Goal: Contribute content: Add original content to the website for others to see

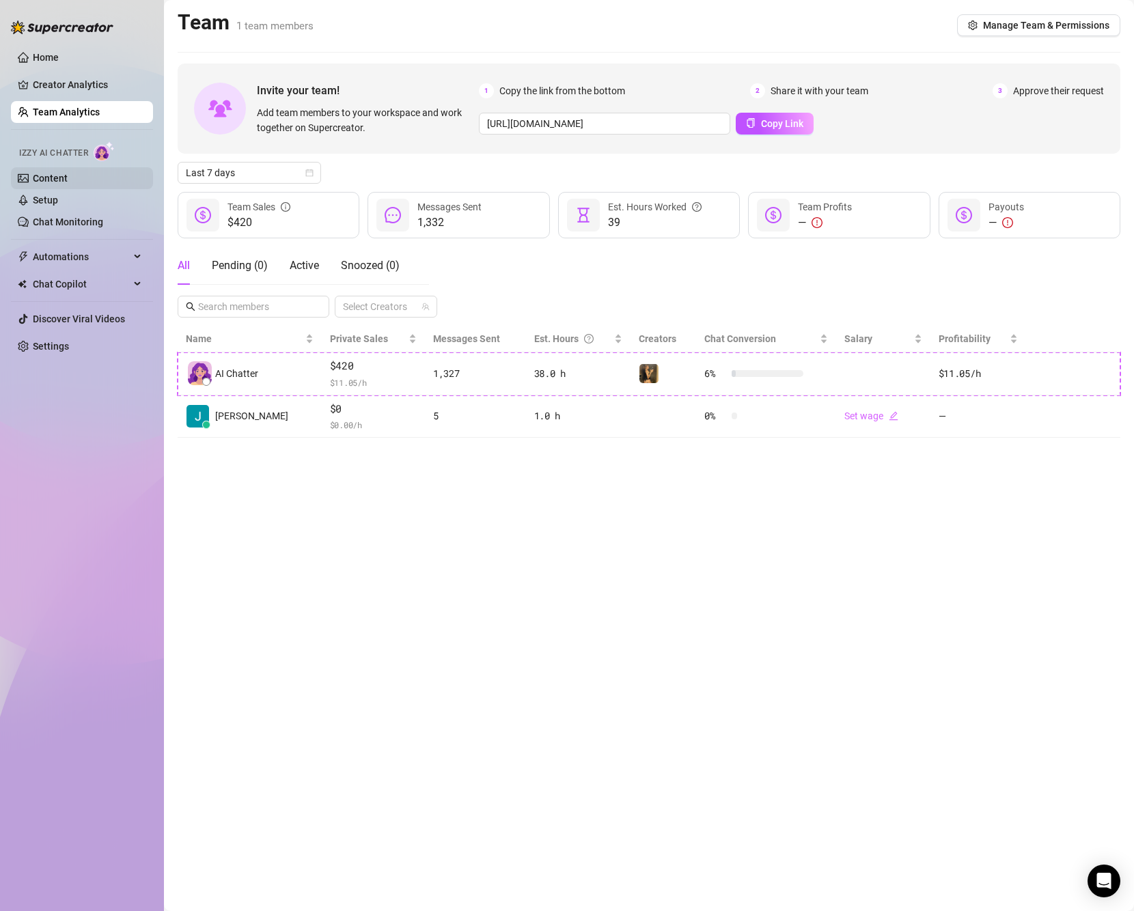
click at [65, 173] on link "Content" at bounding box center [50, 178] width 35 height 11
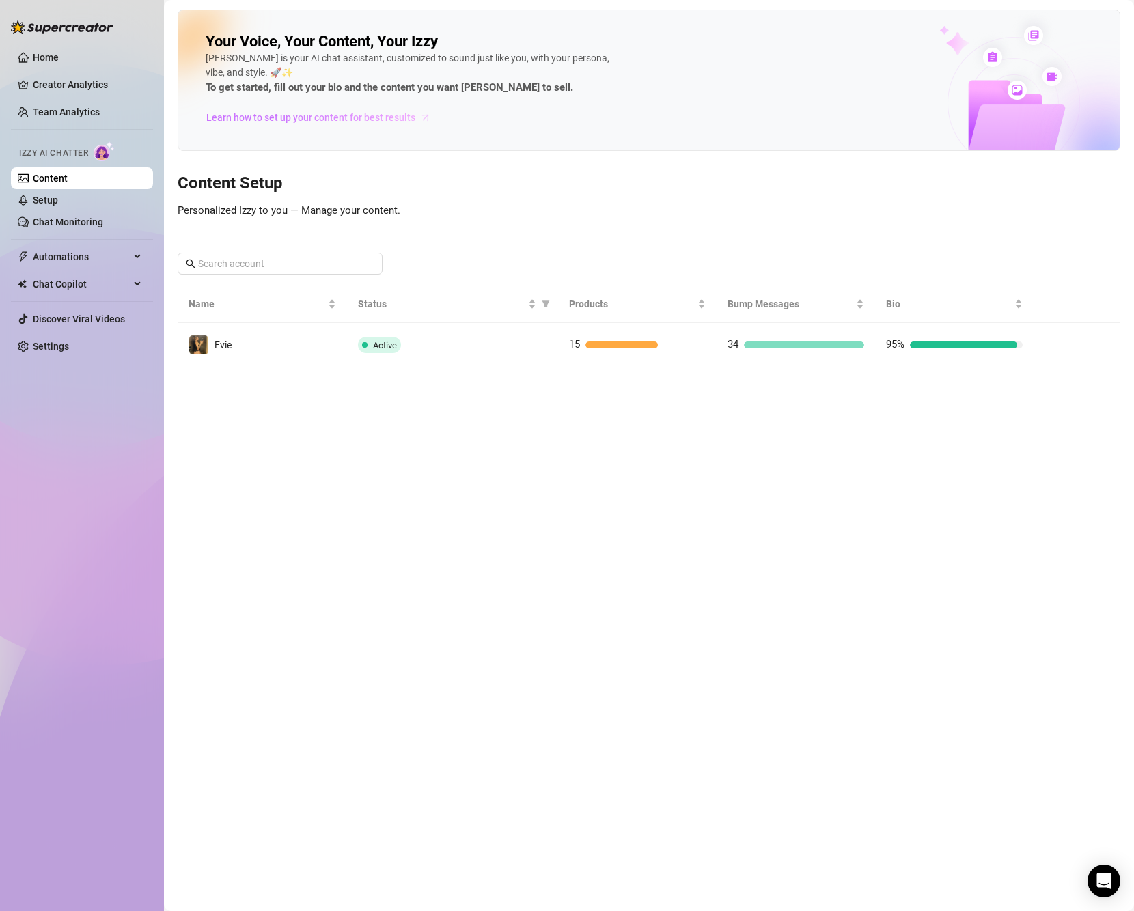
click at [384, 119] on span "Learn how to set up your content for best results" at bounding box center [310, 117] width 209 height 15
click at [527, 208] on div "Your Voice, Your Content, Your [PERSON_NAME] is your AI chat assistant, customi…" at bounding box center [649, 189] width 943 height 358
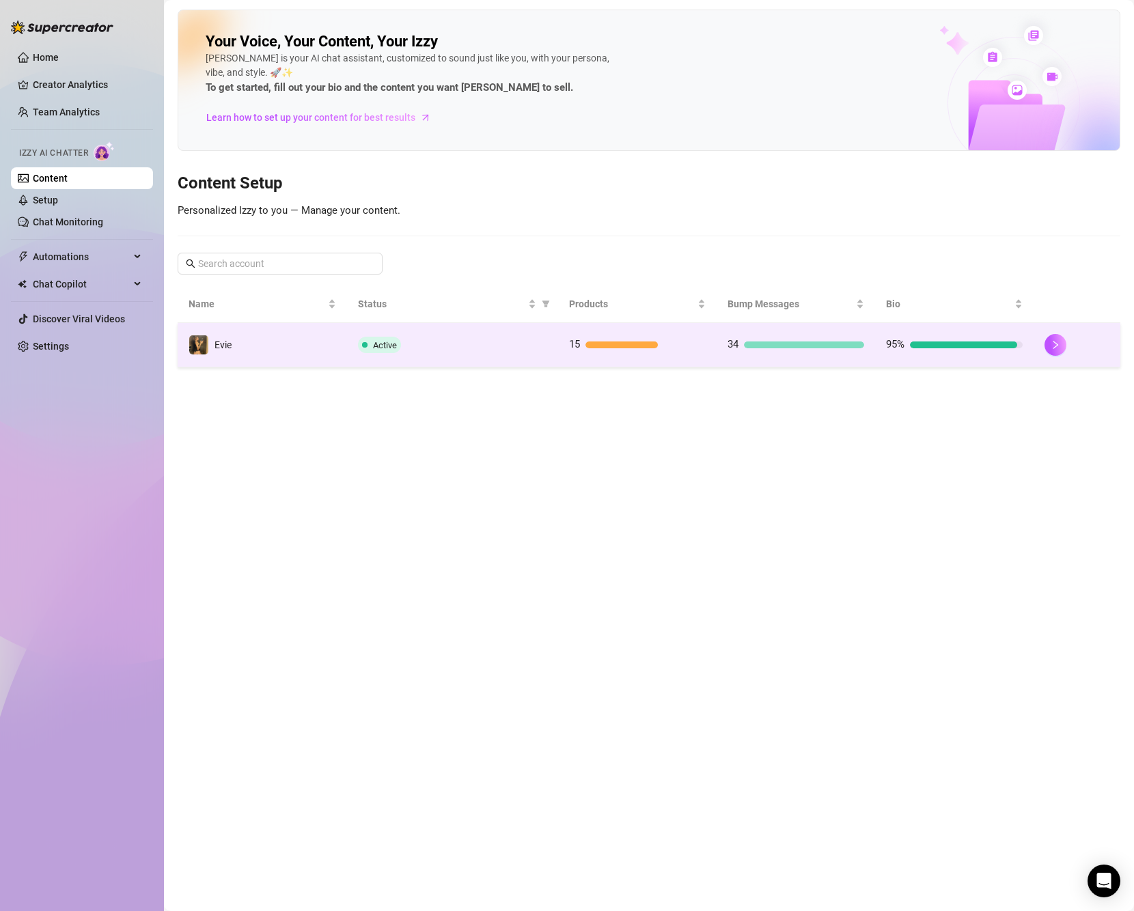
click at [615, 350] on div "15" at bounding box center [637, 345] width 137 height 16
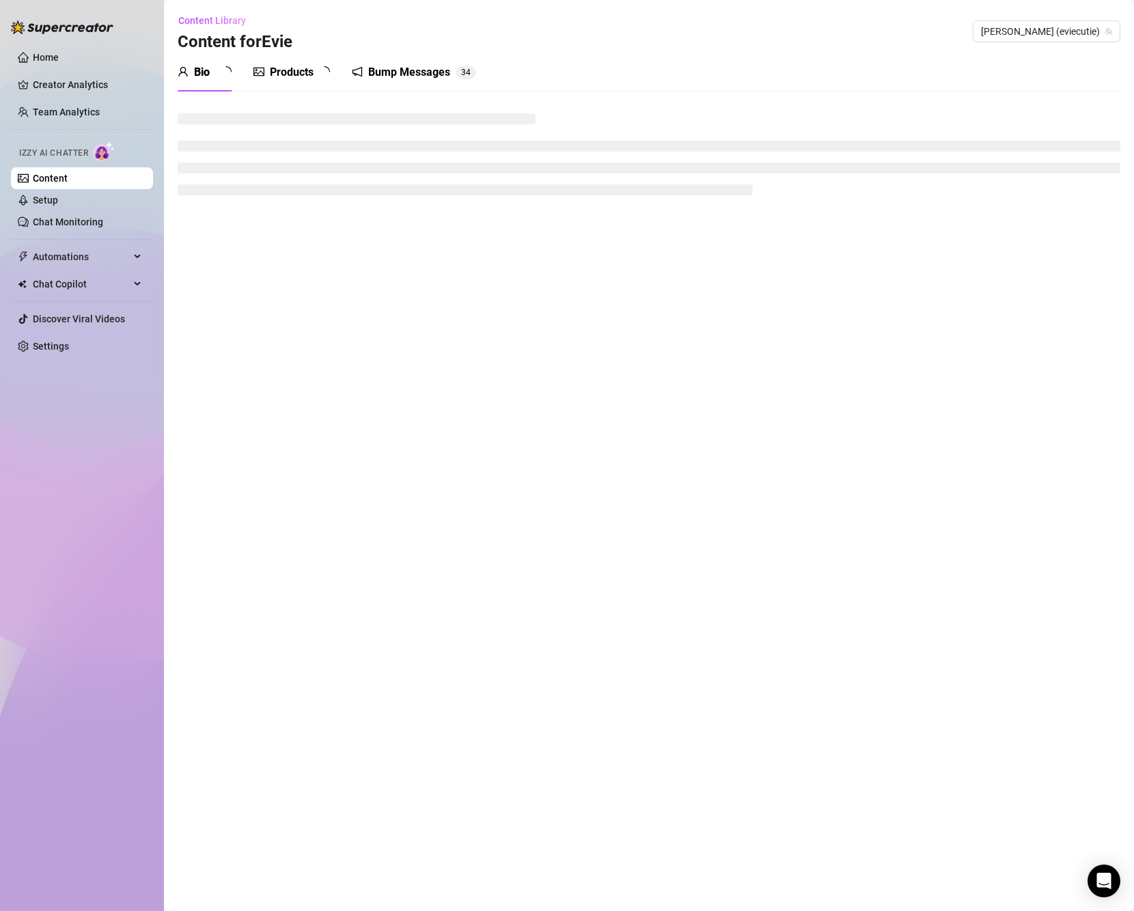
click at [281, 68] on div "Products" at bounding box center [291, 72] width 76 height 16
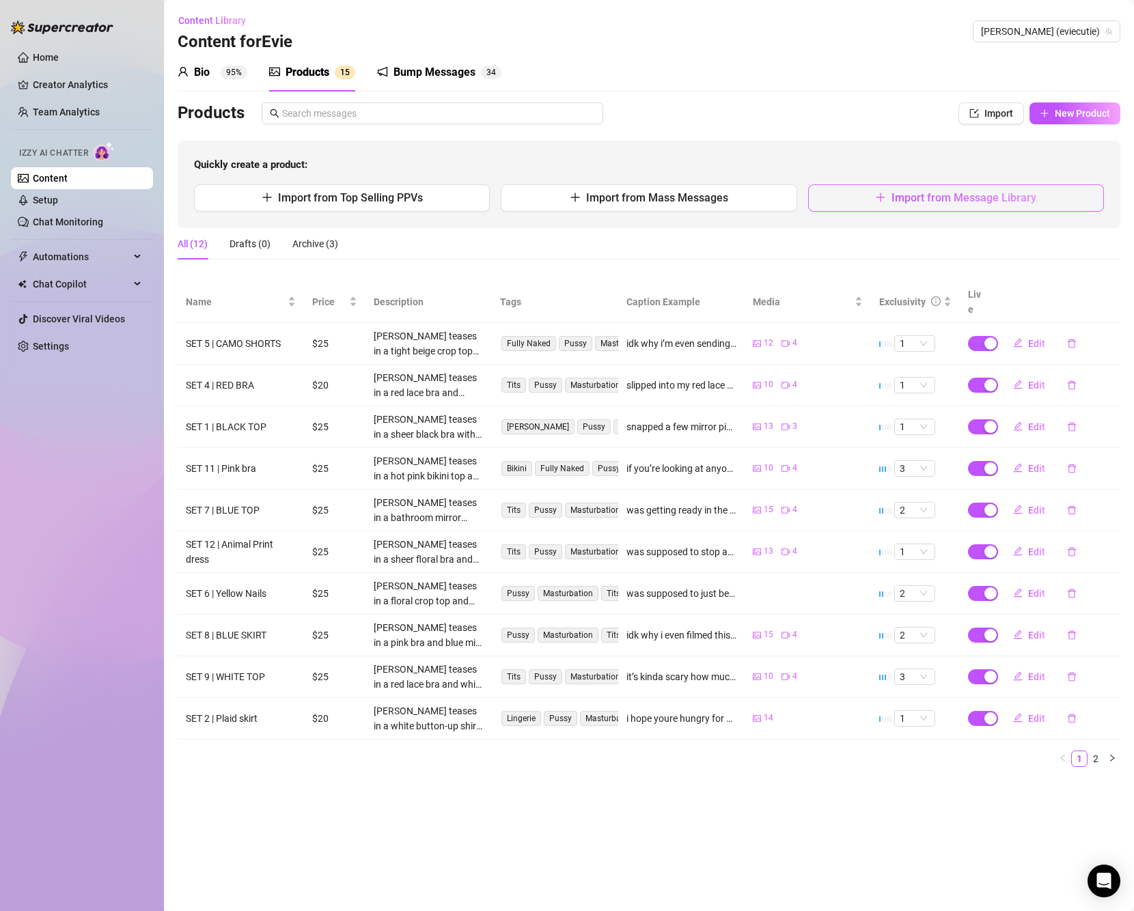
click at [1016, 204] on span "Import from Message Library" at bounding box center [963, 197] width 145 height 13
type textarea "Type your message here..."
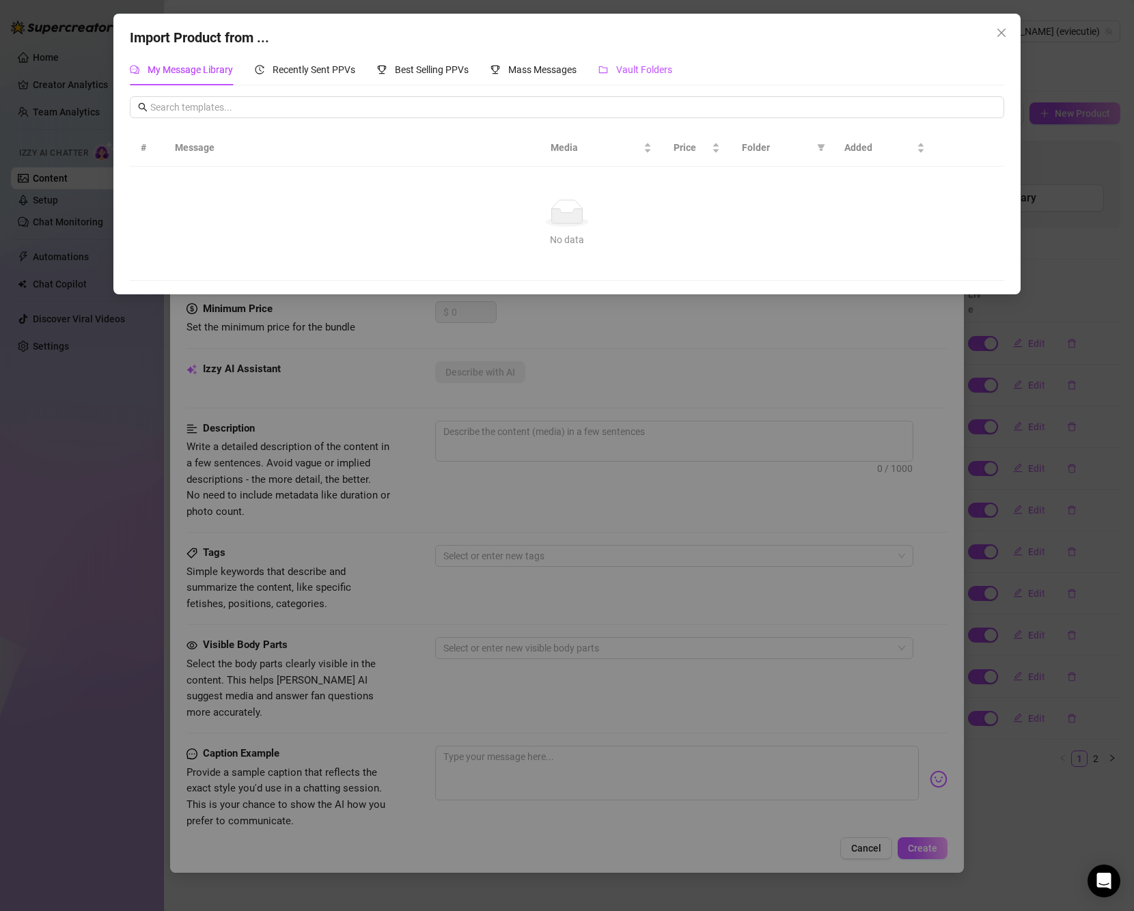
click at [650, 75] on span "Vault Folders" at bounding box center [644, 69] width 56 height 11
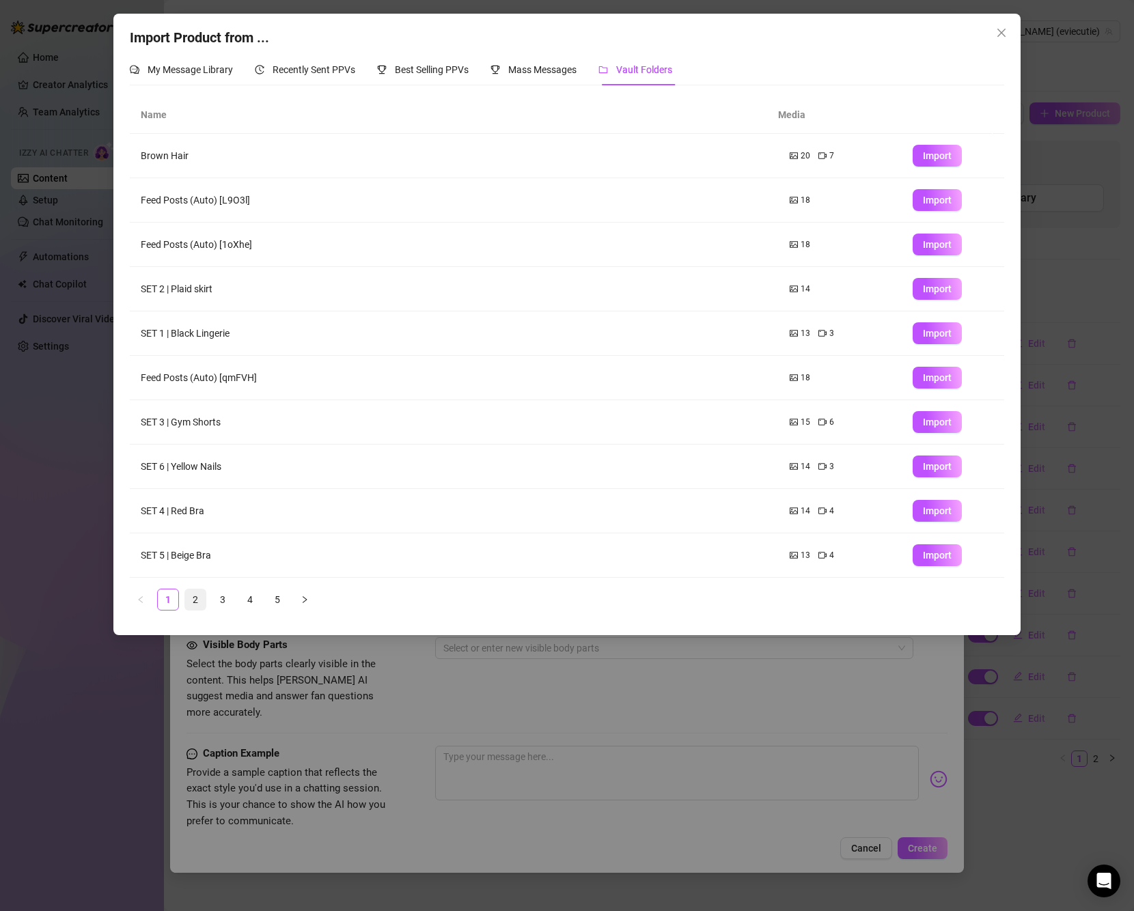
click at [201, 599] on link "2" at bounding box center [195, 599] width 20 height 20
click at [224, 596] on link "3" at bounding box center [222, 599] width 20 height 20
click at [741, 466] on td "Ass/Asshole" at bounding box center [454, 467] width 649 height 44
click at [250, 596] on link "4" at bounding box center [250, 599] width 20 height 20
click at [275, 598] on link "5" at bounding box center [277, 599] width 20 height 20
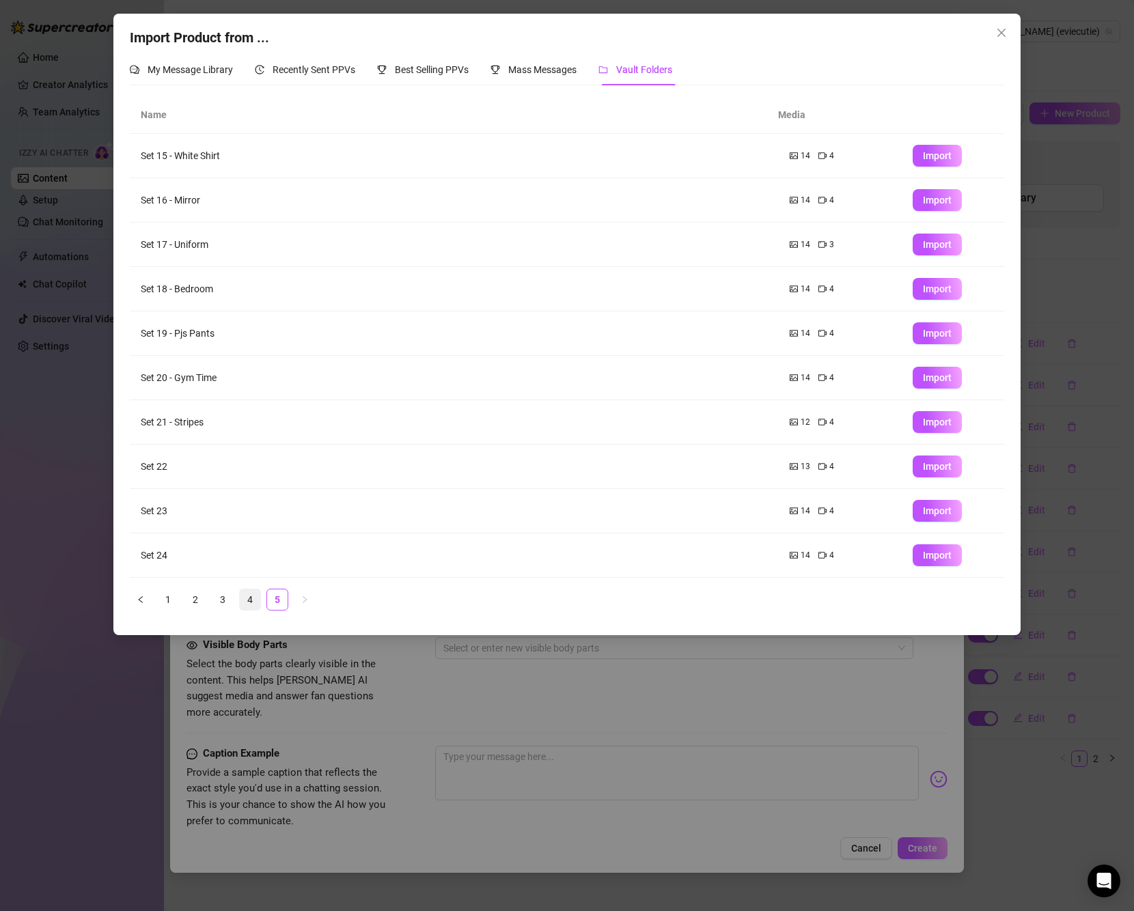
click at [258, 596] on link "4" at bounding box center [250, 599] width 20 height 20
click at [229, 68] on span "My Message Library" at bounding box center [190, 69] width 85 height 11
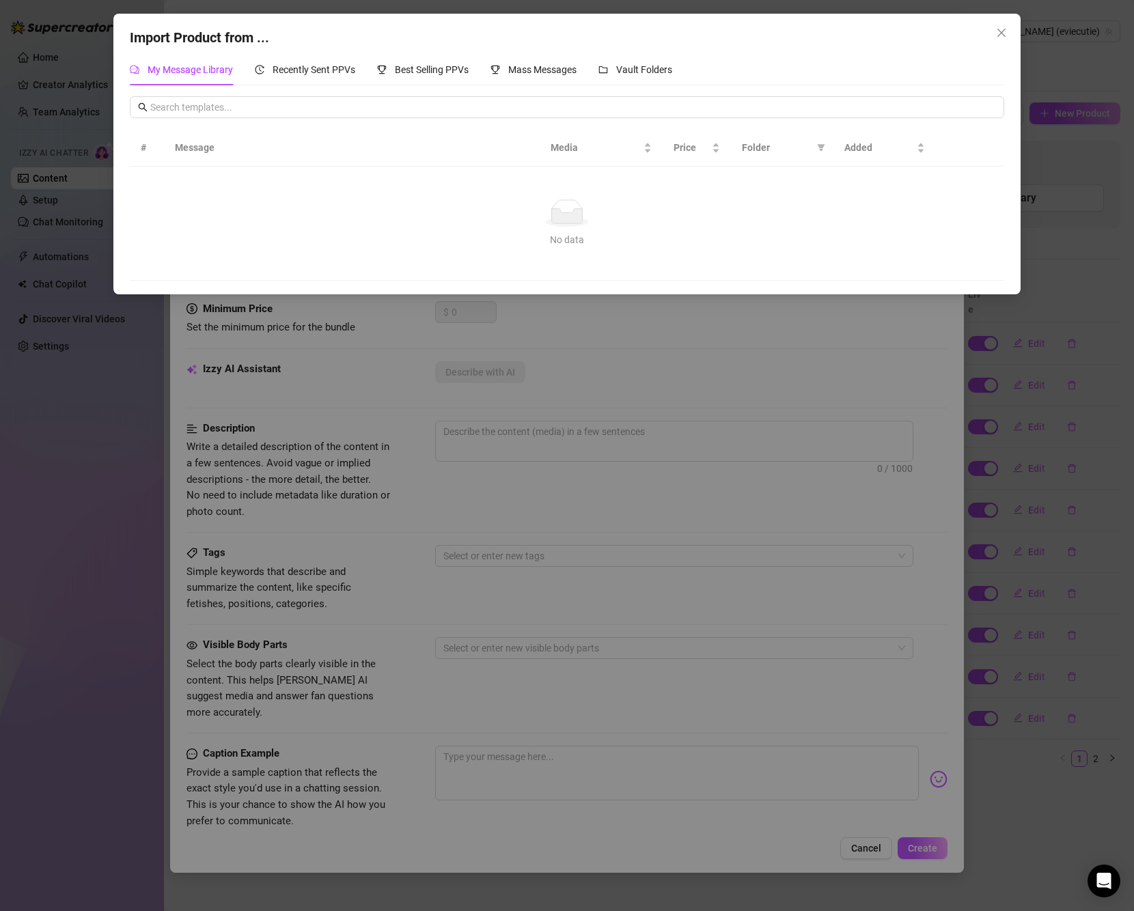
click at [378, 379] on div "Import Product from ... My Message Library Recently Sent PPVs Best Selling PPVs…" at bounding box center [567, 455] width 1134 height 911
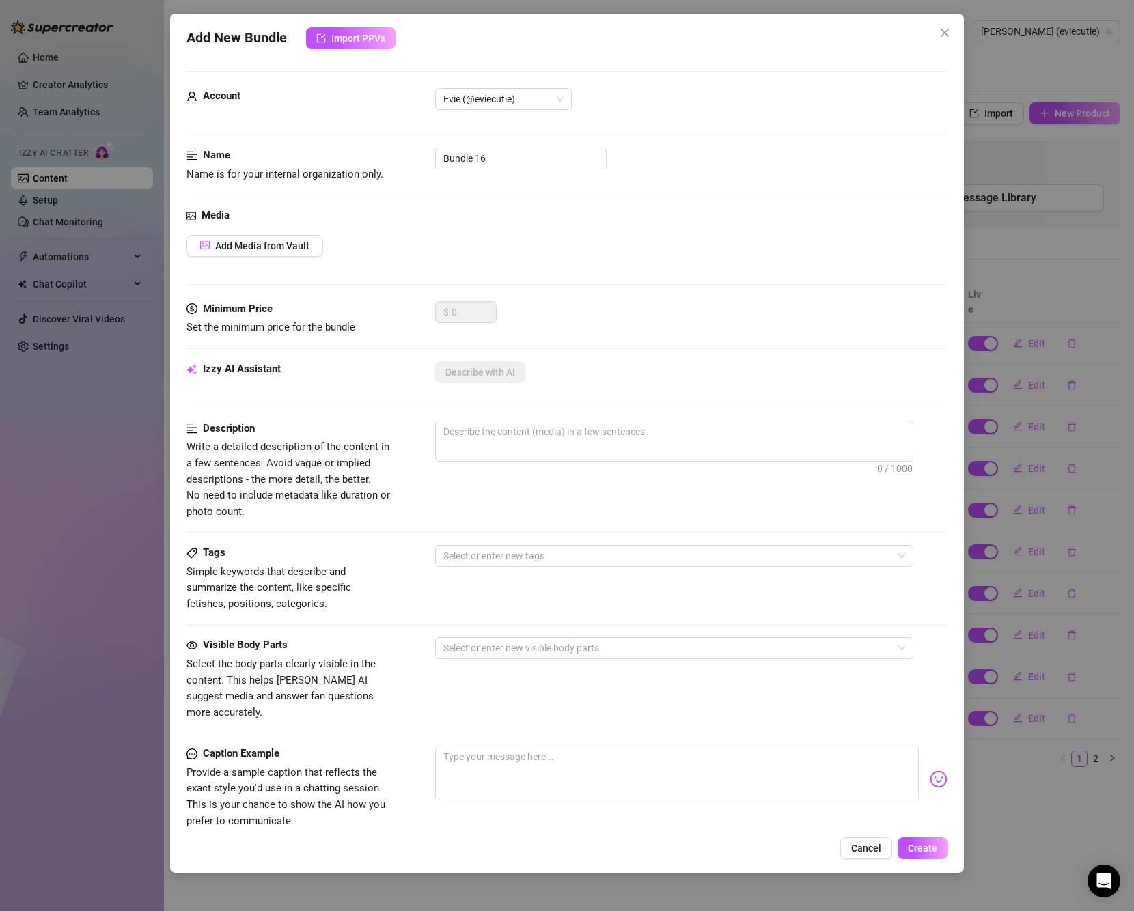
click at [80, 57] on div "Add New Bundle Import PPVs Account Evie (@eviecutie) Name Name is for your inte…" at bounding box center [567, 455] width 1134 height 911
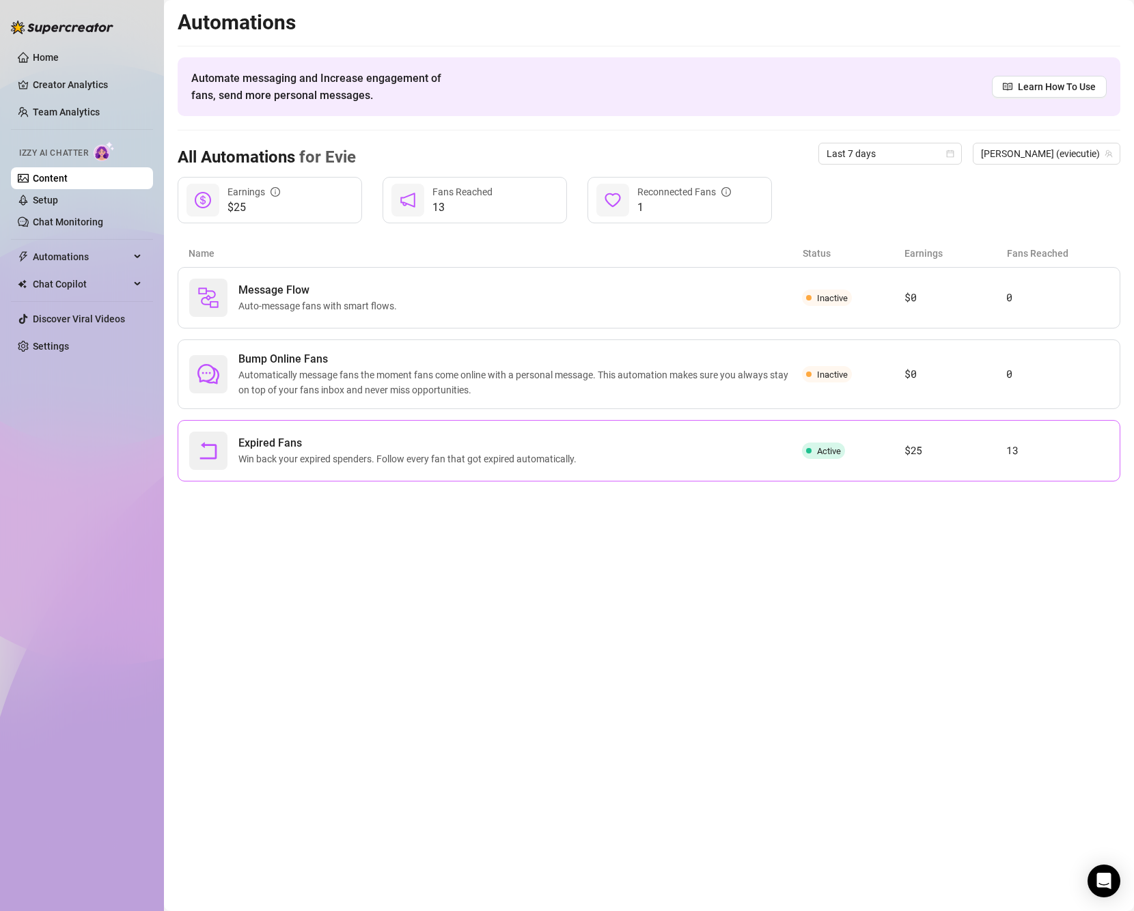
click at [635, 436] on div "Expired Fans Win back your expired spenders. Follow every fan that got expired …" at bounding box center [495, 451] width 613 height 38
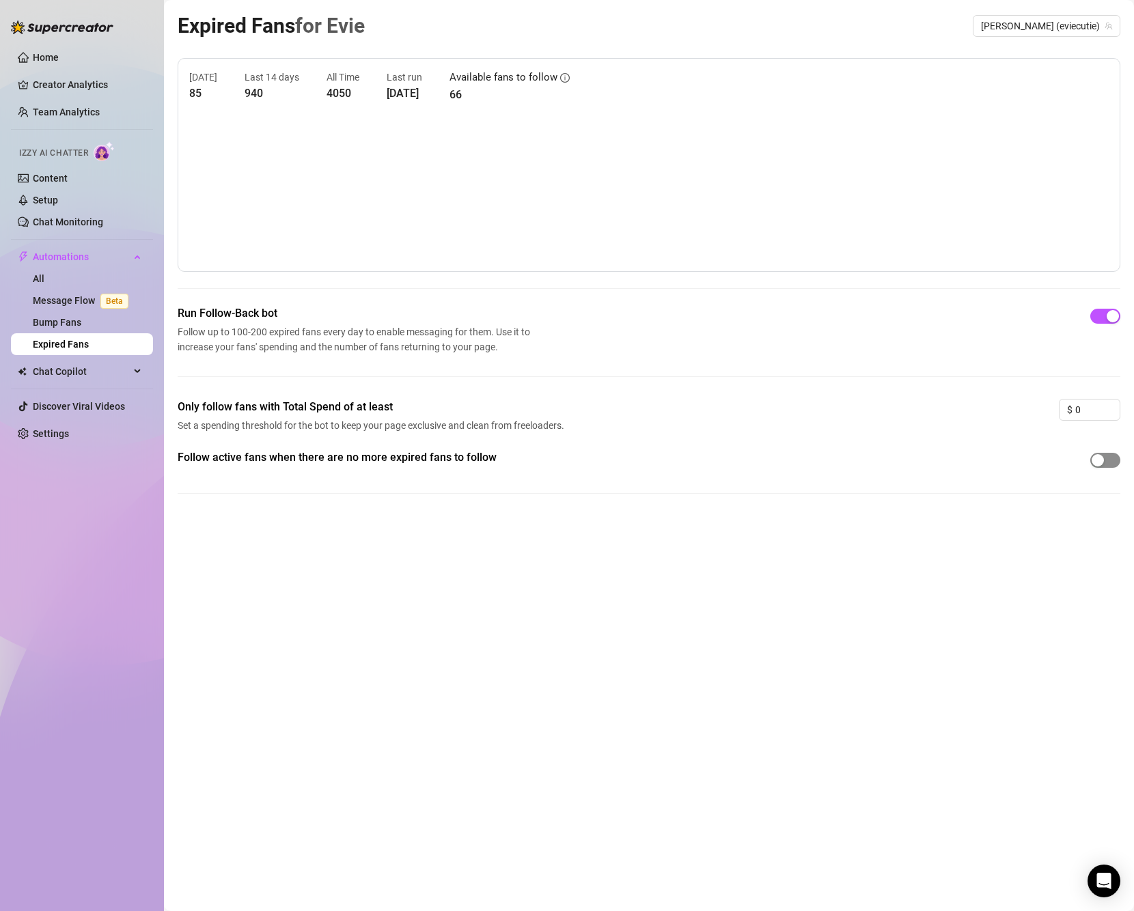
click at [1100, 460] on div "button" at bounding box center [1097, 460] width 12 height 12
click at [44, 273] on link "All" at bounding box center [39, 278] width 12 height 11
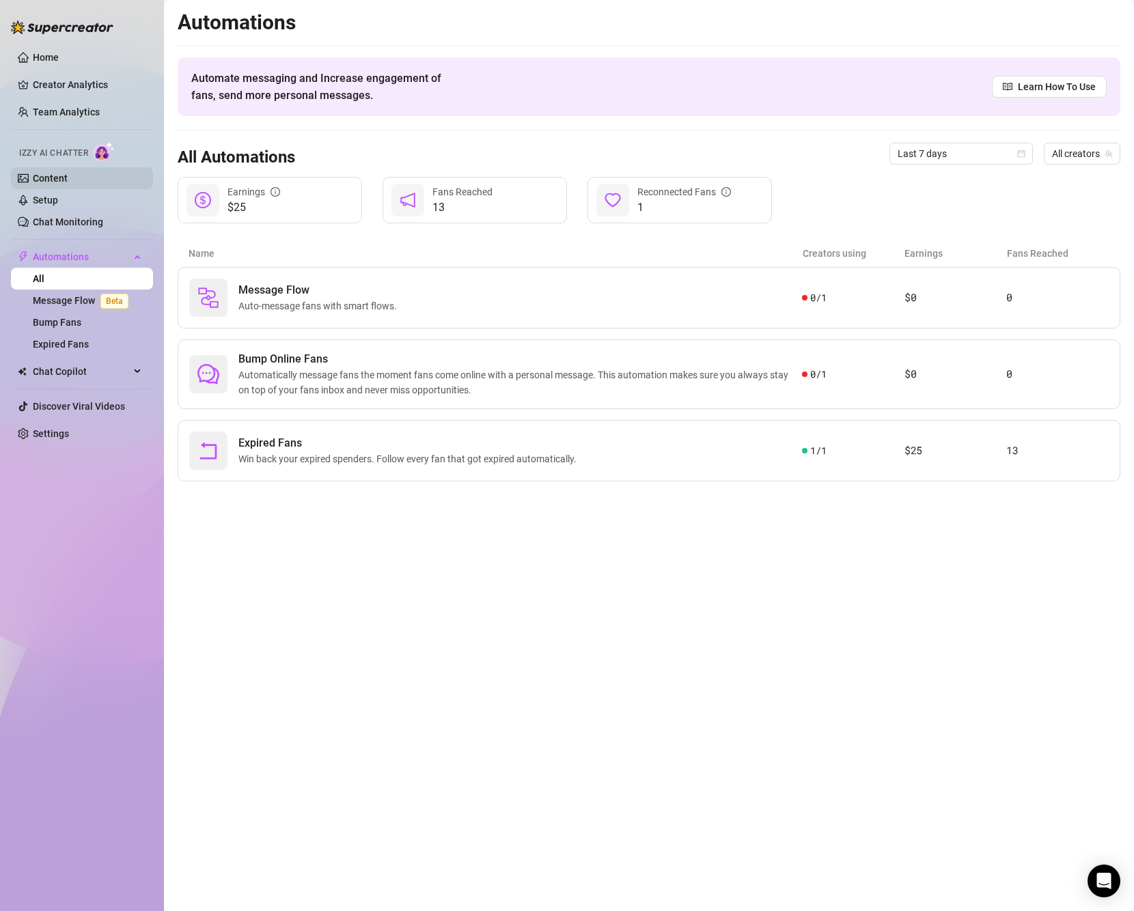
click at [68, 180] on link "Content" at bounding box center [50, 178] width 35 height 11
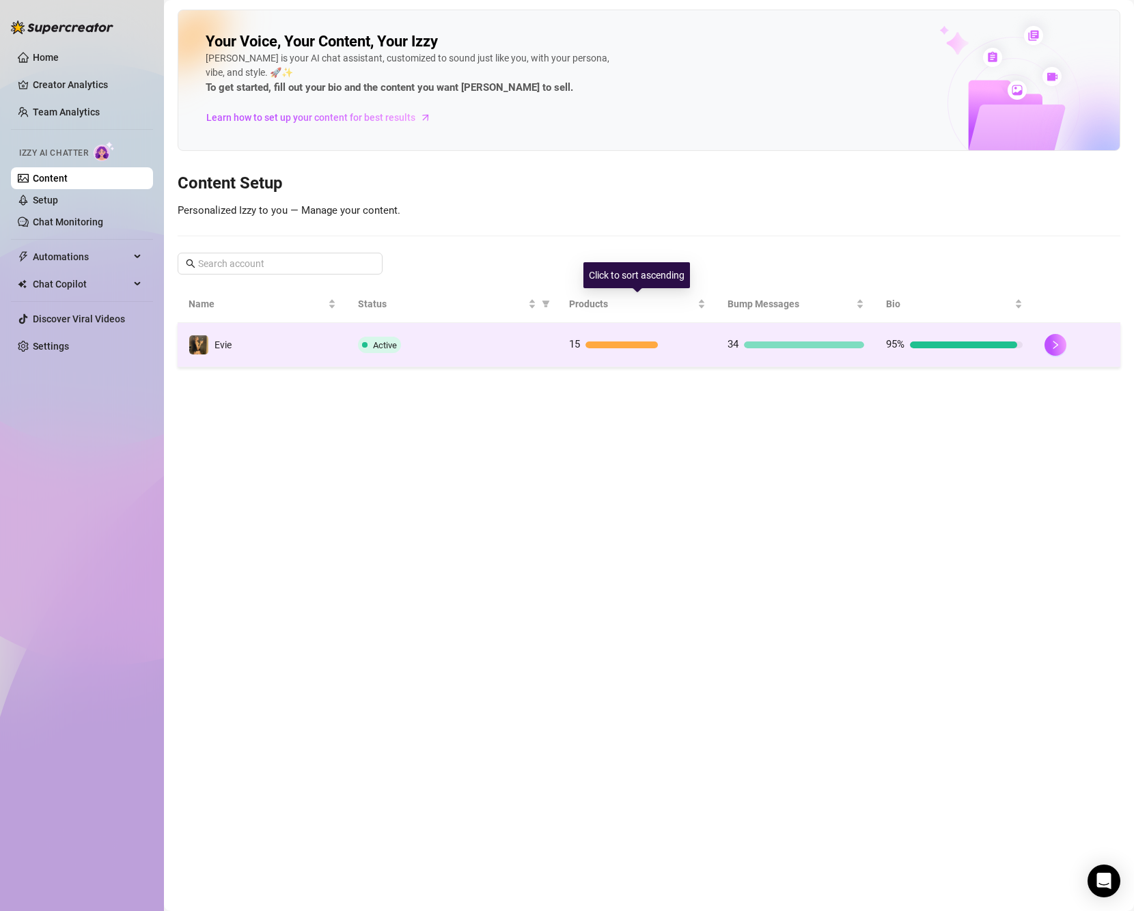
click at [602, 331] on td "15" at bounding box center [637, 345] width 158 height 44
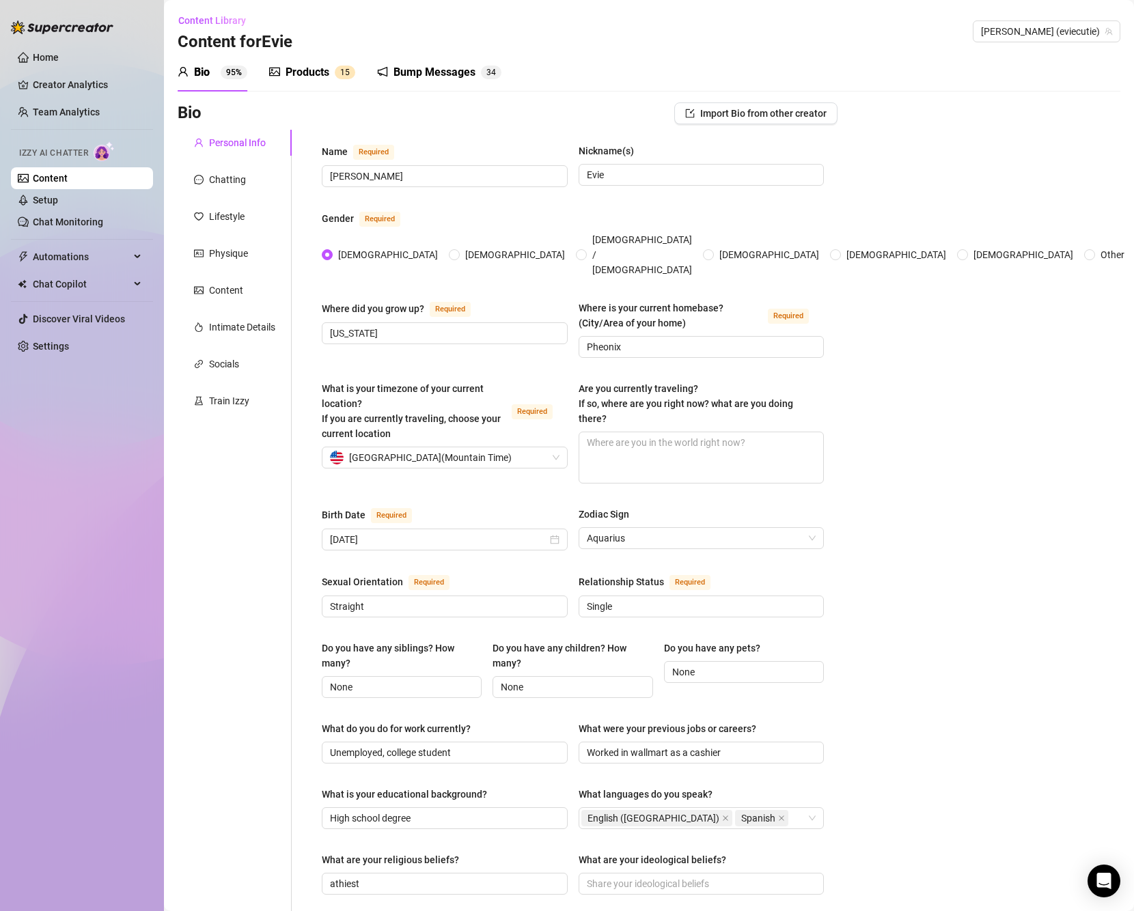
click at [290, 86] on div "Products 1 5" at bounding box center [312, 72] width 86 height 38
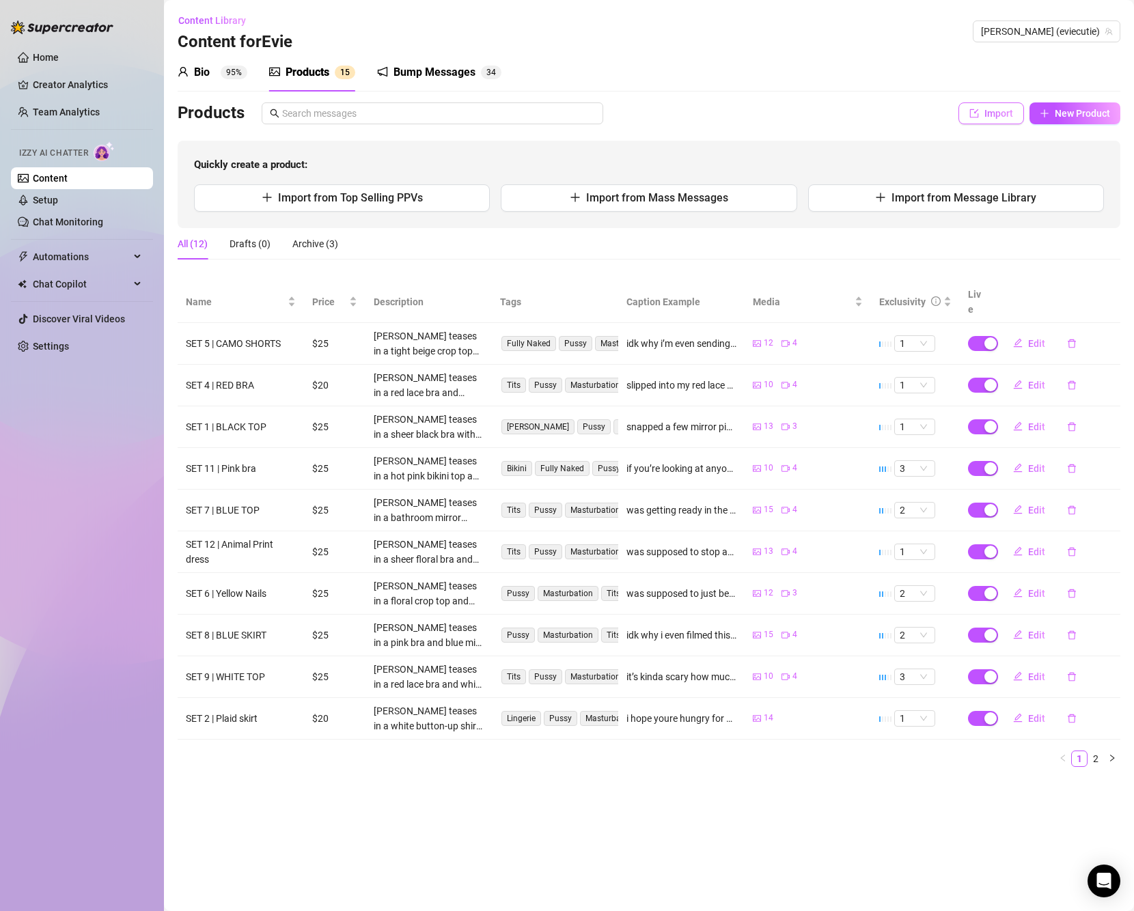
click at [997, 113] on span "Import" at bounding box center [998, 113] width 29 height 11
type textarea "Type your message here..."
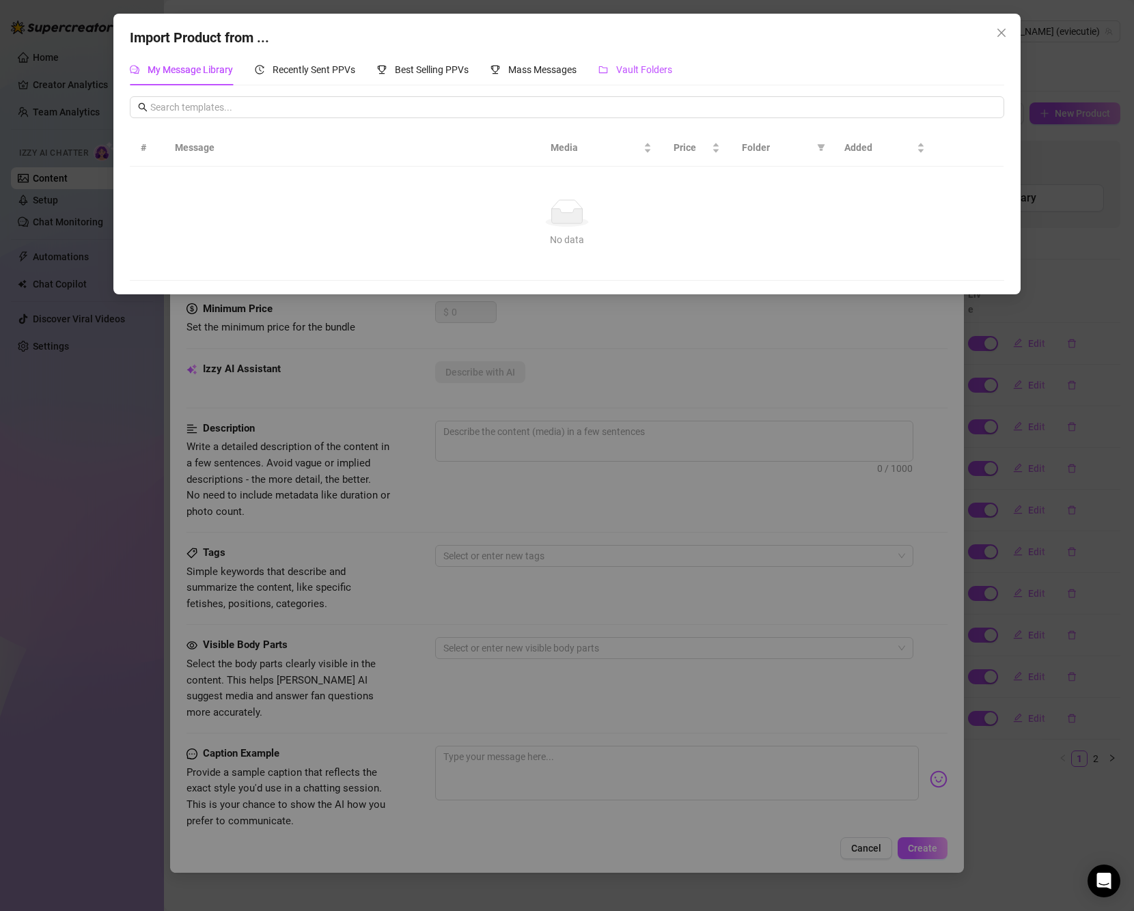
click at [636, 68] on span "Vault Folders" at bounding box center [644, 69] width 56 height 11
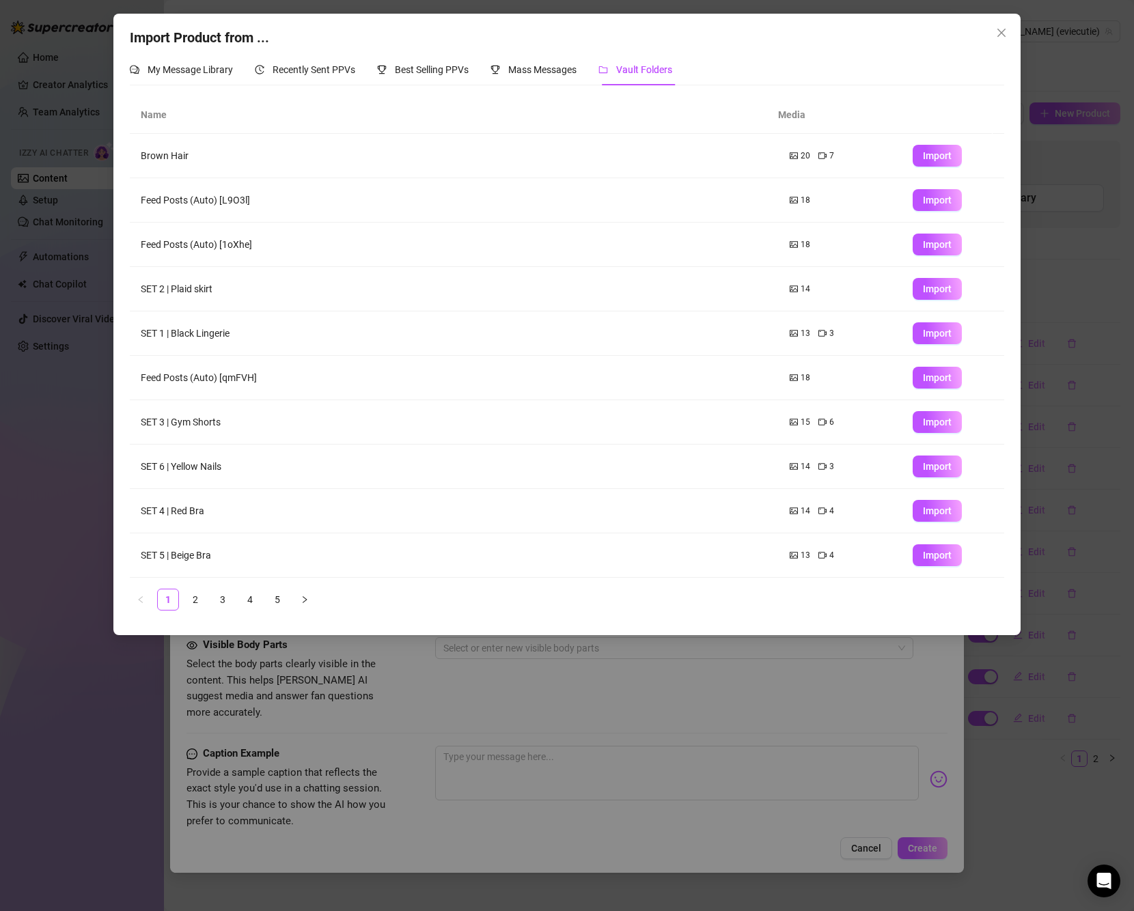
click at [1005, 31] on icon "close" at bounding box center [1001, 32] width 11 height 11
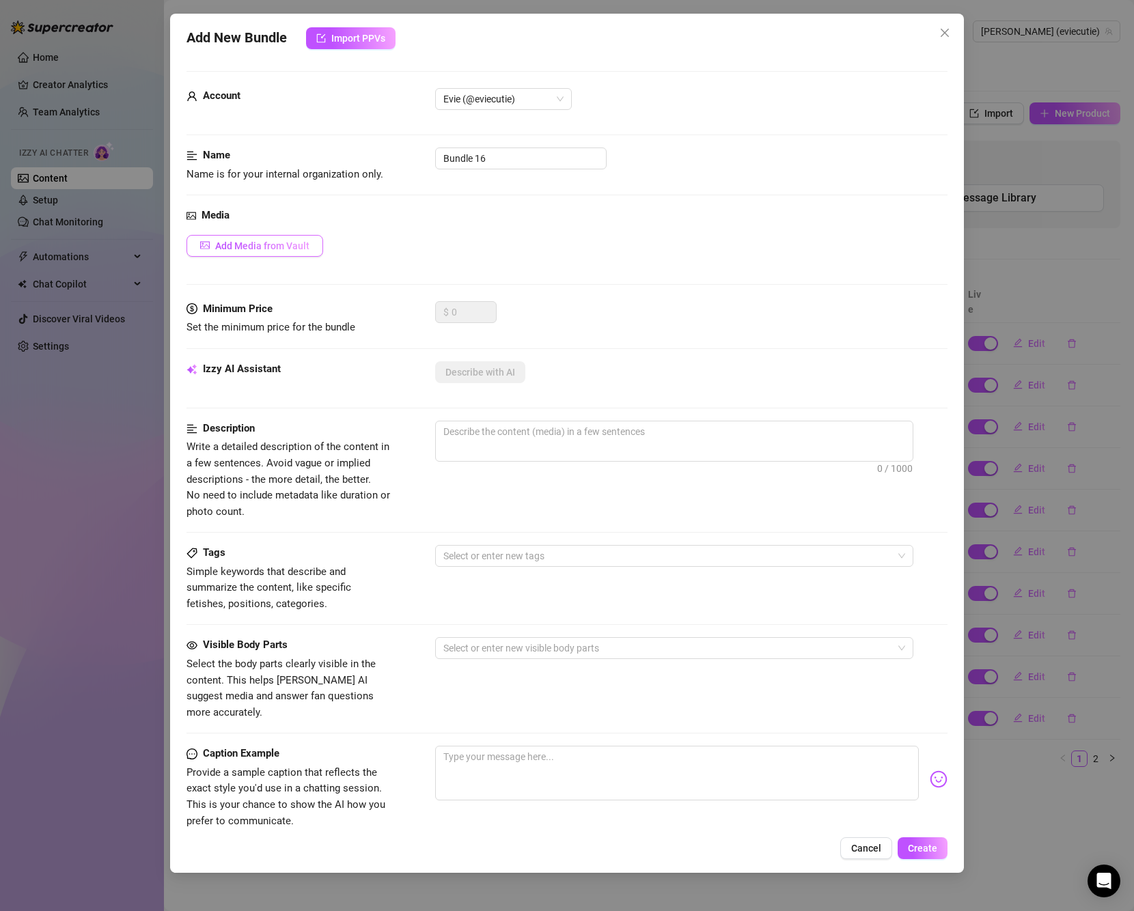
click at [280, 245] on span "Add Media from Vault" at bounding box center [262, 245] width 94 height 11
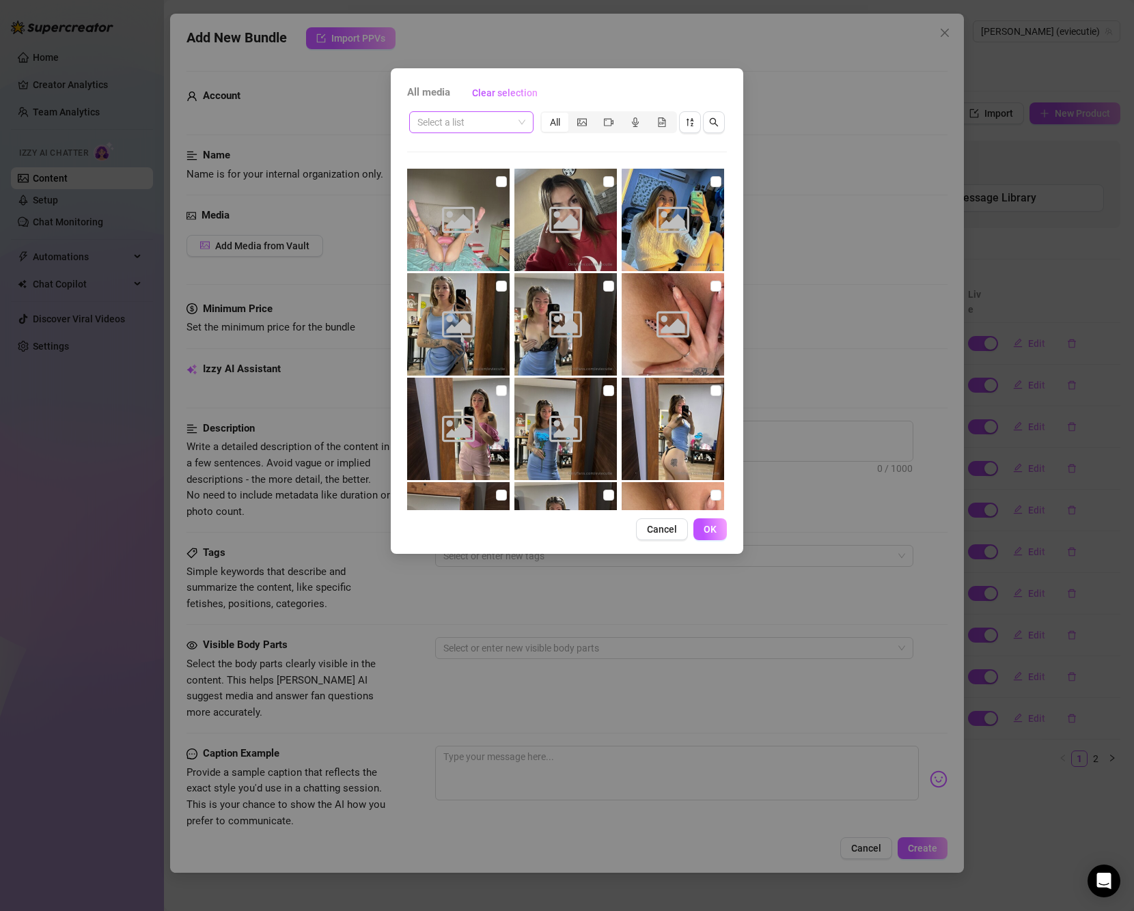
click at [521, 125] on span at bounding box center [471, 122] width 108 height 20
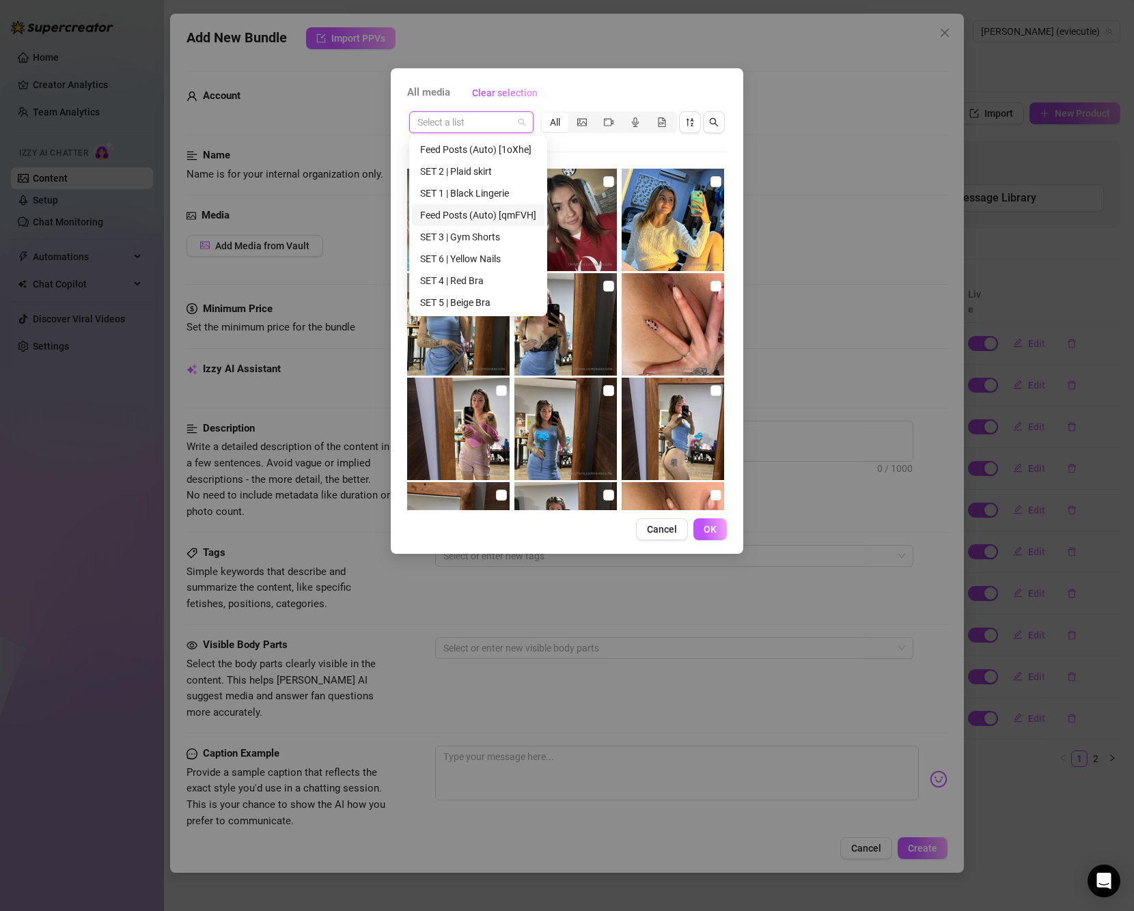
scroll to position [262, 0]
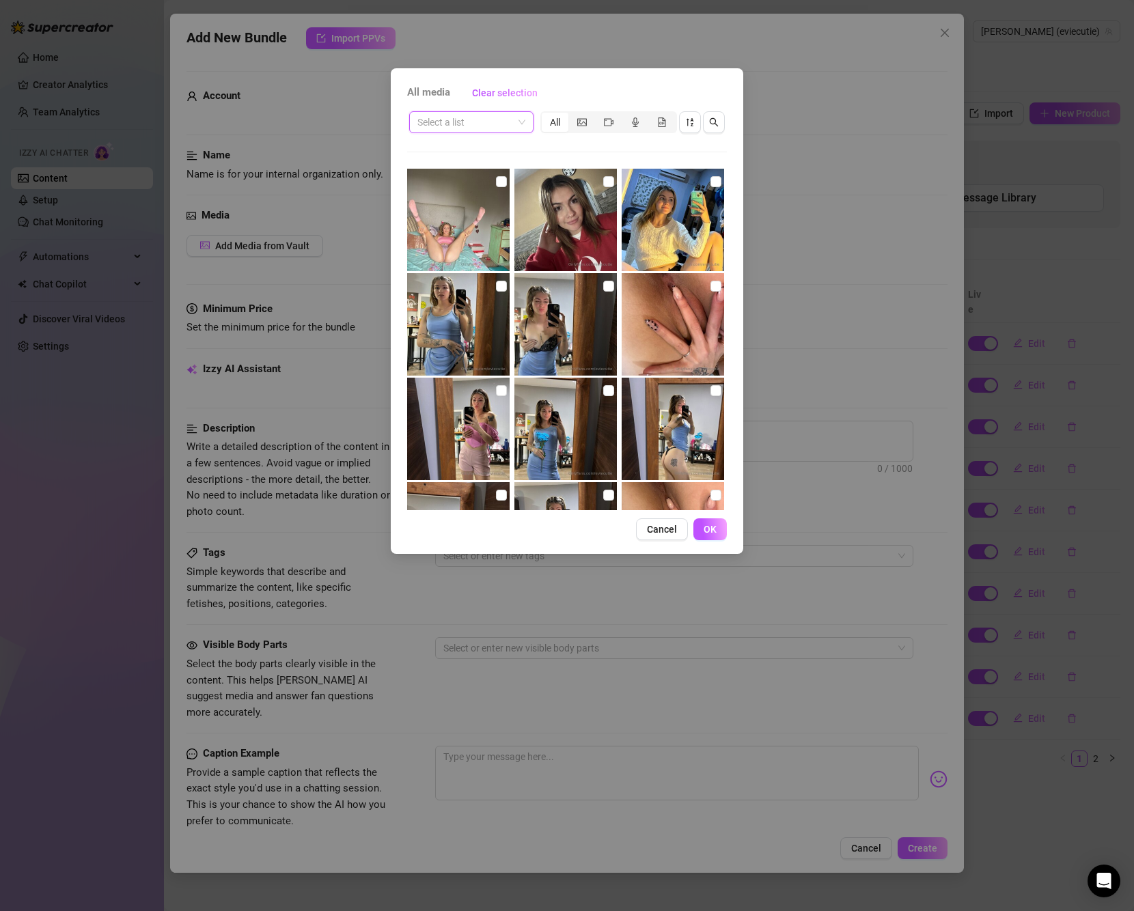
click at [607, 154] on div "Select a list All 03:01 02:02 01:02 00:30" at bounding box center [567, 309] width 320 height 401
click at [522, 126] on span at bounding box center [471, 122] width 108 height 20
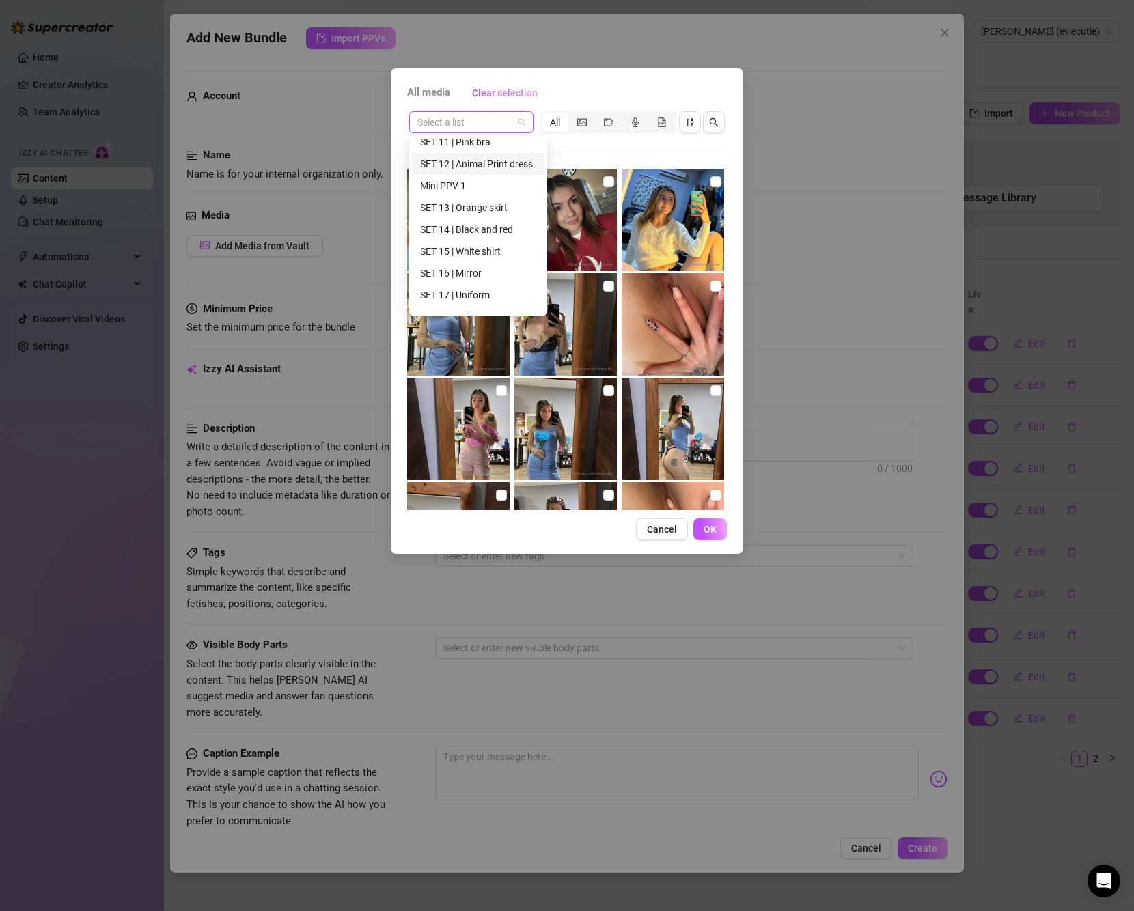
scroll to position [481, 0]
click at [473, 254] on div "Ass/Asshole" at bounding box center [478, 258] width 116 height 15
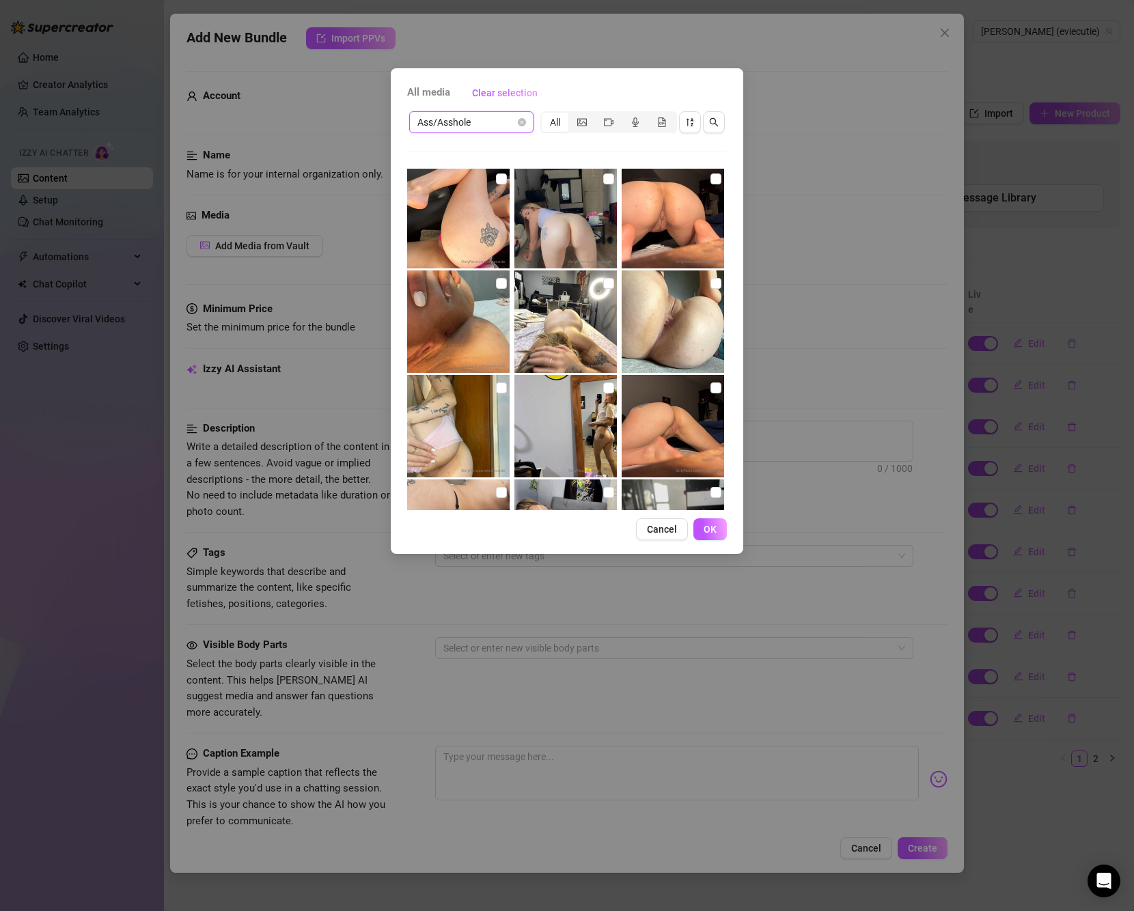
scroll to position [0, 0]
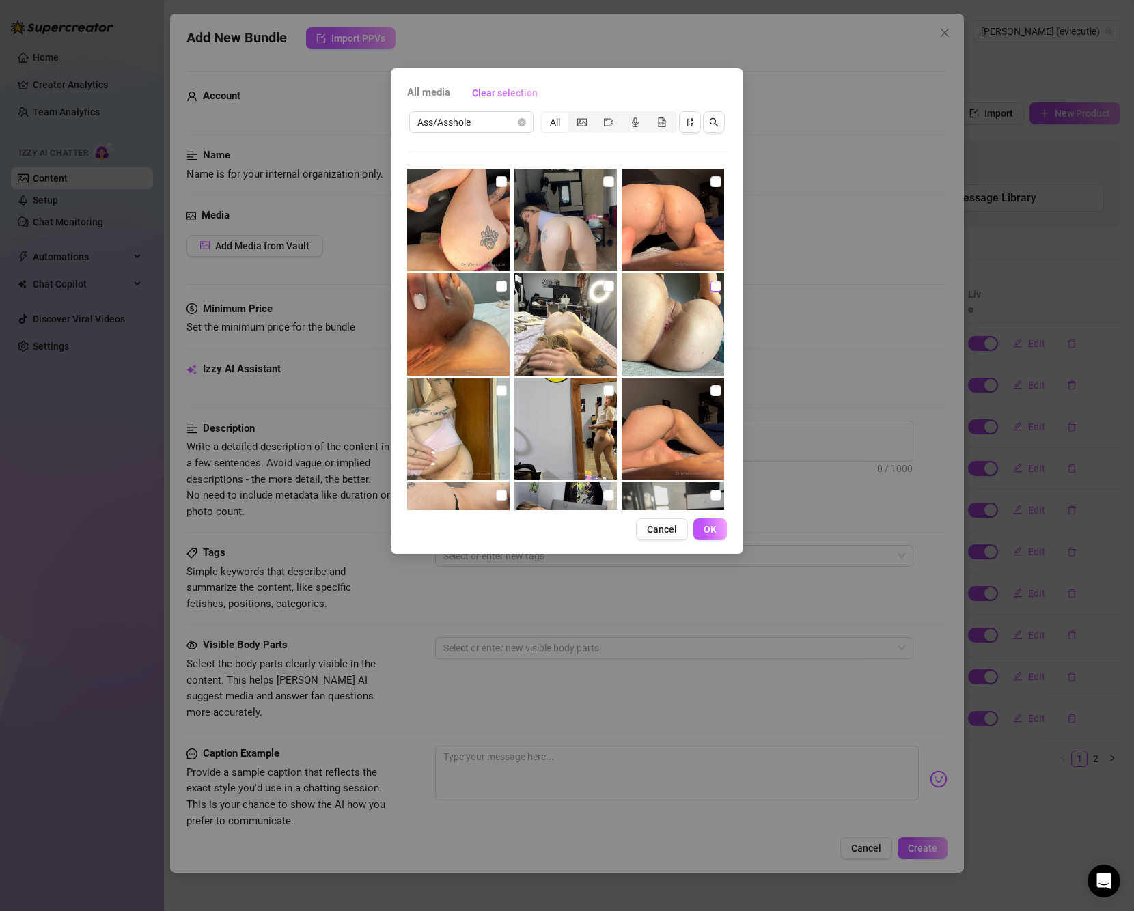
click at [710, 281] on input "checkbox" at bounding box center [715, 286] width 11 height 11
checkbox input "true"
click at [710, 180] on input "checkbox" at bounding box center [715, 181] width 11 height 11
checkbox input "true"
click at [499, 285] on input "checkbox" at bounding box center [501, 286] width 11 height 11
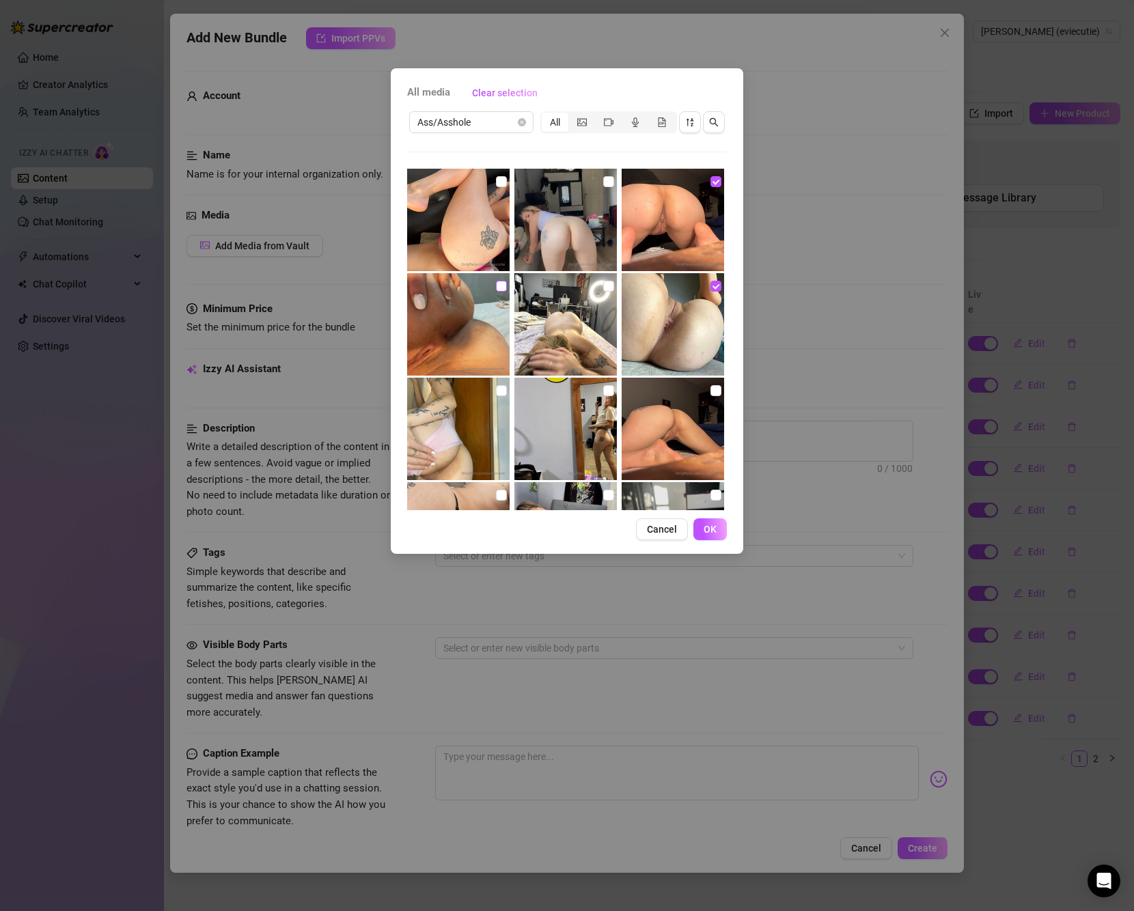
checkbox input "true"
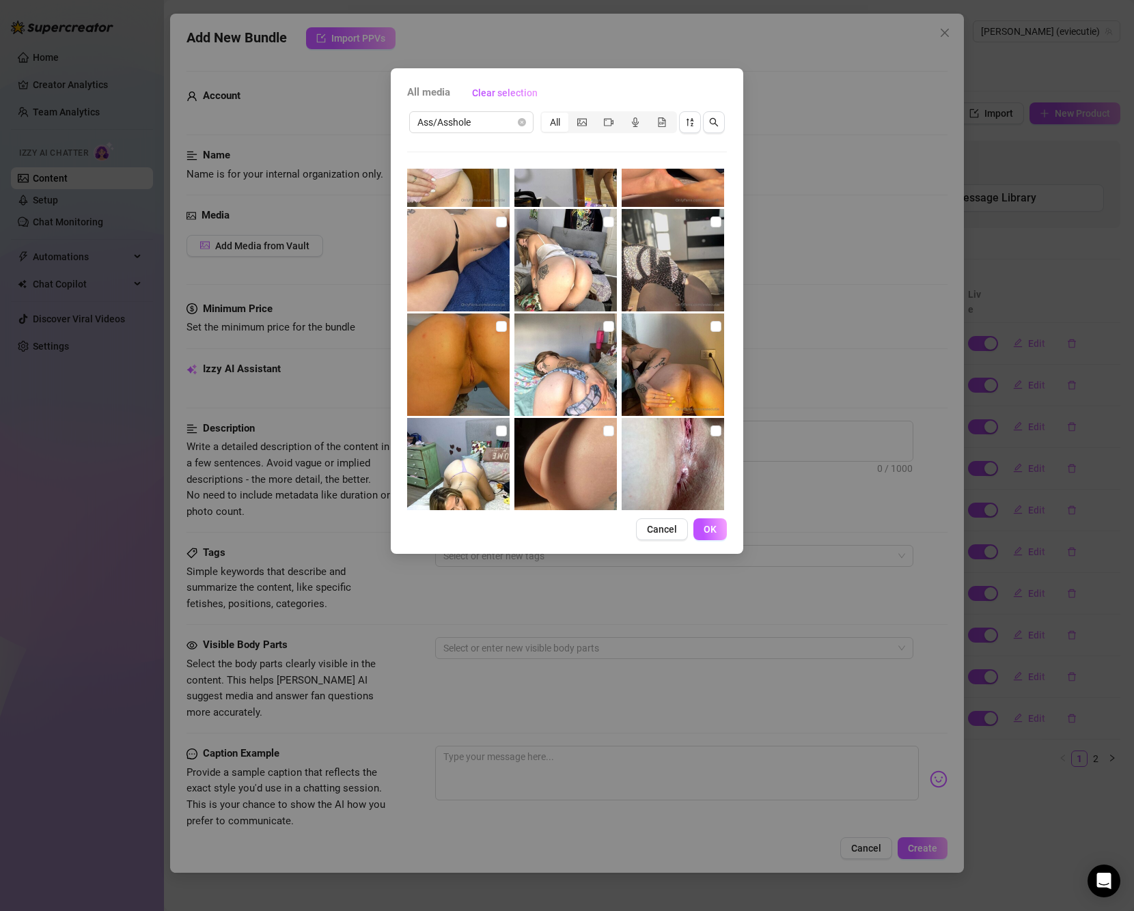
scroll to position [342, 0]
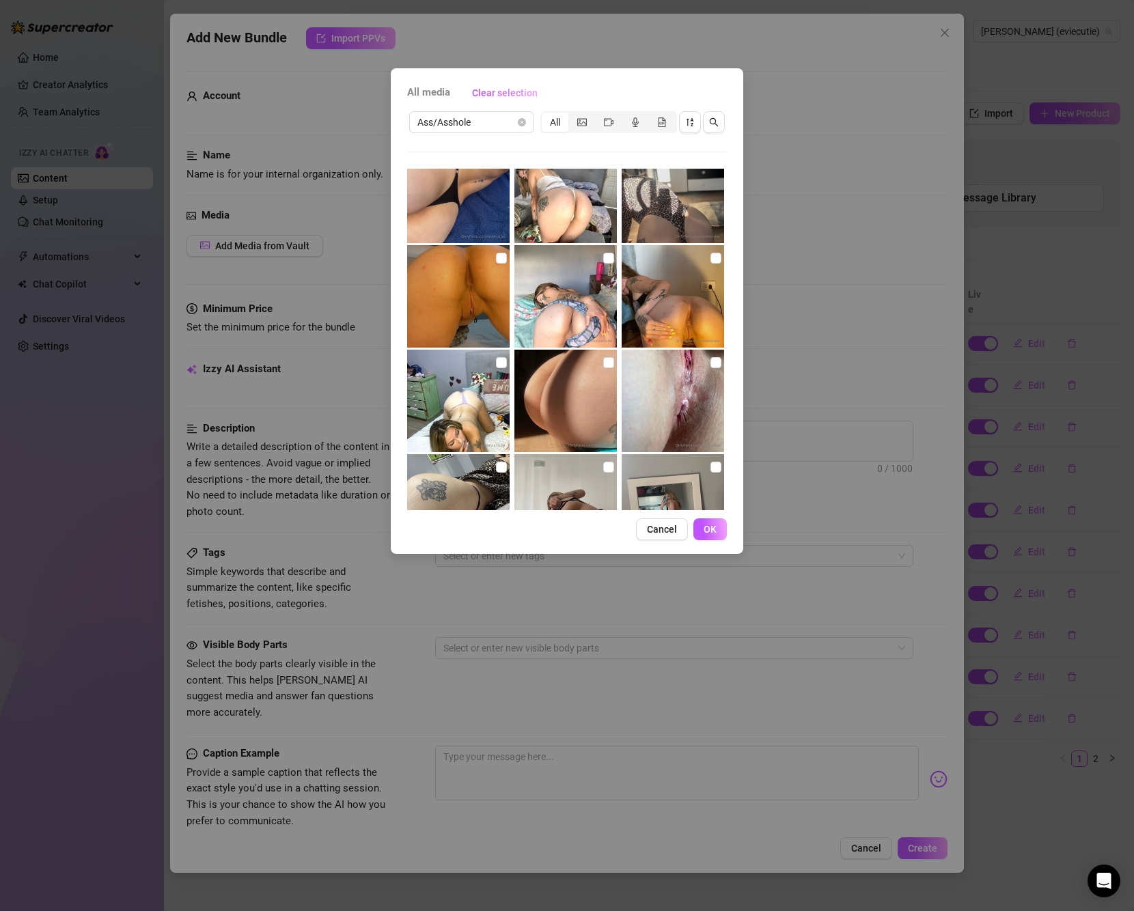
click at [665, 398] on img at bounding box center [673, 401] width 102 height 102
click at [497, 260] on input "checkbox" at bounding box center [501, 258] width 11 height 11
checkbox input "true"
click at [710, 259] on input "checkbox" at bounding box center [715, 258] width 11 height 11
checkbox input "true"
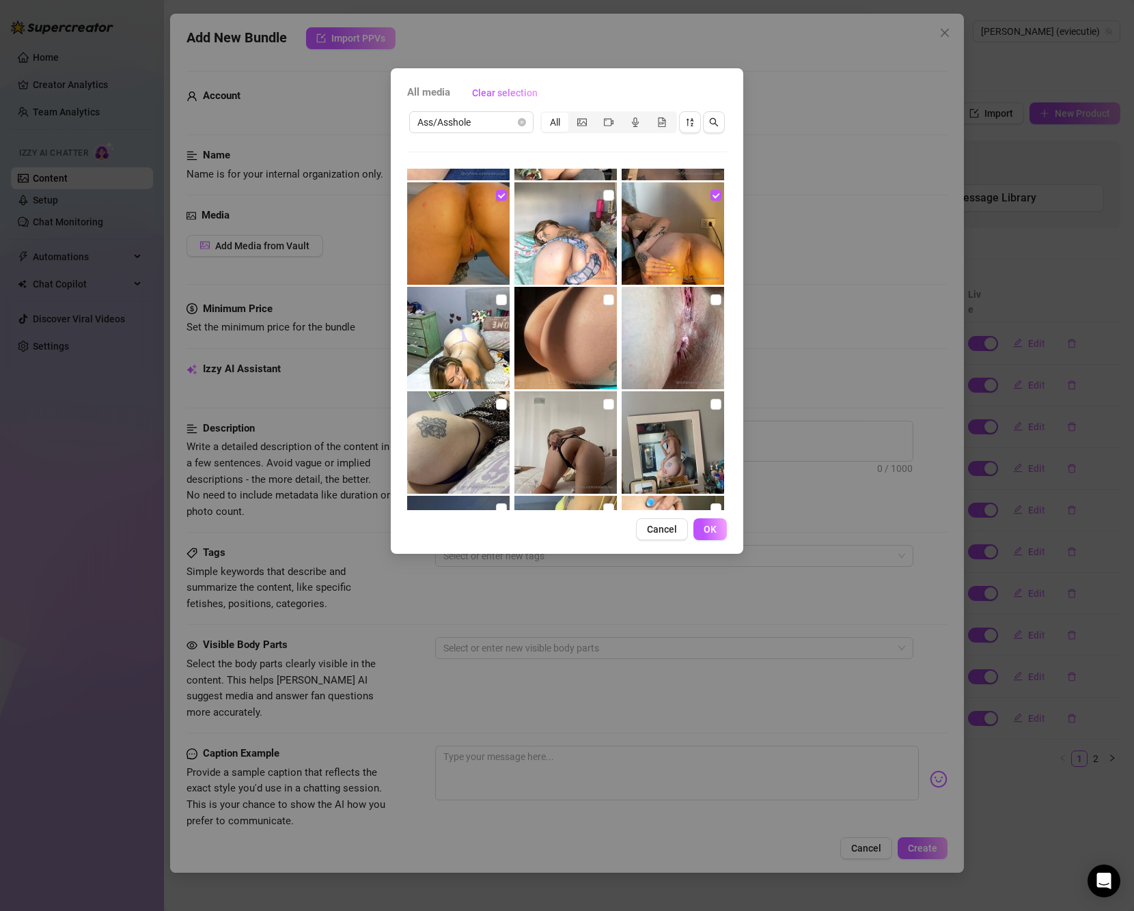
scroll to position [410, 0]
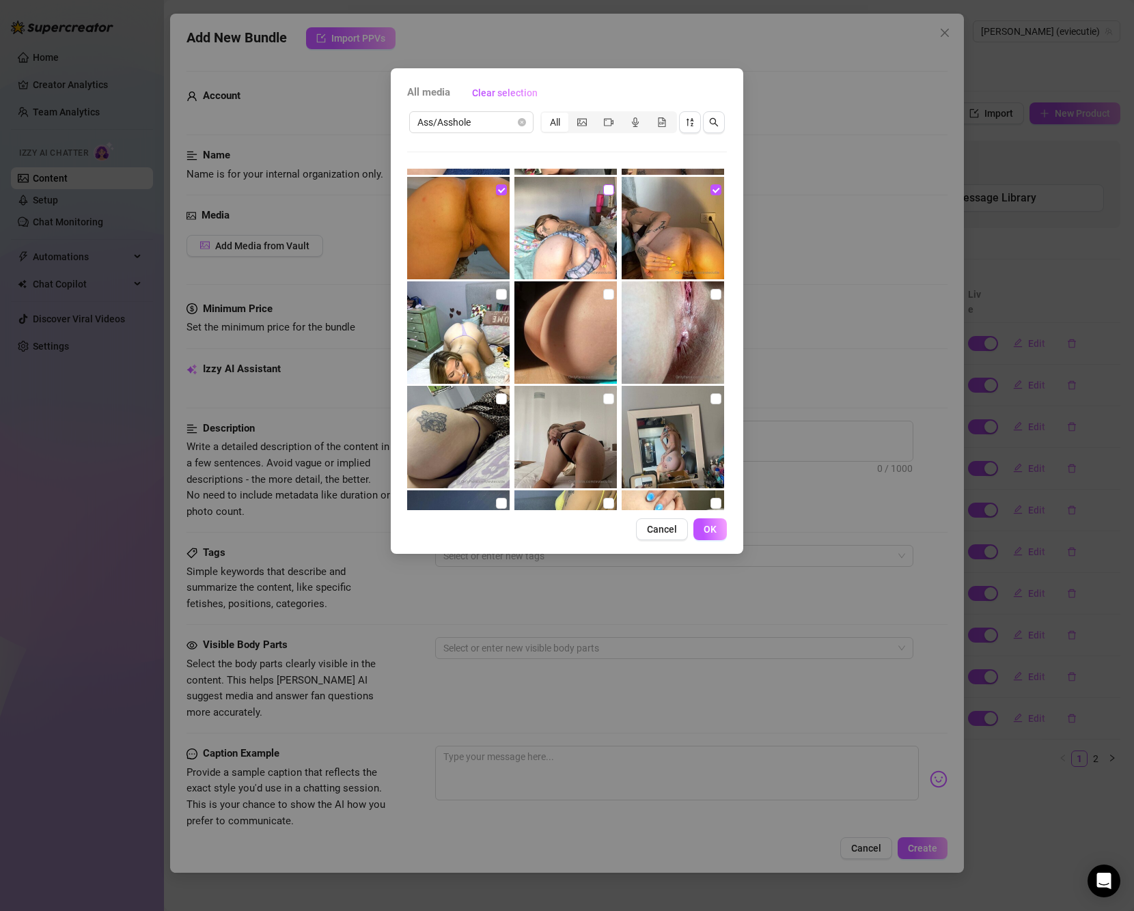
click at [607, 193] on input "checkbox" at bounding box center [608, 189] width 11 height 11
checkbox input "true"
click at [708, 527] on span "OK" at bounding box center [709, 529] width 13 height 11
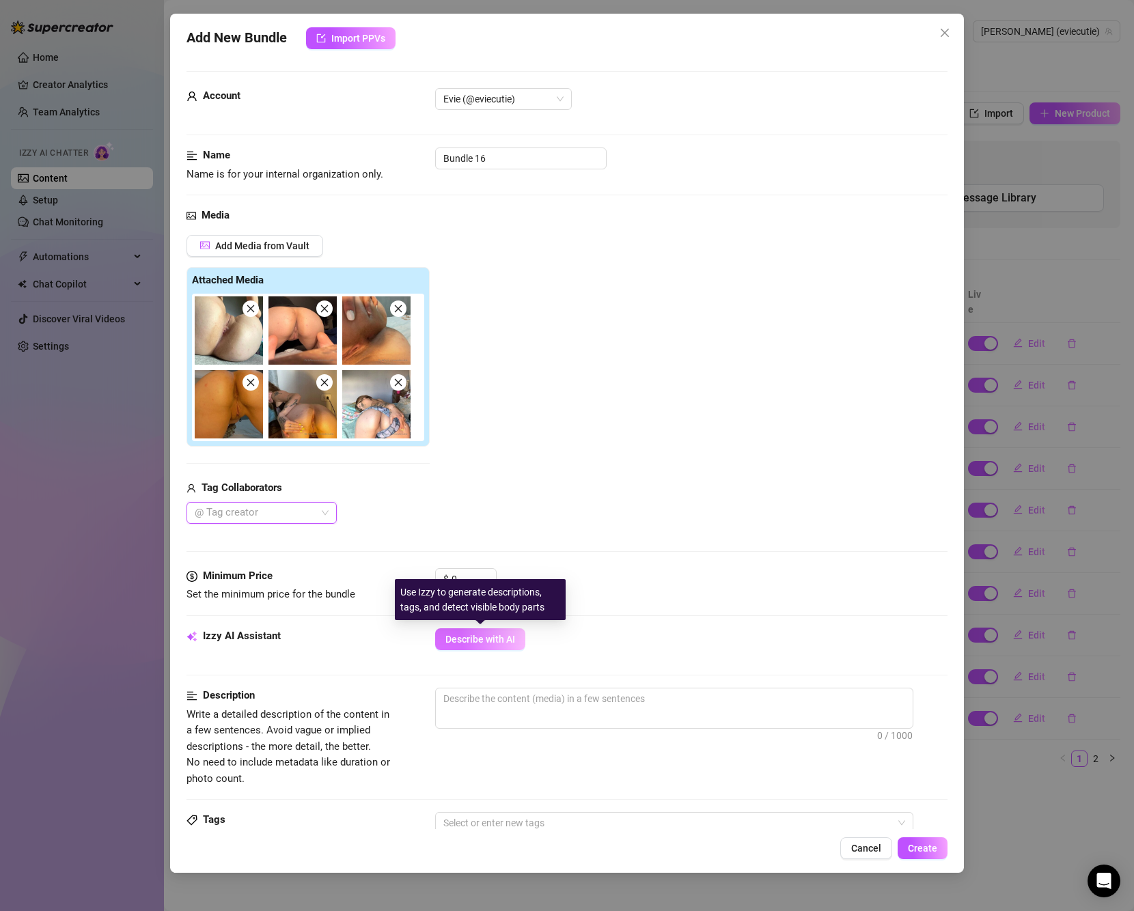
click at [495, 637] on span "Describe with AI" at bounding box center [480, 639] width 70 height 11
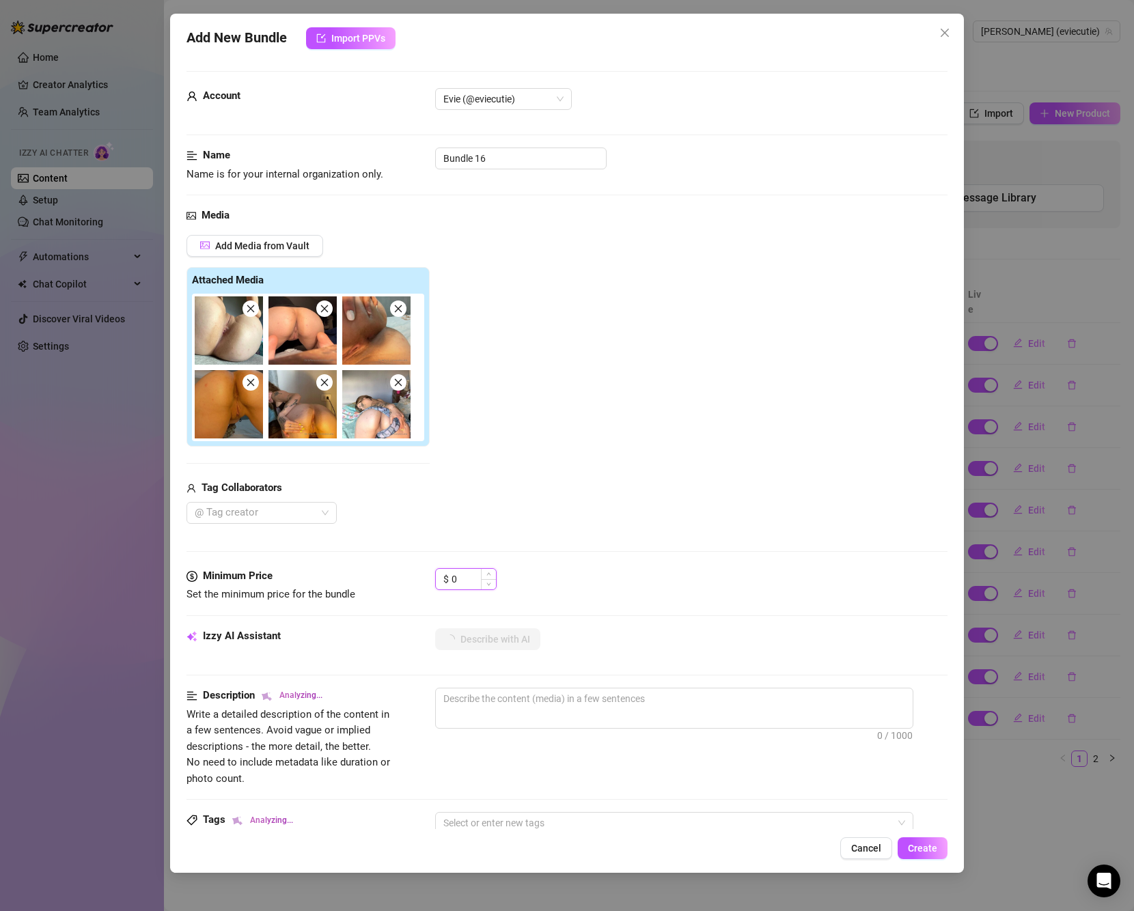
click at [461, 578] on input "0" at bounding box center [473, 579] width 44 height 20
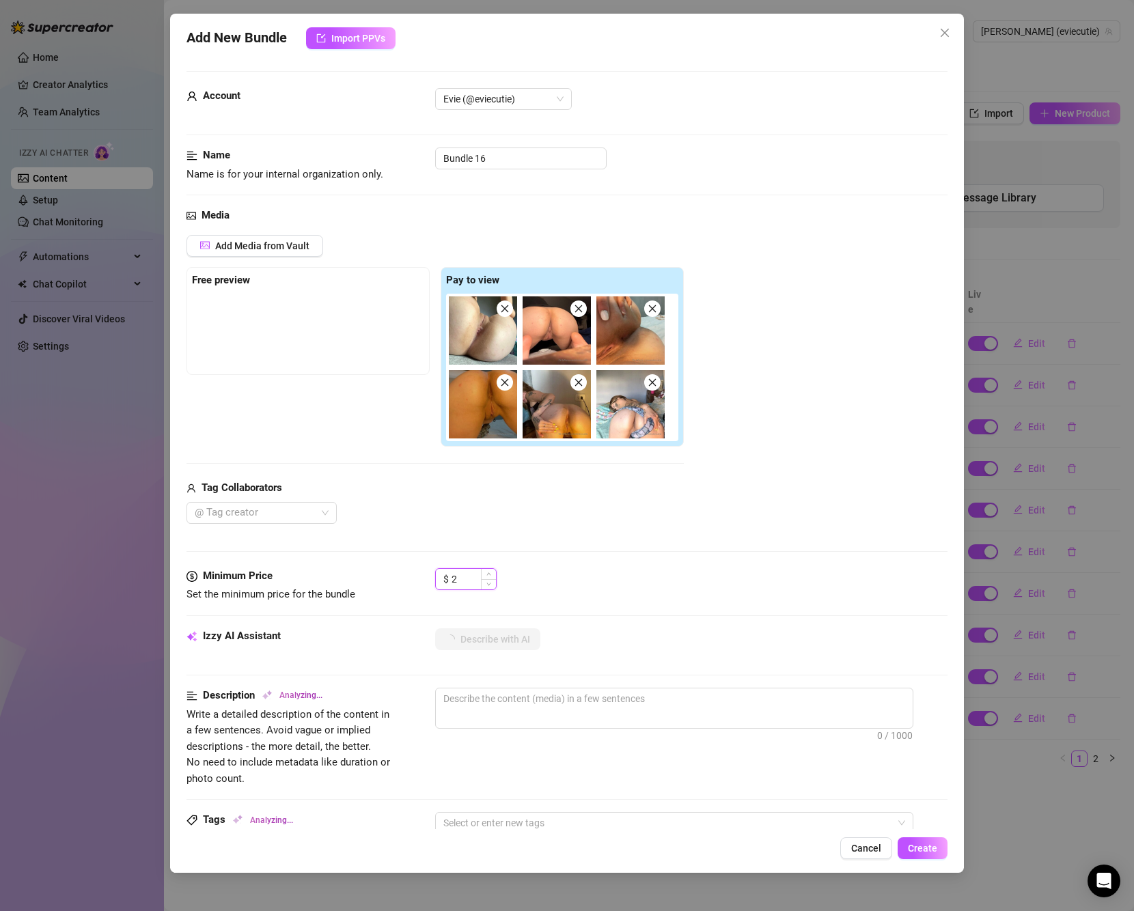
type input "25"
type textarea "[PERSON_NAME]"
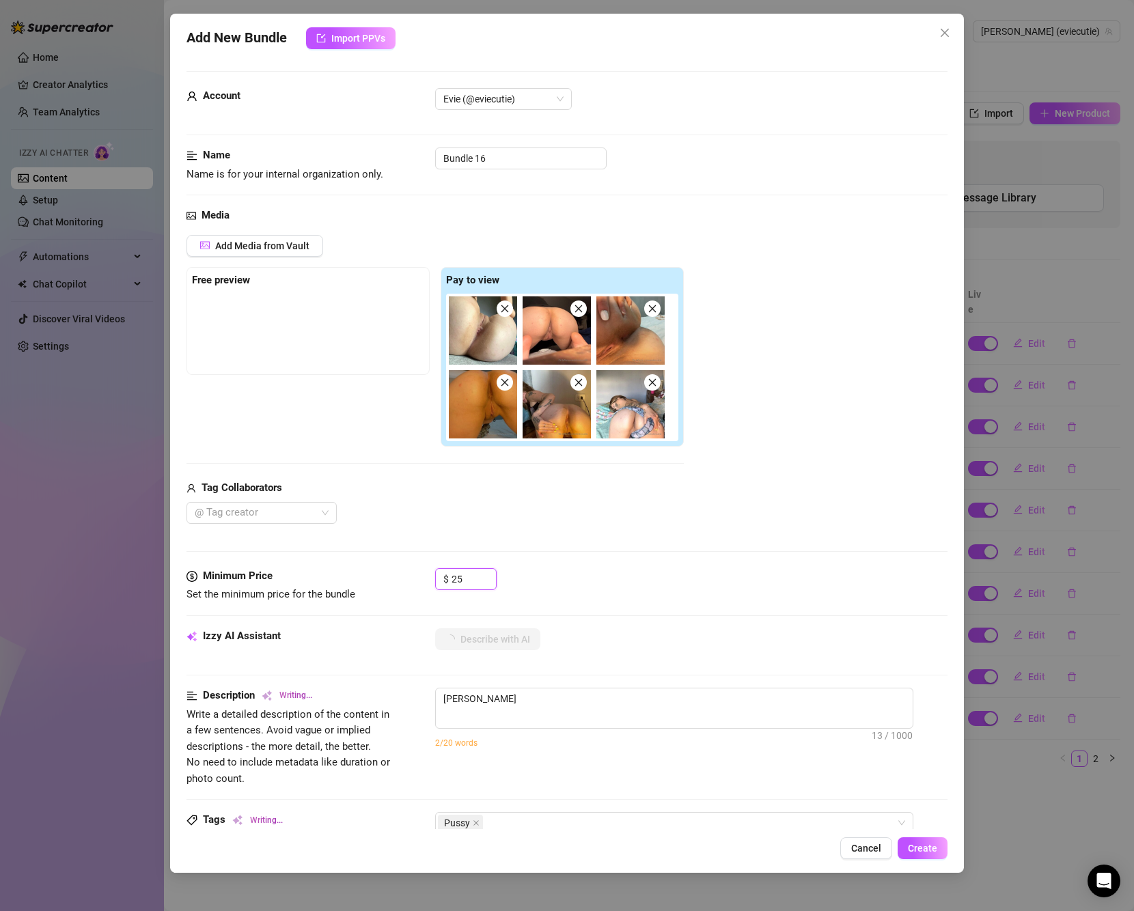
type textarea "[PERSON_NAME] teases in"
type textarea "[PERSON_NAME] teases in a"
type textarea "[PERSON_NAME] teases in a plaid"
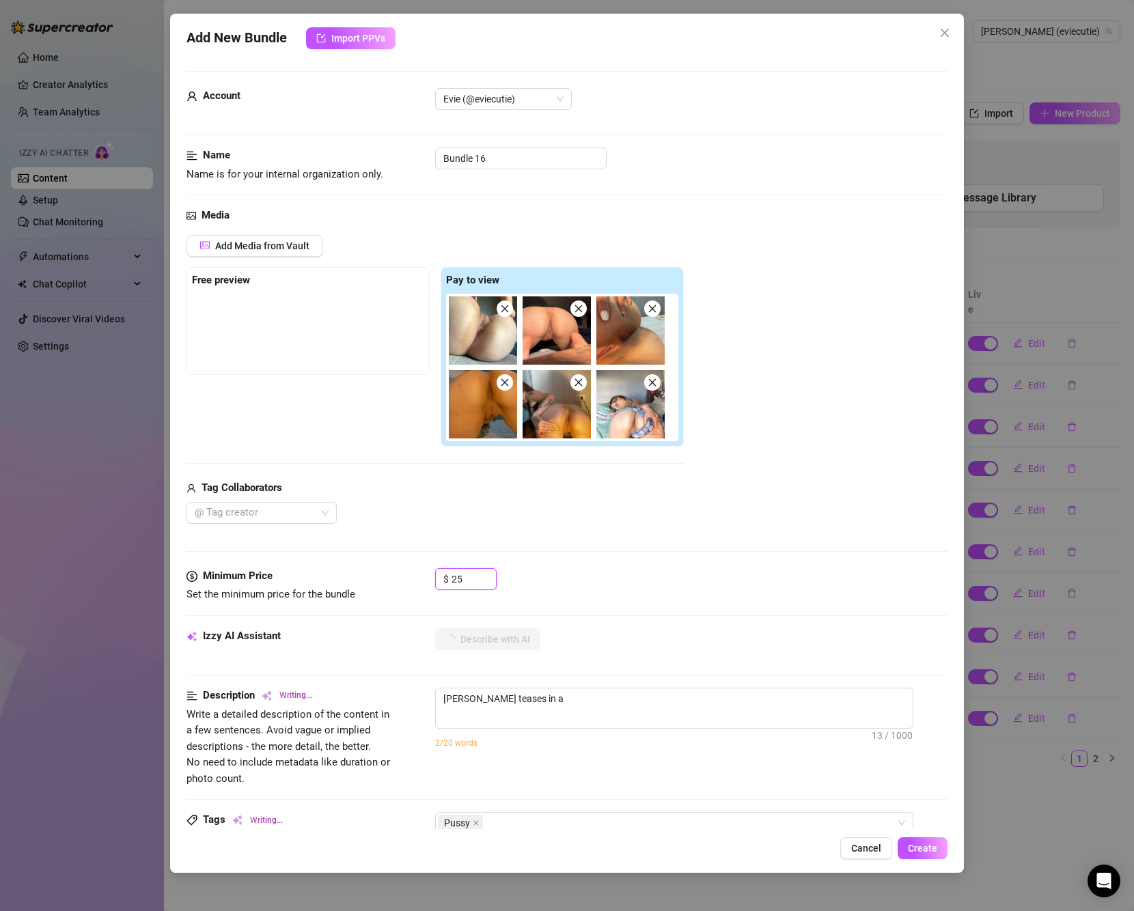
type textarea "[PERSON_NAME] teases in a plaid"
type textarea "[PERSON_NAME] teases in a plaid skirt"
type textarea "[PERSON_NAME] teases in a plaid skirt and"
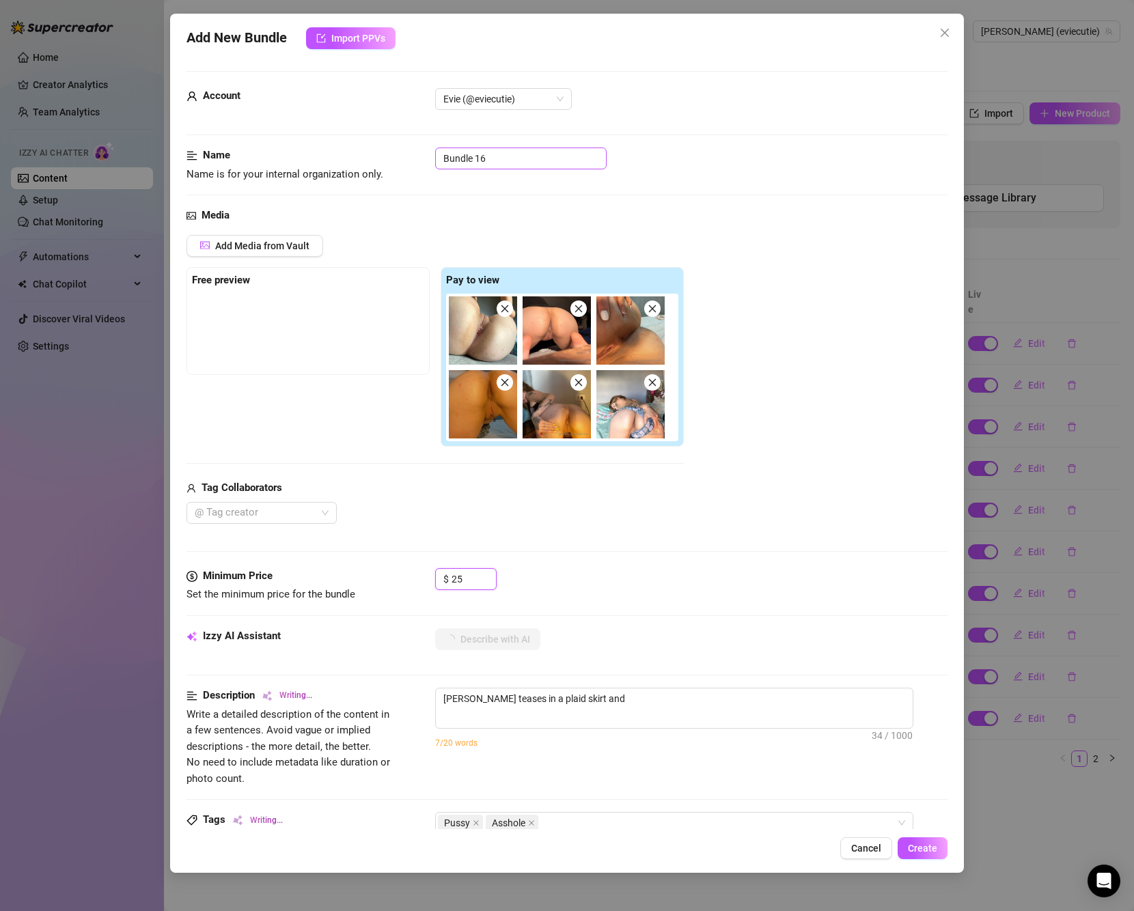
type textarea "[PERSON_NAME] teases in a plaid skirt and then"
type textarea "[PERSON_NAME] teases in a plaid skirt and then fully"
type input "25"
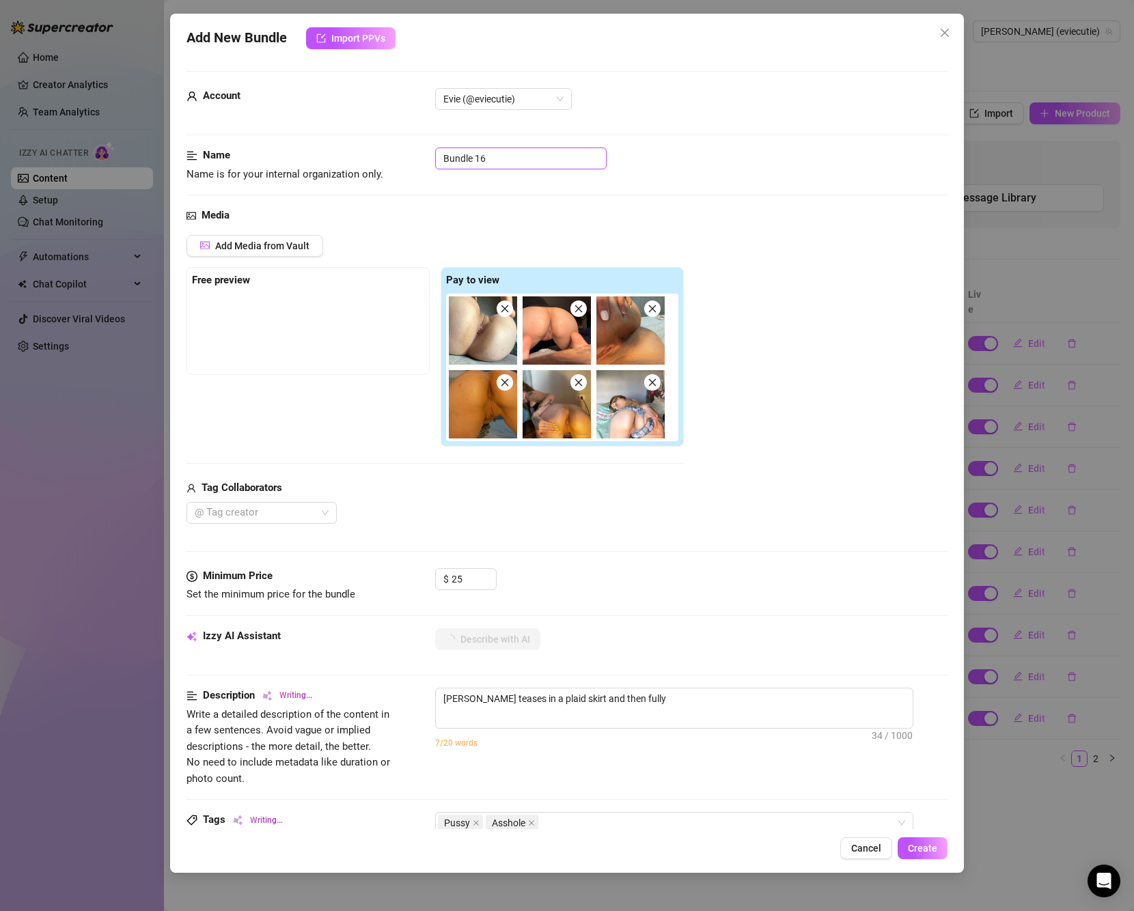
type textarea "[PERSON_NAME] teases in a plaid skirt and then fully naked,"
type textarea "[PERSON_NAME] teases in a plaid skirt and then fully naked, bent"
type textarea "[PERSON_NAME] teases in a plaid skirt and then fully naked, bent over"
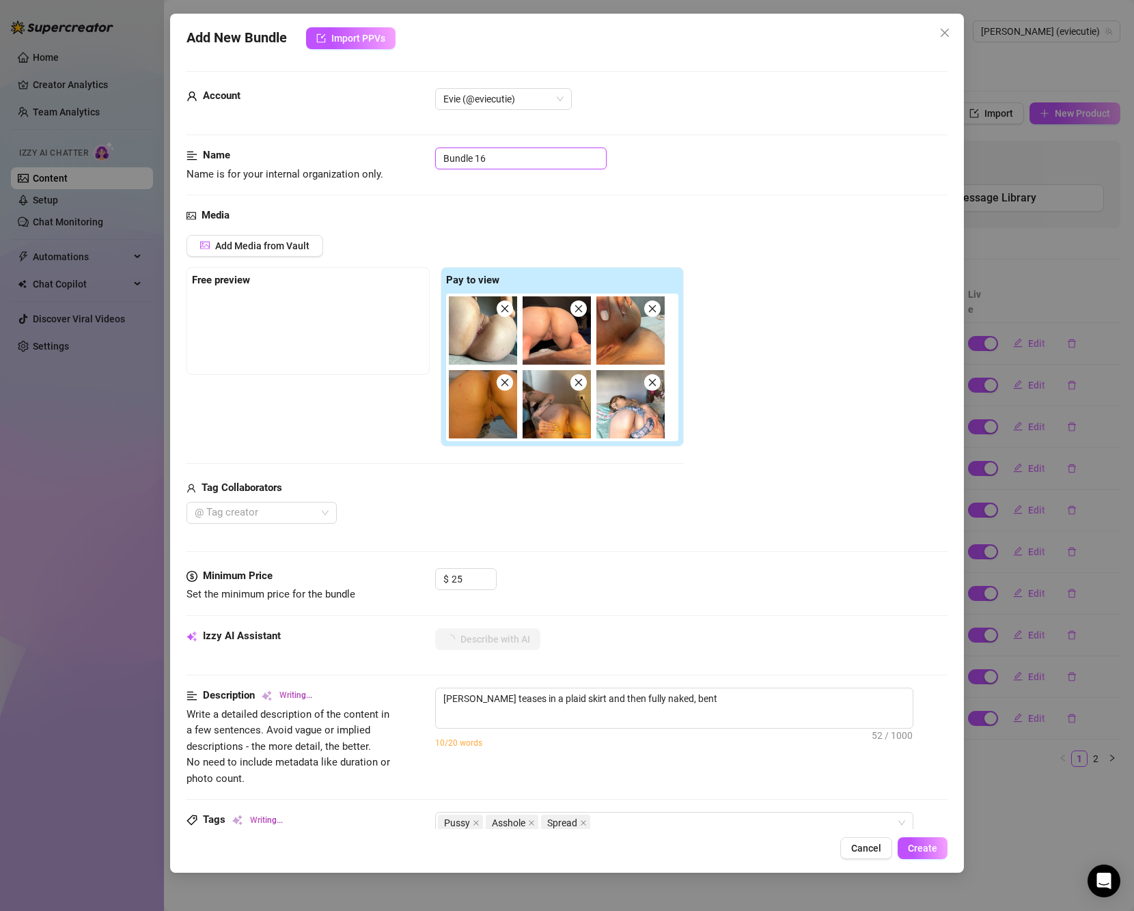
type textarea "[PERSON_NAME] teases in a plaid skirt and then fully naked, bent over"
type textarea "[PERSON_NAME] teases in a plaid skirt and then fully naked, bent over with"
type textarea "[PERSON_NAME] teases in a plaid skirt and then fully naked, bent over with her"
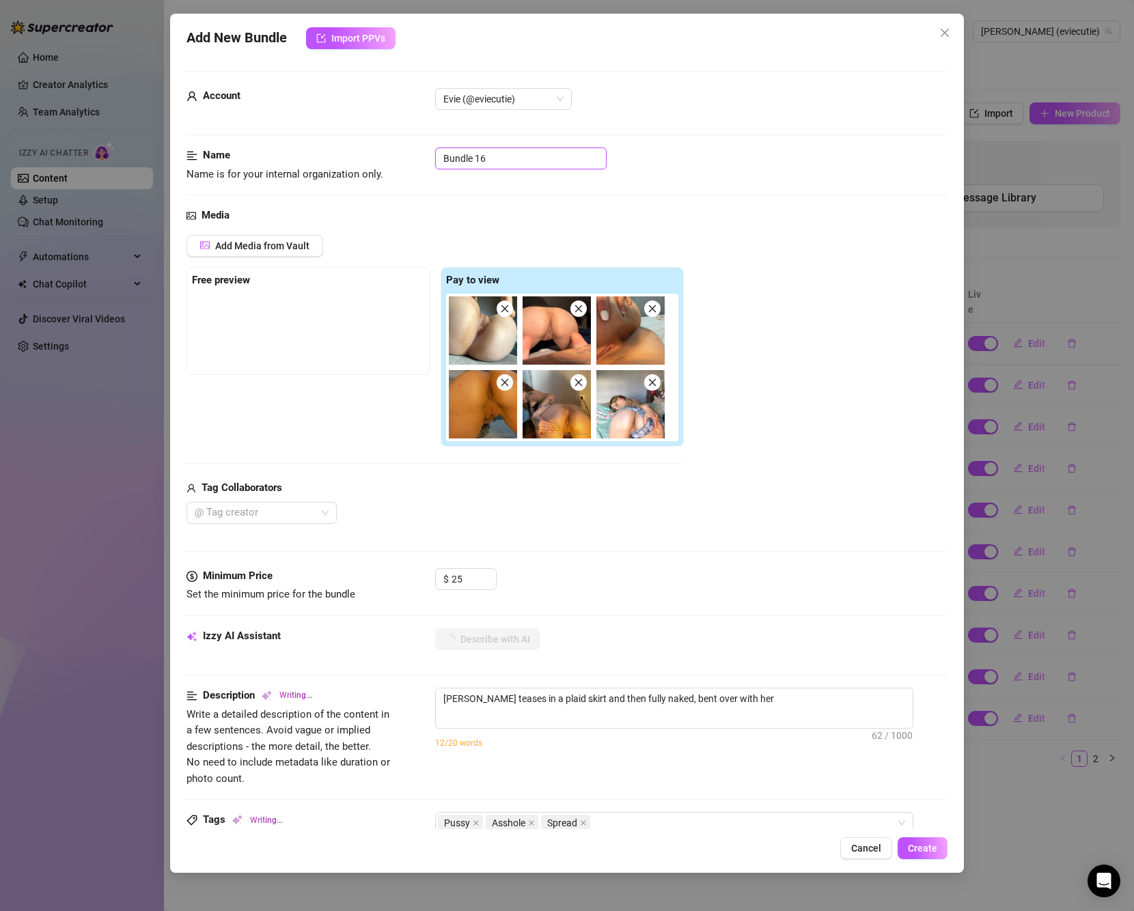
drag, startPoint x: 512, startPoint y: 161, endPoint x: 438, endPoint y: 161, distance: 74.5
click at [438, 161] on input "Bundle 16" at bounding box center [520, 159] width 171 height 22
type textarea "[PERSON_NAME] teases in a plaid skirt and then fully naked, bent over with her …"
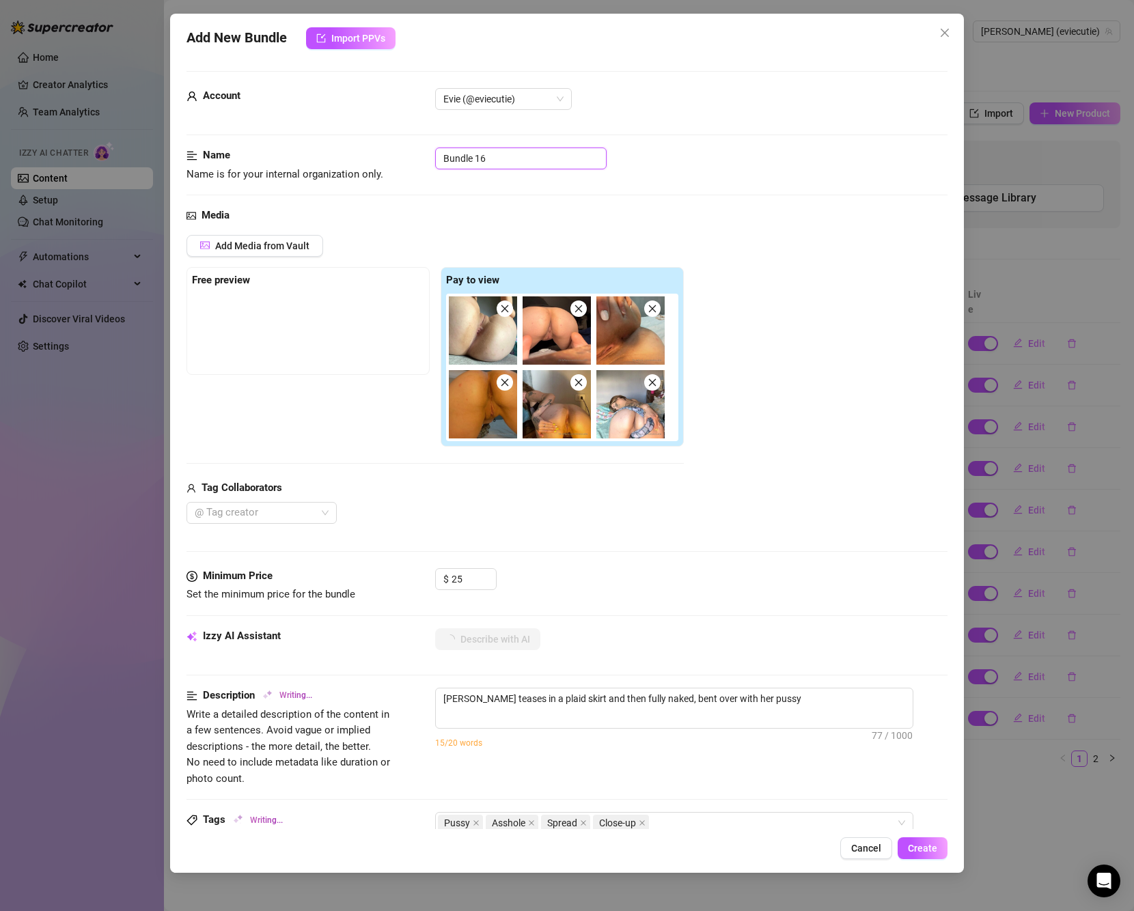
type textarea "[PERSON_NAME] teases in a plaid skirt and then fully naked, bent over with her …"
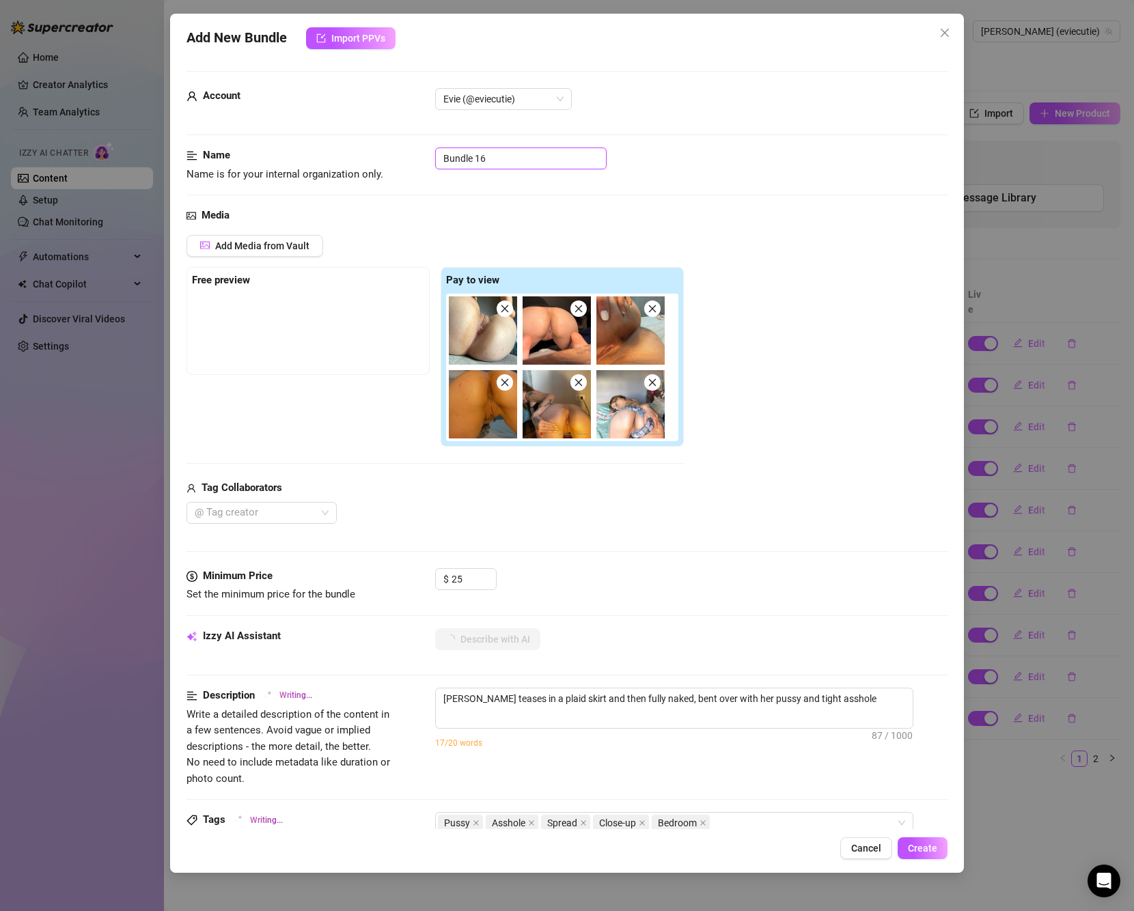
type textarea "[PERSON_NAME] teases in a plaid skirt and then fully naked, bent over with her …"
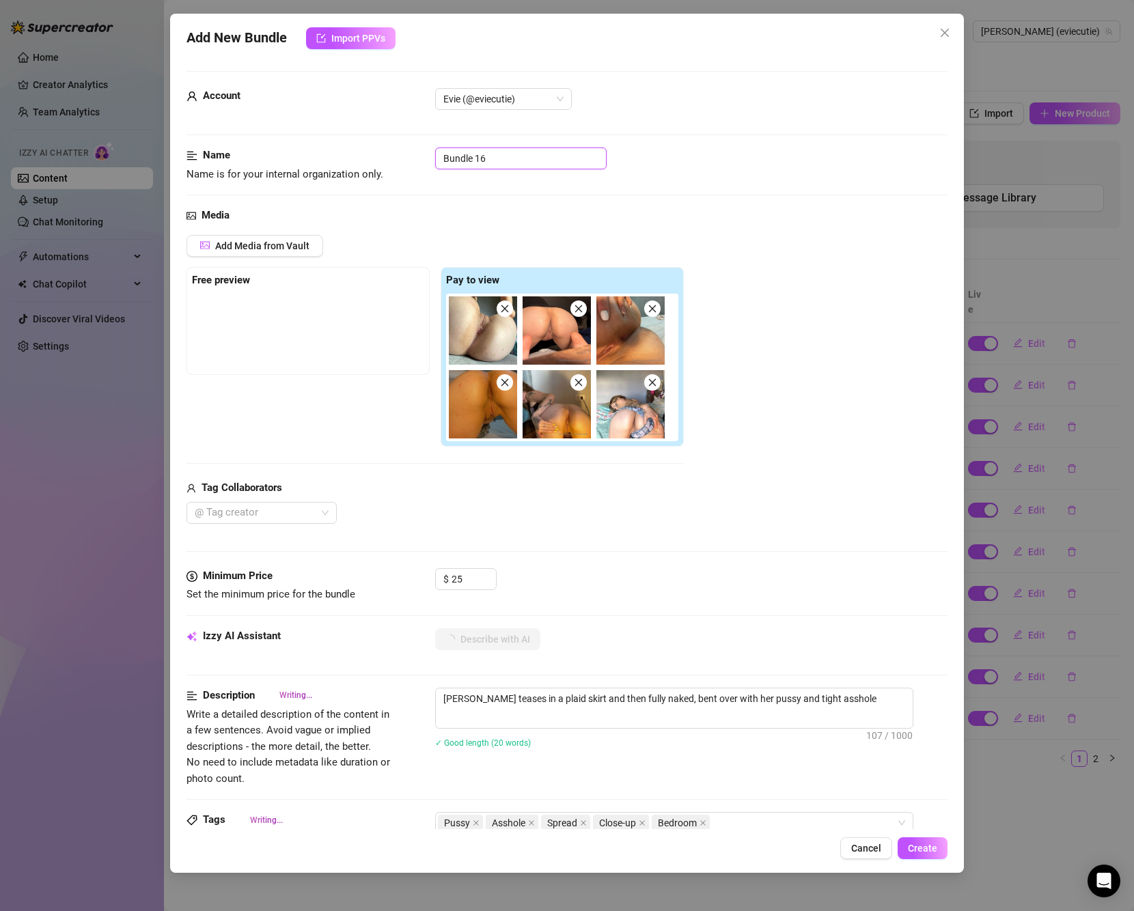
type textarea "[PERSON_NAME] teases in a plaid skirt and then fully naked, bent over with her …"
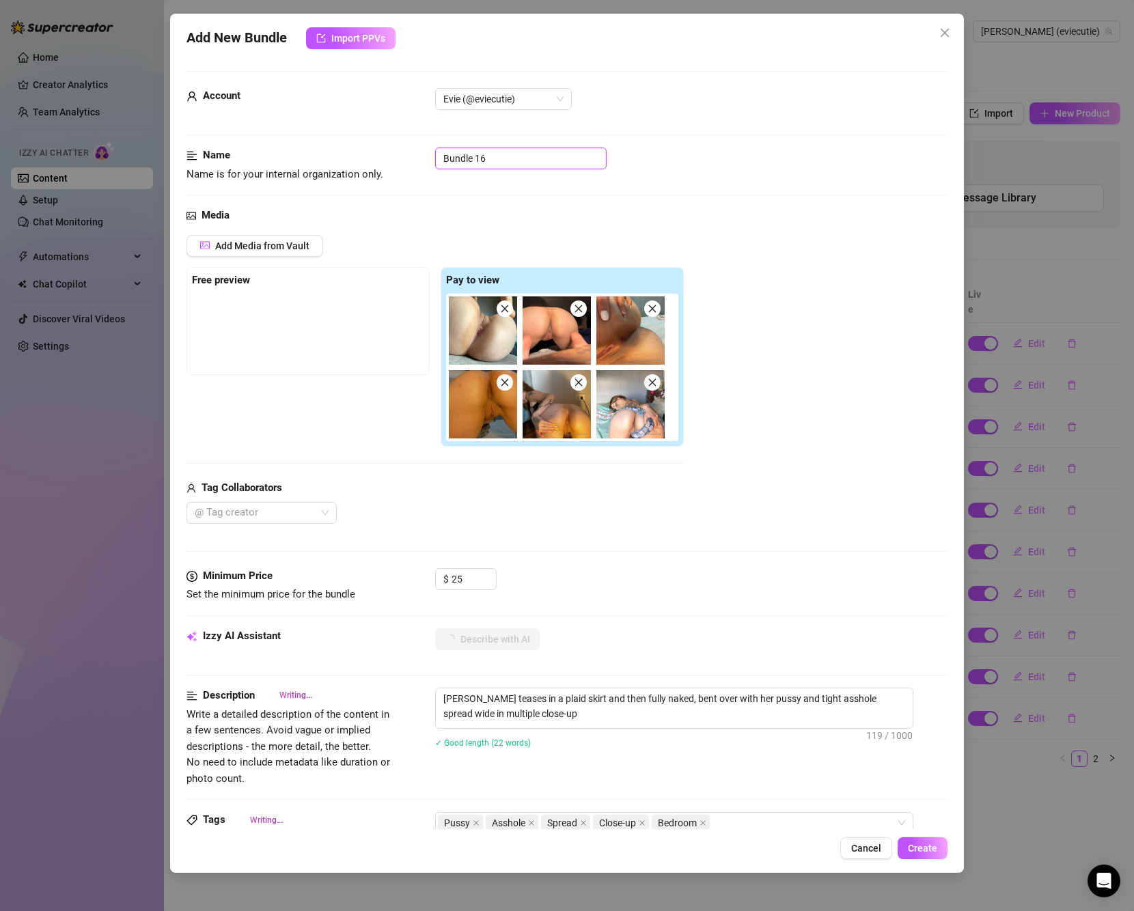
type textarea "[PERSON_NAME] teases in a plaid skirt and then fully naked, bent over with her …"
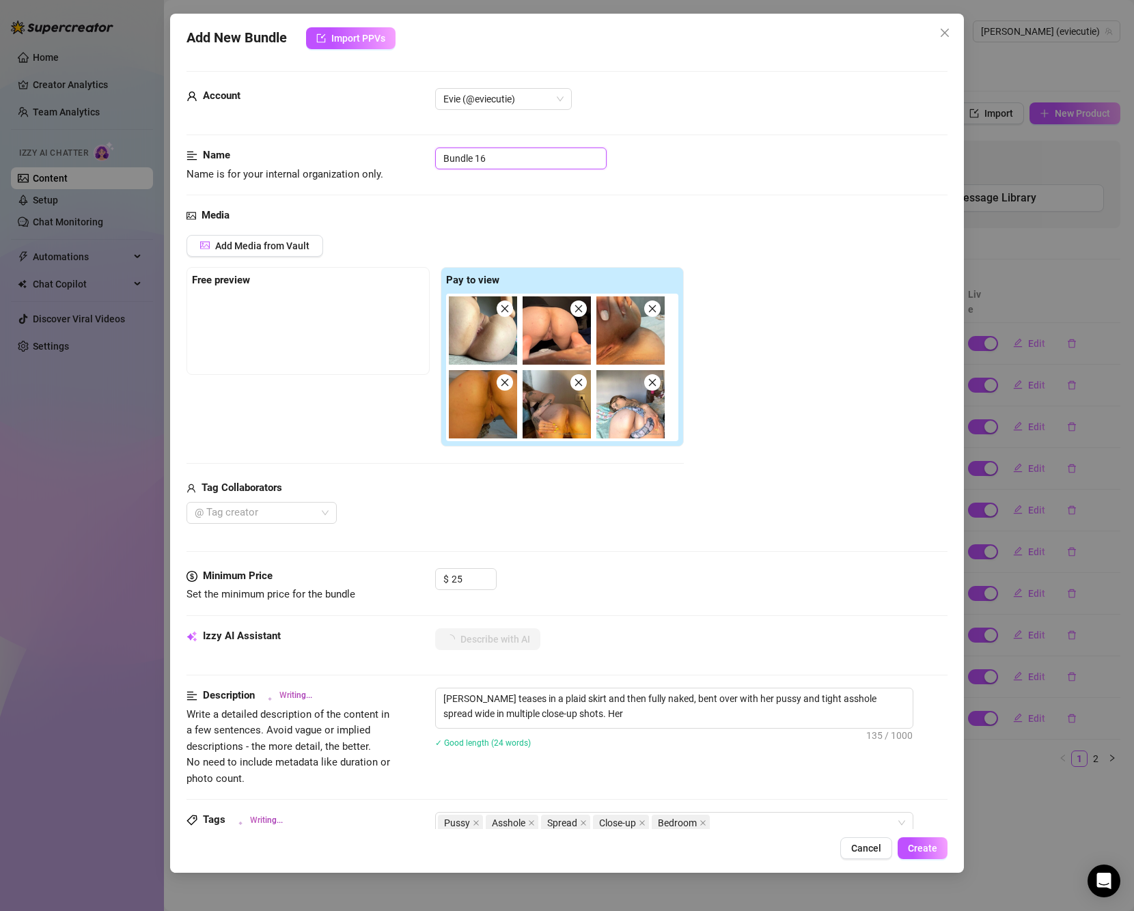
type textarea "[PERSON_NAME] teases in a plaid skirt and then fully naked, bent over with her …"
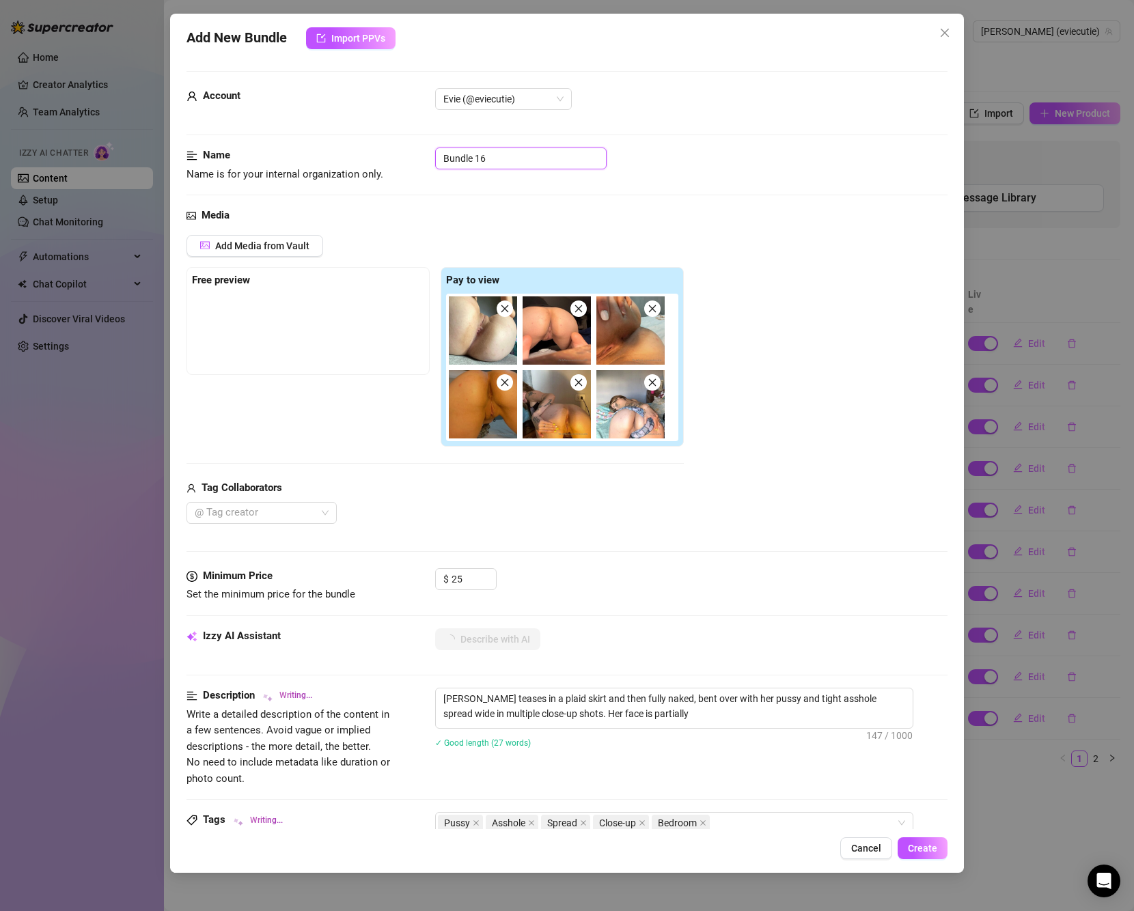
type textarea "[PERSON_NAME] teases in a plaid skirt and then fully naked, bent over with her …"
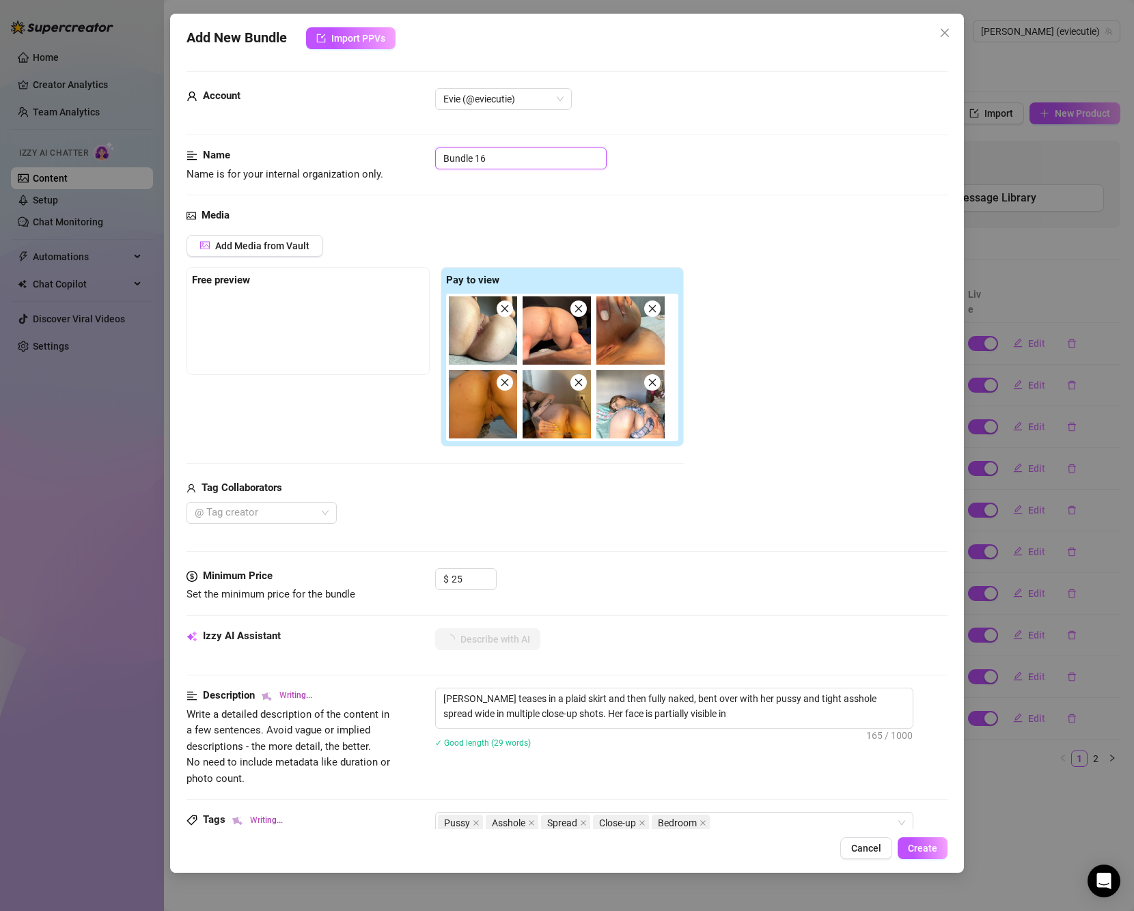
type textarea "[PERSON_NAME] teases in a plaid skirt and then fully naked, bent over with her …"
type input "A"
type textarea "[PERSON_NAME] teases in a plaid skirt and then fully naked, bent over with her …"
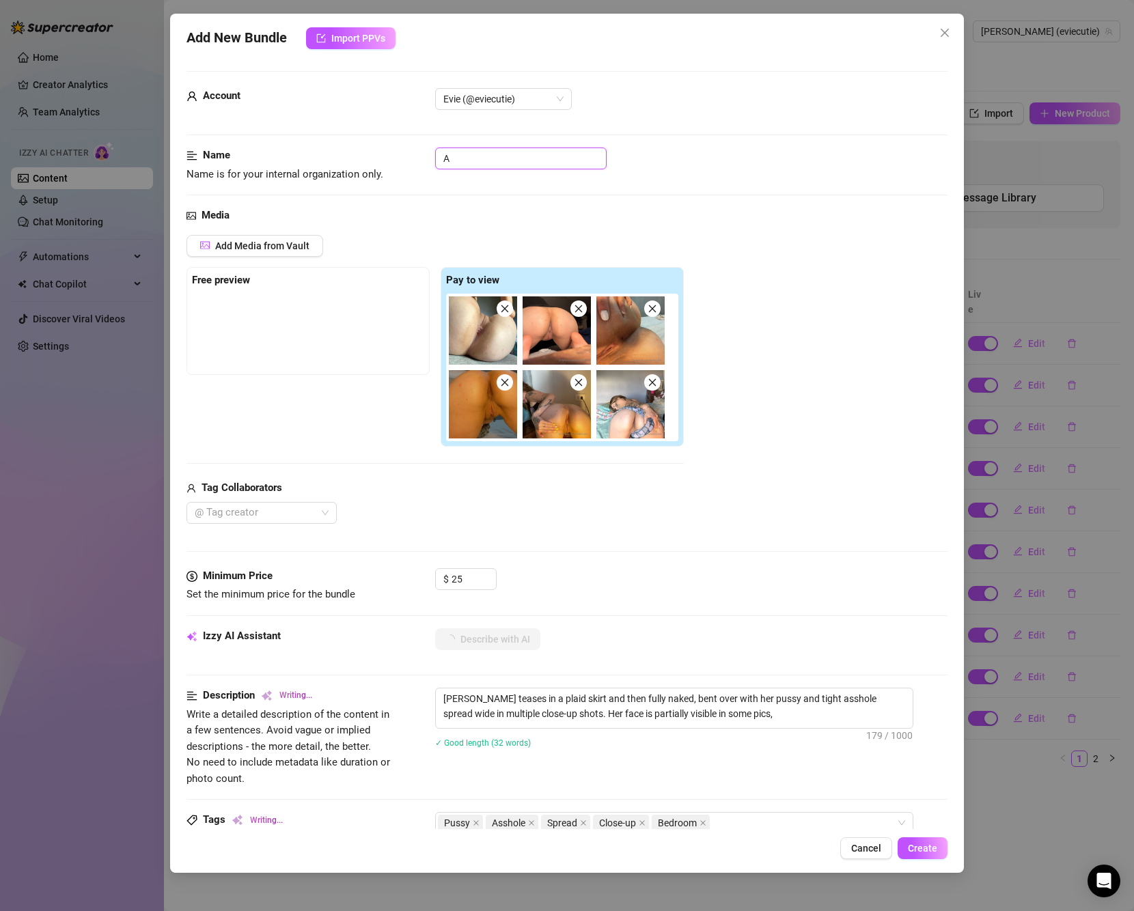
type textarea "[PERSON_NAME] teases in a plaid skirt and then fully naked, bent over with her …"
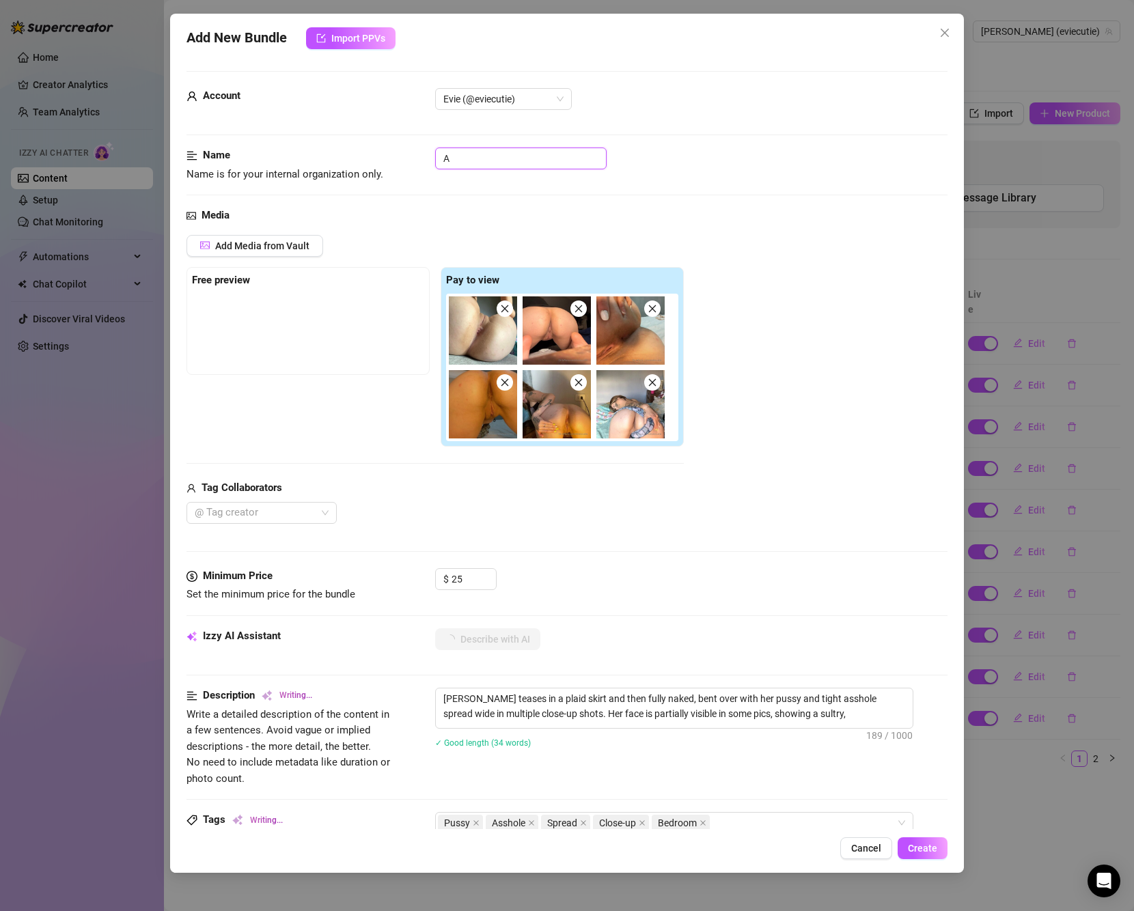
type input "As"
type textarea "[PERSON_NAME] teases in a plaid skirt and then fully naked, bent over with her …"
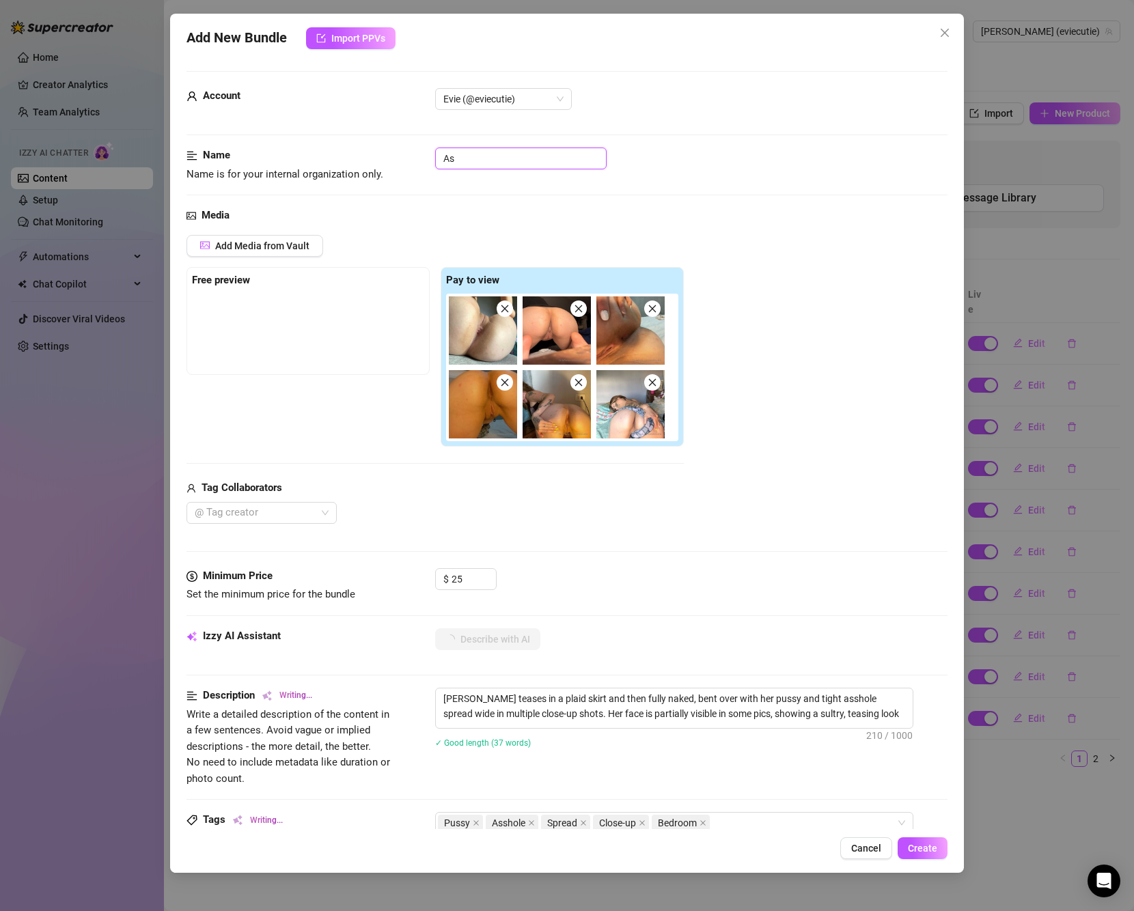
type input "Ass"
type textarea "[PERSON_NAME] teases in a plaid skirt and then fully naked, bent over with her …"
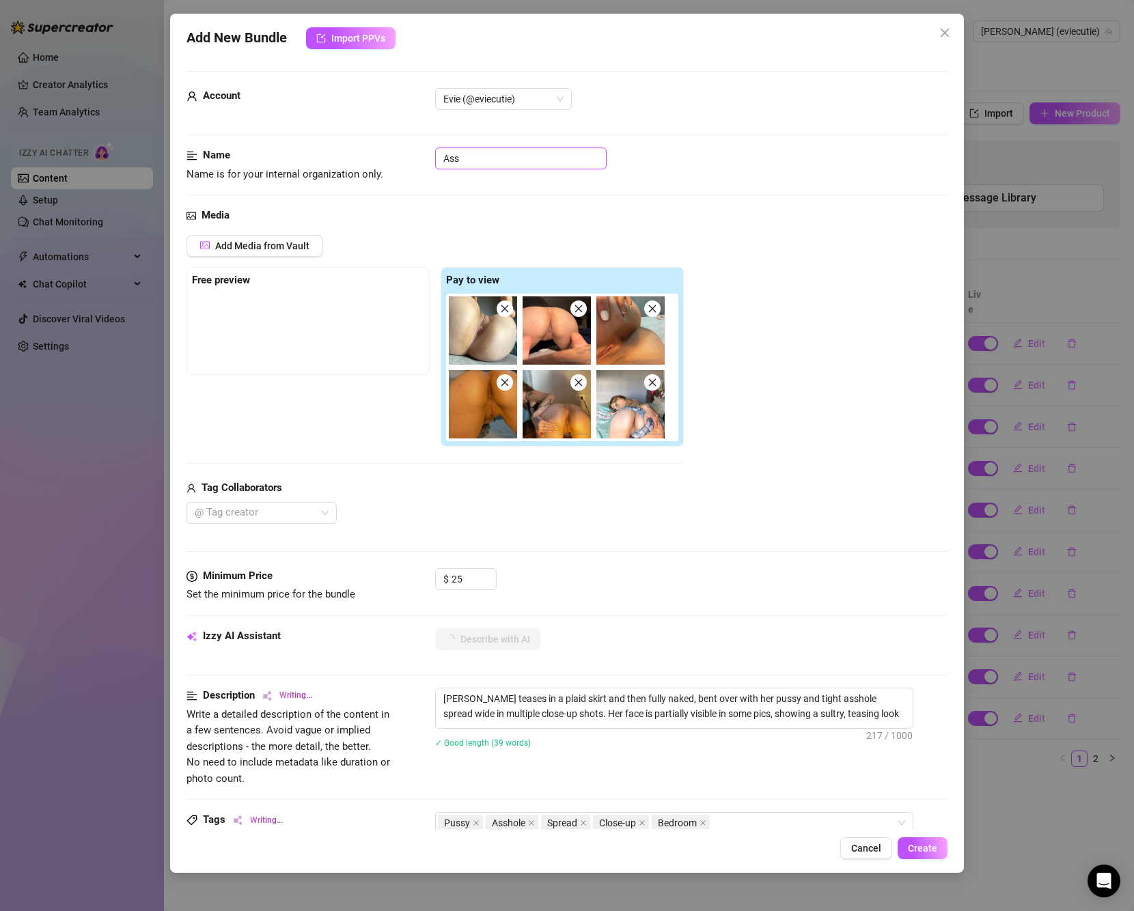
type textarea "[PERSON_NAME] teases in a plaid skirt and then fully naked, bent over with her …"
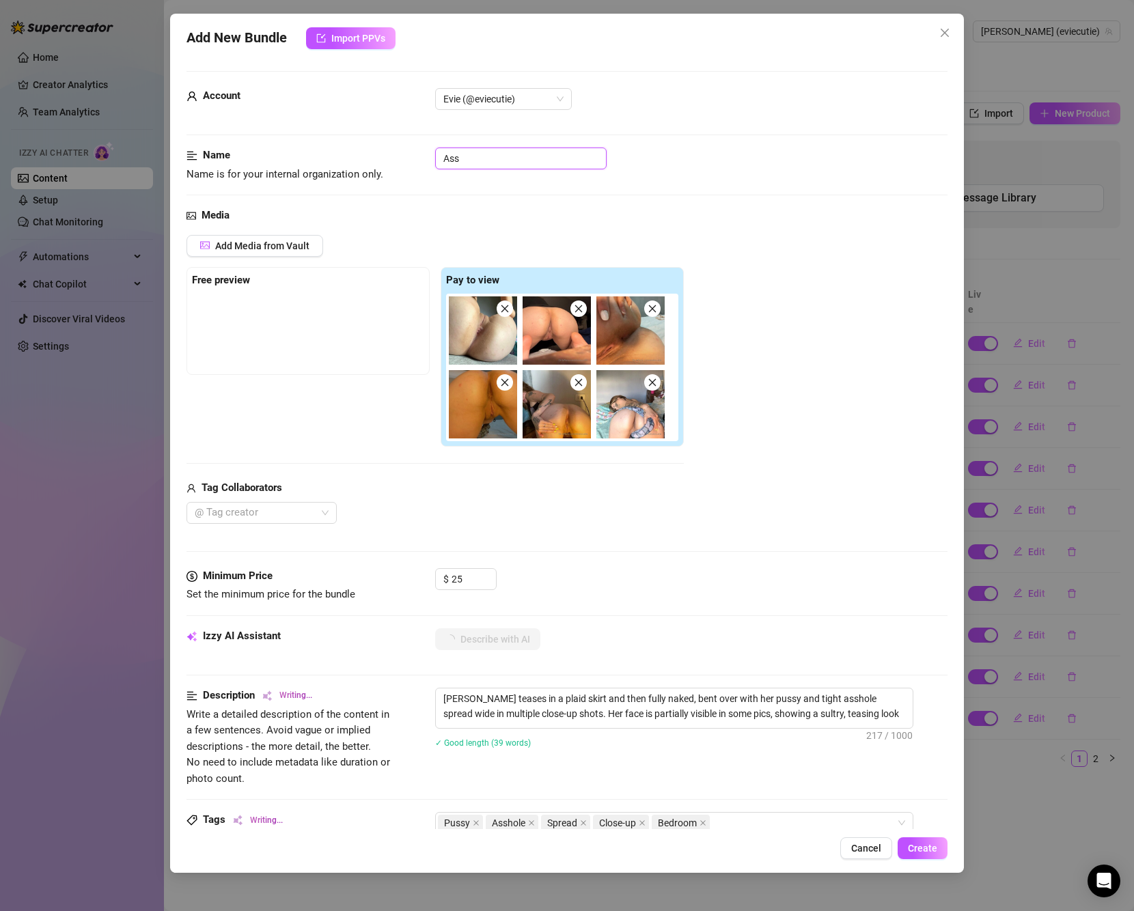
type textarea "[PERSON_NAME] teases in a plaid skirt and then fully naked, bent over with her …"
type input "Assh"
type textarea "[PERSON_NAME] teases in a plaid skirt and then fully naked, bent over with her …"
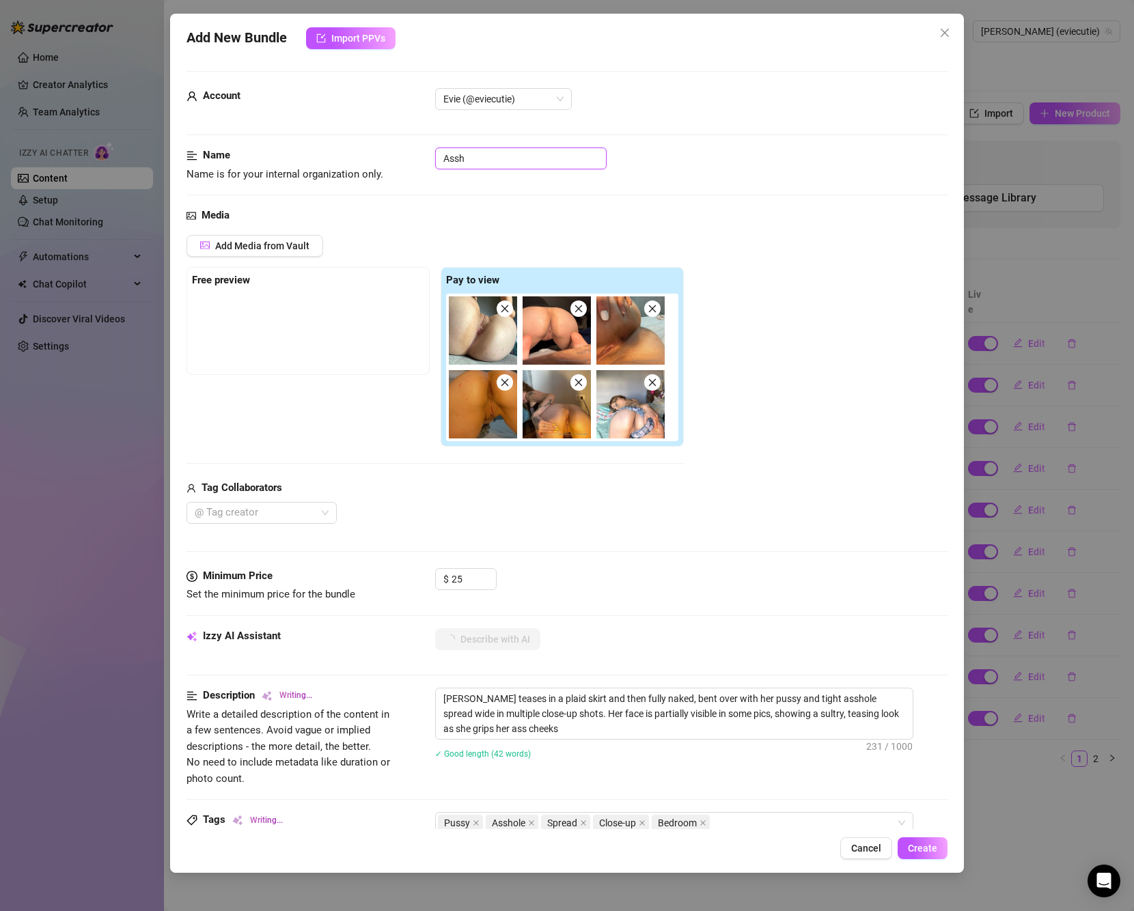
type textarea "[PERSON_NAME] teases in a plaid skirt and then fully naked, bent over with her …"
type input "Assho"
type textarea "[PERSON_NAME] teases in a plaid skirt and then fully naked, bent over with her …"
type input "Asshol"
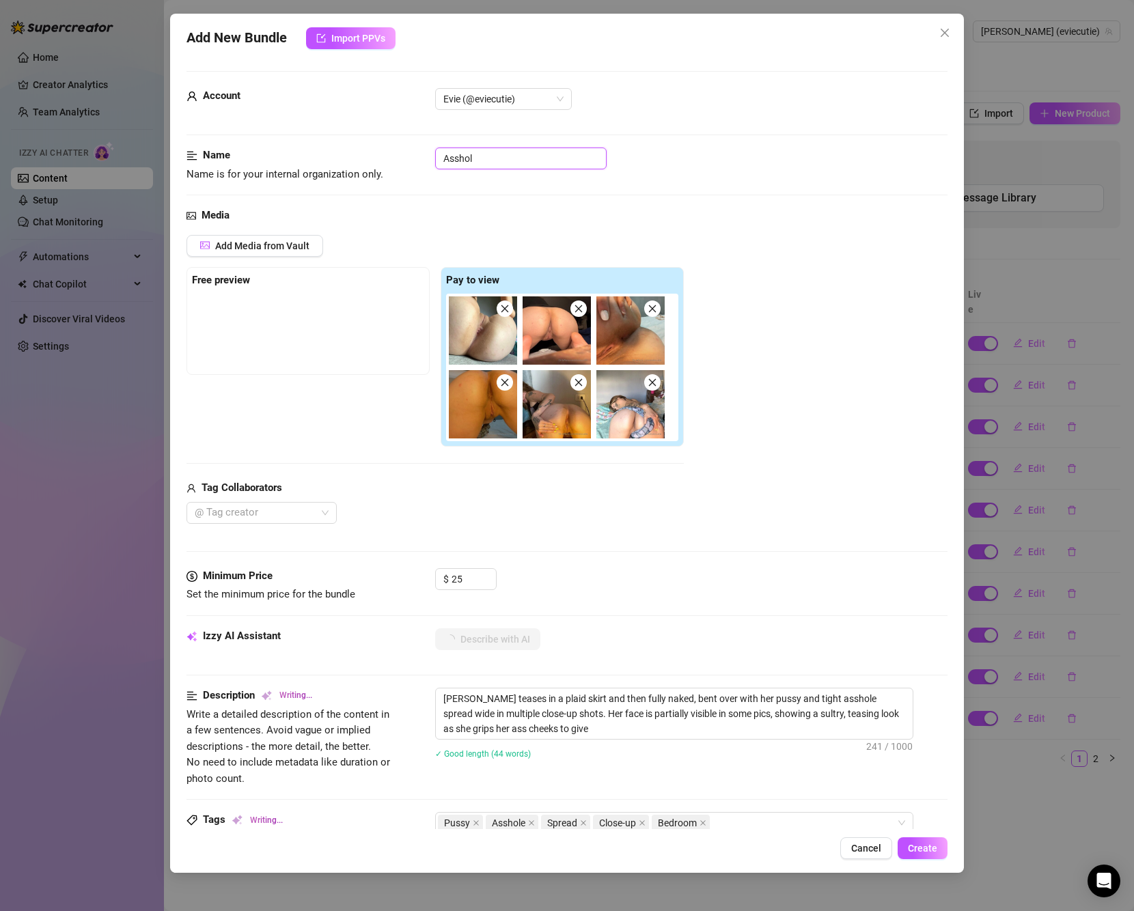
type textarea "[PERSON_NAME] teases in a plaid skirt and then fully naked, bent over with her …"
type input "Asshole"
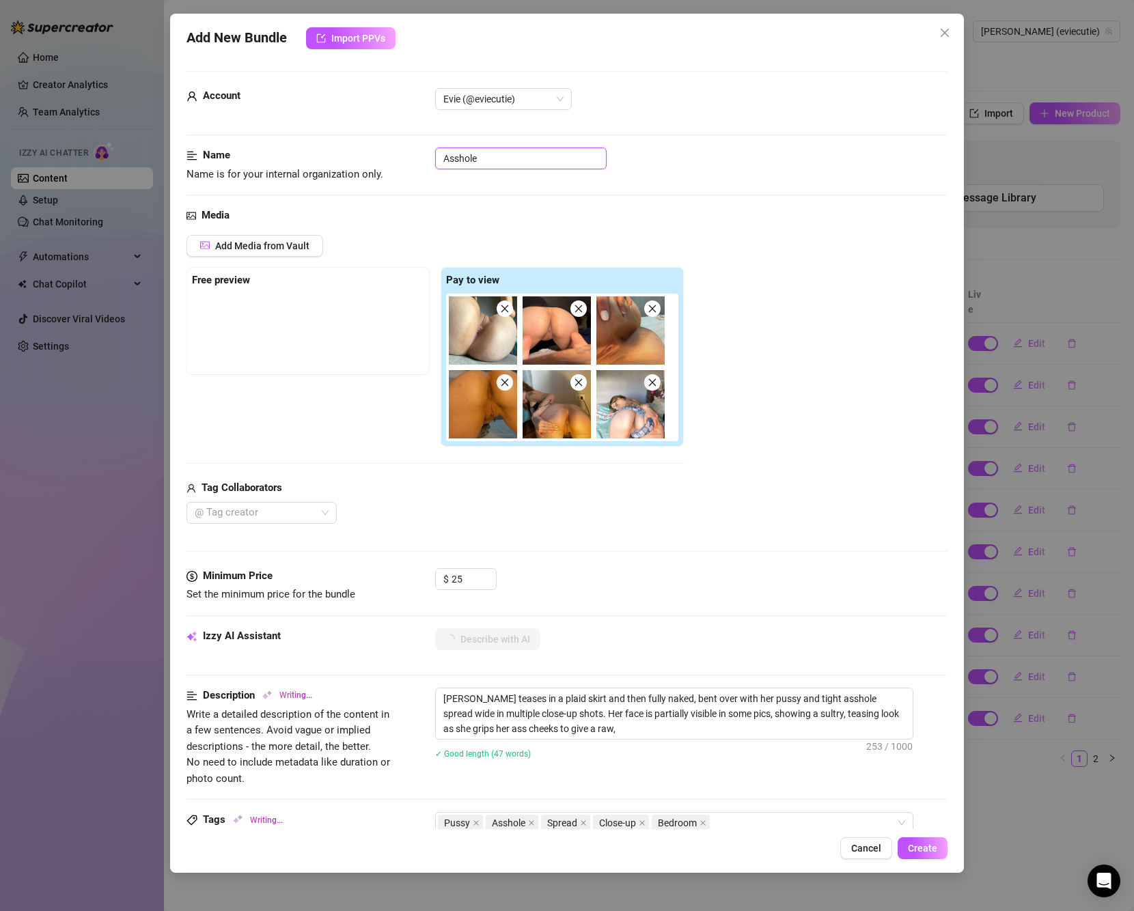
type textarea "[PERSON_NAME] teases in a plaid skirt and then fully naked, bent over with her …"
type input "Asshole"
type textarea "[PERSON_NAME] teases in a plaid skirt and then fully naked, bent over with her …"
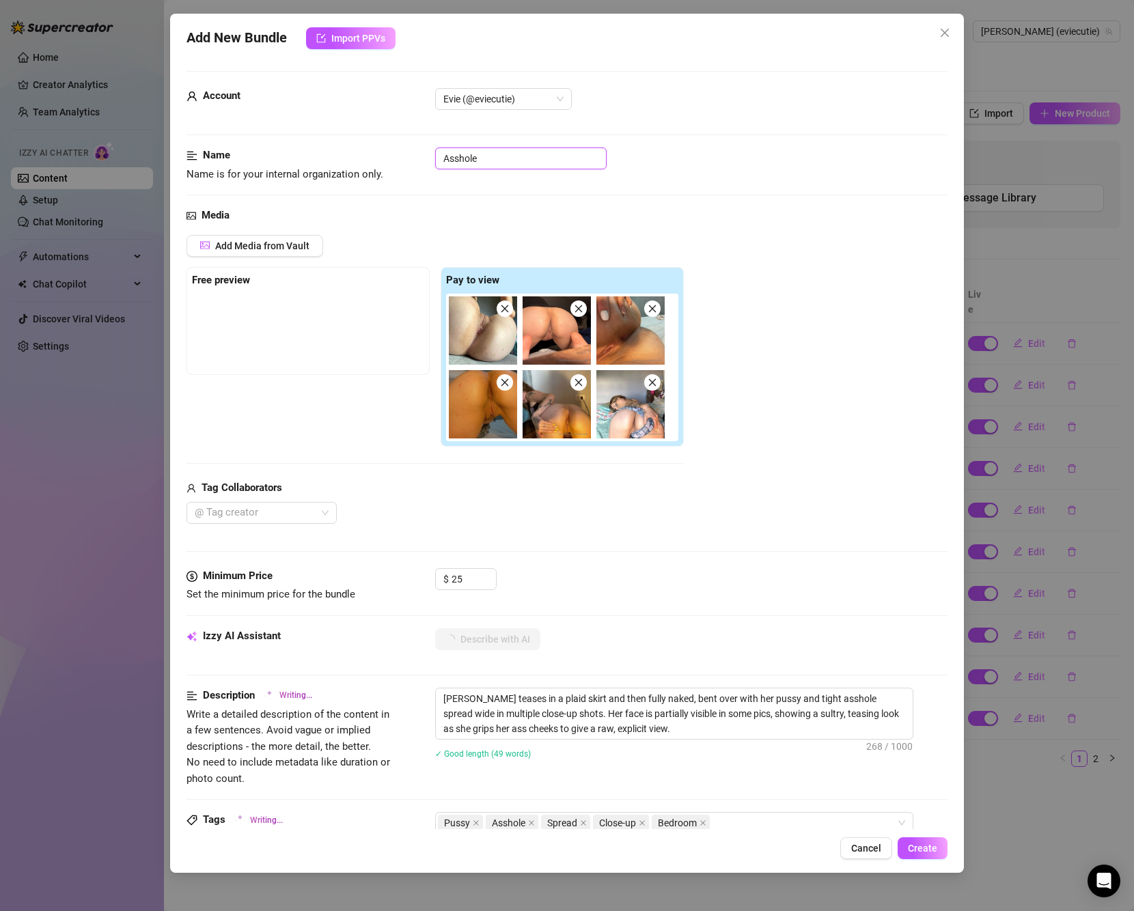
type textarea "[PERSON_NAME] teases in a plaid skirt and then fully naked, bent over with her …"
type input "Asshole B"
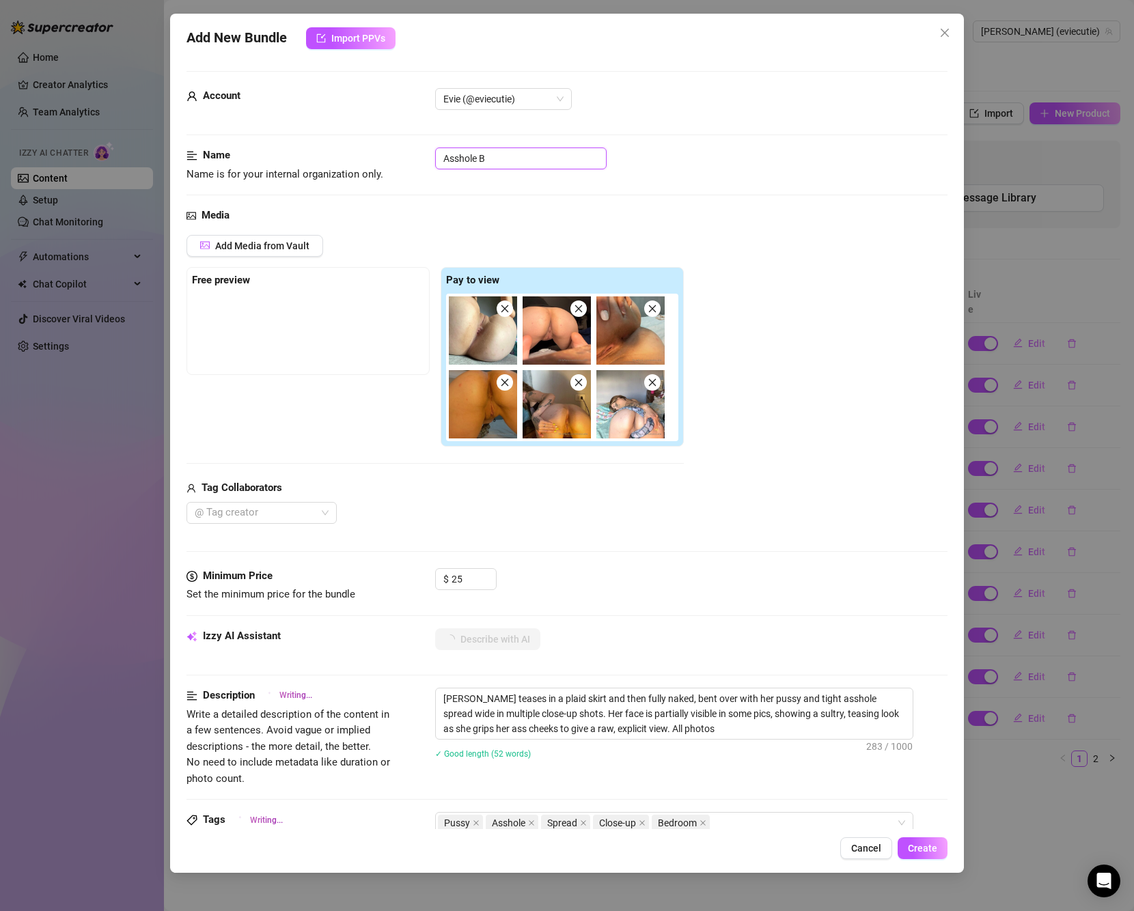
type textarea "[PERSON_NAME] teases in a plaid skirt and then fully naked, bent over with her …"
type input "Asshole Bu"
type textarea "[PERSON_NAME] teases in a plaid skirt and then fully naked, bent over with her …"
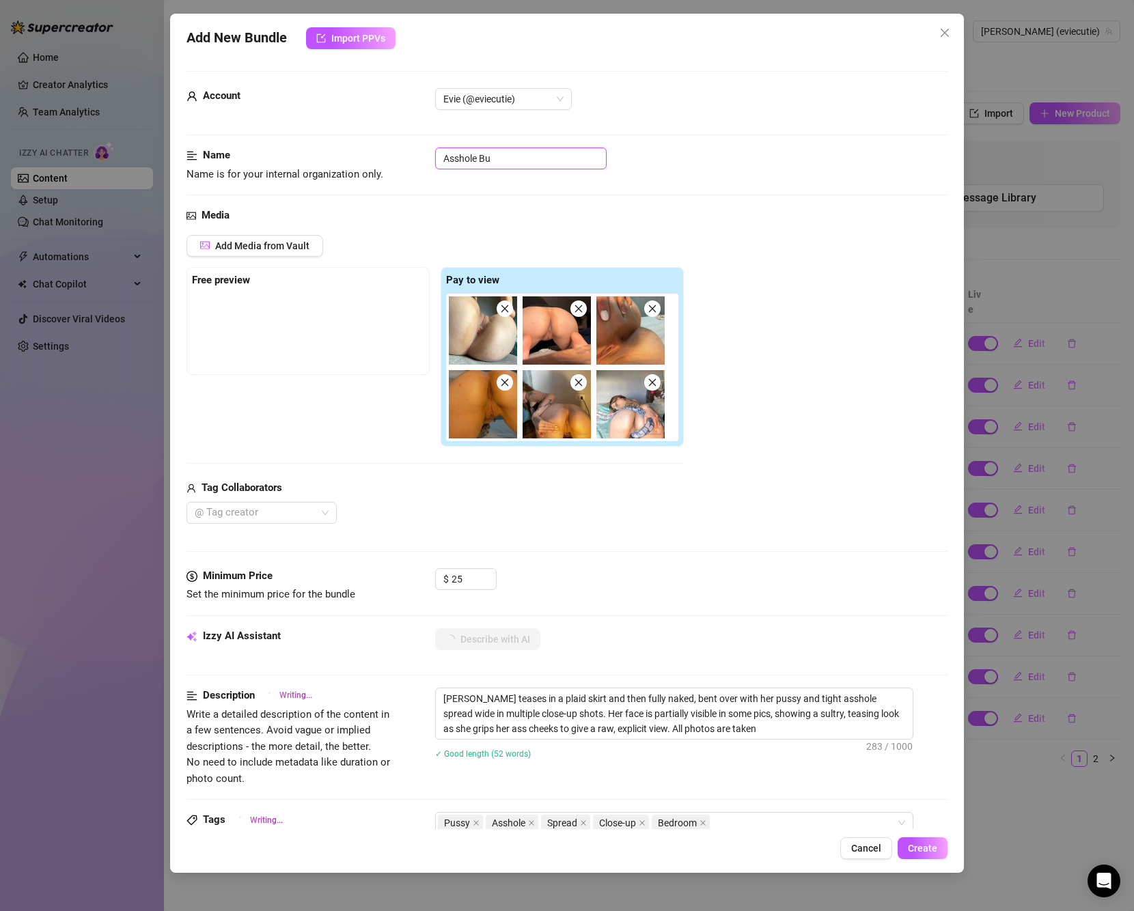
type textarea "[PERSON_NAME] teases in a plaid skirt and then fully naked, bent over with her …"
type input "Asshole Bund"
type textarea "[PERSON_NAME] teases in a plaid skirt and then fully naked, bent over with her …"
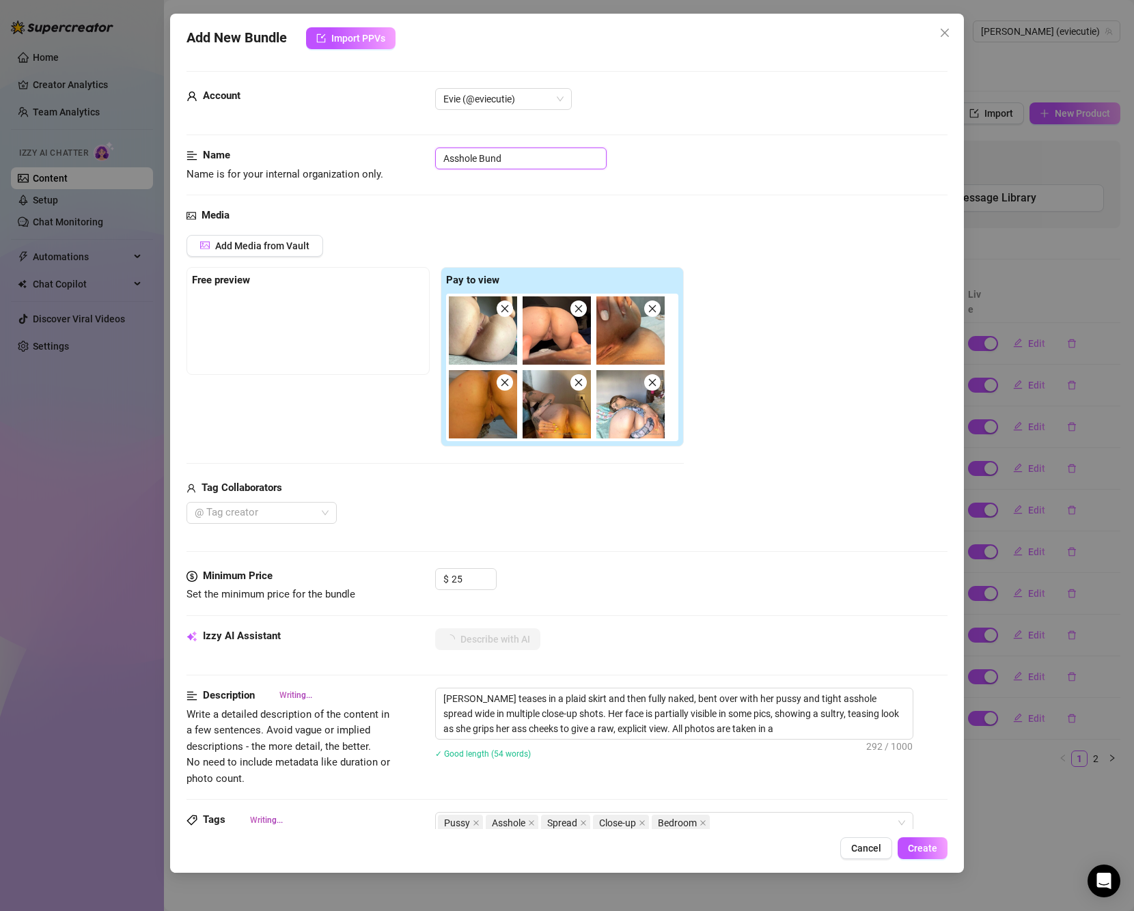
type textarea "[PERSON_NAME] teases in a plaid skirt and then fully naked, bent over with her …"
type input "Asshole Bundl"
type textarea "[PERSON_NAME] teases in a plaid skirt and then fully naked, bent over with her …"
type input "Asshole Bundle"
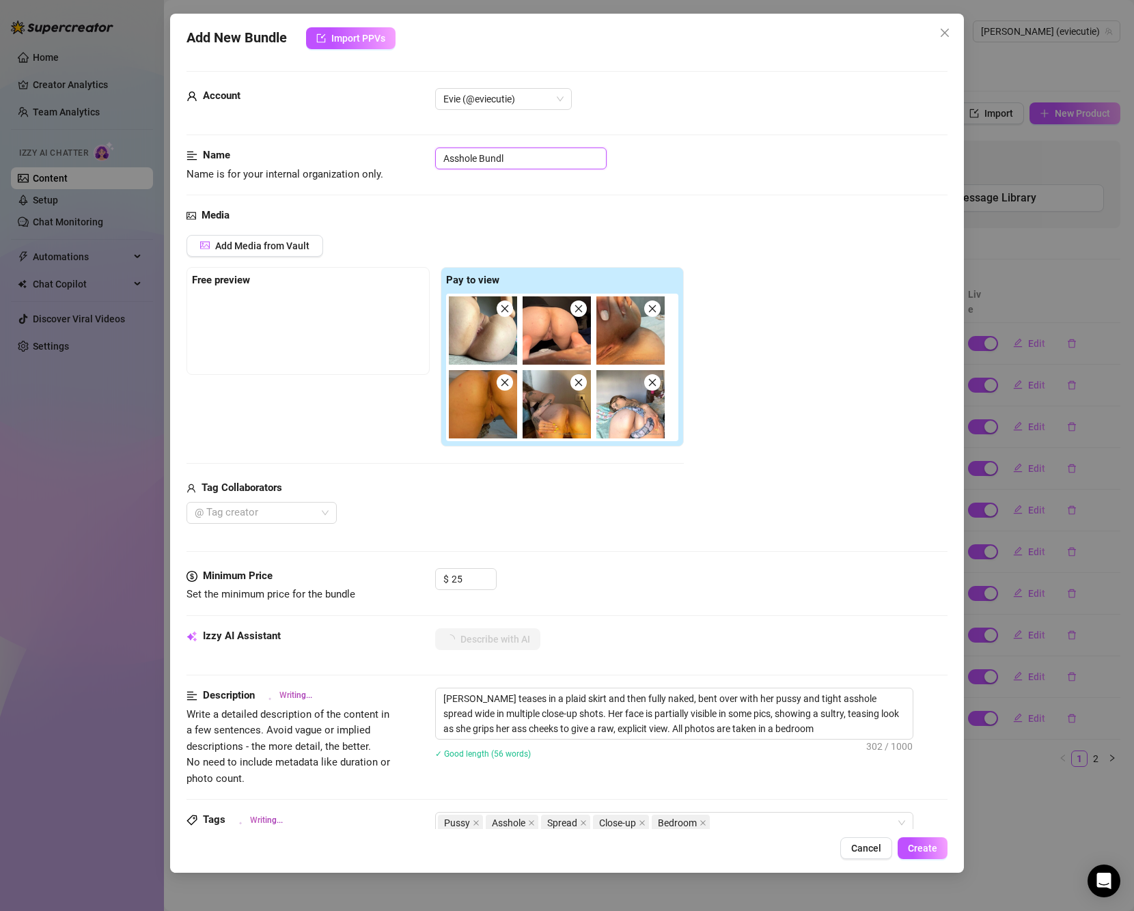
type textarea "[PERSON_NAME] teases in a plaid skirt and then fully naked, bent over with her …"
type input "Asshole Bundle"
type textarea "[PERSON_NAME] teases in a plaid skirt and then fully naked, bent over with her …"
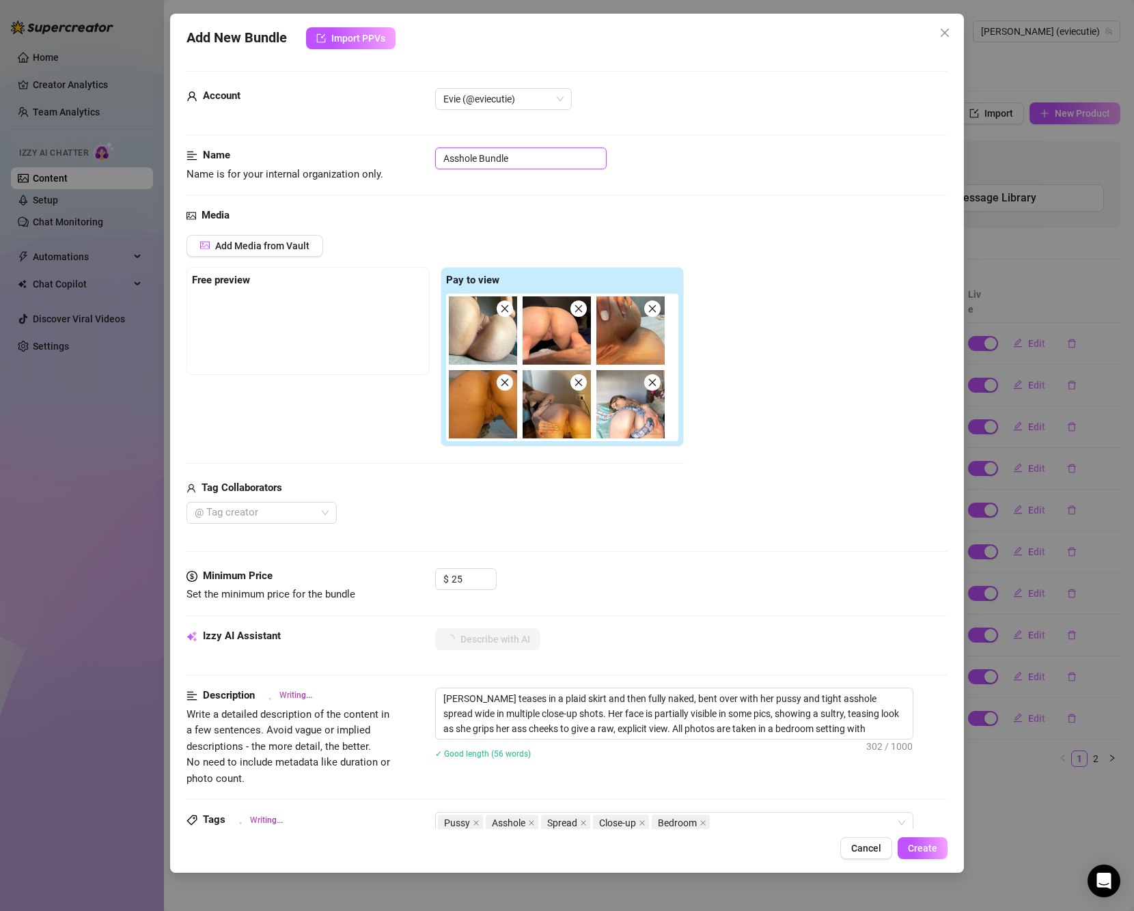
type textarea "[PERSON_NAME] teases in a plaid skirt and then fully naked, bent over with her …"
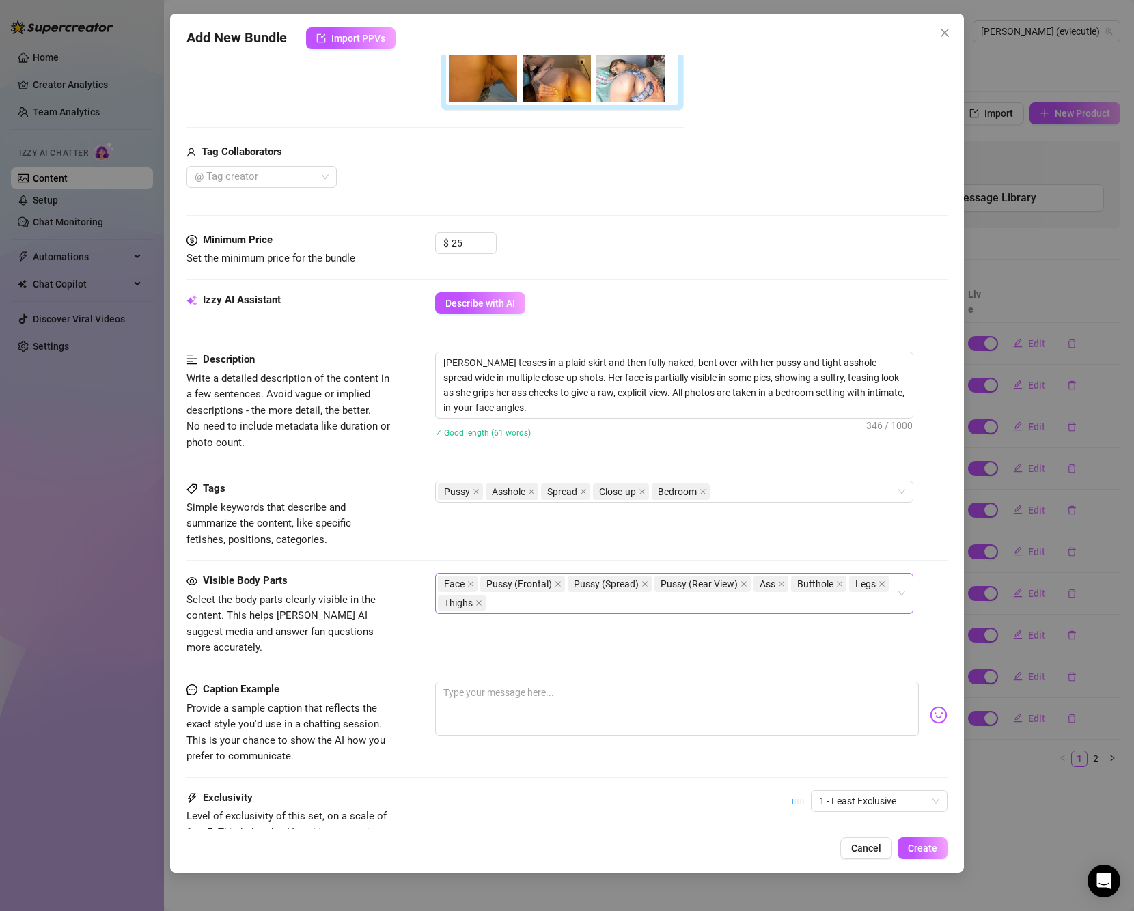
scroll to position [342, 0]
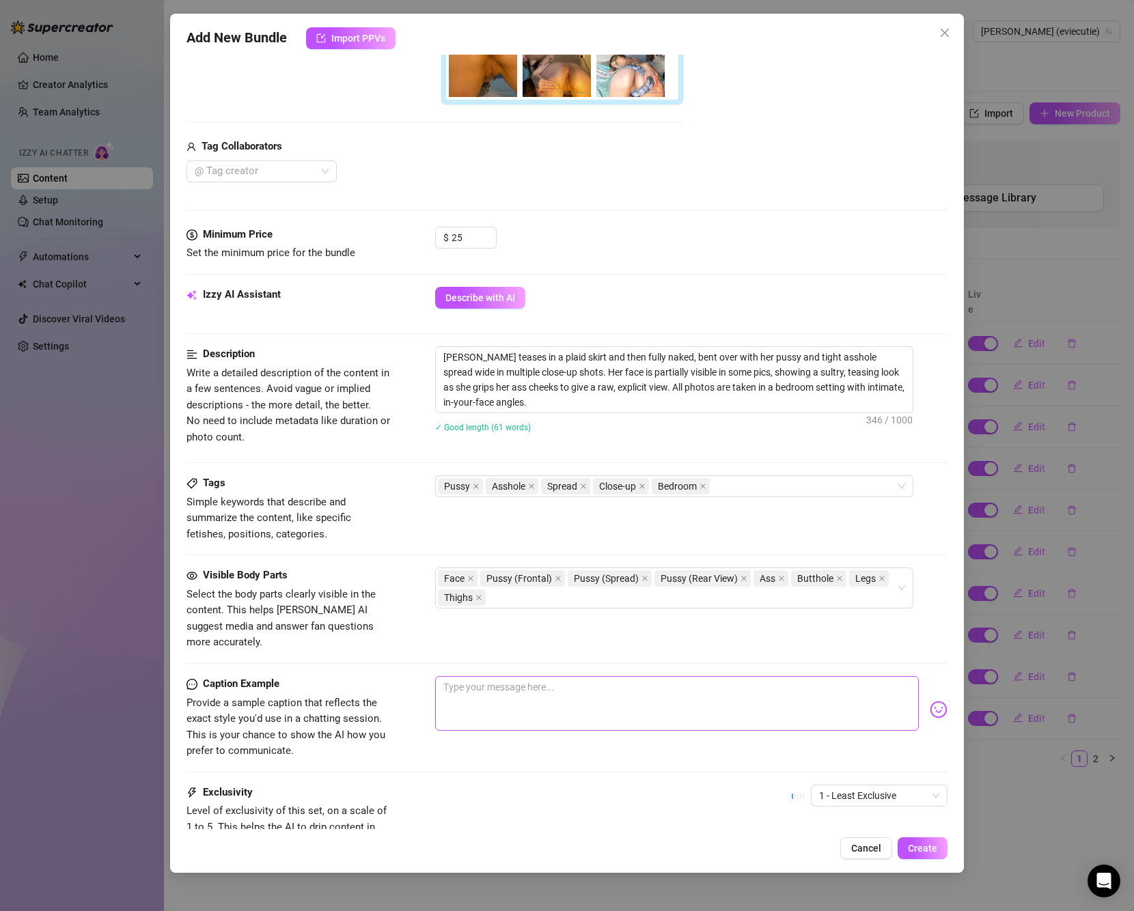
type input "Asshole Bundle 1"
click at [535, 676] on textarea at bounding box center [677, 703] width 484 height 55
type textarea "a"
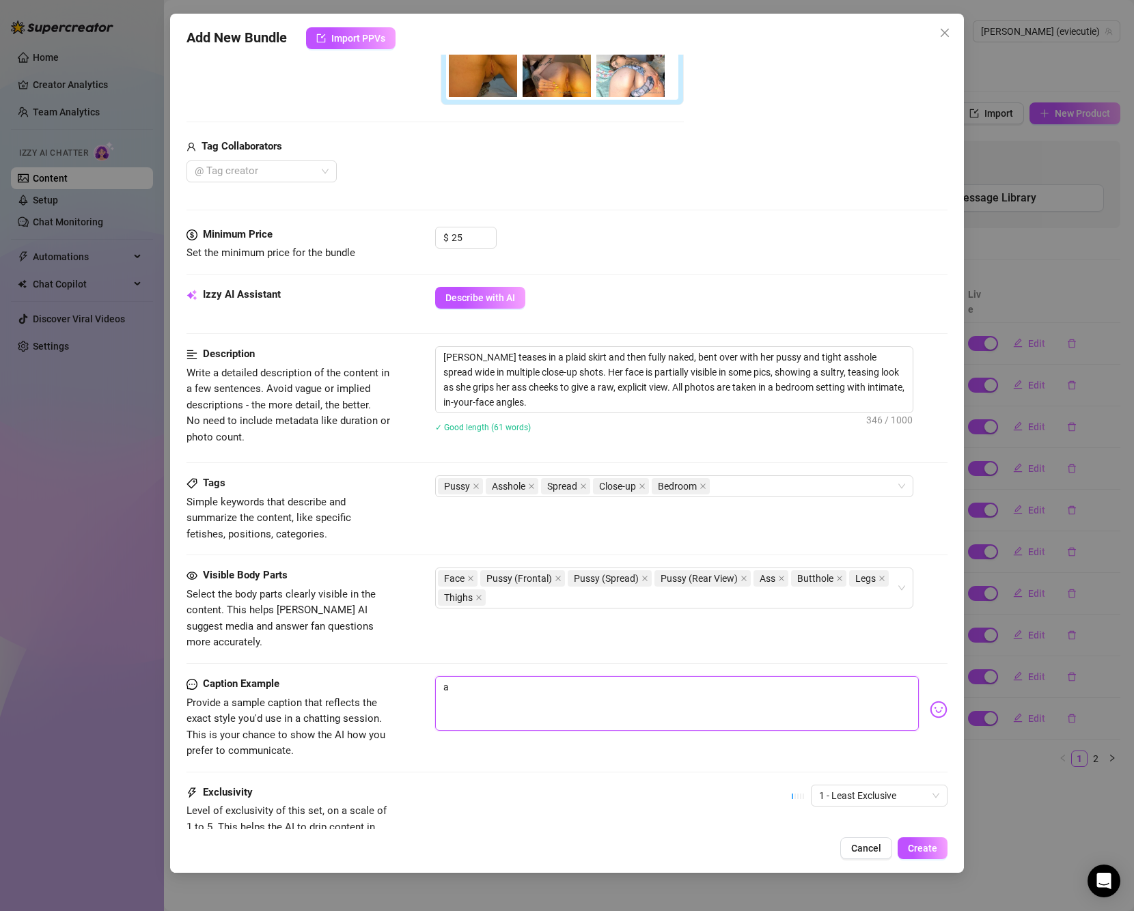
type textarea "a"
type textarea "a l"
type textarea "a li"
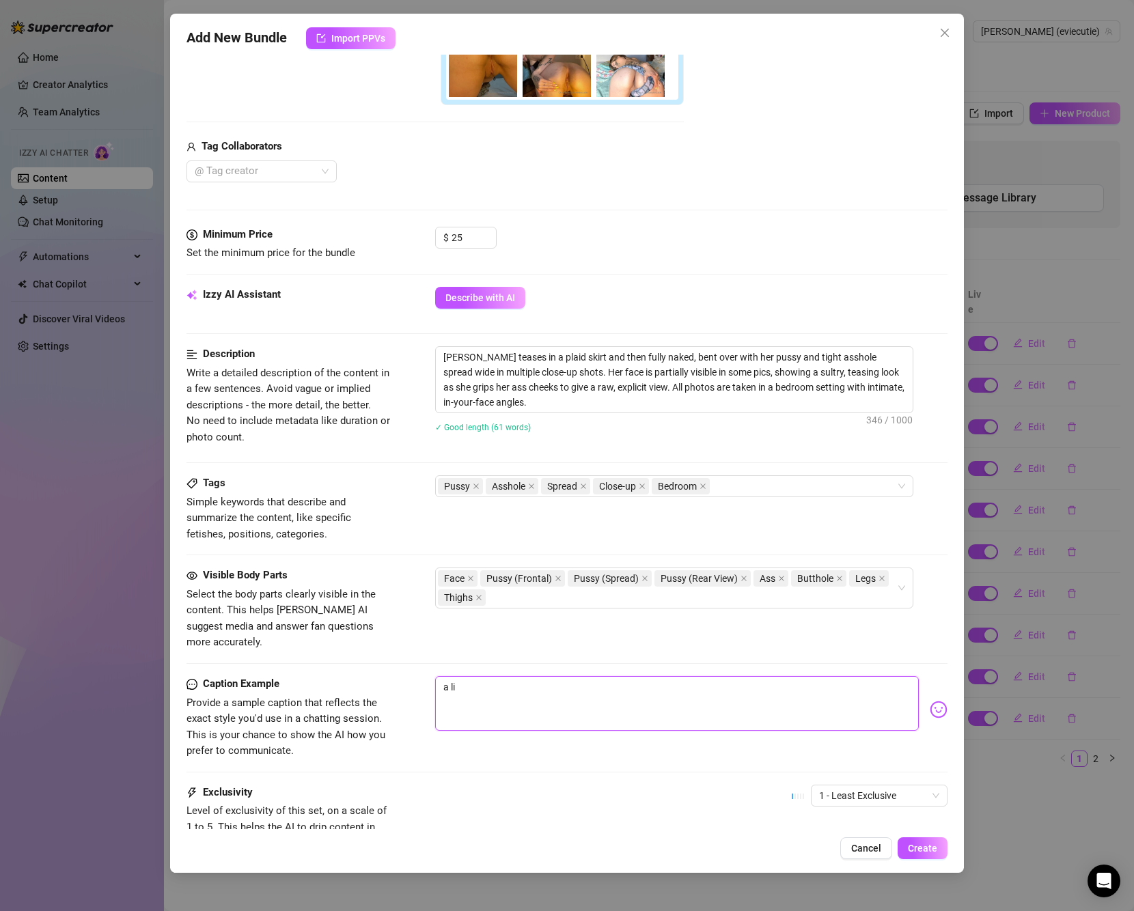
type textarea "a lit"
type textarea "a litt"
type textarea "a littl"
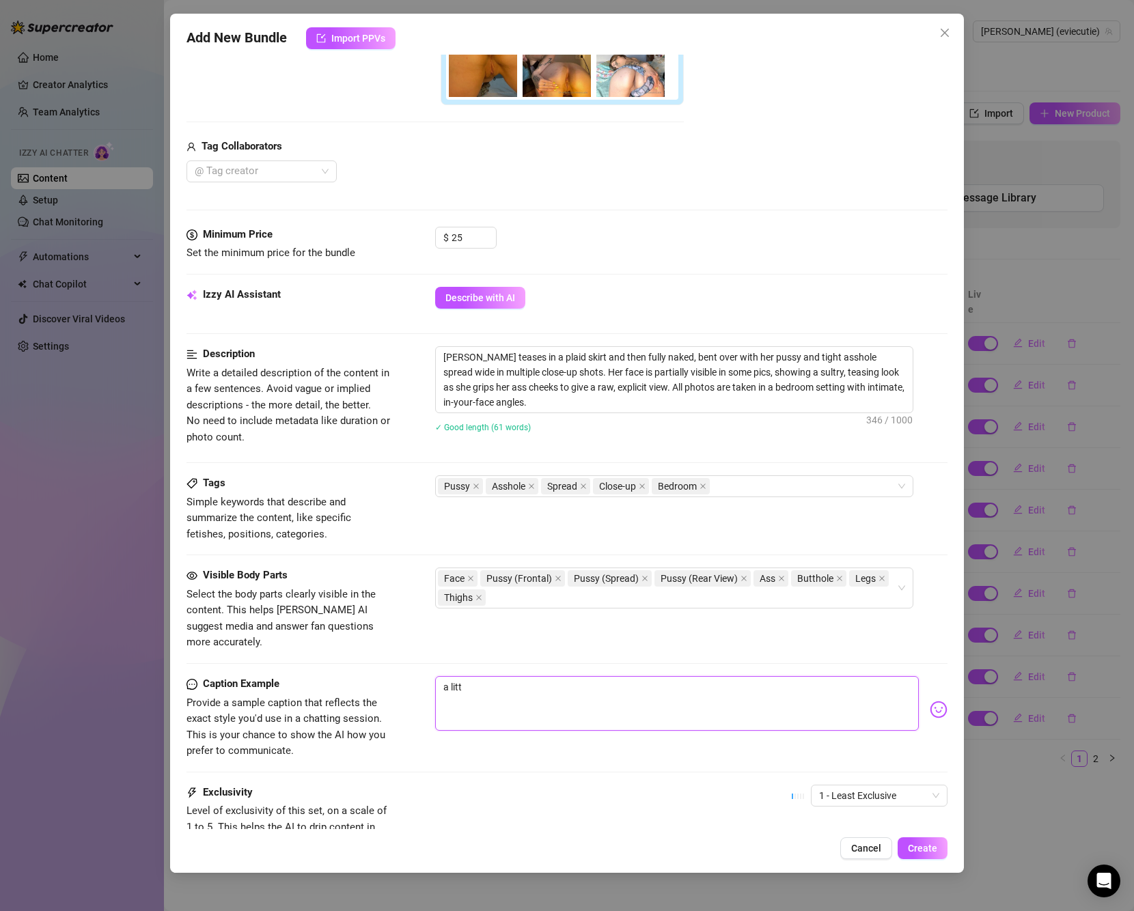
type textarea "a littl"
type textarea "a little"
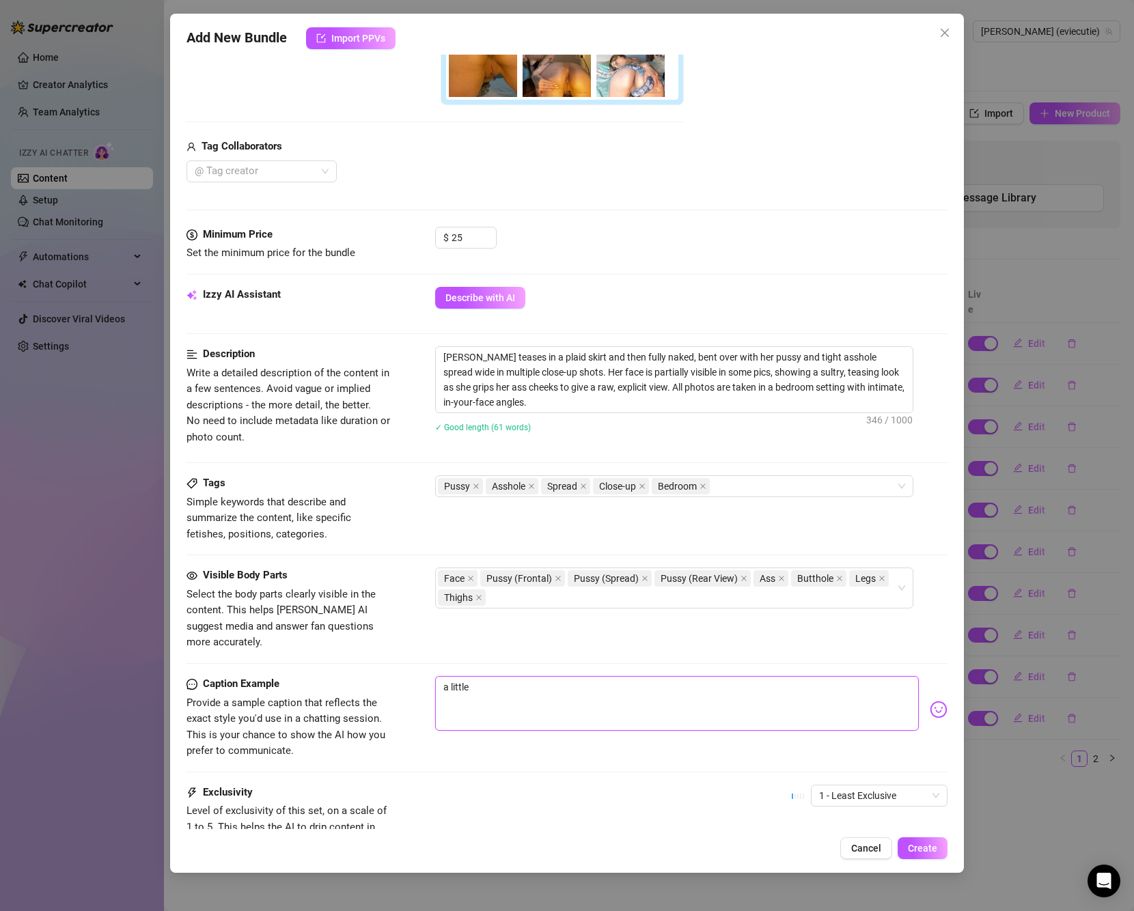
type textarea "a little a"
type textarea "a little as"
type textarea "a little ass"
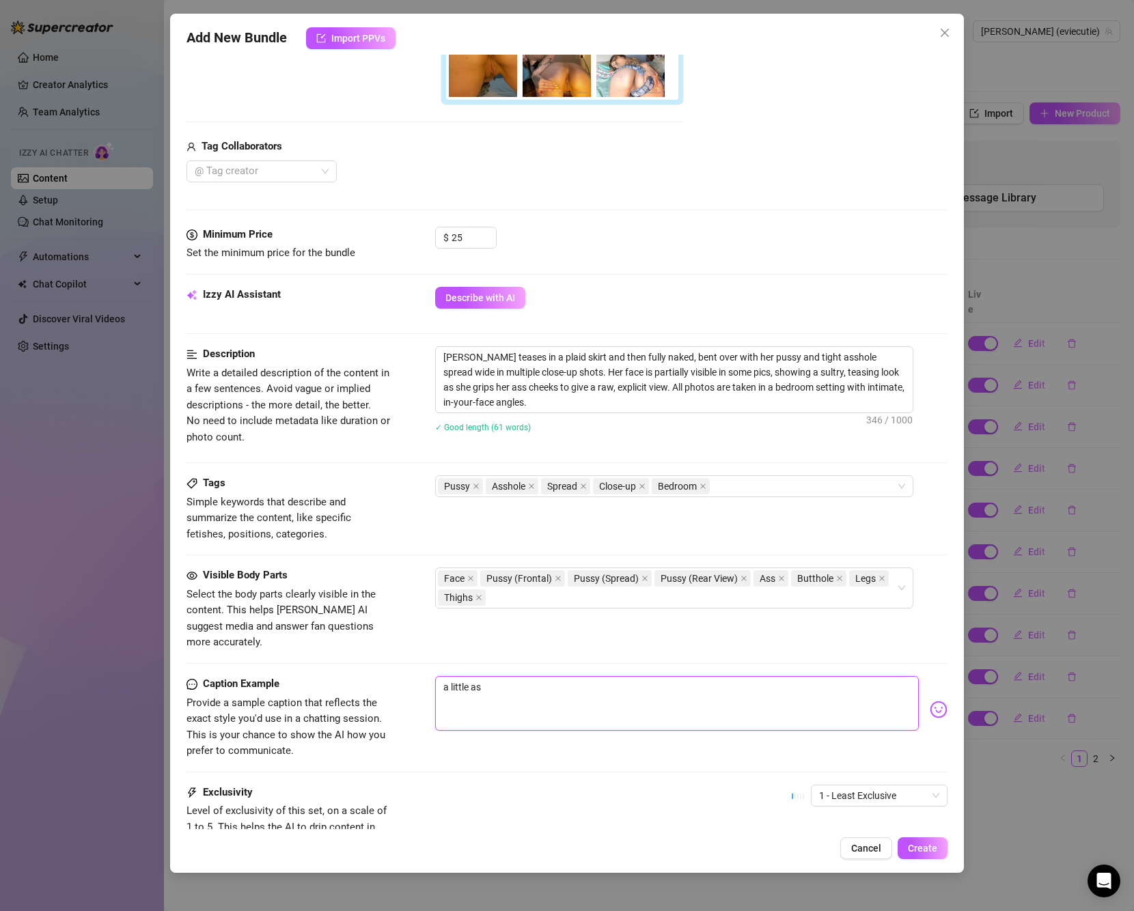
type textarea "a little ass"
type textarea "a little assh"
type textarea "a little assho"
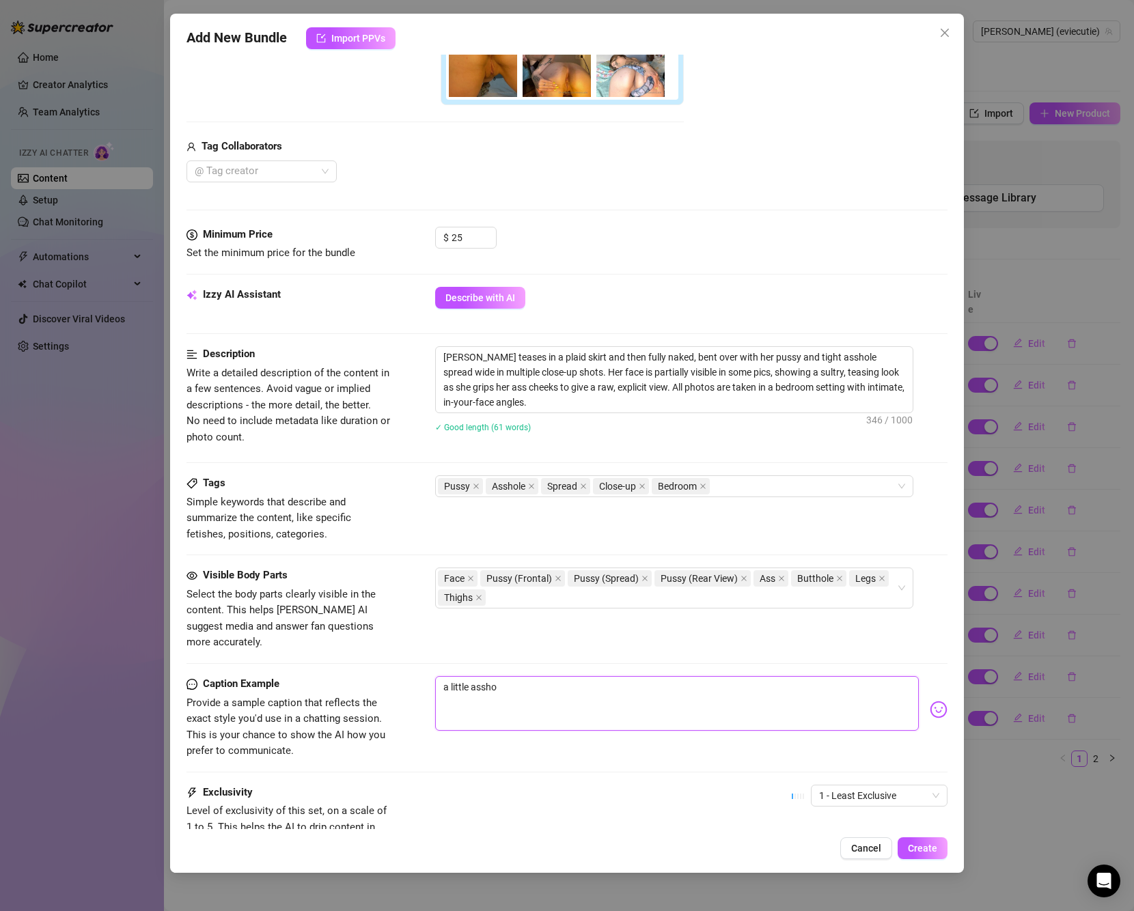
type textarea "a little asshol"
type textarea "a little asshole"
type textarea "a little asshole f"
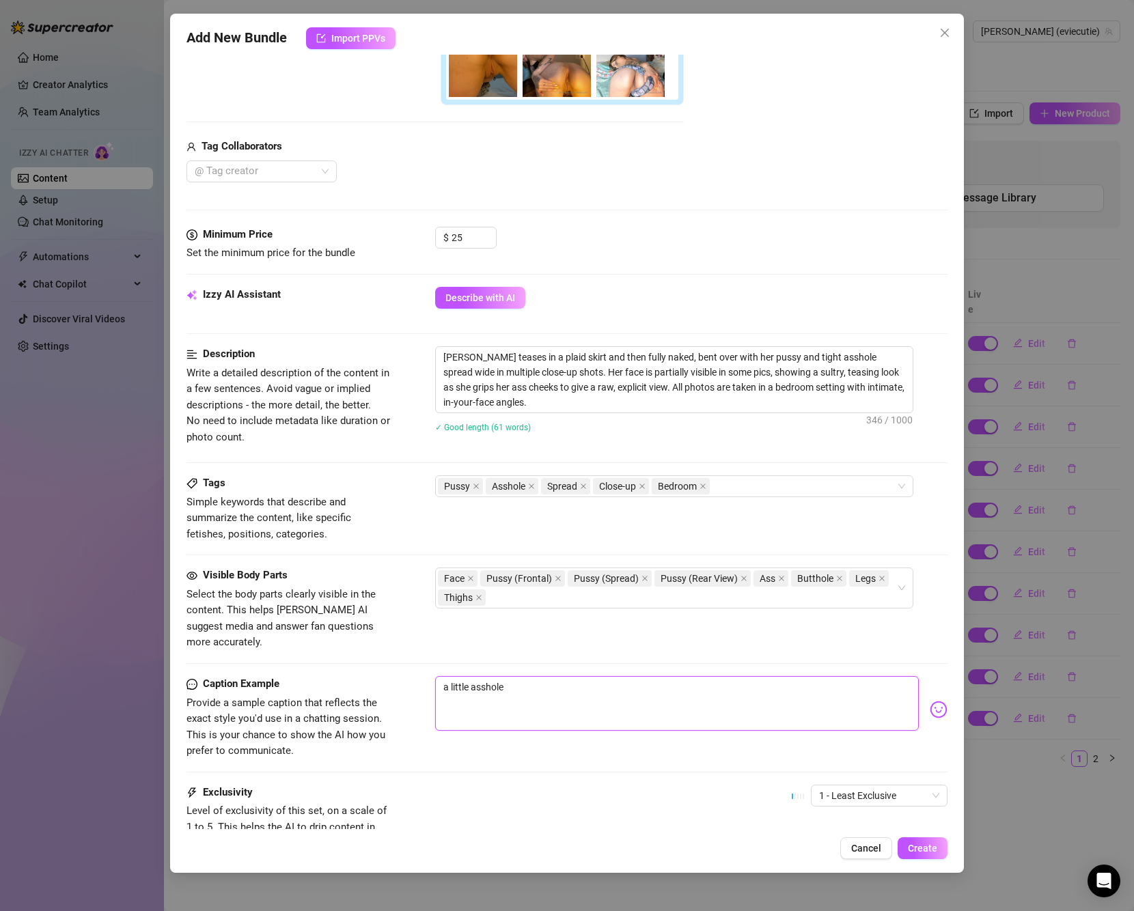
type textarea "a little asshole f"
type textarea "a little asshole fo"
type textarea "a little asshole fod"
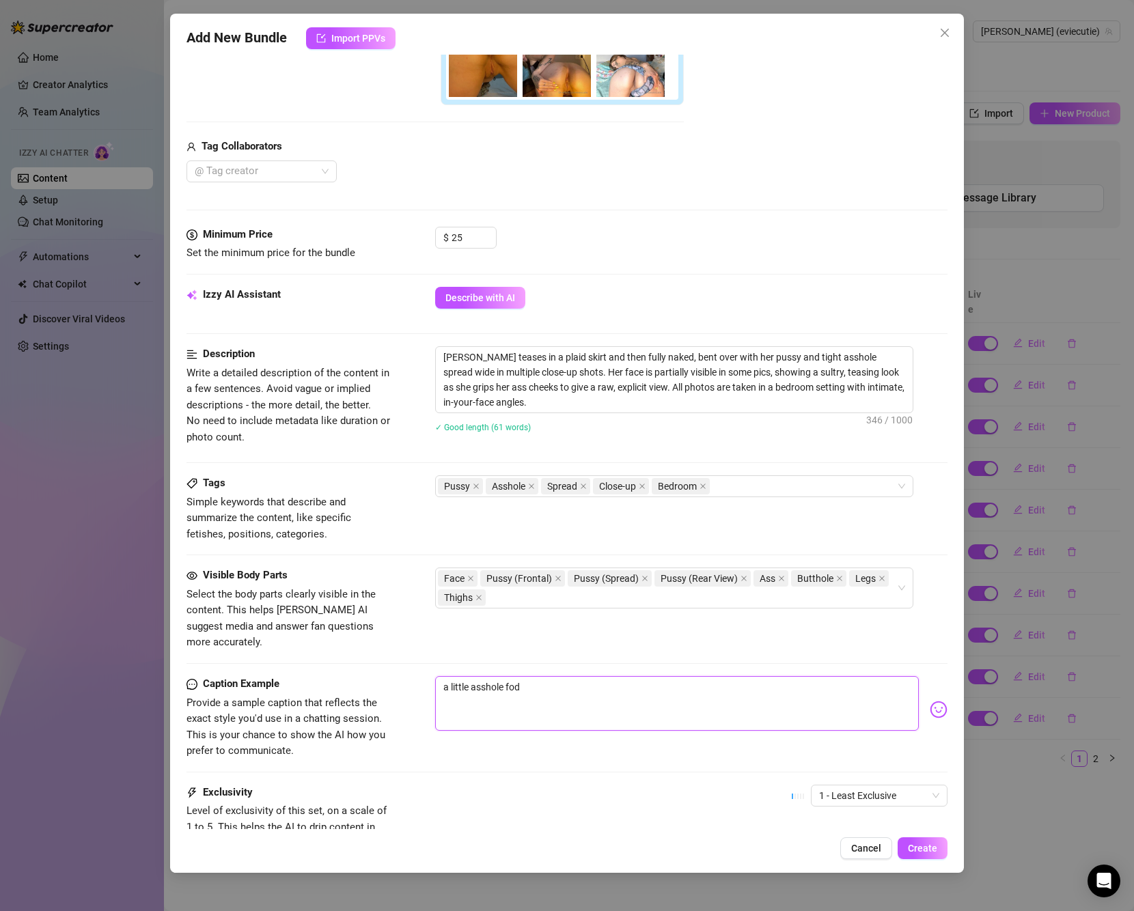
type textarea "a little asshole fodl"
type textarea "a little asshole fodle"
type textarea "a little asshole fodler"
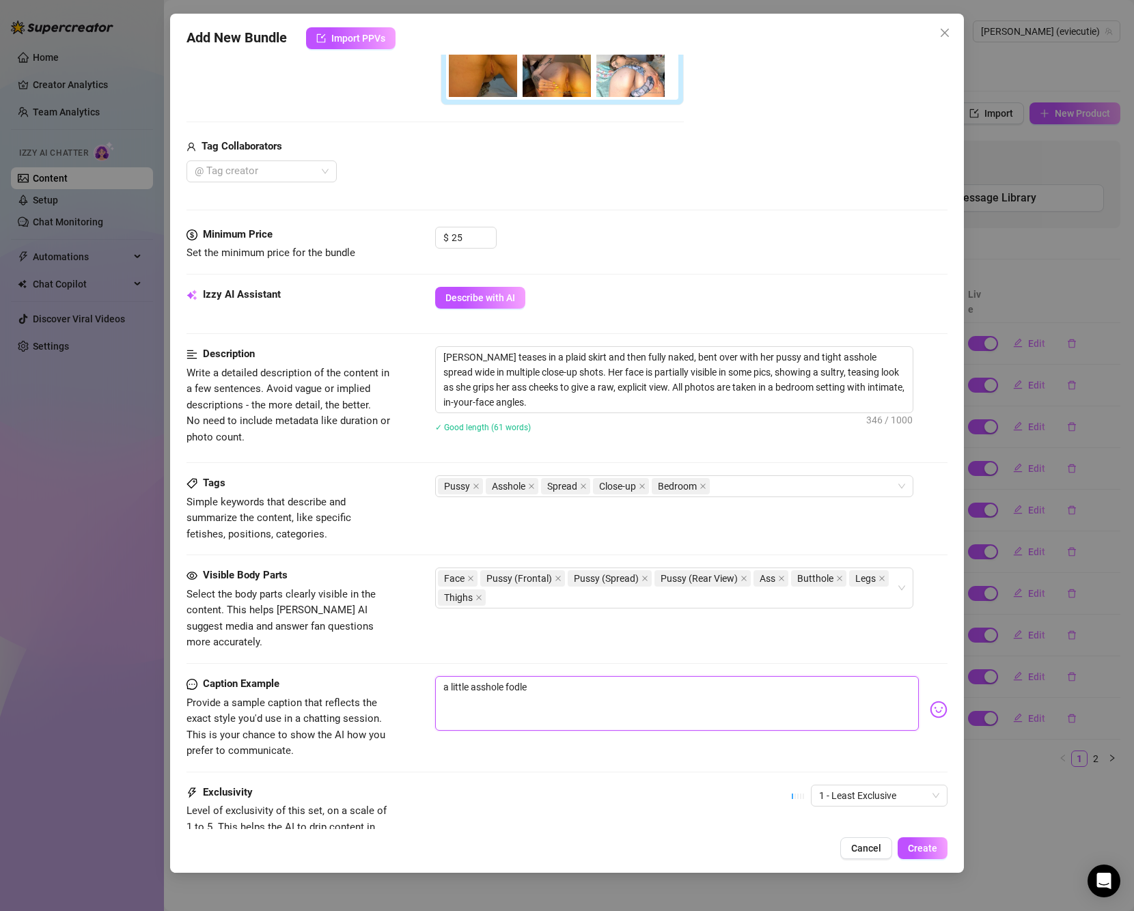
type textarea "a little asshole fodler"
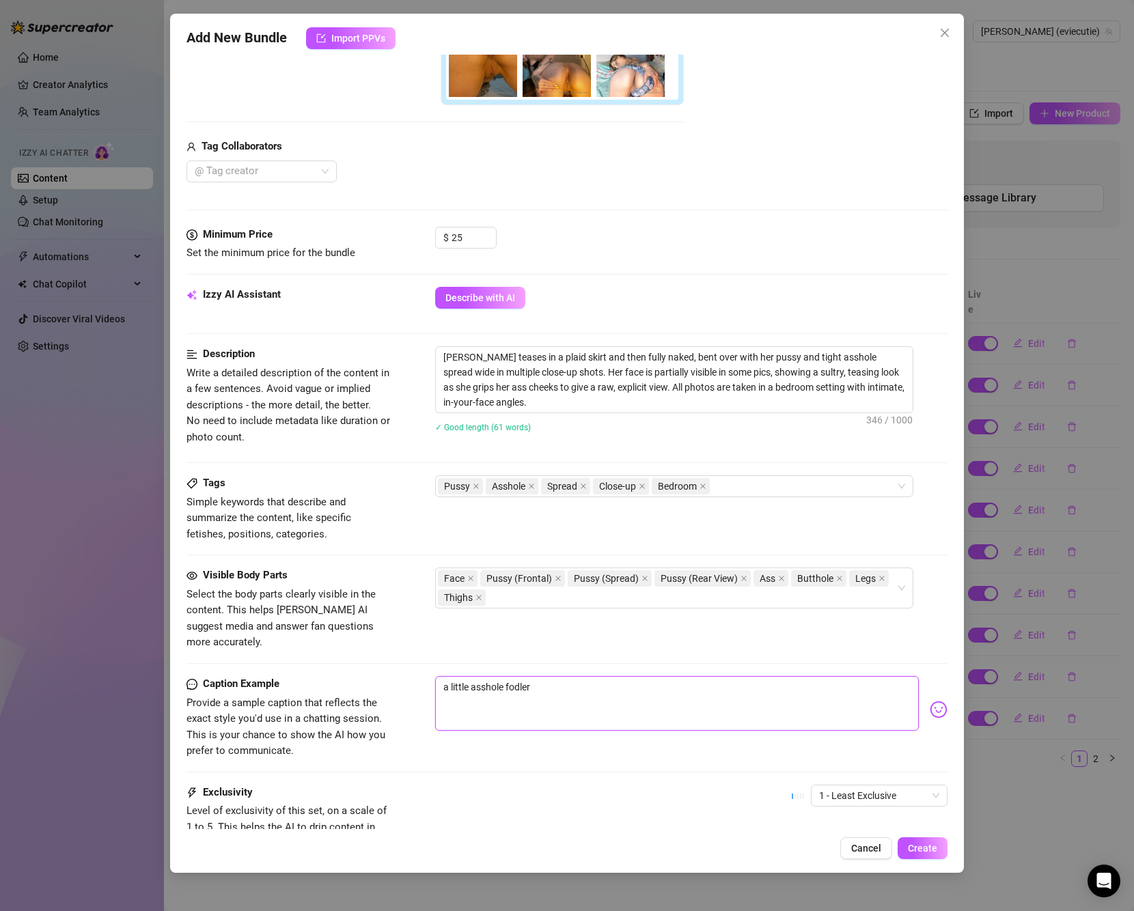
type textarea "a little asshole fodle"
type textarea "a little asshole fodl"
type textarea "a little asshole fod"
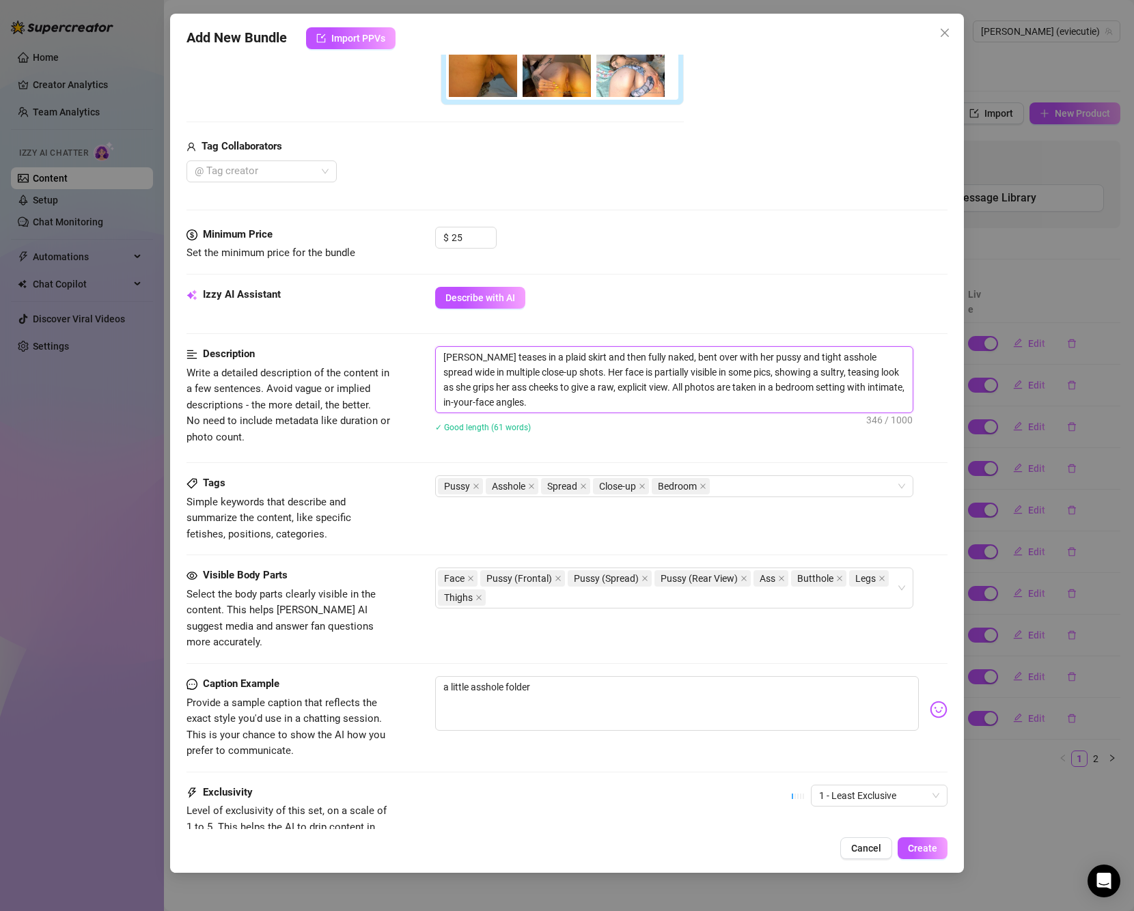
drag, startPoint x: 520, startPoint y: 395, endPoint x: 430, endPoint y: 348, distance: 102.0
click at [430, 348] on div "Description Write a detailed description of the content in a few sentences. Avo…" at bounding box center [566, 398] width 761 height 104
drag, startPoint x: 559, startPoint y: 677, endPoint x: 363, endPoint y: 662, distance: 197.3
click at [363, 676] on div "Caption Example Provide a sample caption that reflects the exact style you'd us…" at bounding box center [566, 717] width 761 height 83
paste textarea "butthole bundle for you 😈 enjoyyy"
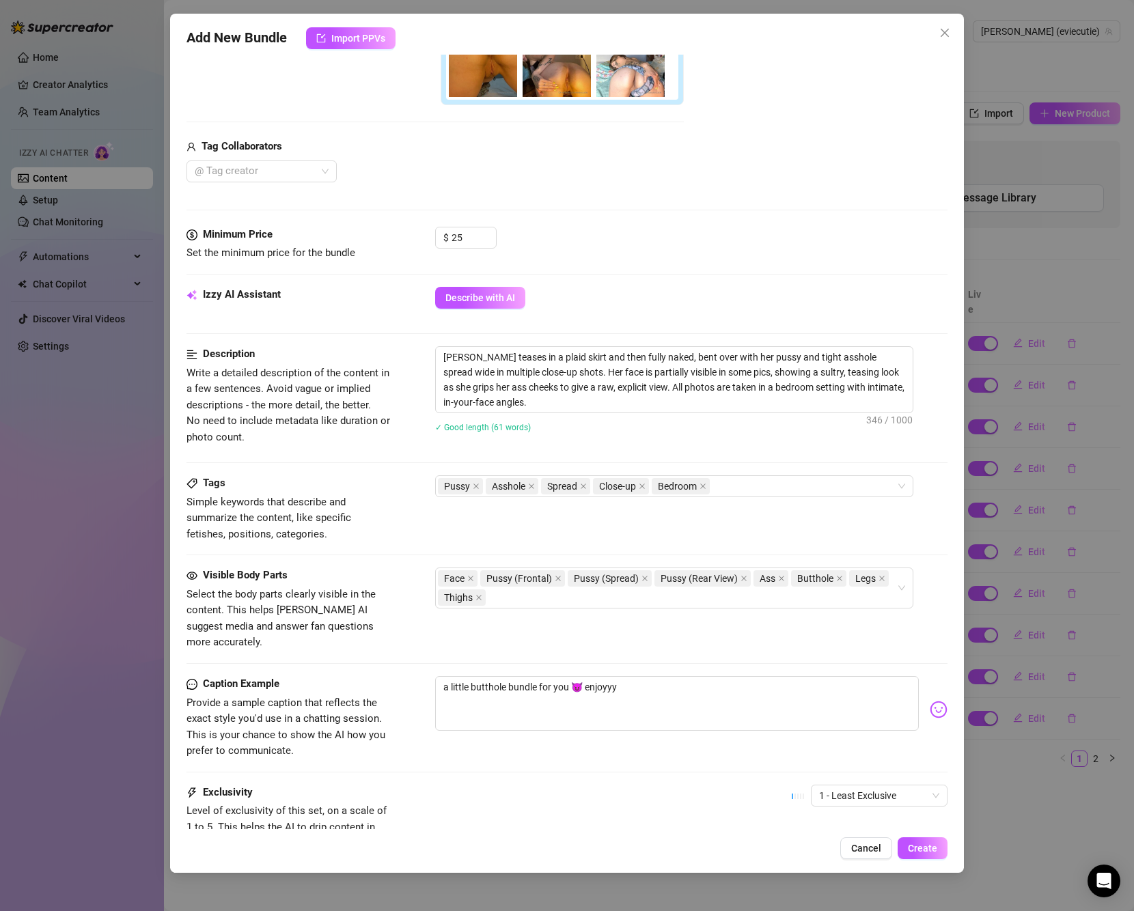
click at [531, 637] on div "Visible Body Parts Select the body parts clearly visible in the content. This h…" at bounding box center [566, 622] width 761 height 109
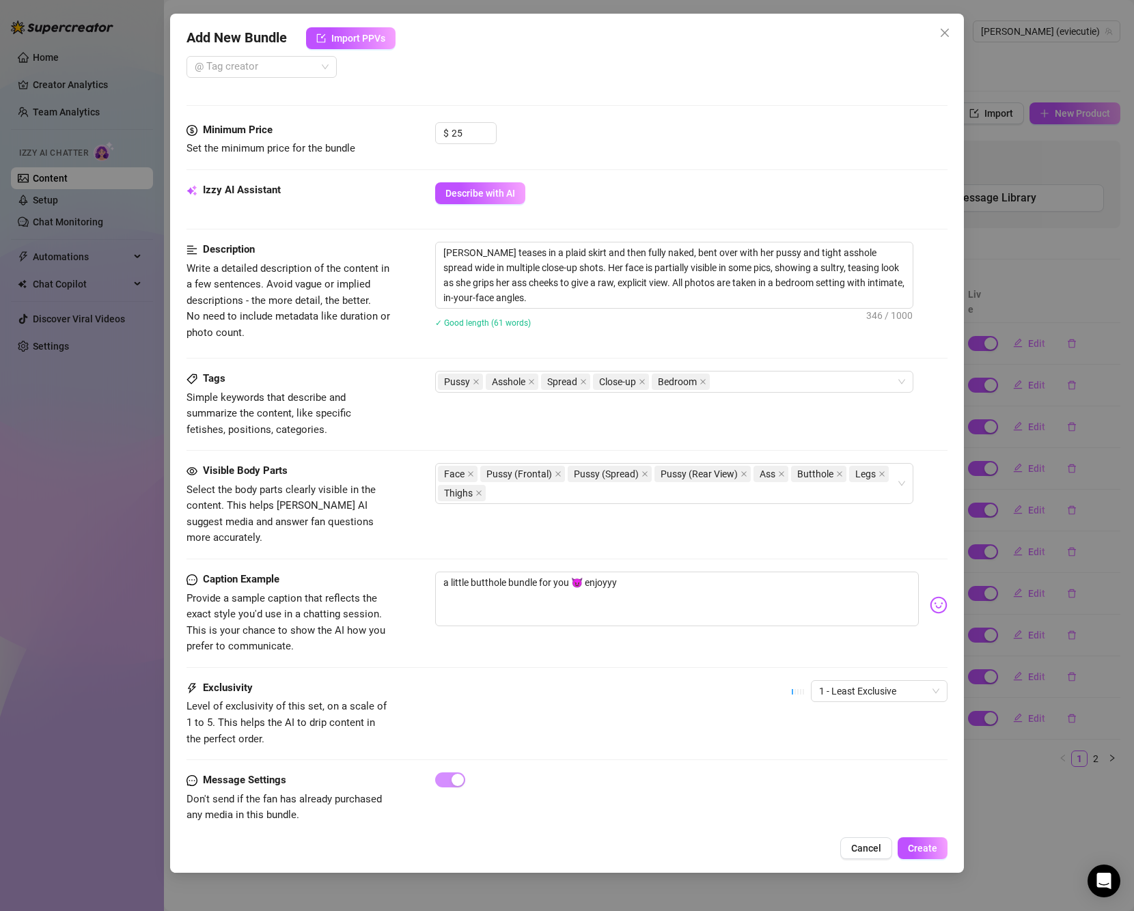
scroll to position [449, 0]
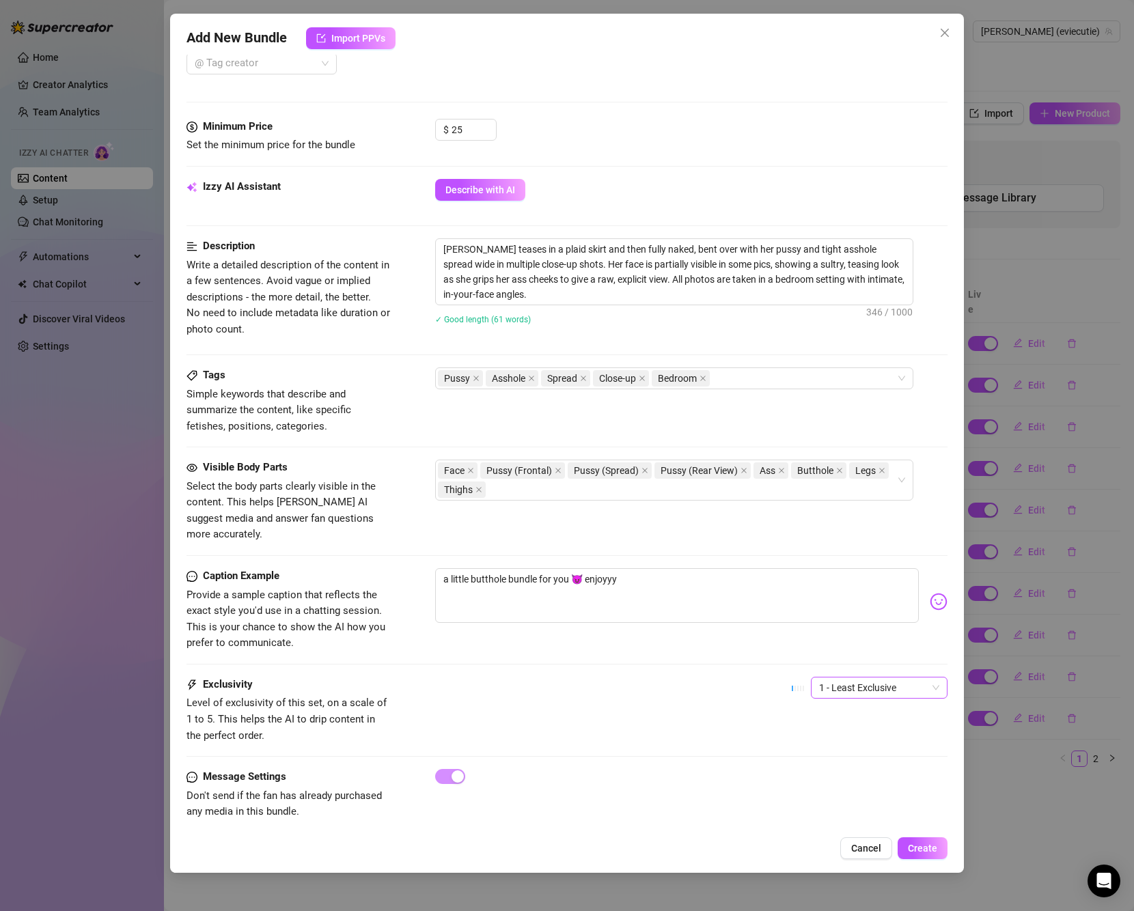
click at [862, 678] on span "1 - Least Exclusive" at bounding box center [879, 688] width 120 height 20
click at [839, 714] on div "2" at bounding box center [867, 720] width 115 height 15
click at [559, 645] on div "Caption Example Provide a sample caption that reflects the exact style you'd us…" at bounding box center [566, 622] width 761 height 109
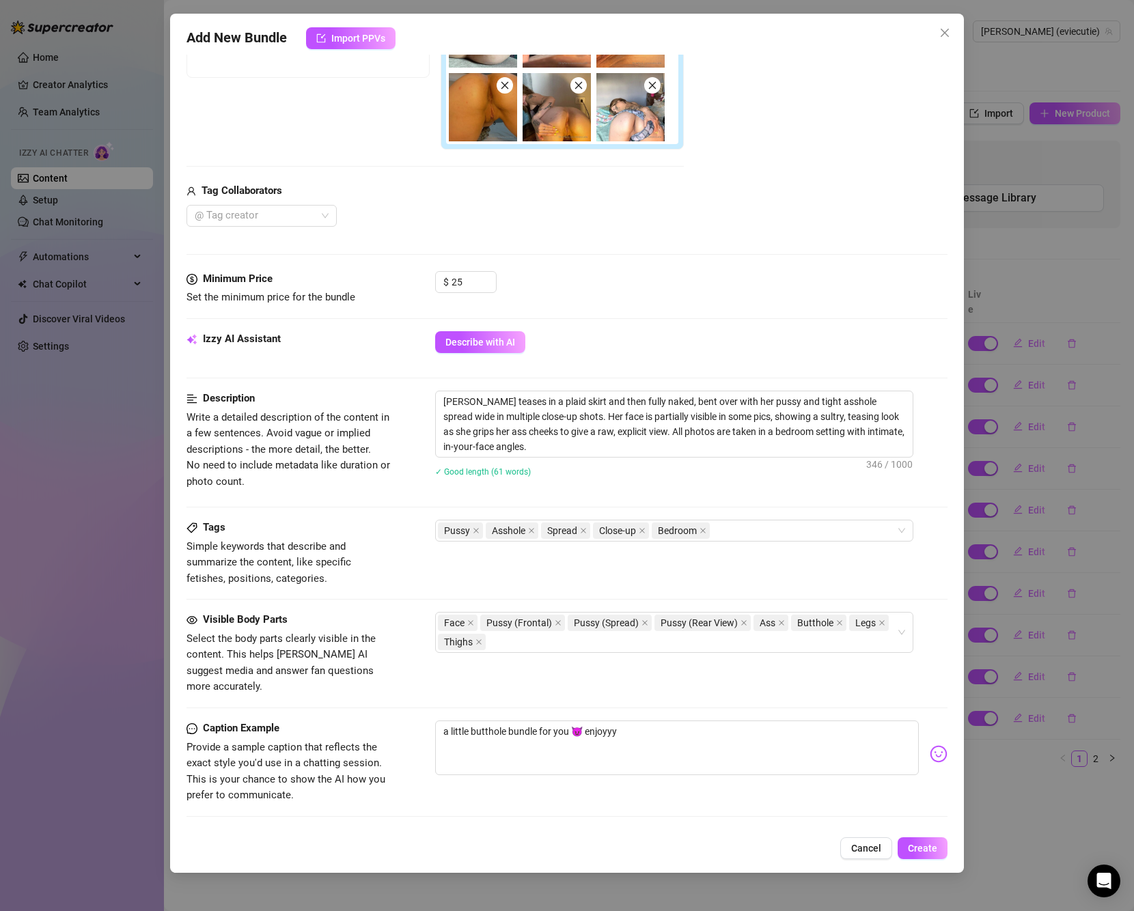
scroll to position [245, 0]
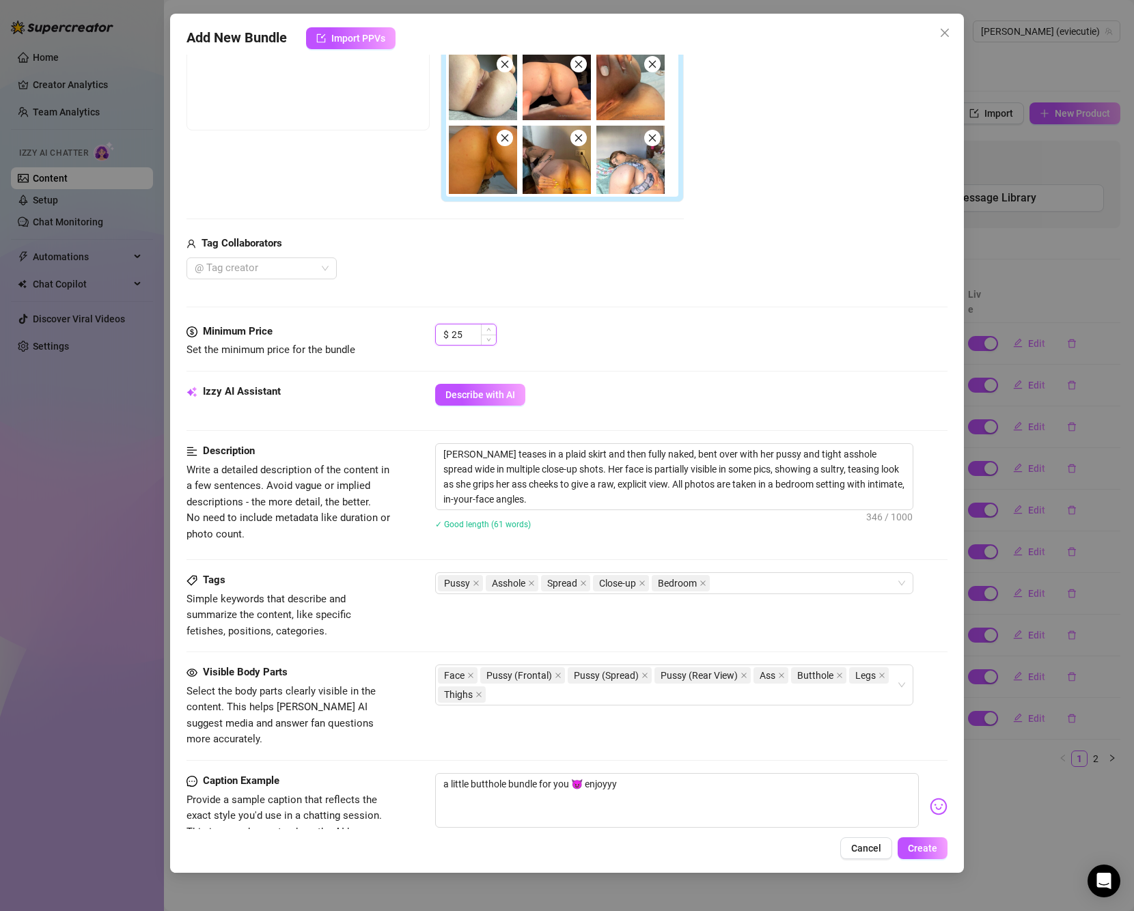
click at [466, 337] on input "25" at bounding box center [473, 334] width 44 height 20
click at [685, 350] on div "$ 20" at bounding box center [691, 341] width 512 height 34
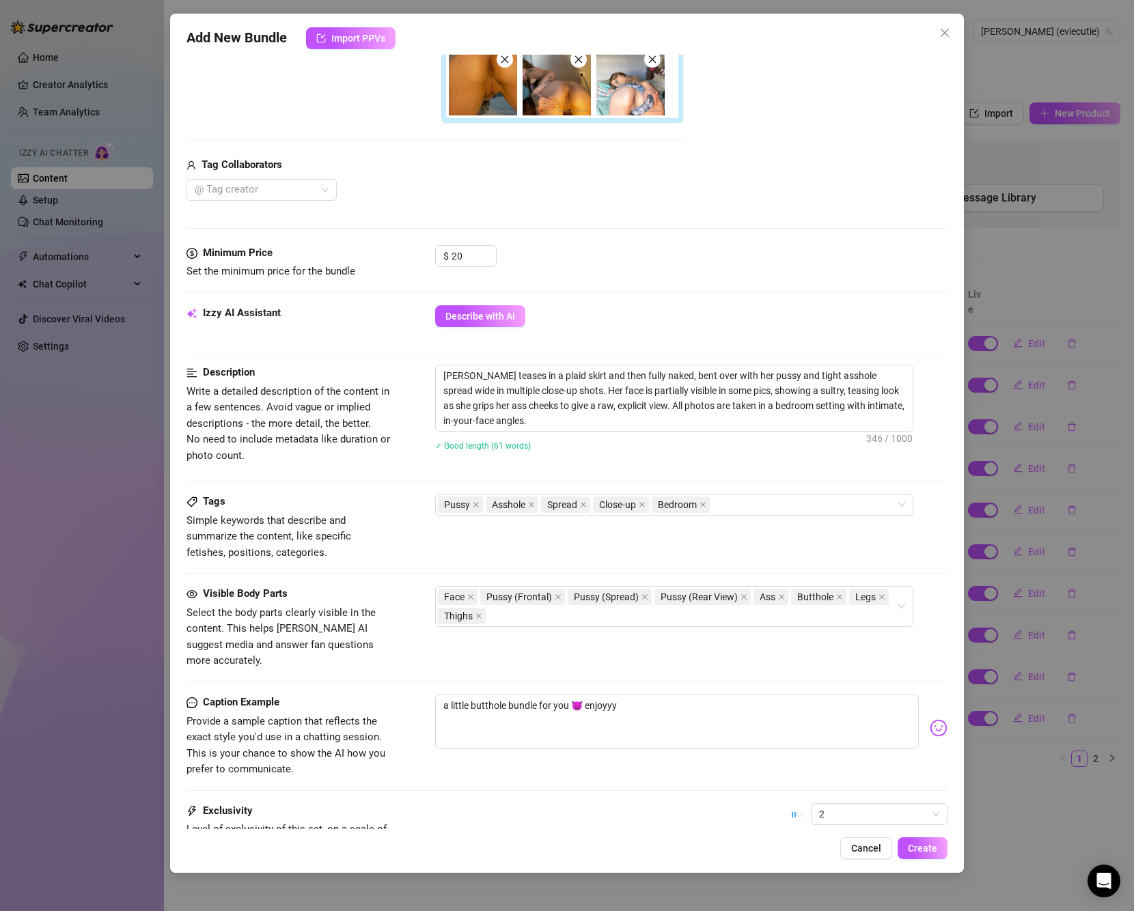
scroll to position [40, 0]
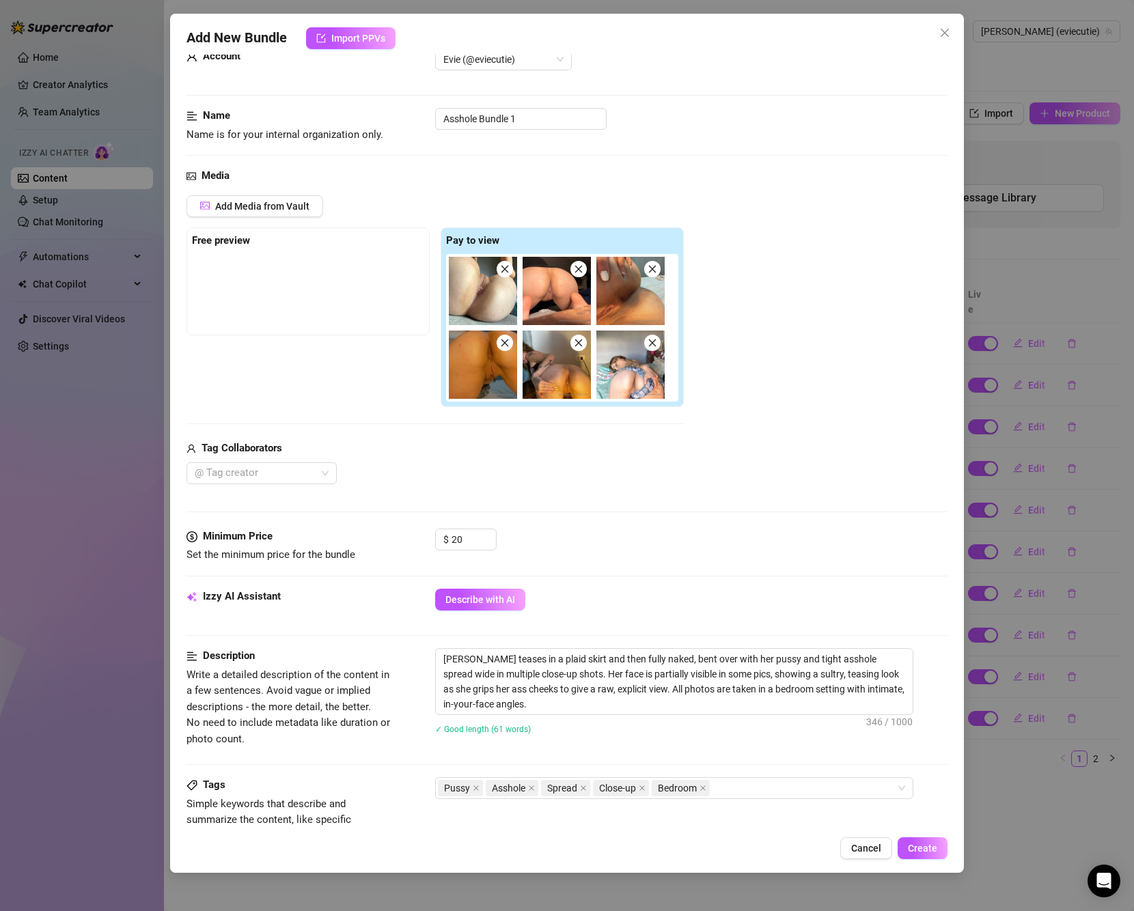
click at [480, 305] on img at bounding box center [483, 291] width 68 height 68
click at [495, 294] on img at bounding box center [483, 291] width 68 height 68
click at [360, 339] on div "Free preview Pay to view" at bounding box center [434, 317] width 497 height 180
click at [305, 212] on button "Add Media from Vault" at bounding box center [254, 206] width 137 height 22
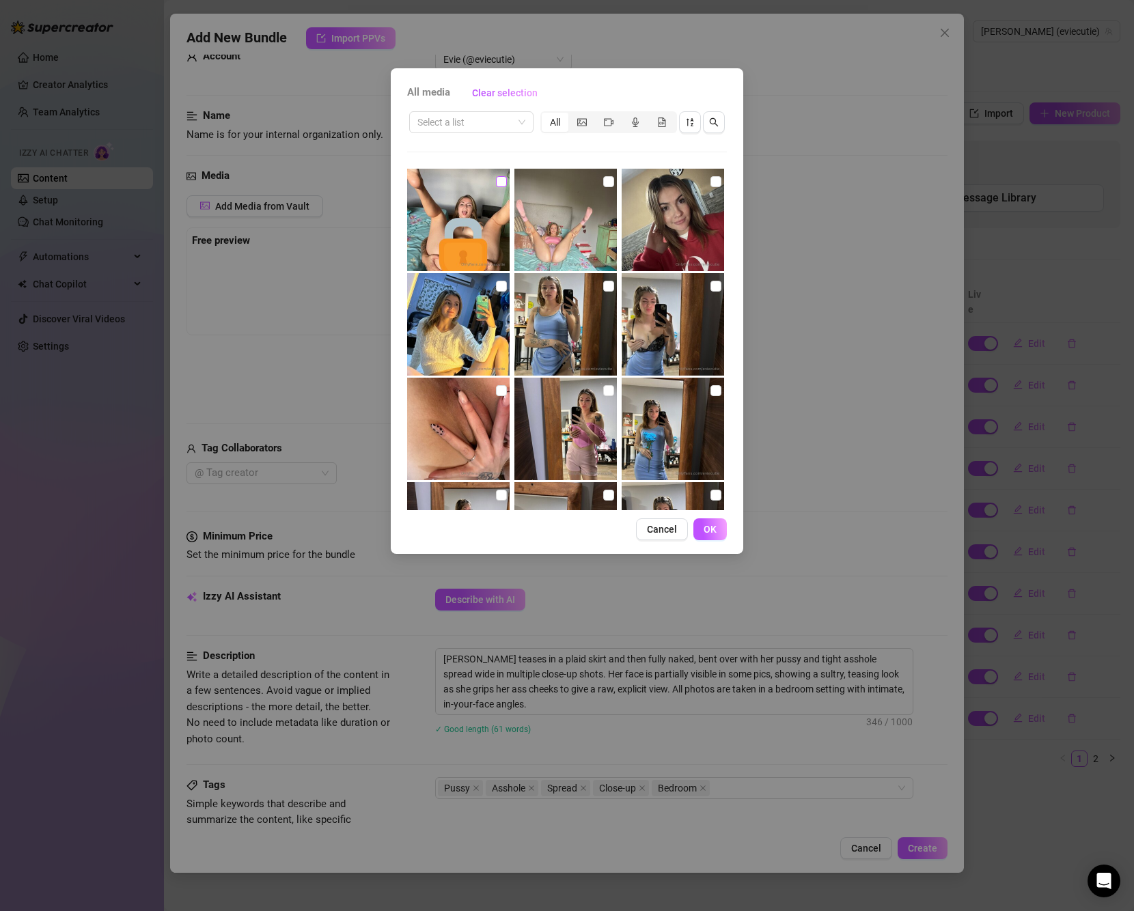
click at [499, 183] on input "checkbox" at bounding box center [501, 181] width 11 height 11
click at [701, 525] on button "OK" at bounding box center [709, 529] width 33 height 22
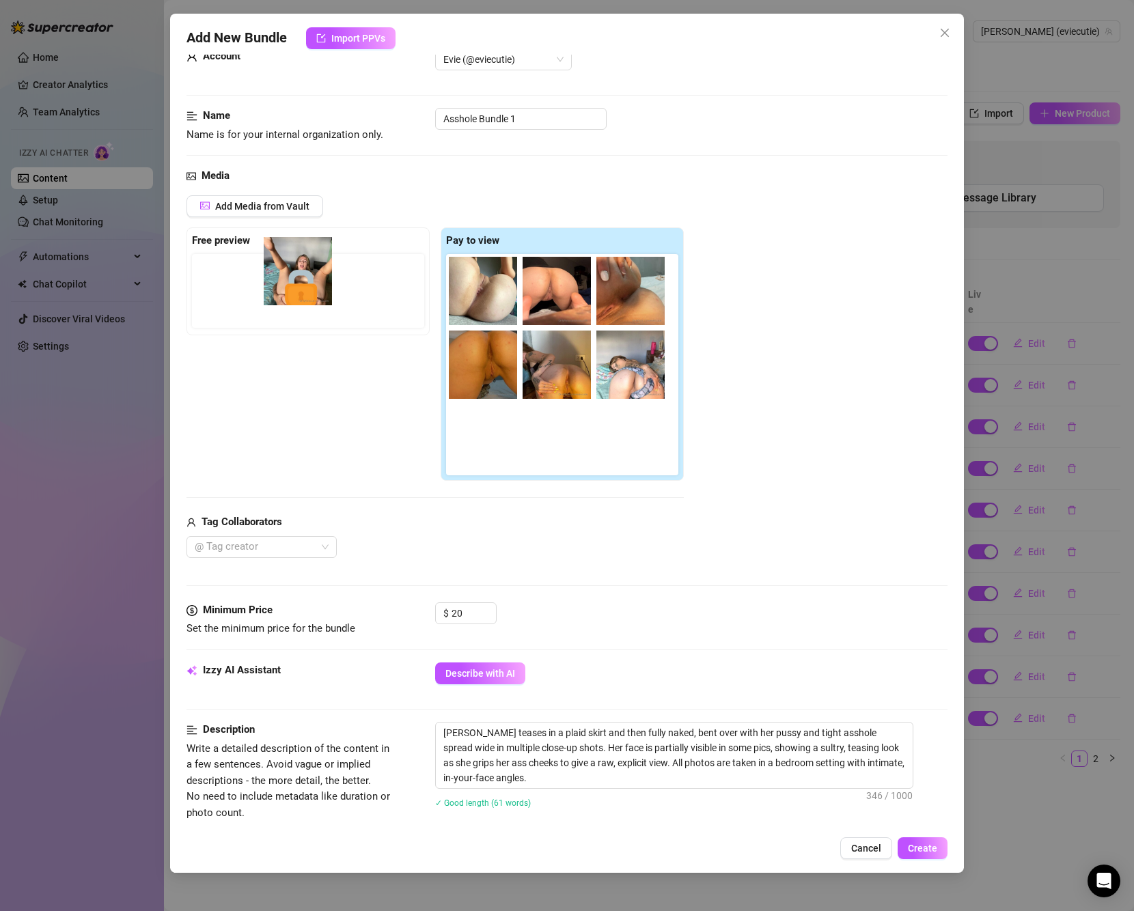
drag, startPoint x: 490, startPoint y: 449, endPoint x: 227, endPoint y: 274, distance: 315.2
click at [227, 274] on div "Free preview Pay to view" at bounding box center [434, 354] width 497 height 254
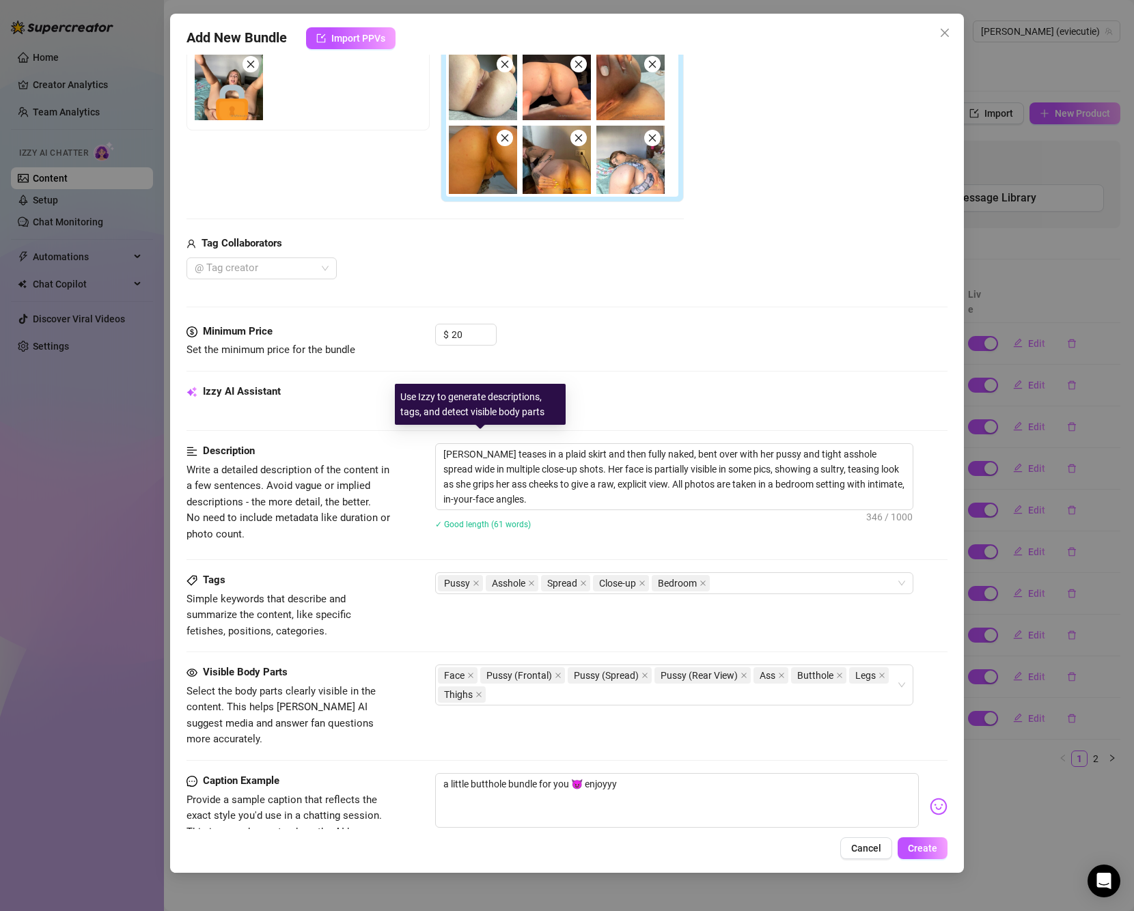
scroll to position [0, 0]
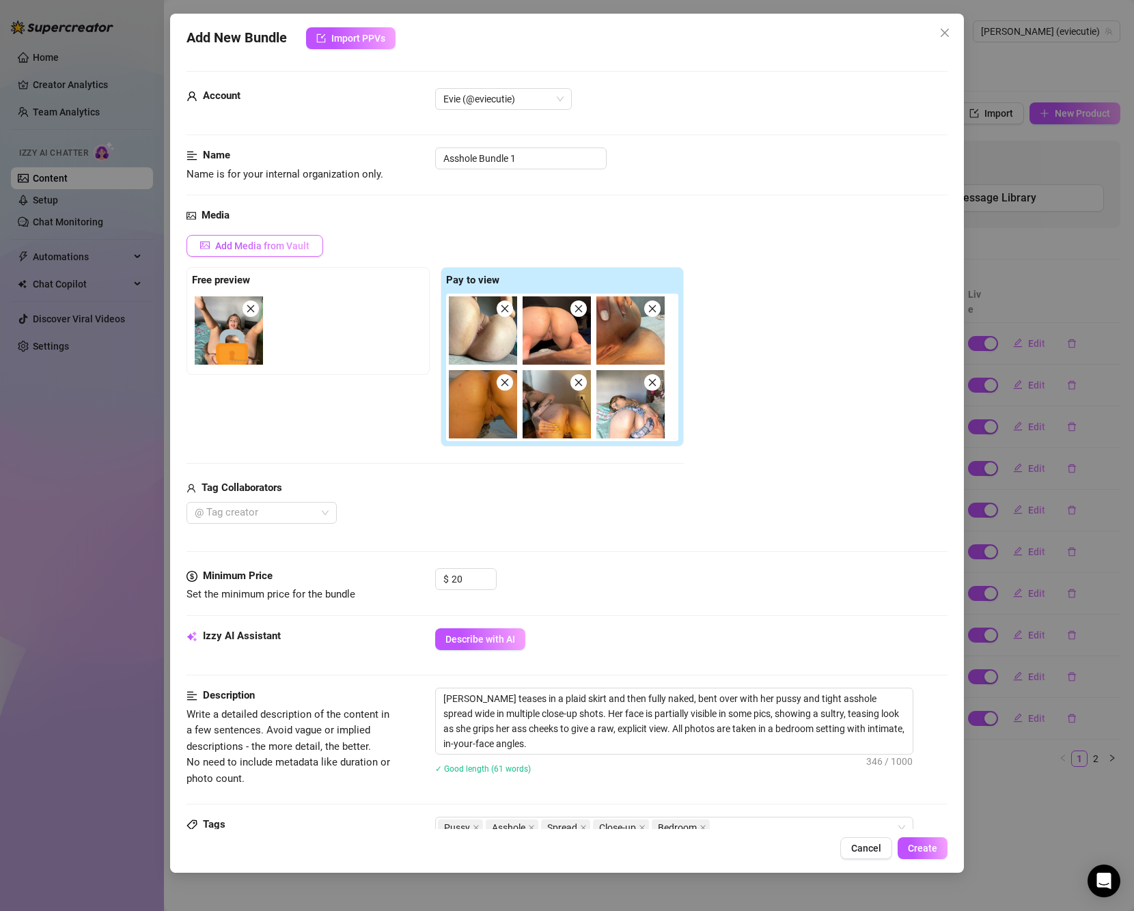
click at [264, 244] on span "Add Media from Vault" at bounding box center [262, 245] width 94 height 11
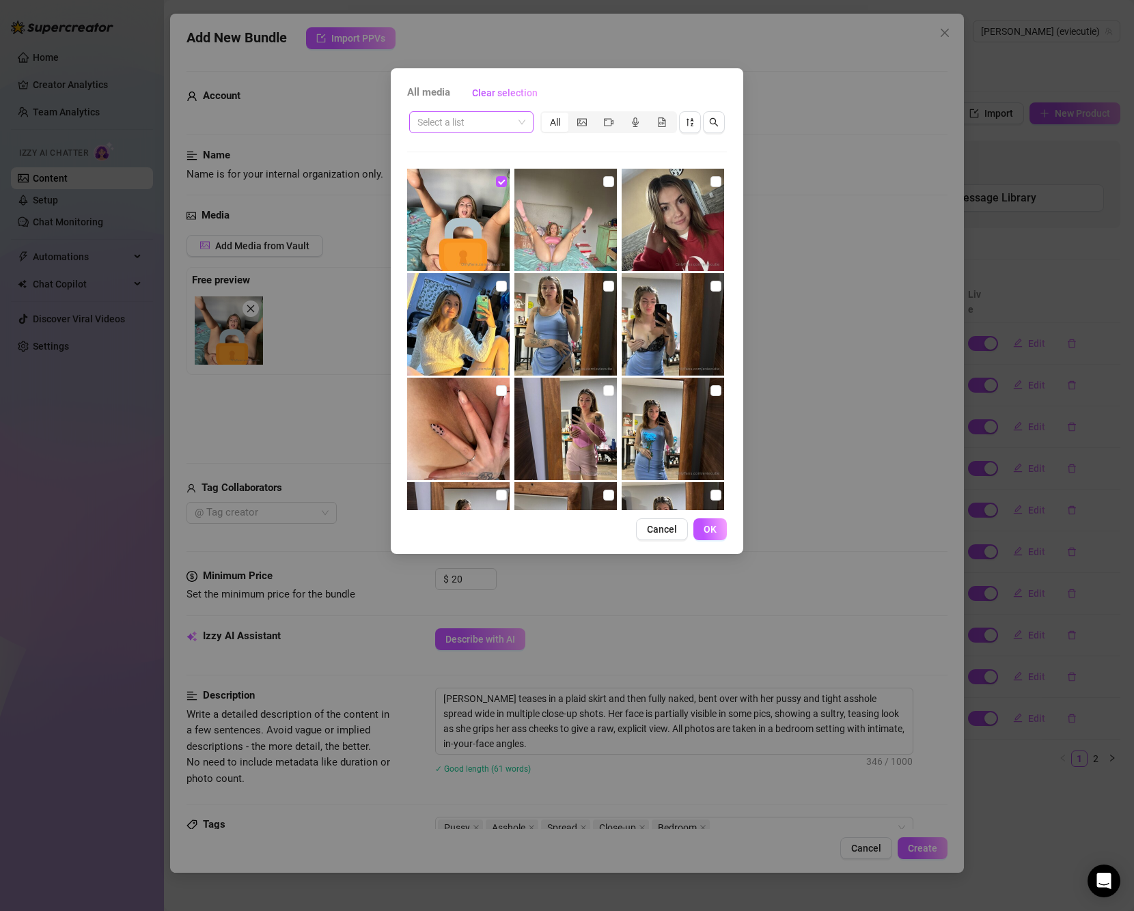
click at [522, 124] on span at bounding box center [471, 122] width 108 height 20
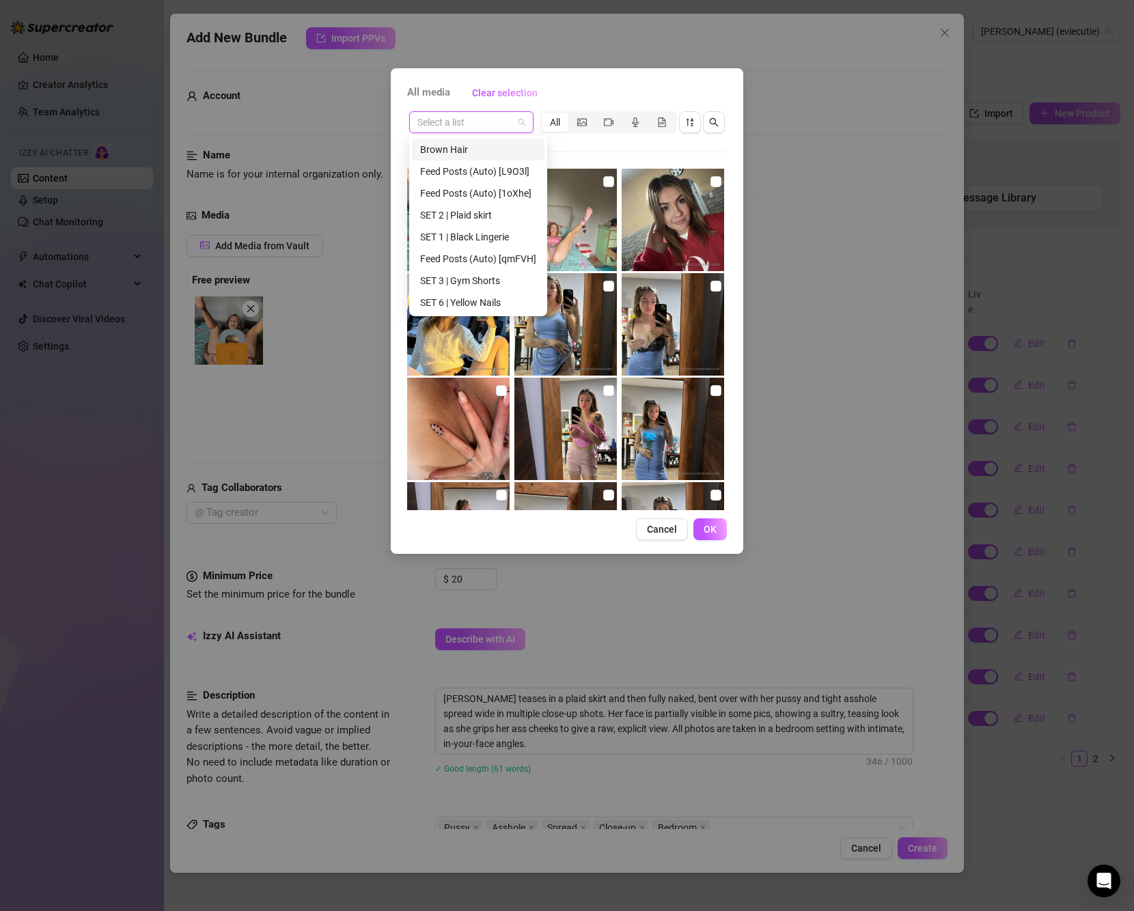
click at [505, 149] on div "Brown Hair" at bounding box center [478, 149] width 116 height 15
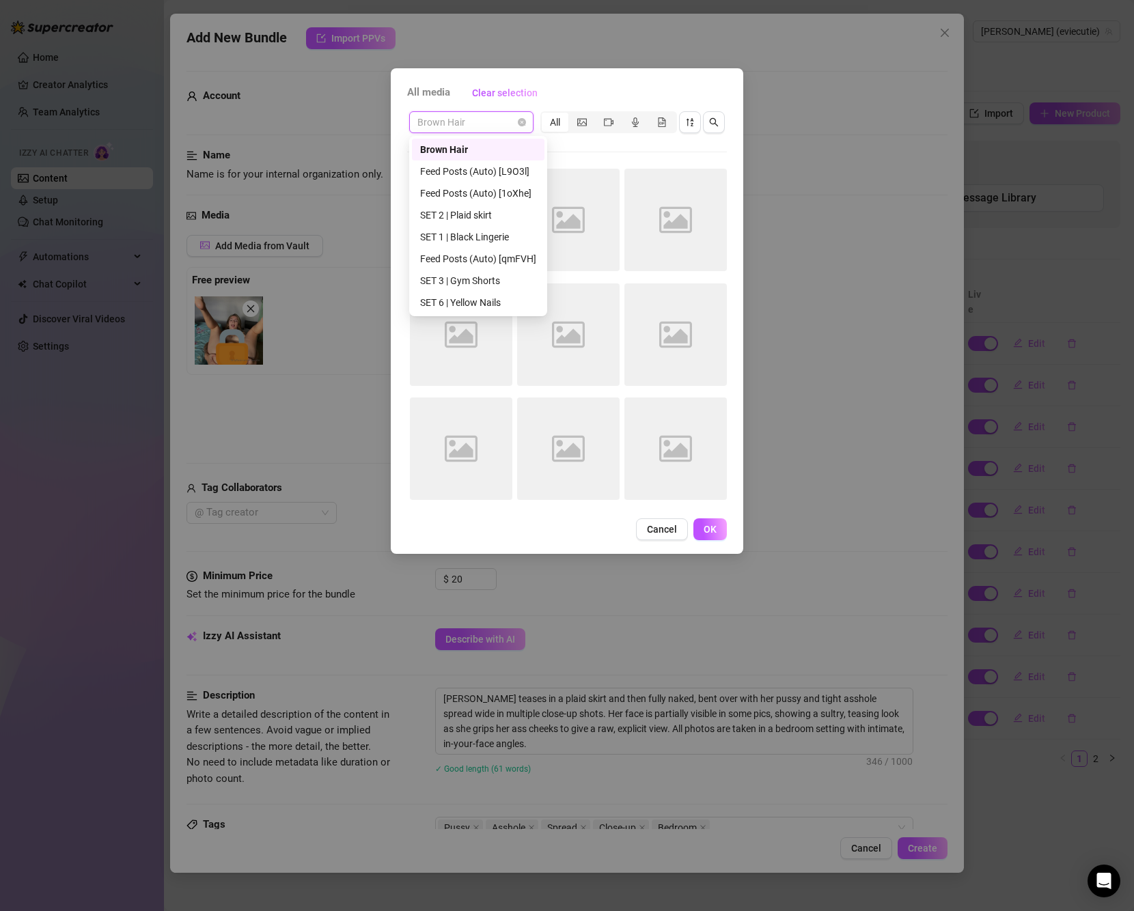
click at [512, 121] on span "Brown Hair" at bounding box center [471, 122] width 108 height 20
click at [554, 121] on div "All" at bounding box center [555, 122] width 27 height 19
click at [545, 115] on input "All" at bounding box center [545, 115] width 0 height 0
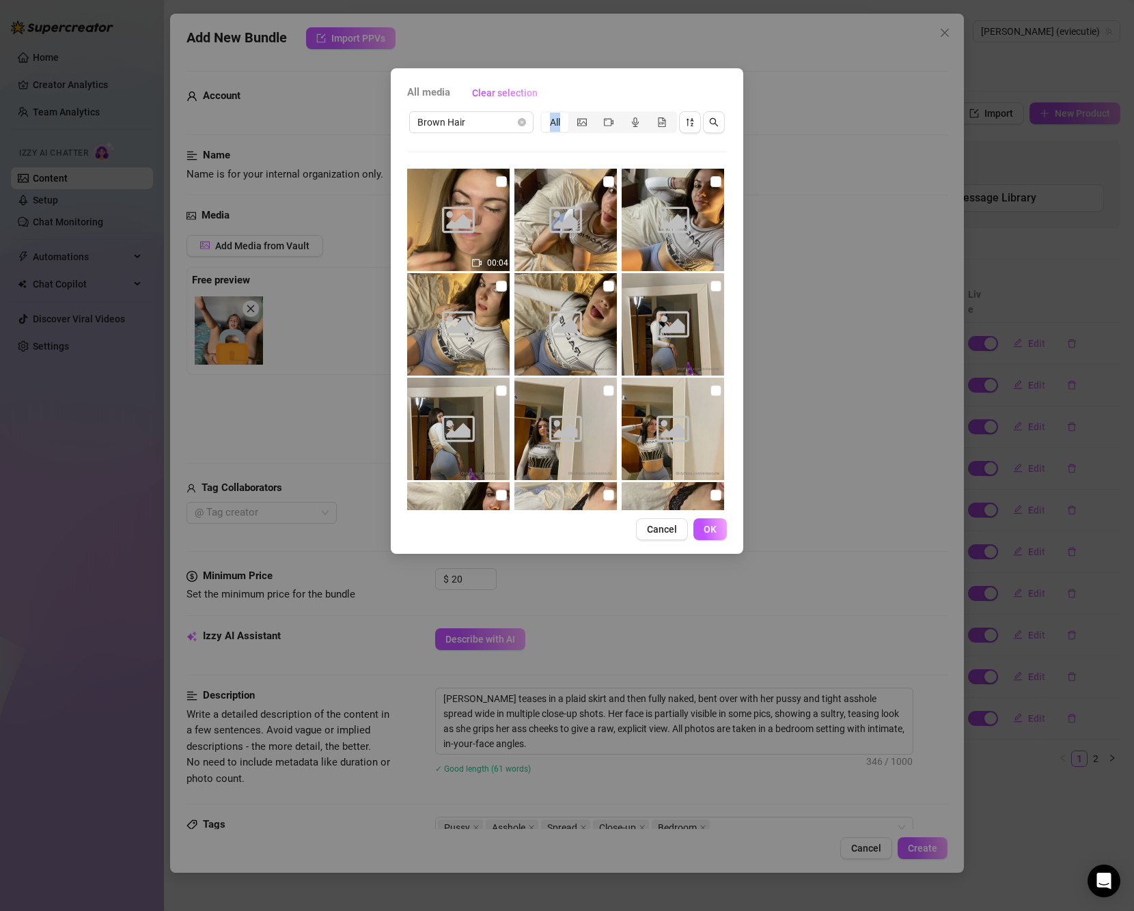
click at [554, 121] on div "All" at bounding box center [555, 122] width 27 height 19
click at [545, 115] on input "All" at bounding box center [545, 115] width 0 height 0
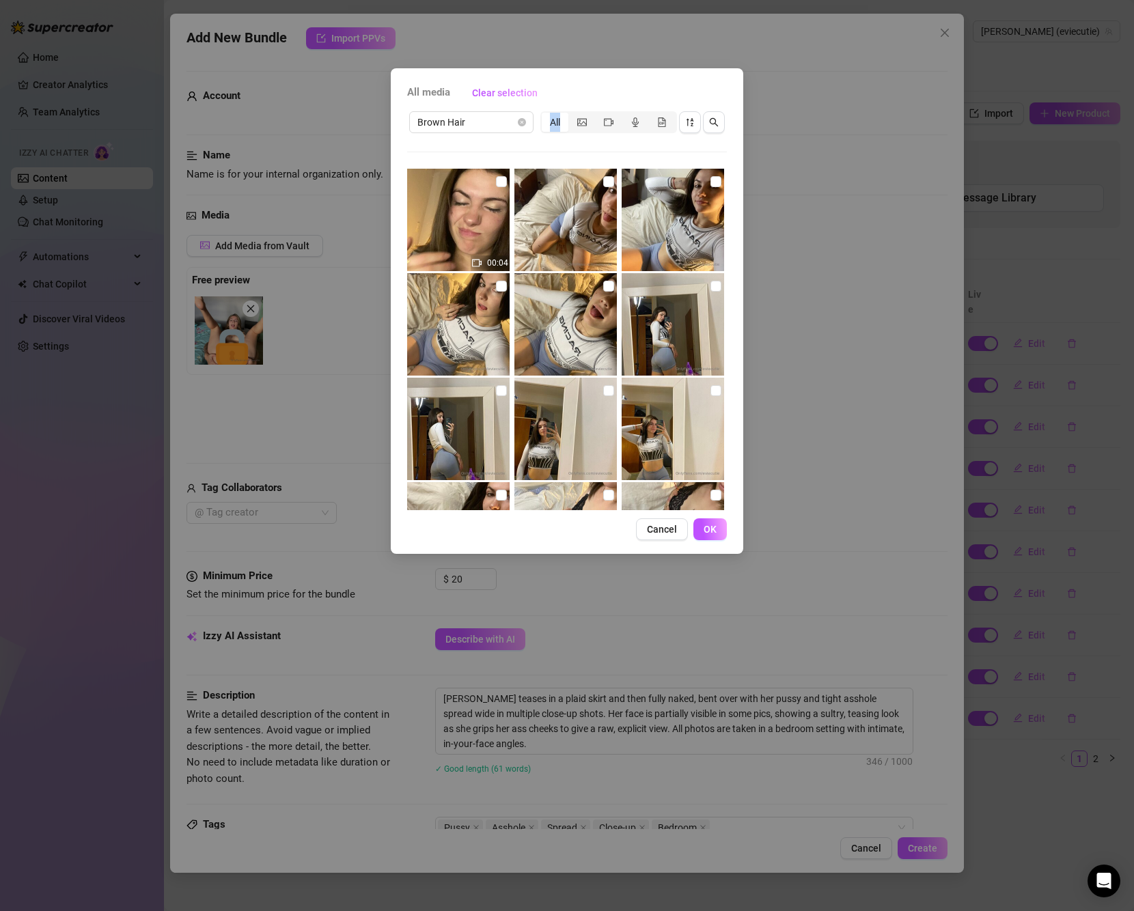
click at [555, 118] on div "All" at bounding box center [555, 122] width 27 height 19
click at [545, 115] on input "All" at bounding box center [545, 115] width 0 height 0
click at [505, 122] on span "Brown Hair" at bounding box center [471, 122] width 108 height 20
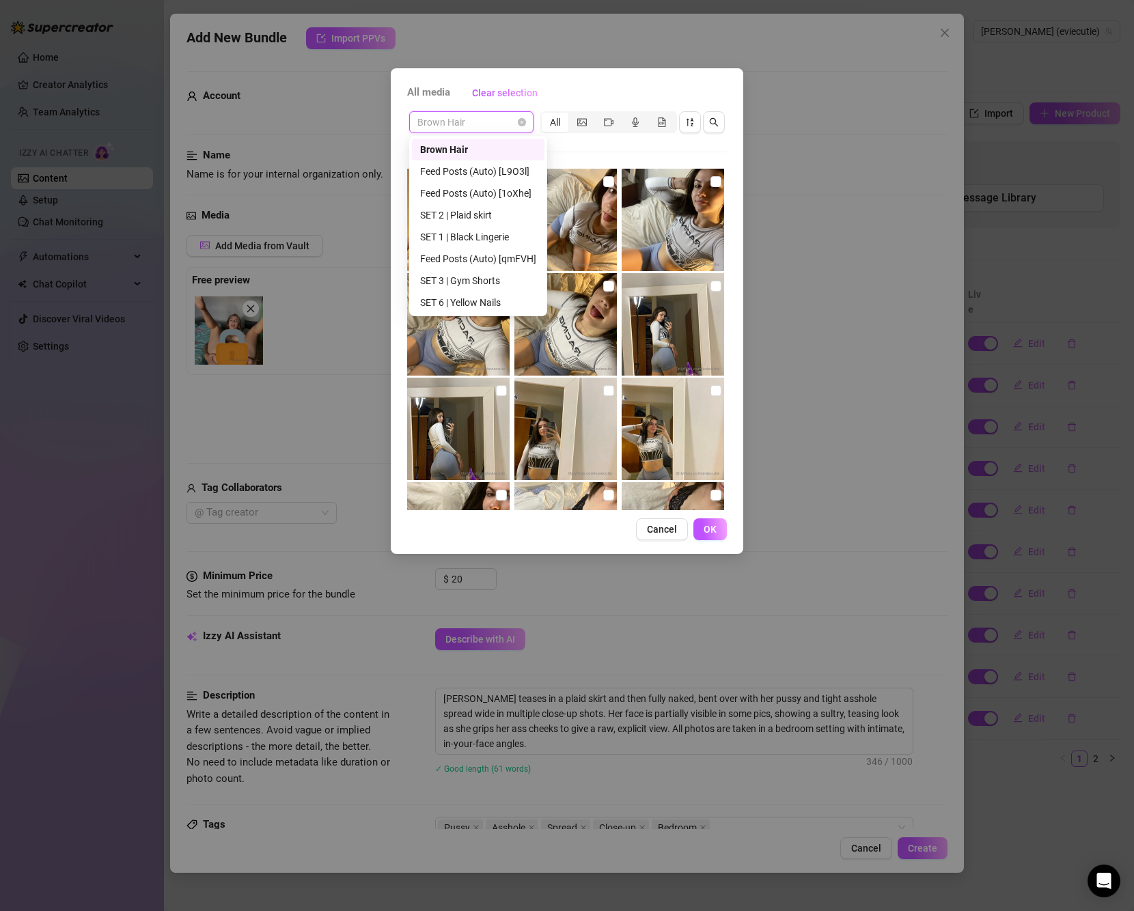
click at [441, 96] on span "All media" at bounding box center [428, 93] width 43 height 16
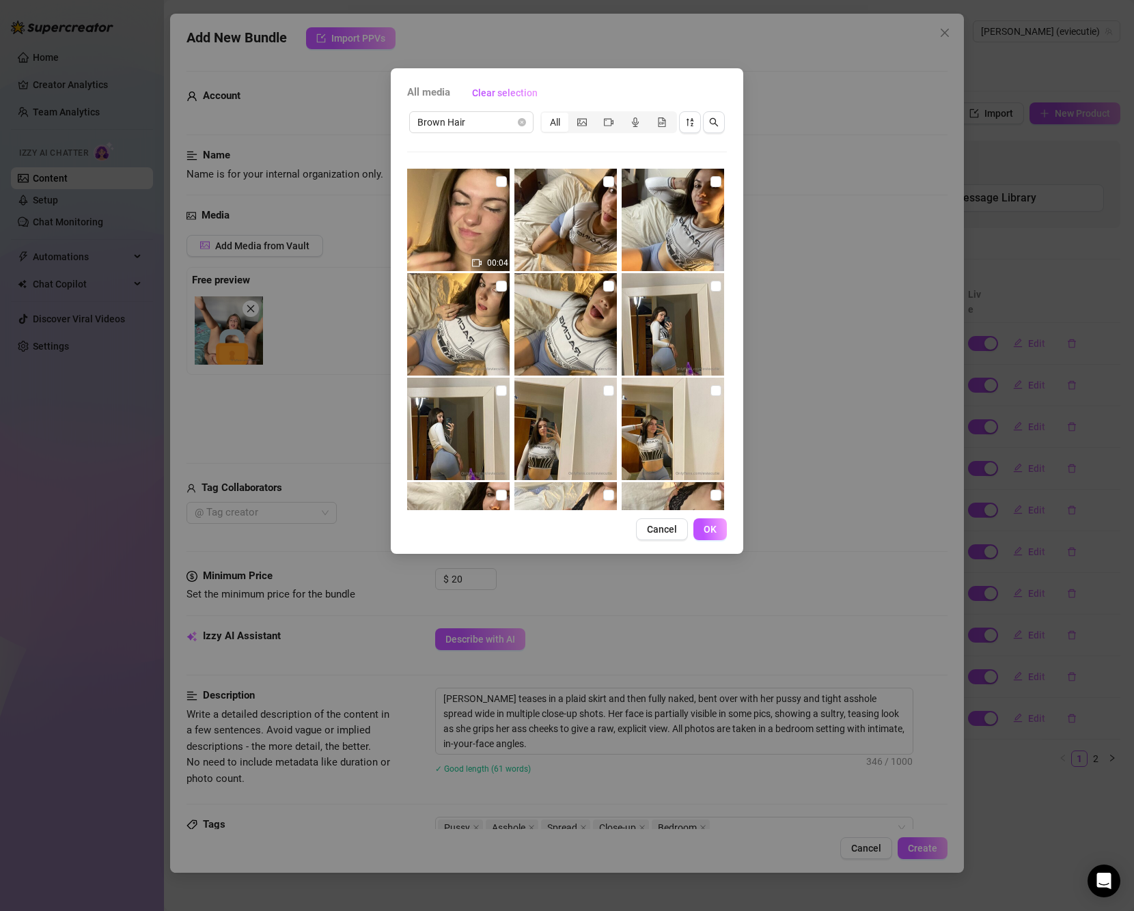
click at [437, 90] on span "All media" at bounding box center [428, 93] width 43 height 16
click at [494, 92] on span "Clear selection" at bounding box center [505, 92] width 66 height 11
click at [501, 89] on span "Clear selection" at bounding box center [505, 92] width 66 height 11
drag, startPoint x: 442, startPoint y: 89, endPoint x: 499, endPoint y: 92, distance: 57.4
click at [443, 89] on span "All media" at bounding box center [428, 93] width 43 height 16
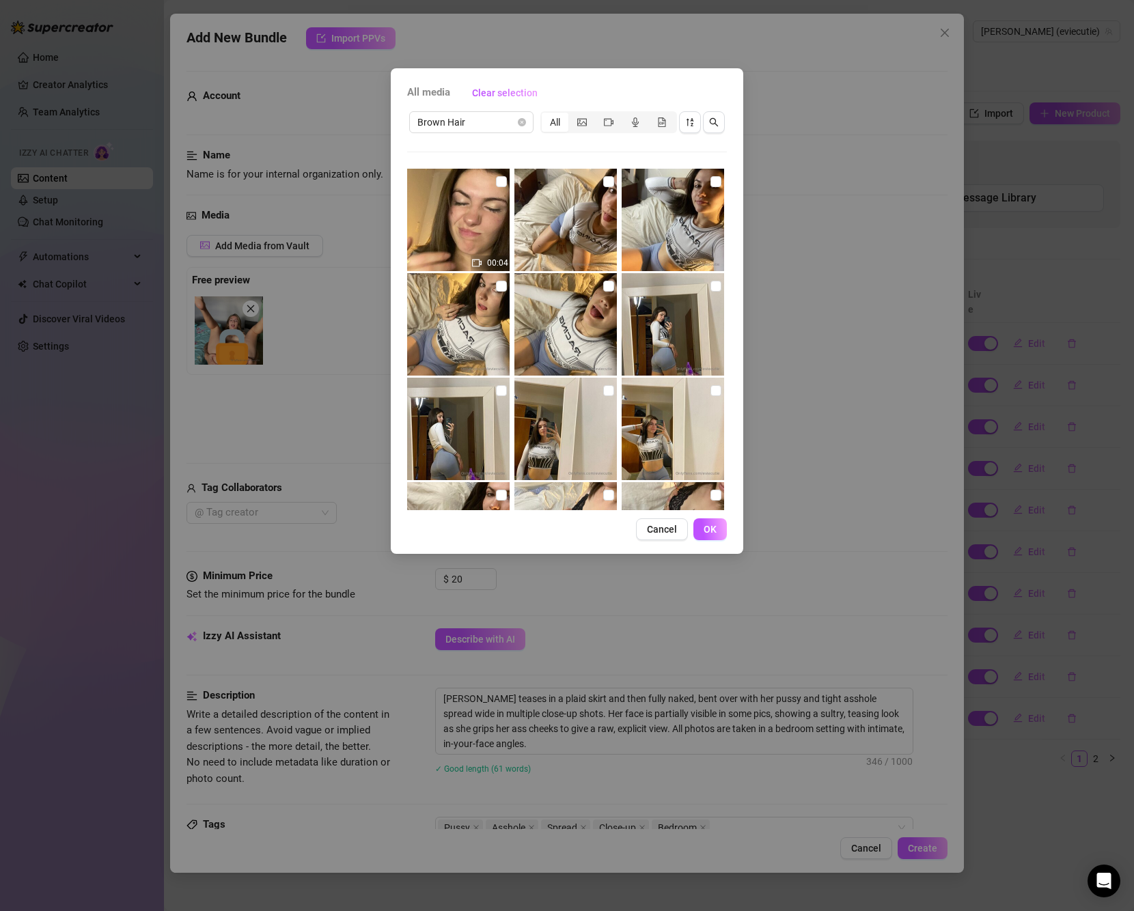
click at [658, 507] on img at bounding box center [673, 533] width 102 height 102
click at [659, 528] on span "Cancel" at bounding box center [662, 529] width 30 height 11
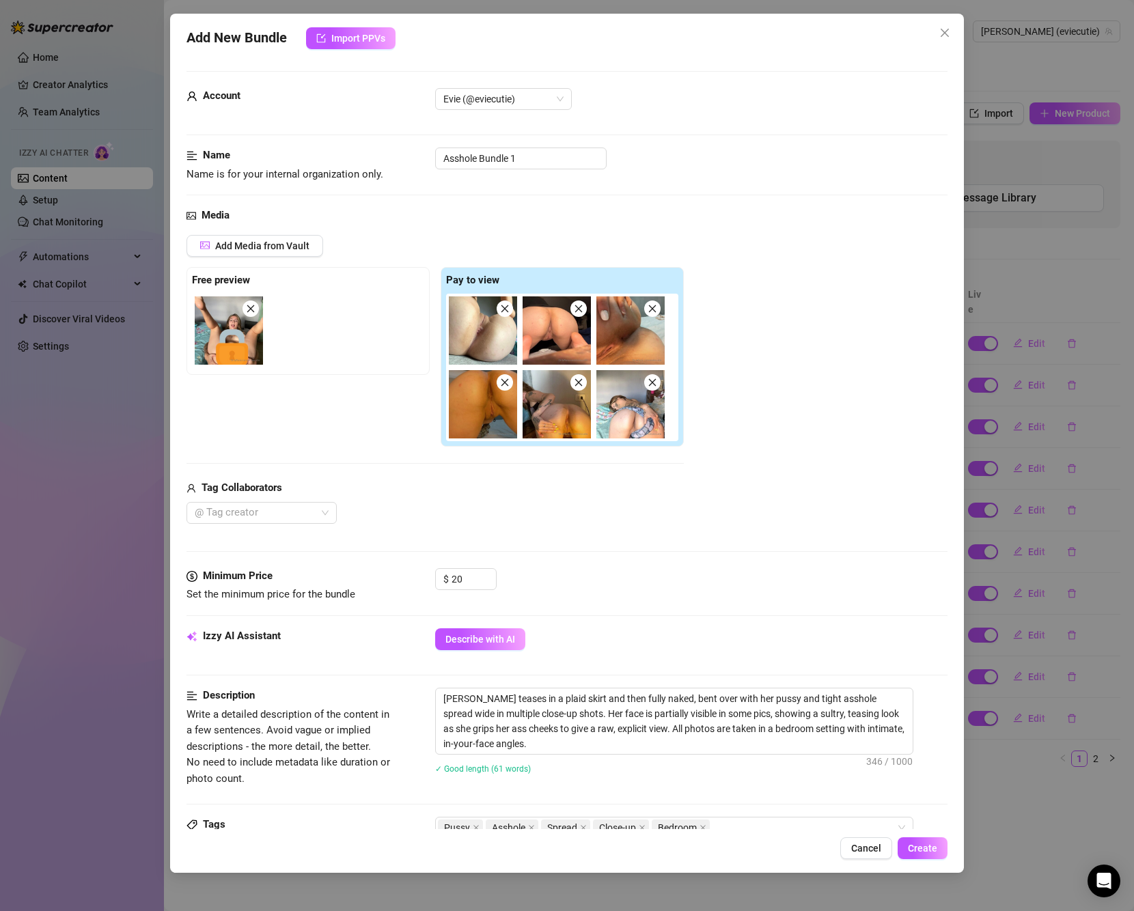
click at [285, 231] on div "Media Add Media from Vault Free preview Pay to view Tag Collaborators @ Tag cre…" at bounding box center [566, 388] width 761 height 361
click at [283, 239] on button "Add Media from Vault" at bounding box center [254, 246] width 137 height 22
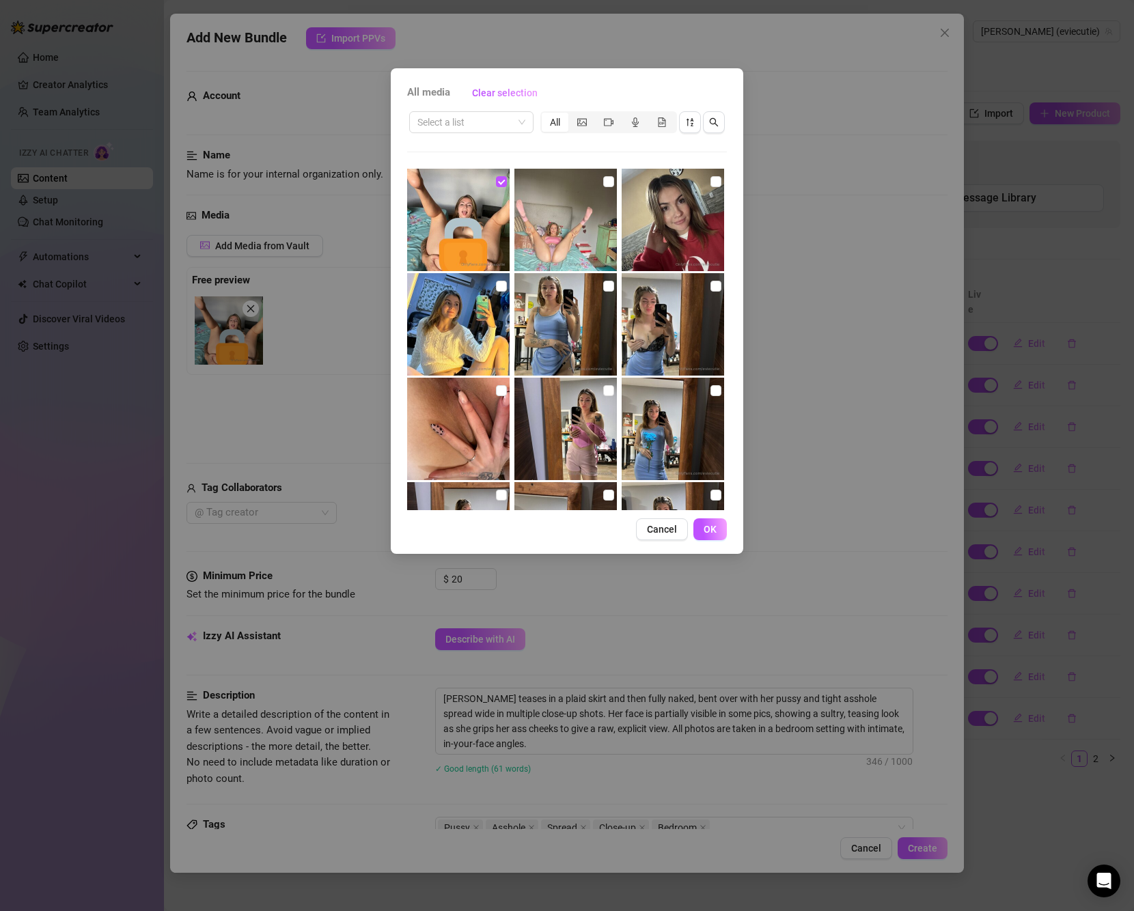
click at [596, 179] on img at bounding box center [565, 220] width 102 height 102
click at [441, 90] on span "All media" at bounding box center [428, 93] width 43 height 16
click at [492, 125] on input "search" at bounding box center [465, 122] width 96 height 20
click at [664, 527] on span "Cancel" at bounding box center [662, 529] width 30 height 11
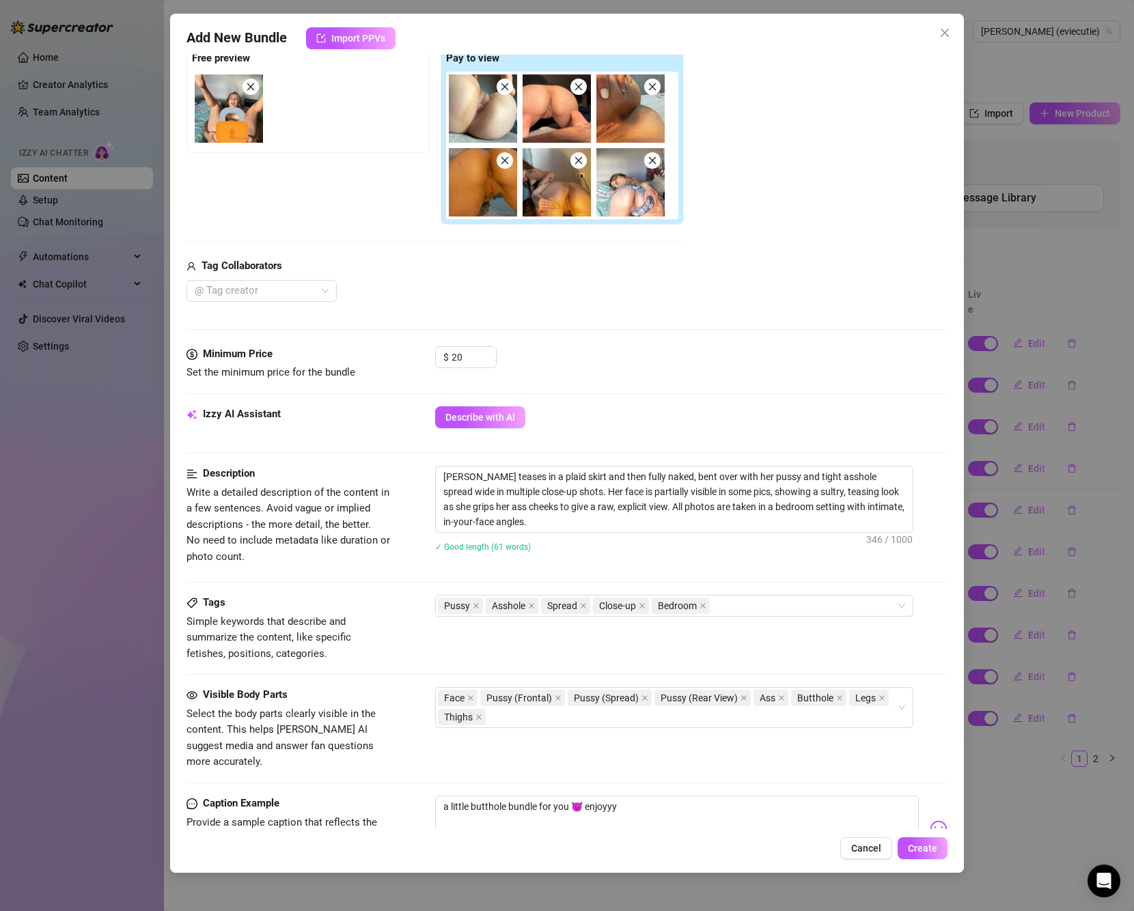
scroll to position [342, 0]
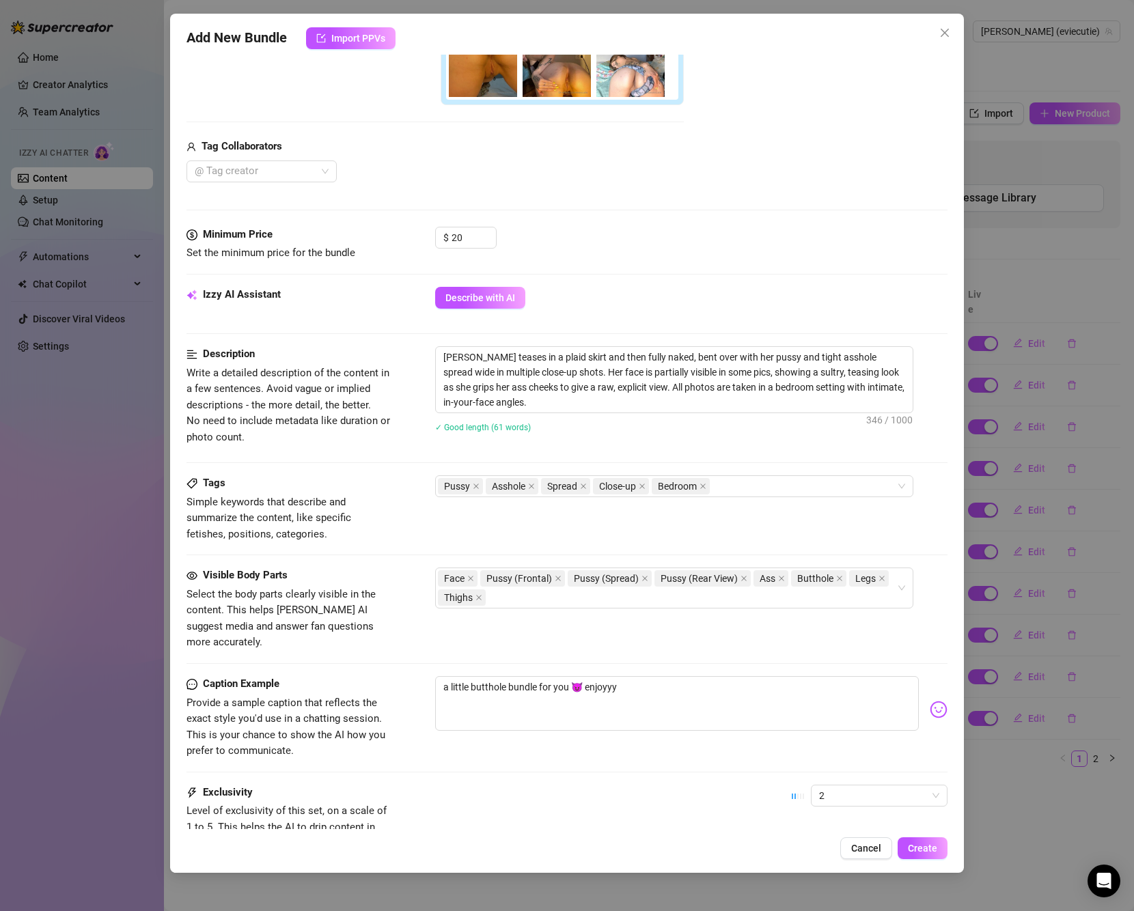
click at [919, 849] on span "Create" at bounding box center [922, 848] width 29 height 11
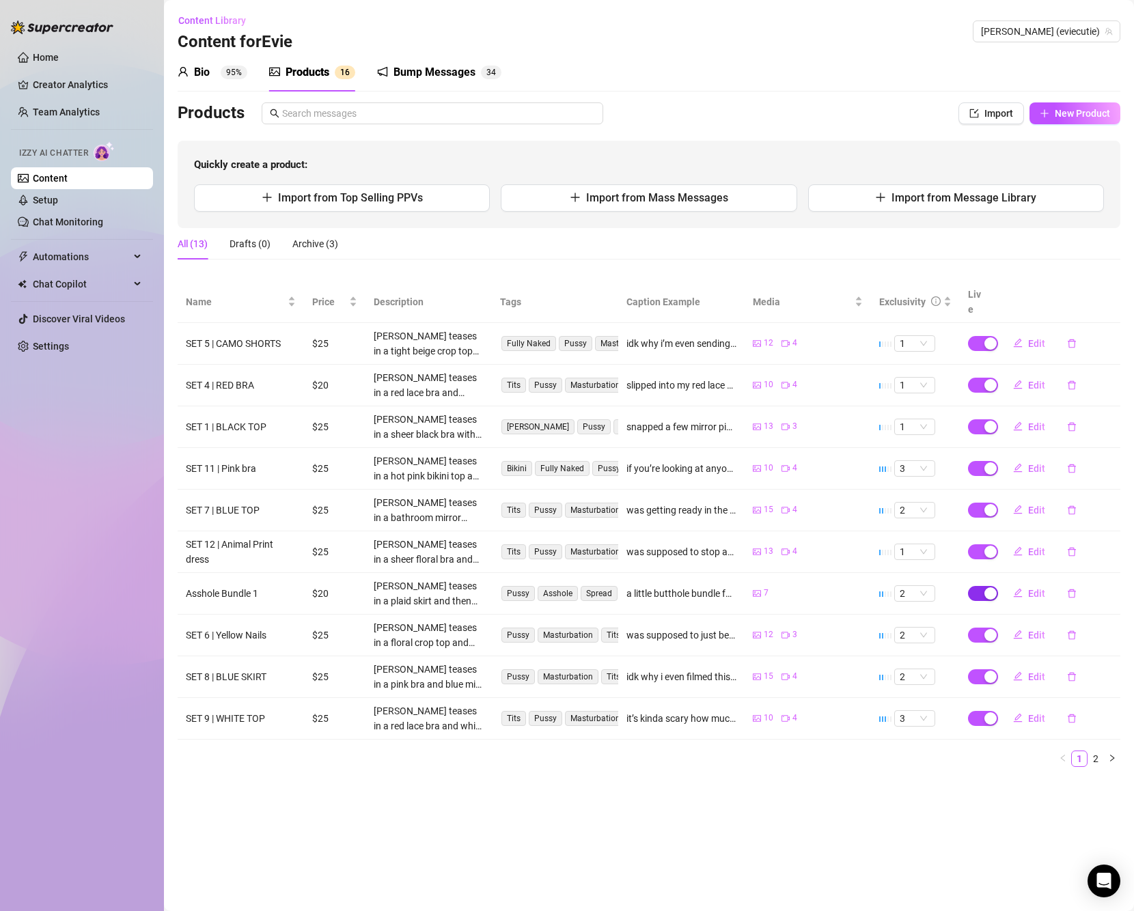
click at [990, 587] on div "button" at bounding box center [990, 593] width 12 height 12
click at [1090, 548] on span "OK" at bounding box center [1091, 546] width 13 height 11
click at [268, 245] on div "Drafts (1)" at bounding box center [249, 243] width 41 height 15
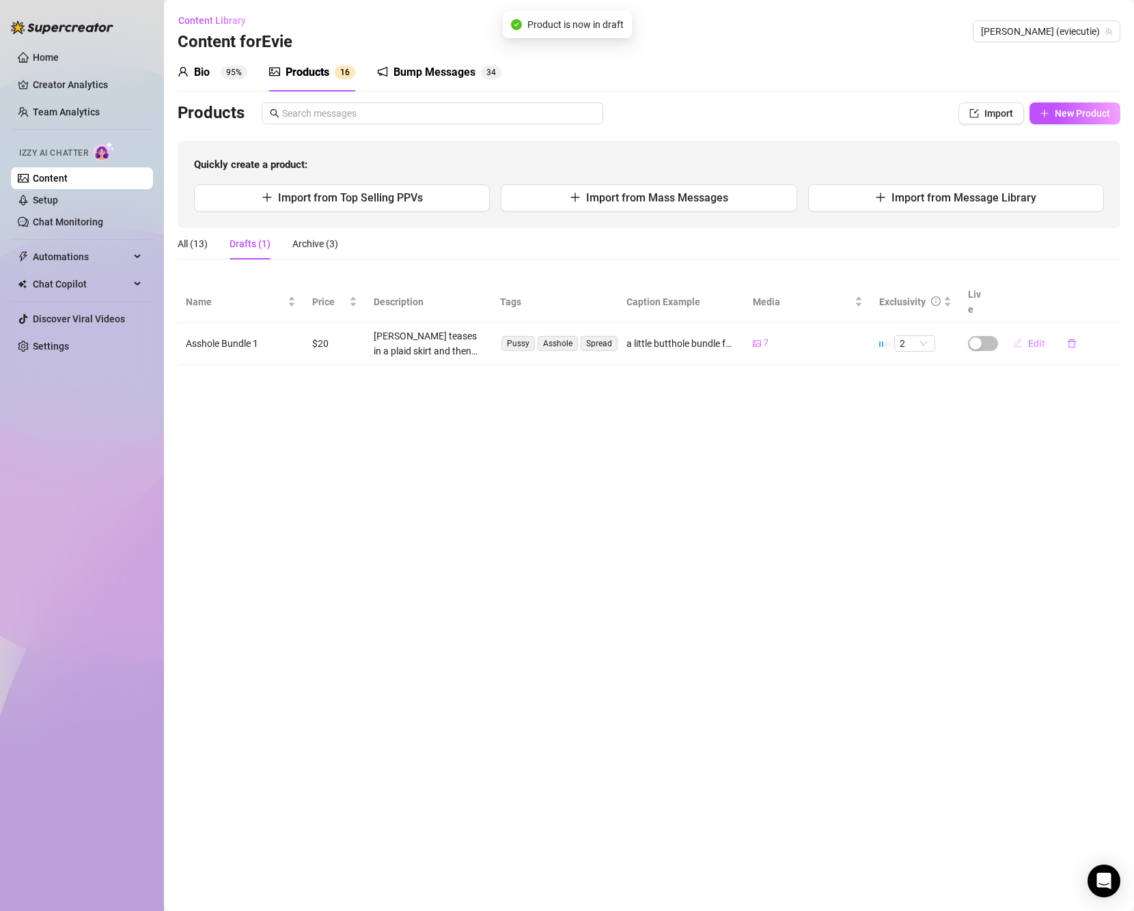
click at [1040, 338] on span "Edit" at bounding box center [1036, 343] width 17 height 11
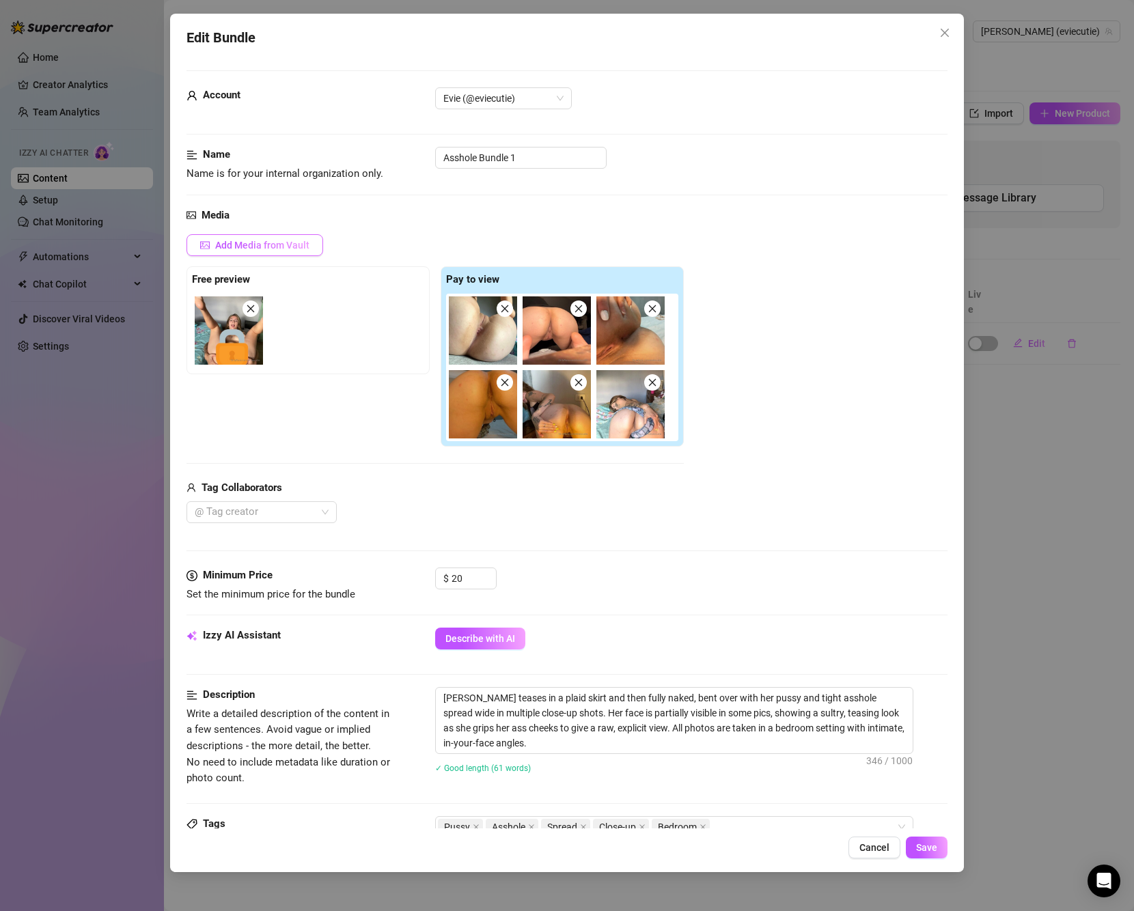
click at [300, 242] on span "Add Media from Vault" at bounding box center [262, 245] width 94 height 11
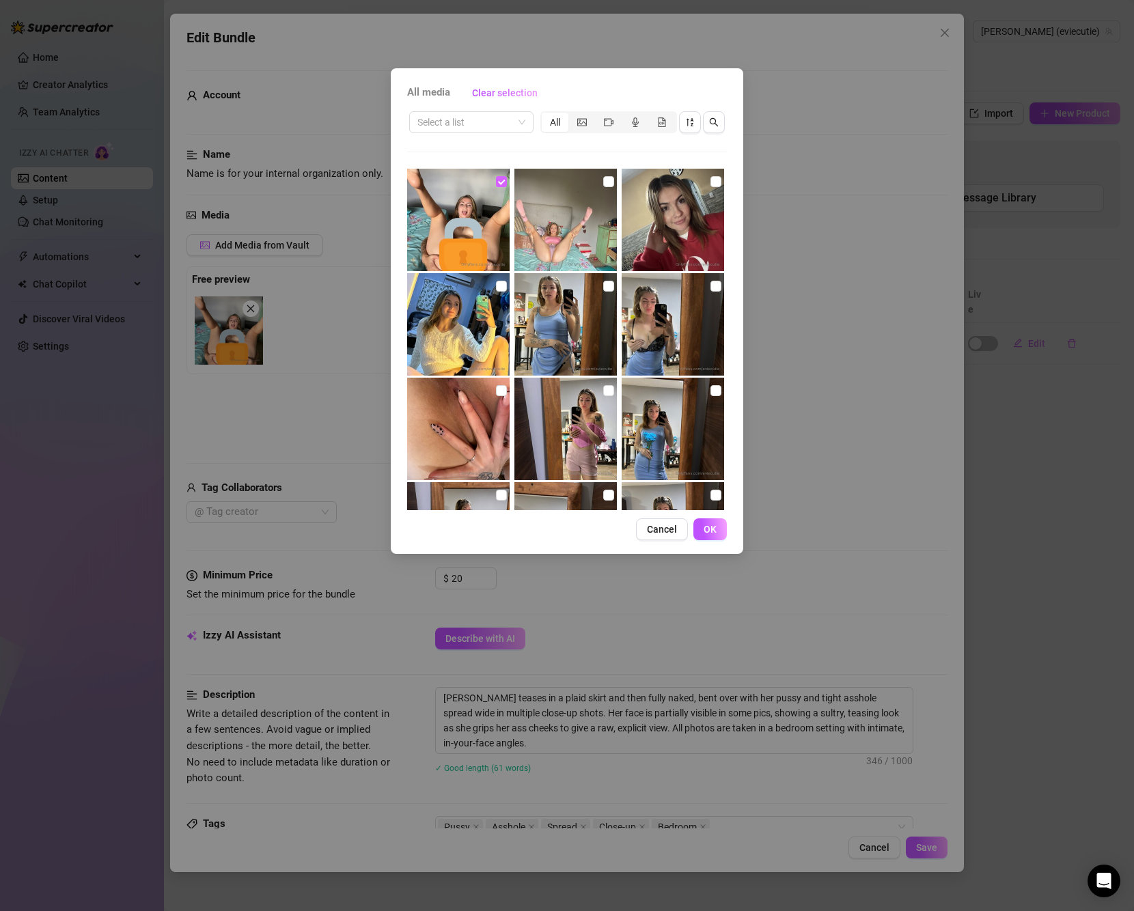
click at [496, 177] on input "checkbox" at bounding box center [501, 181] width 11 height 11
click at [512, 117] on input "search" at bounding box center [465, 122] width 96 height 20
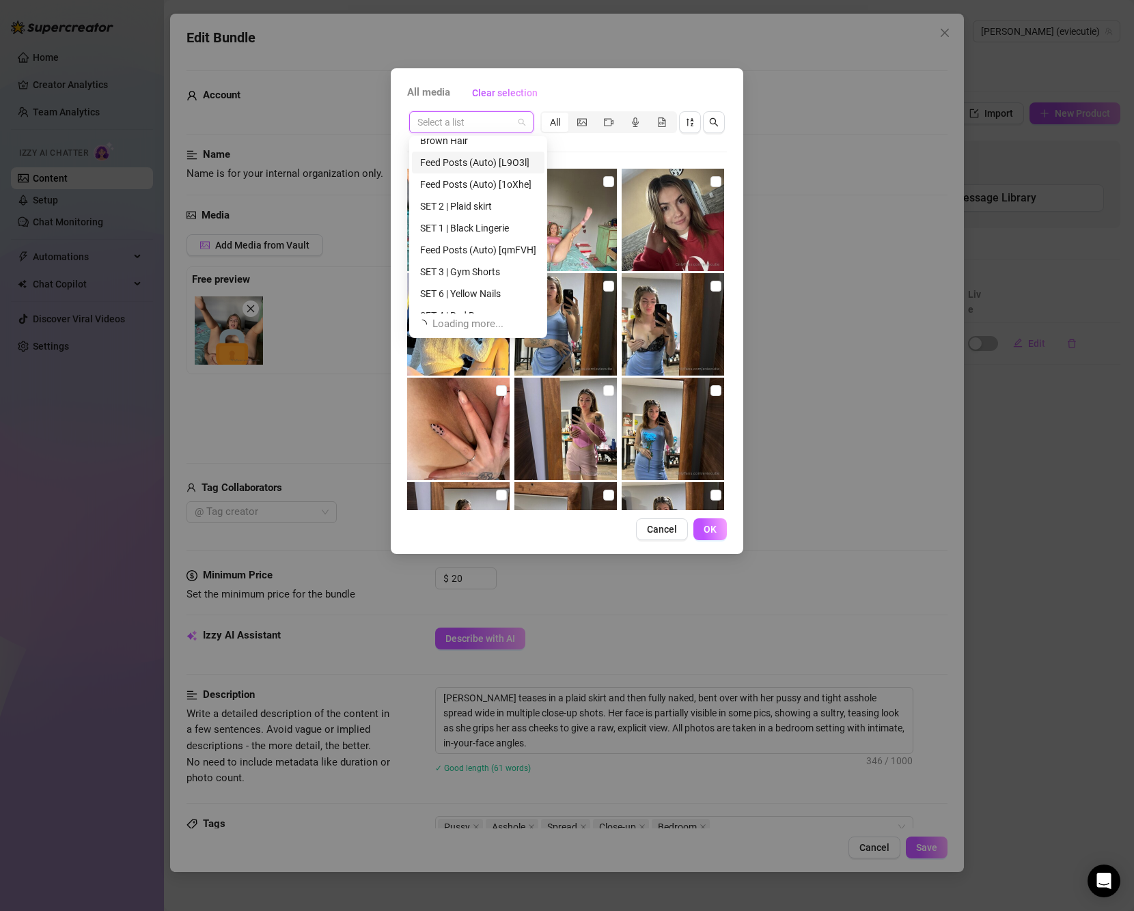
scroll to position [0, 0]
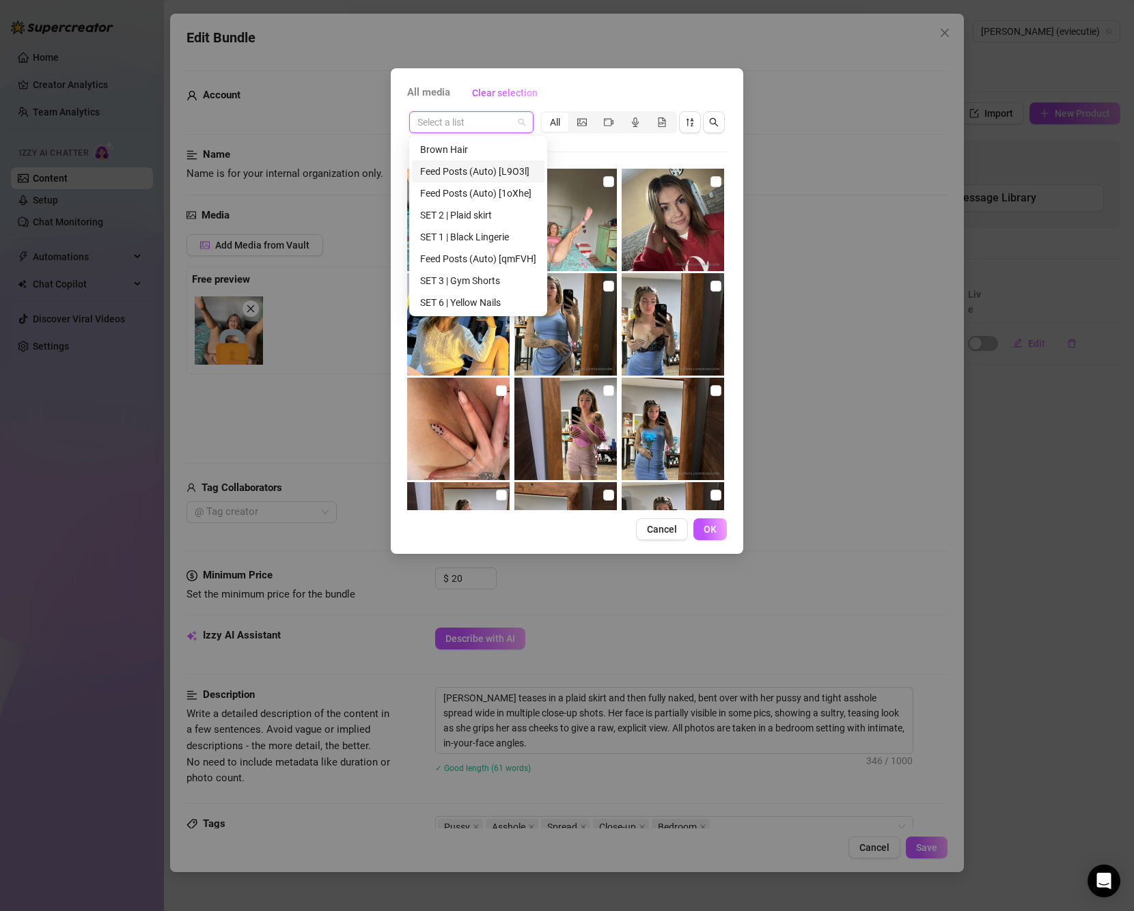
click at [489, 165] on div "Feed Posts (Auto) [L9O3l]" at bounding box center [478, 171] width 116 height 15
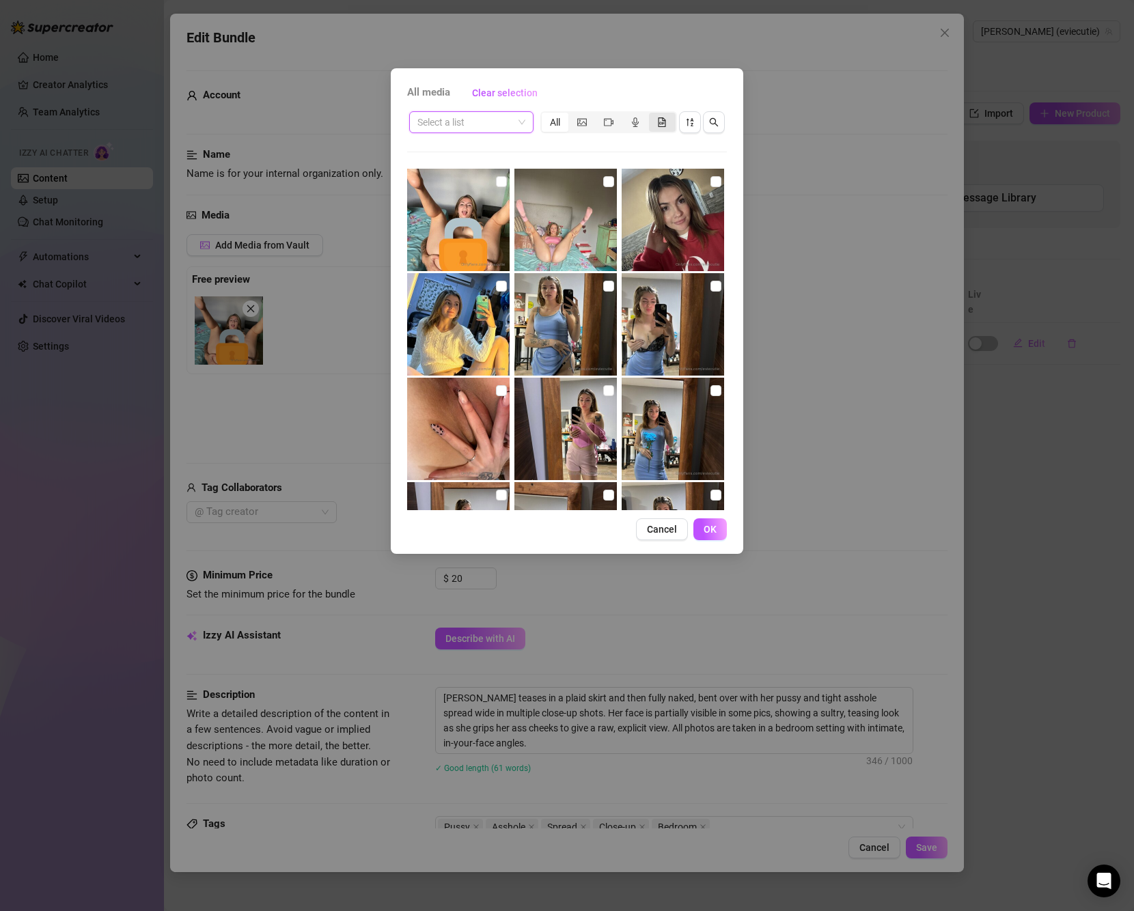
click at [667, 127] on div "segmented control" at bounding box center [662, 122] width 27 height 19
click at [652, 115] on input "segmented control" at bounding box center [652, 115] width 0 height 0
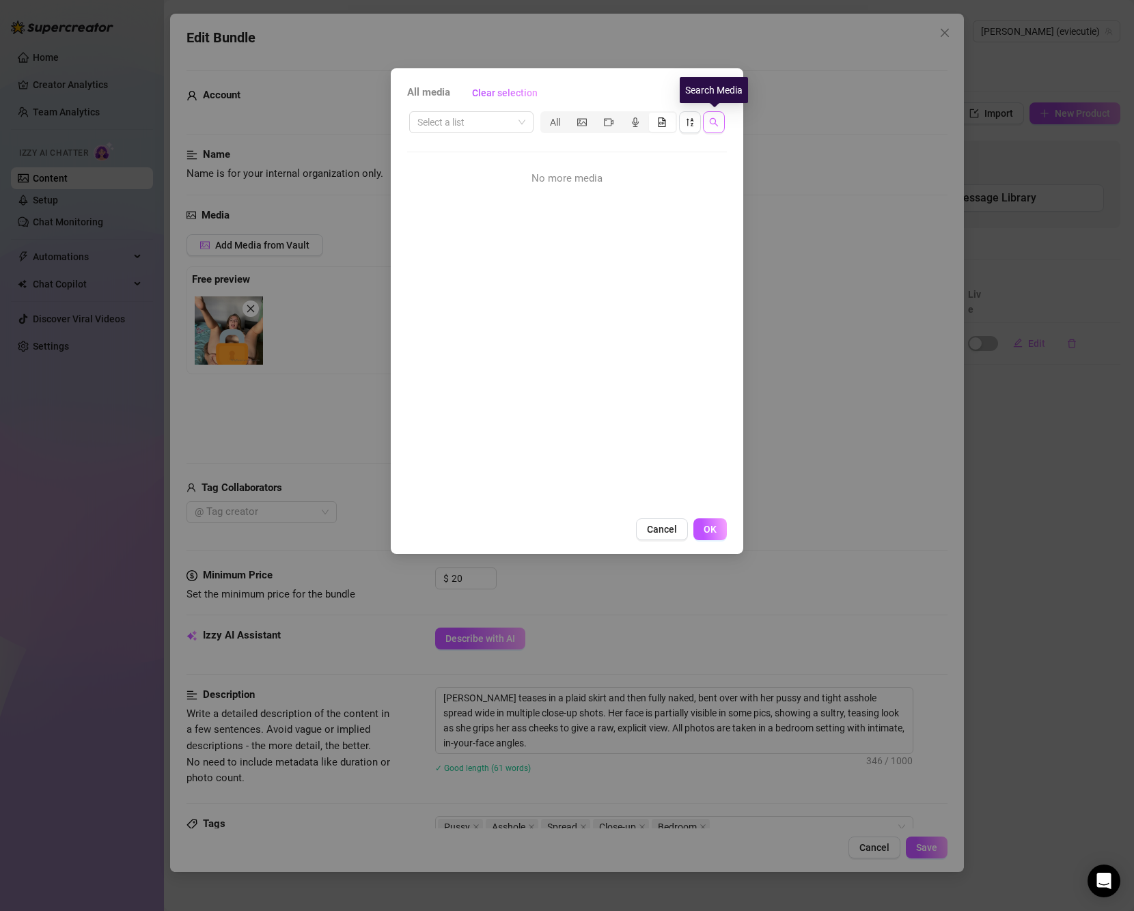
click at [714, 122] on icon "search" at bounding box center [714, 122] width 10 height 10
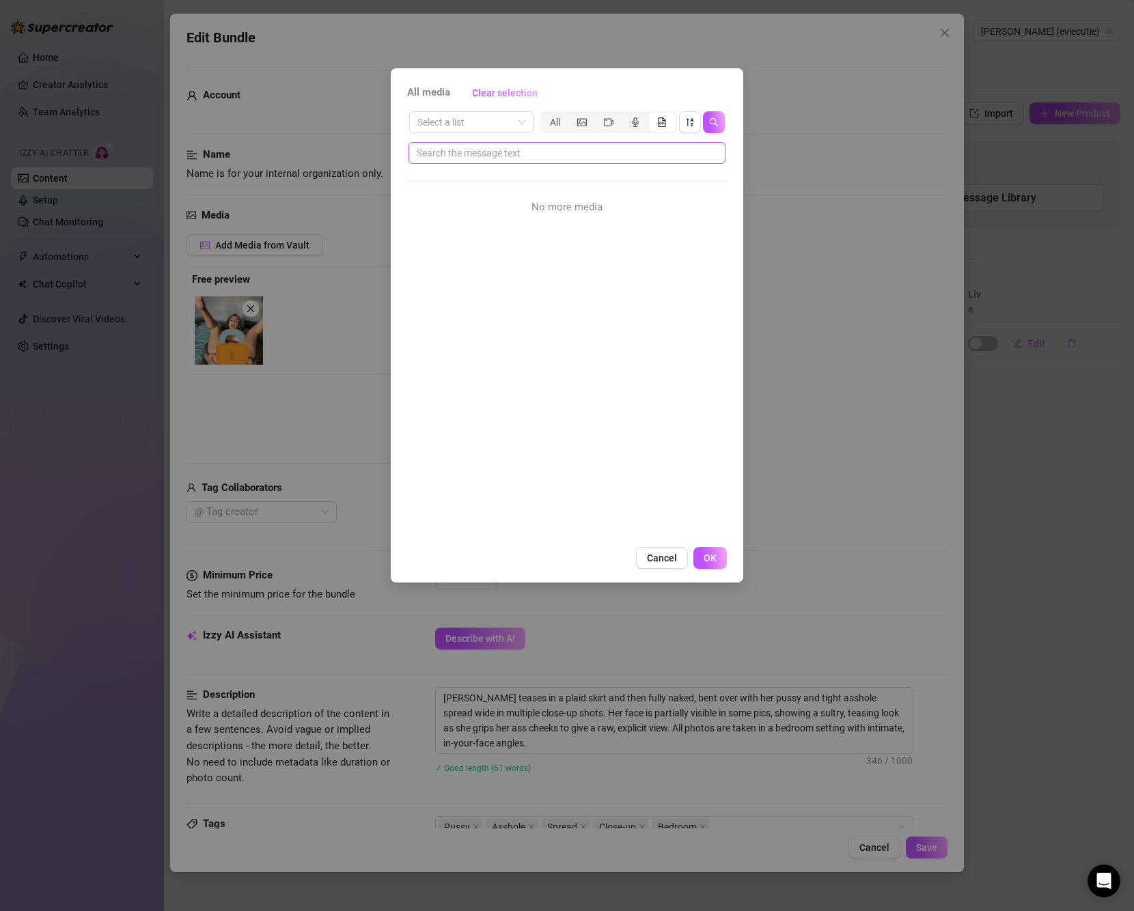
click at [507, 163] on span at bounding box center [566, 153] width 317 height 22
click at [512, 154] on input "text" at bounding box center [562, 152] width 290 height 15
click at [560, 115] on div "All" at bounding box center [555, 122] width 27 height 19
click at [545, 115] on input "All" at bounding box center [545, 115] width 0 height 0
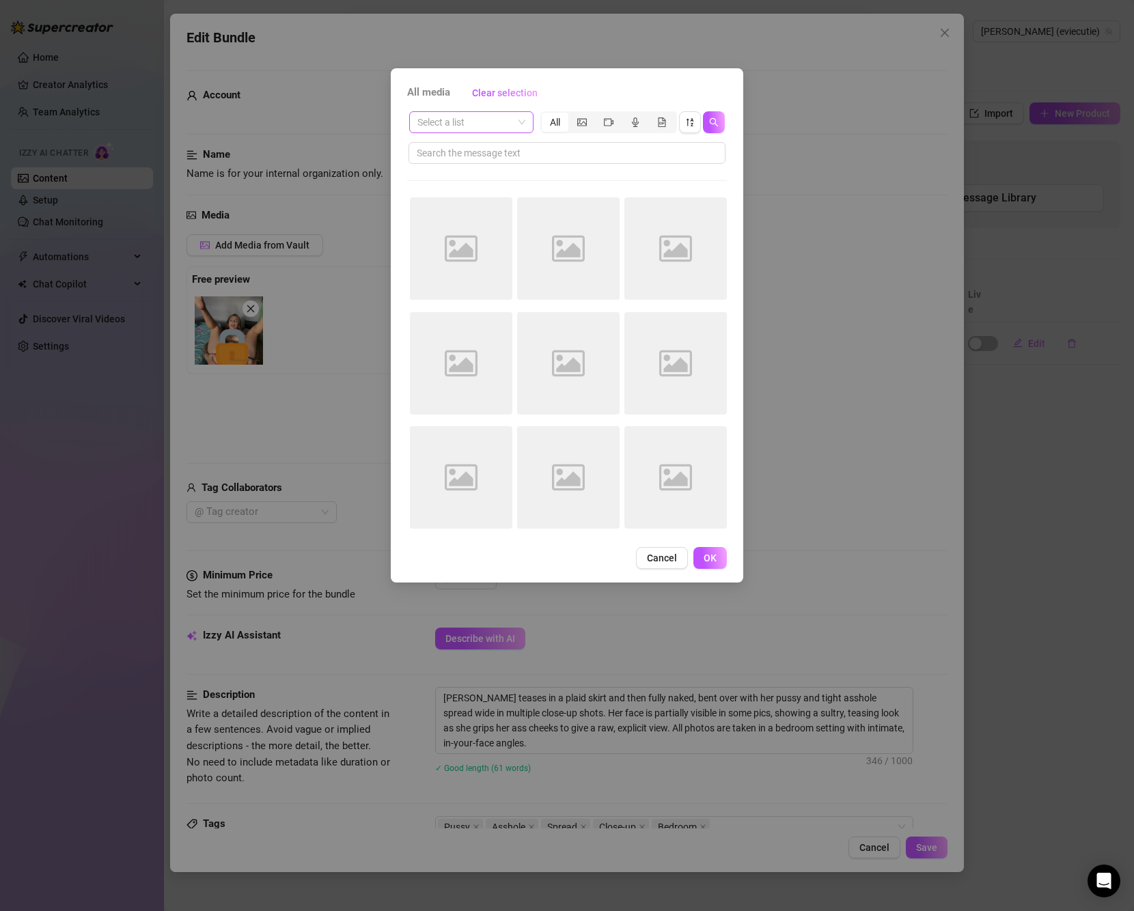
click at [523, 122] on span at bounding box center [471, 122] width 108 height 20
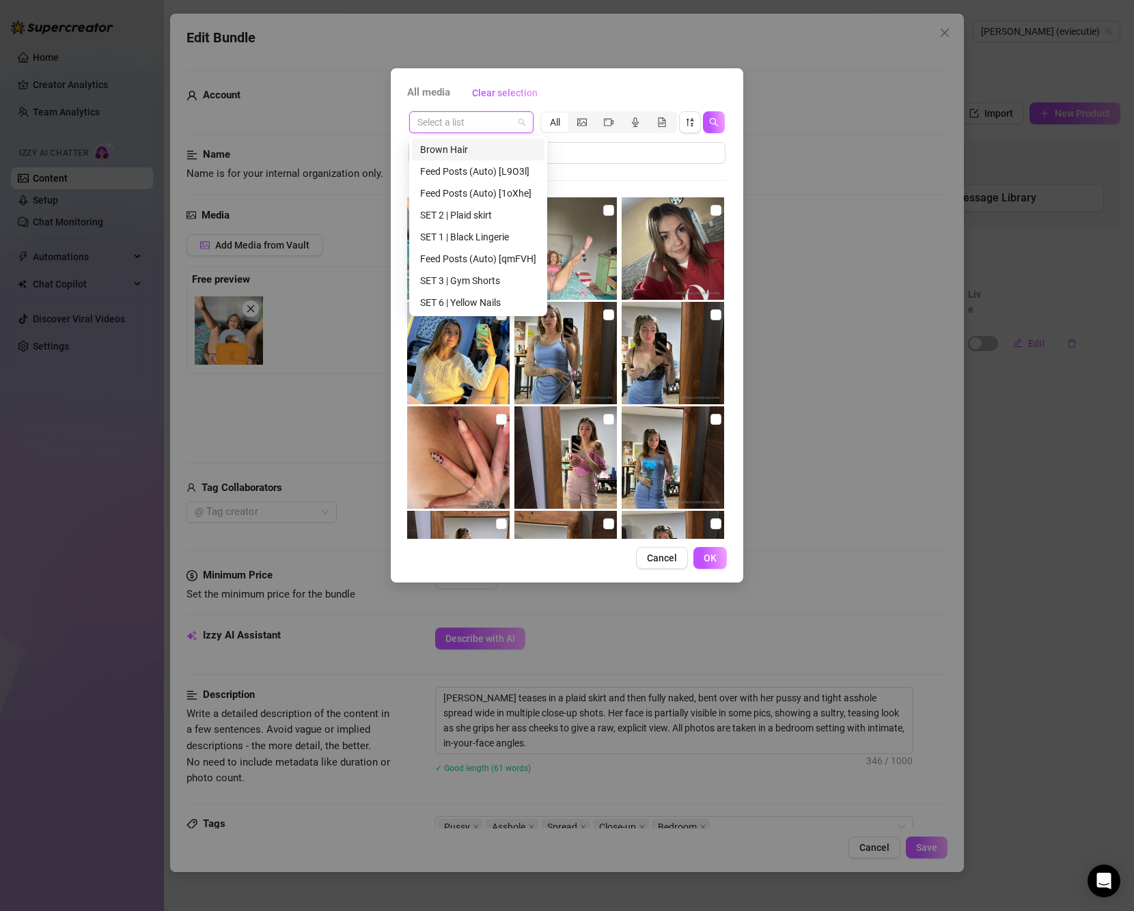
click at [495, 150] on div "Brown Hair" at bounding box center [478, 149] width 116 height 15
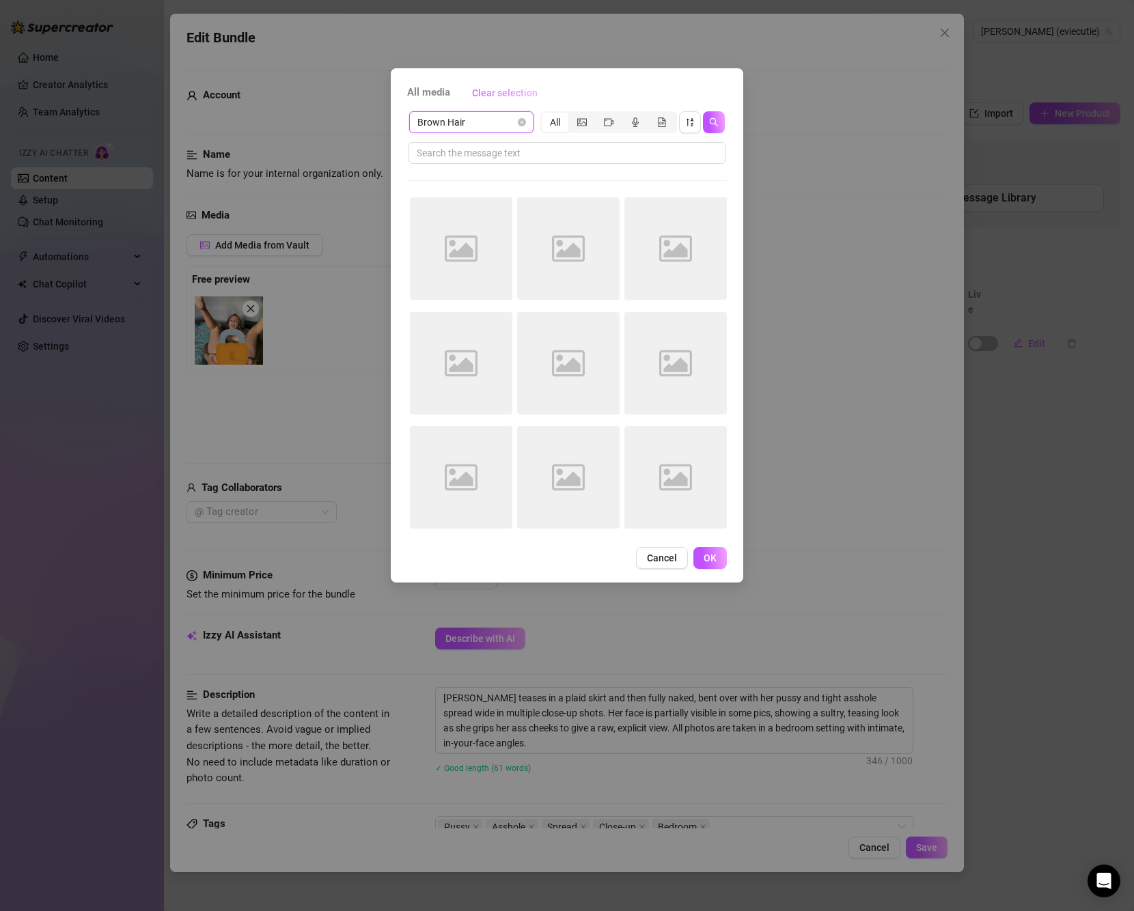
click at [490, 91] on span "Clear selection" at bounding box center [505, 92] width 66 height 11
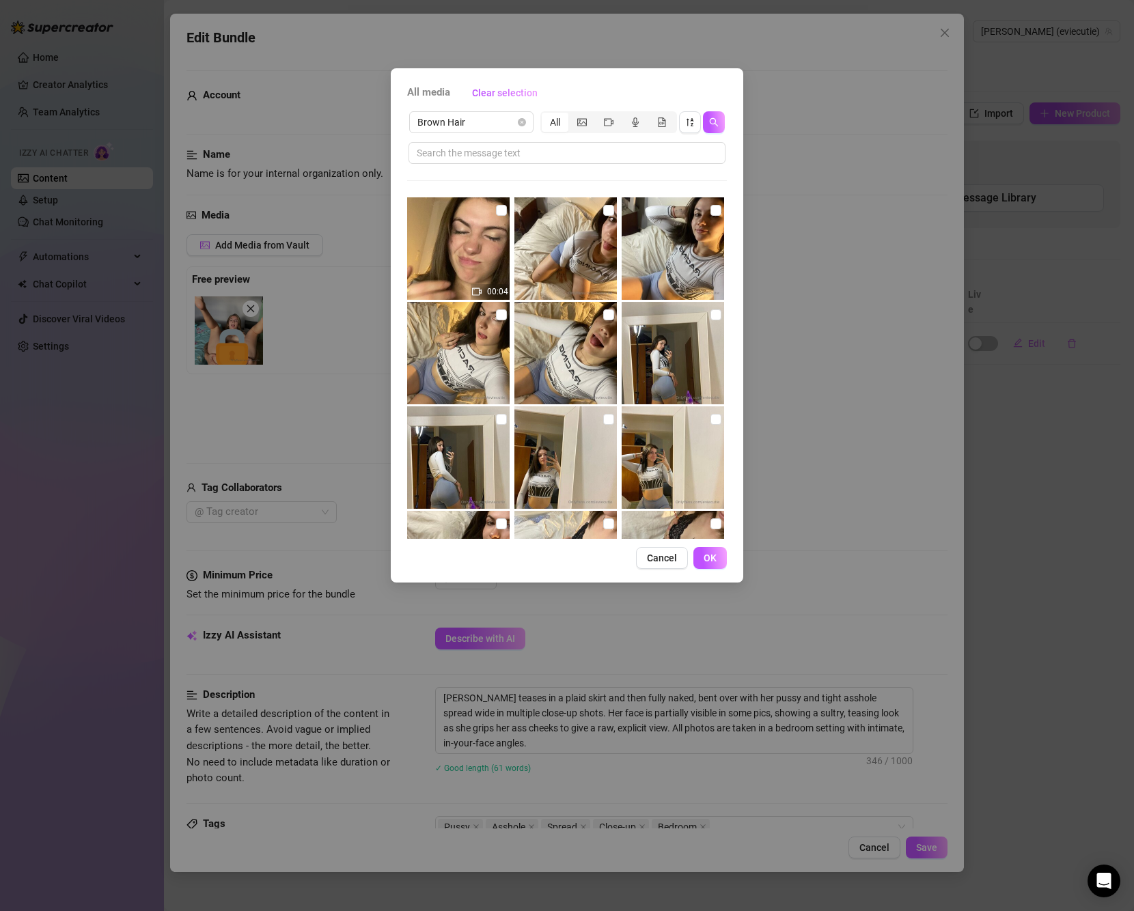
click at [666, 544] on div "All media Clear selection Brown Hair All 00:04 00:08 00:20 00:10 Cancel OK" at bounding box center [567, 325] width 352 height 514
click at [670, 553] on span "Cancel" at bounding box center [662, 558] width 30 height 11
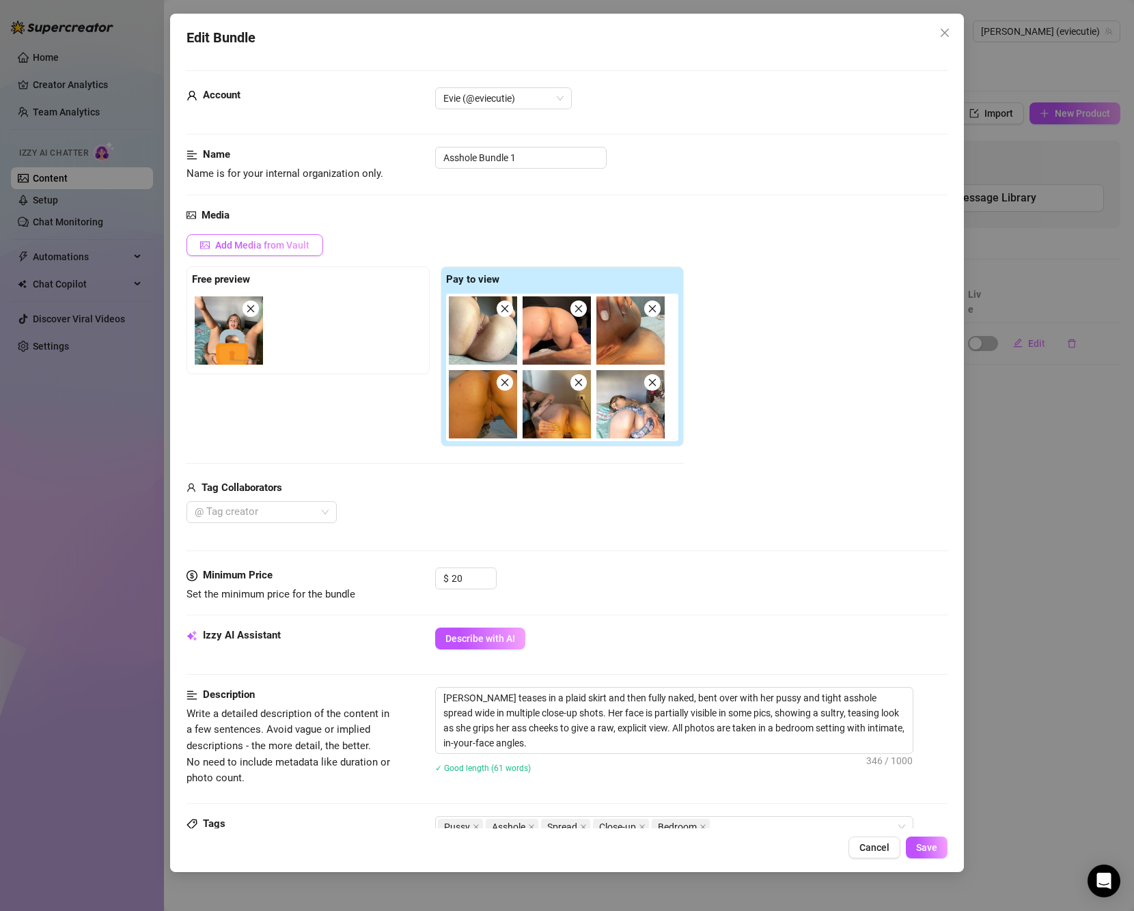
click at [285, 247] on span "Add Media from Vault" at bounding box center [262, 245] width 94 height 11
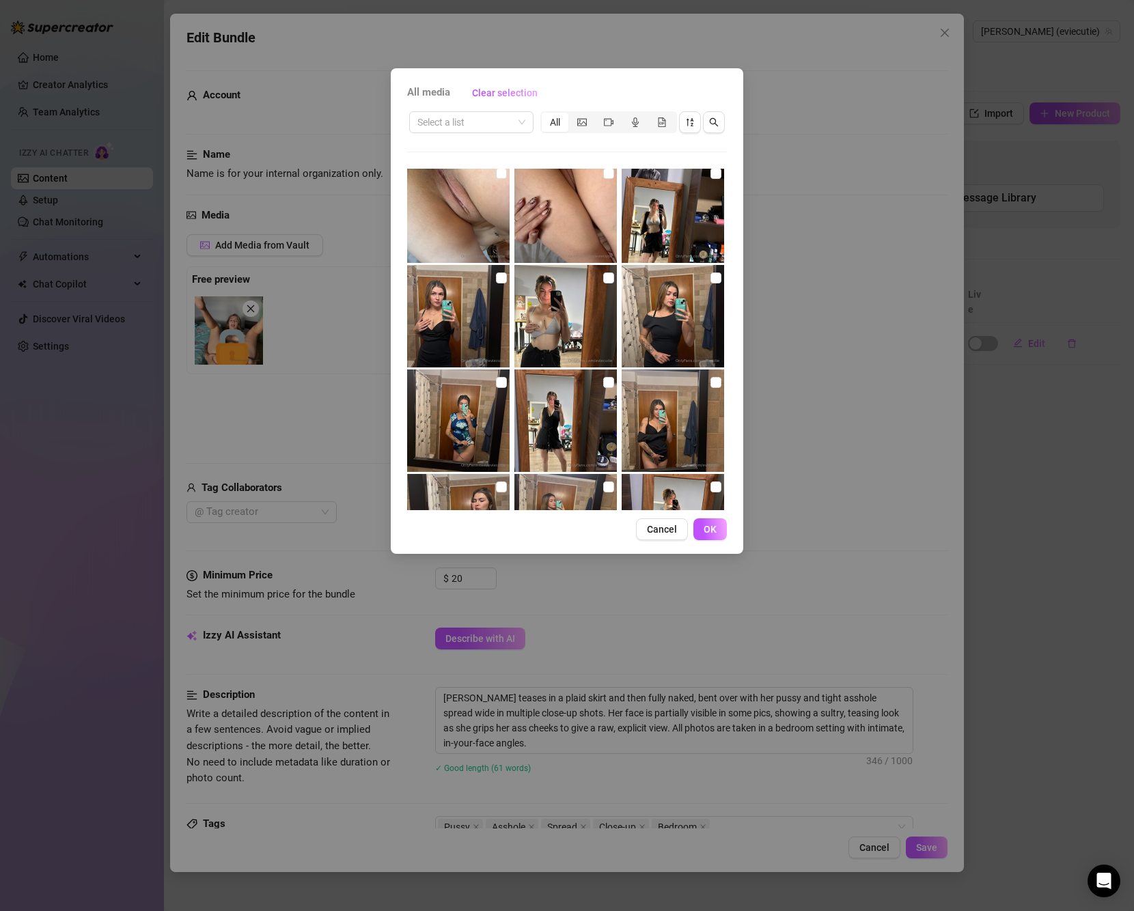
scroll to position [1351, 0]
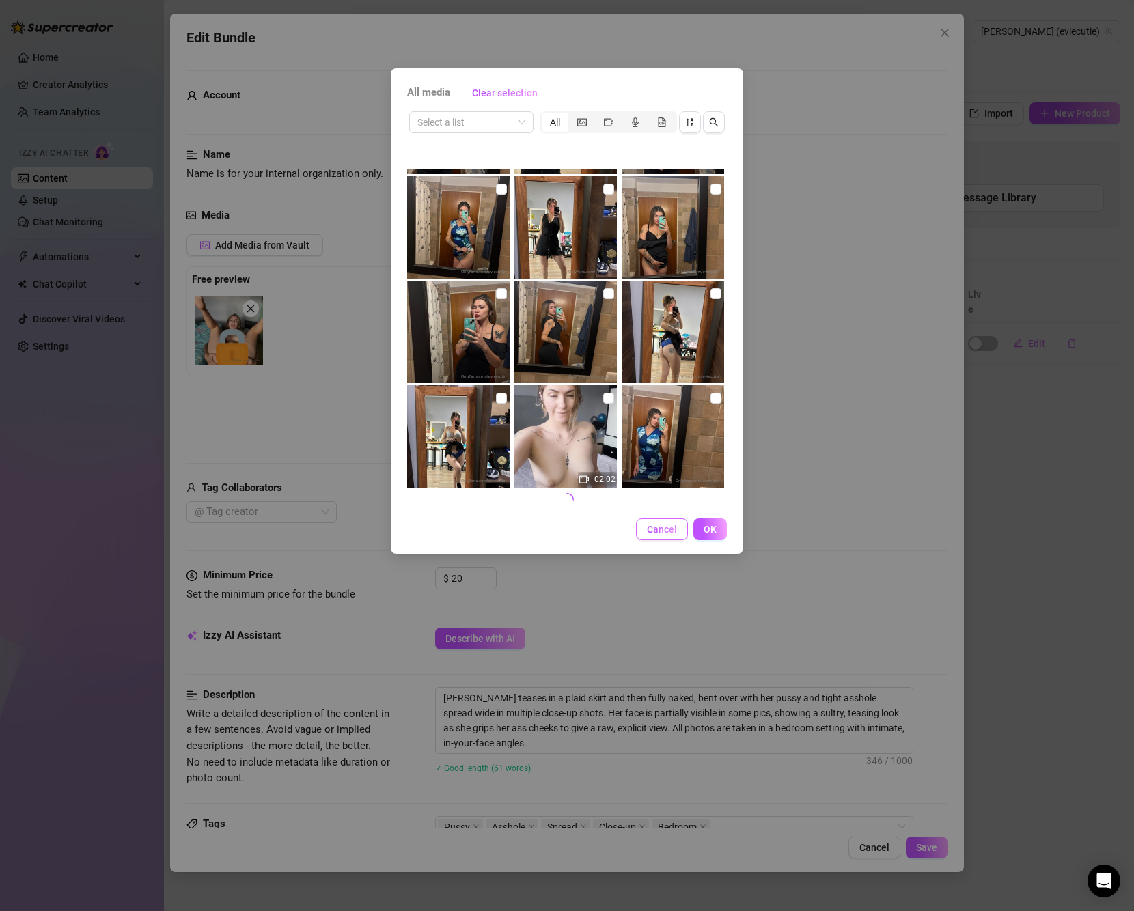
click at [666, 523] on button "Cancel" at bounding box center [662, 529] width 52 height 22
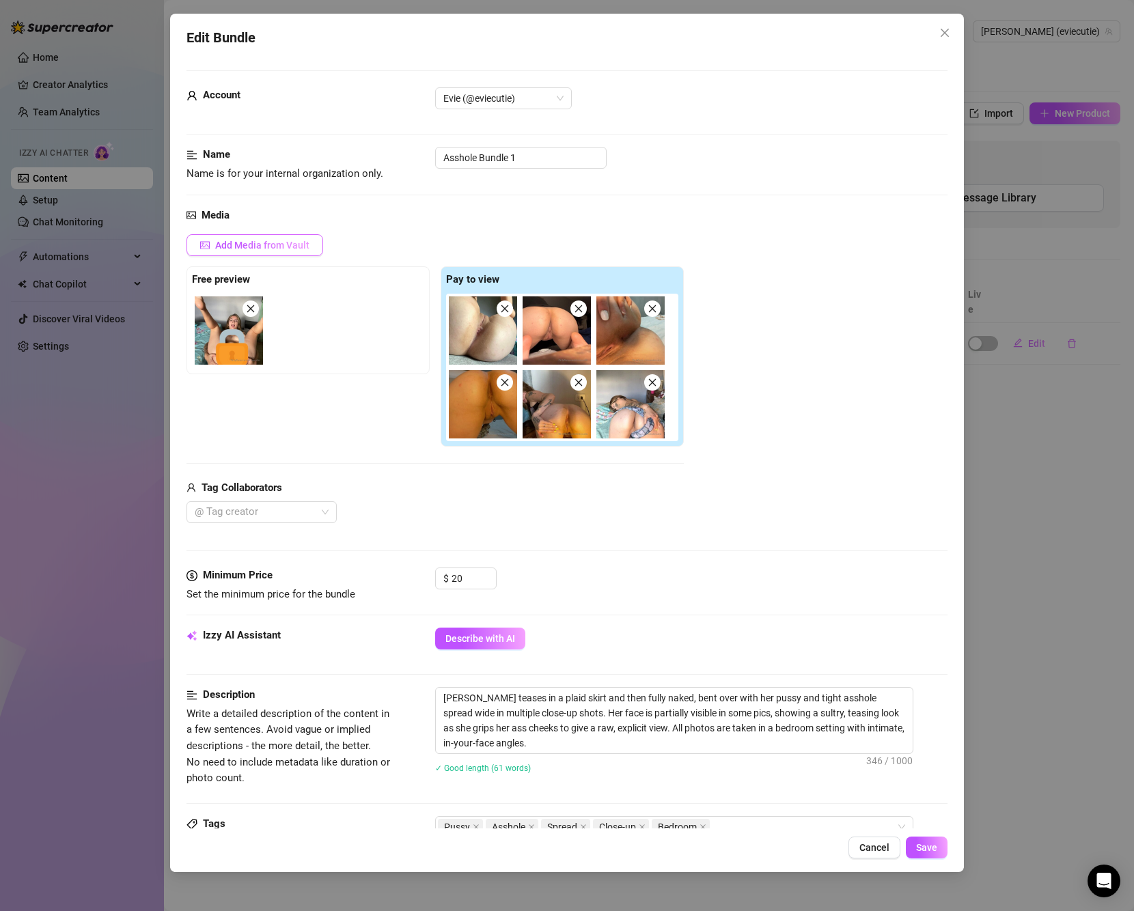
click at [303, 236] on button "Add Media from Vault" at bounding box center [254, 245] width 137 height 22
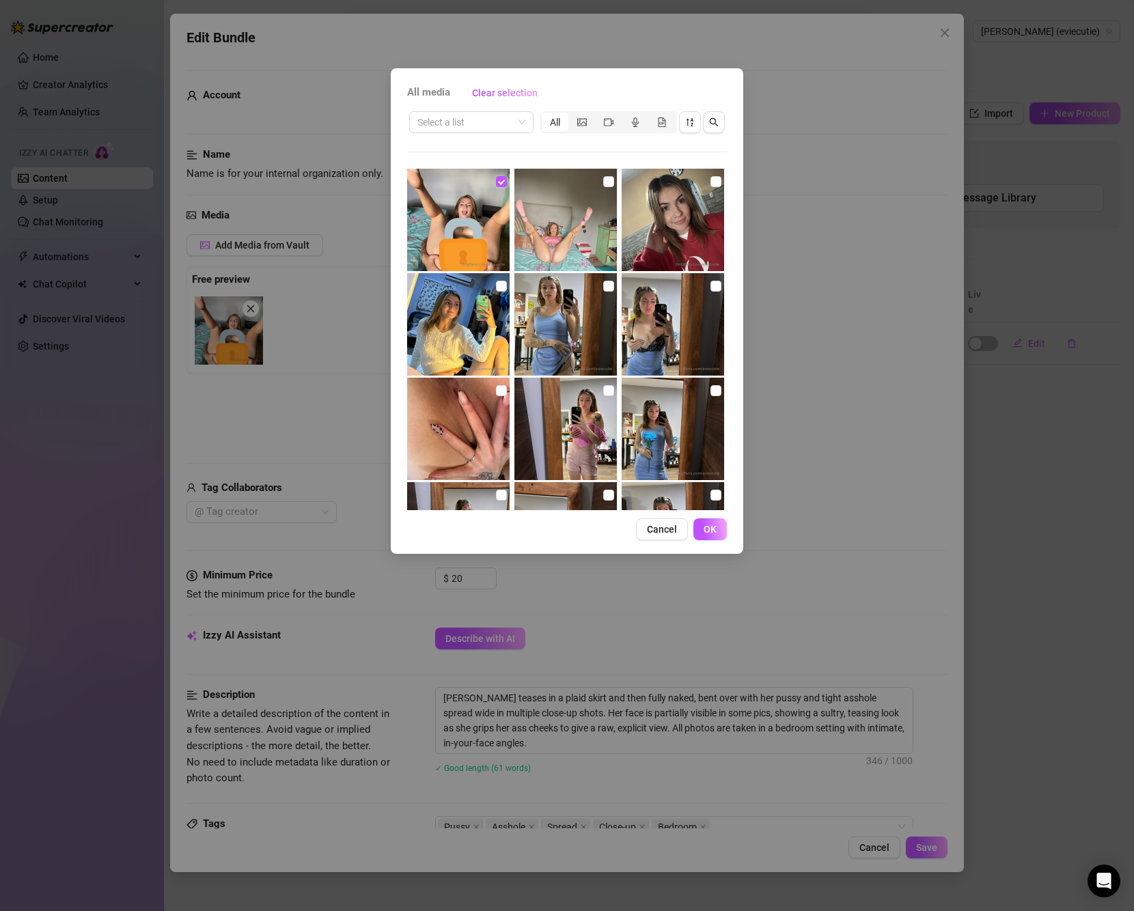
click at [428, 90] on span "All media" at bounding box center [428, 93] width 43 height 16
click at [499, 124] on input "search" at bounding box center [465, 122] width 96 height 20
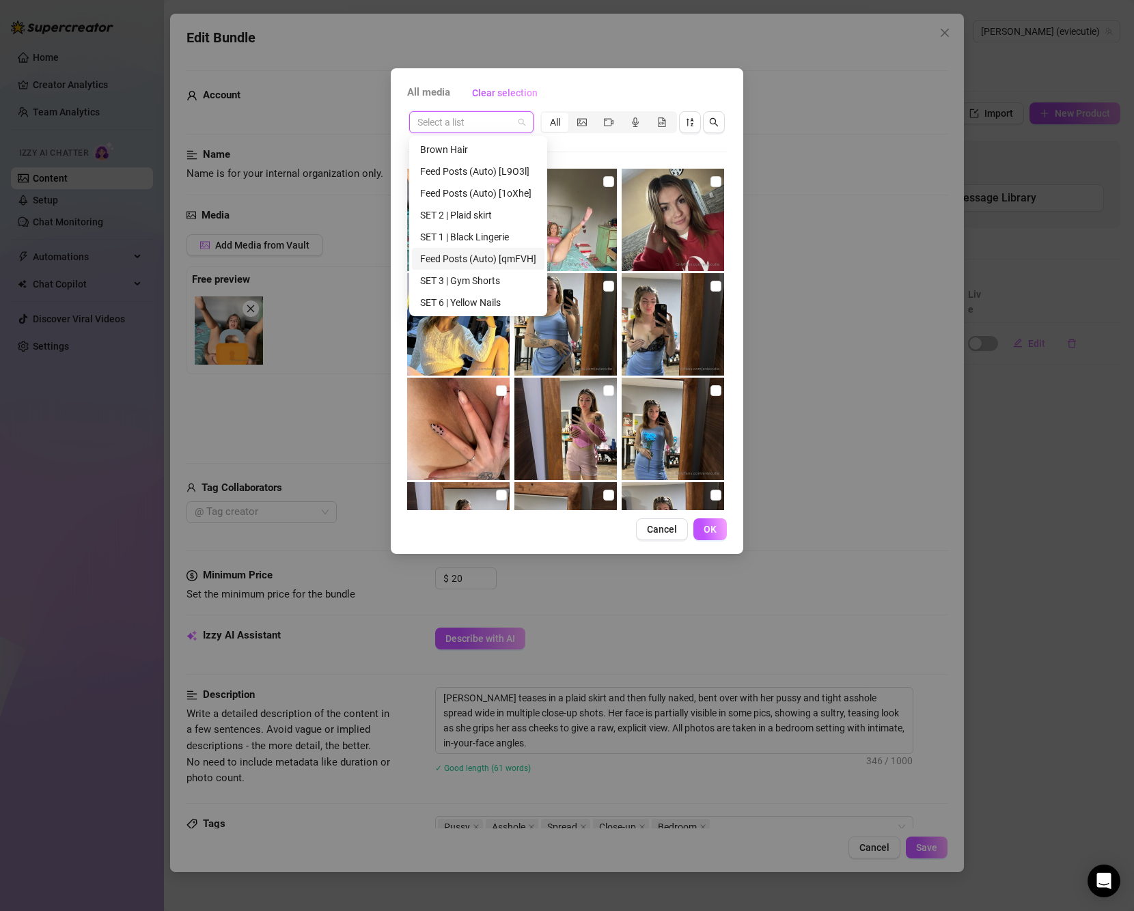
scroll to position [262, 0]
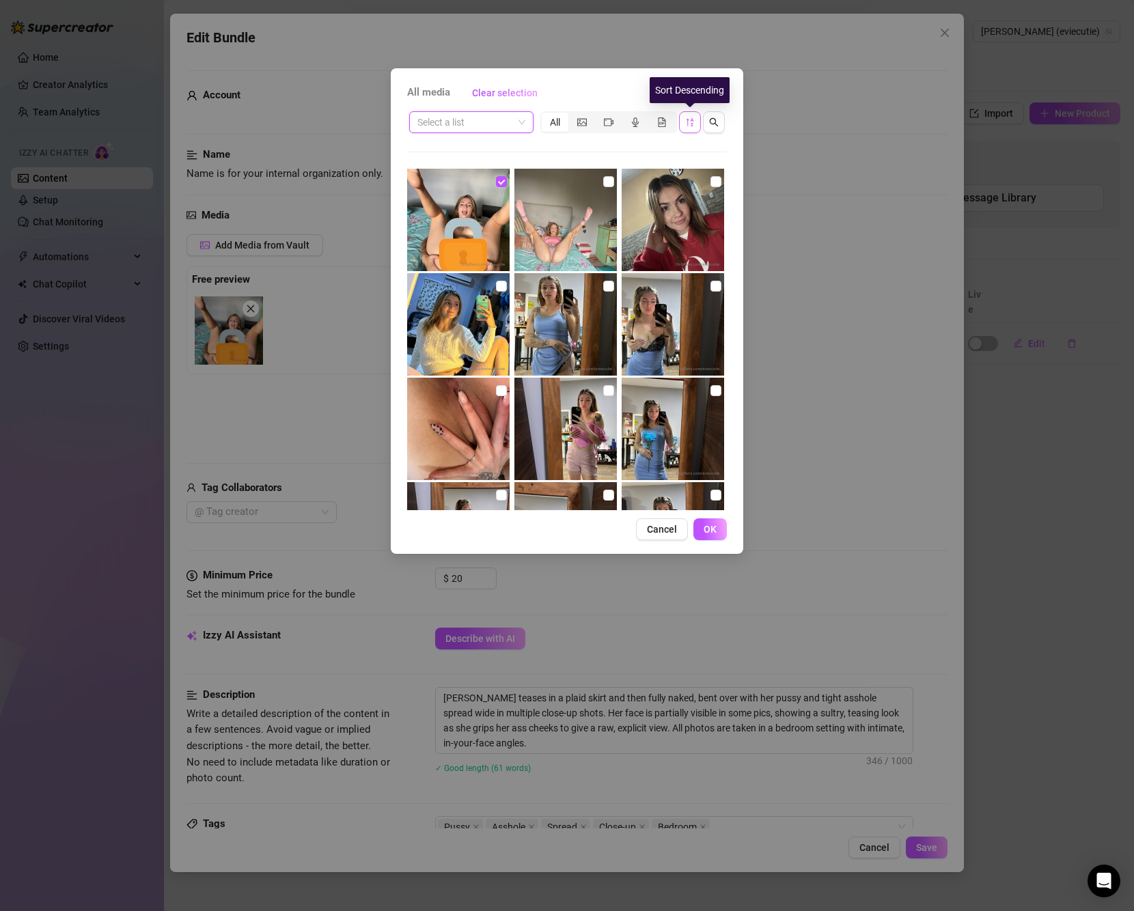
click at [686, 123] on icon "sort-descending" at bounding box center [690, 122] width 10 height 10
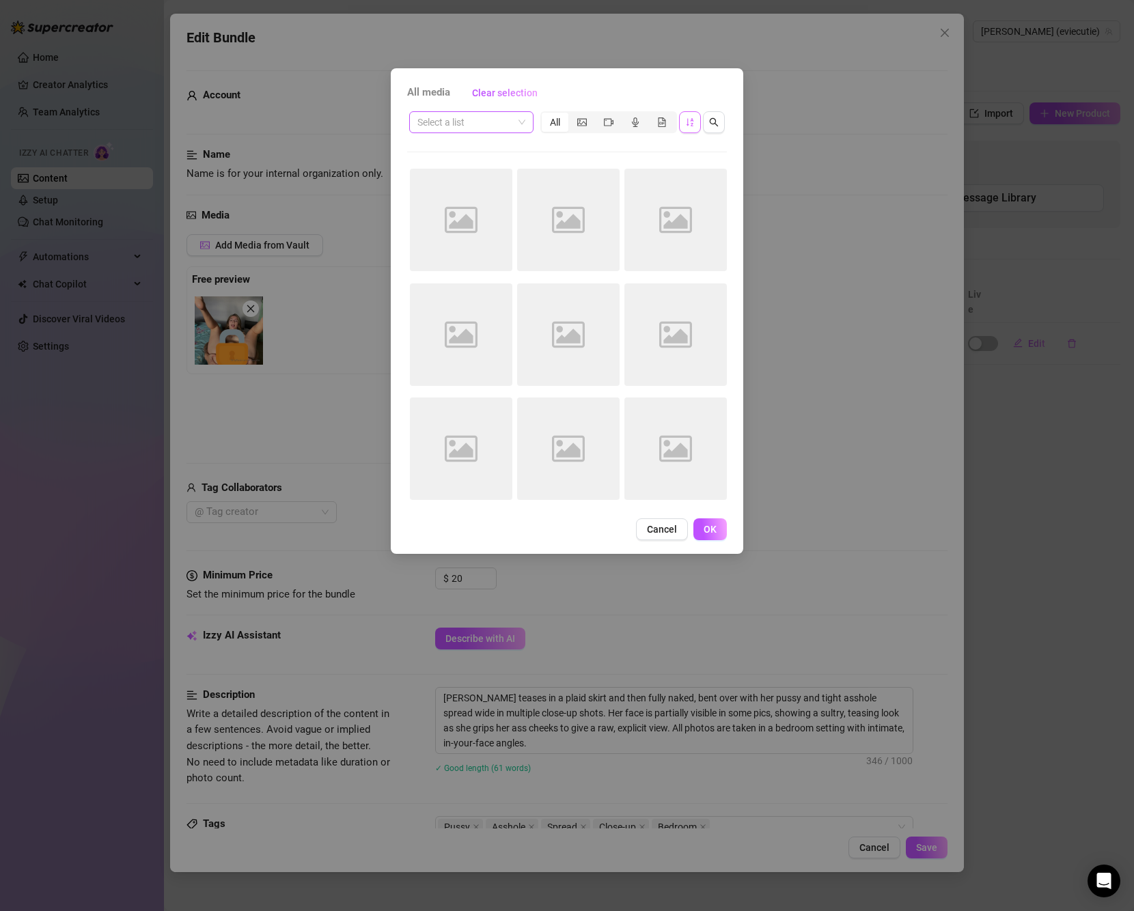
click at [512, 125] on input "search" at bounding box center [465, 122] width 96 height 20
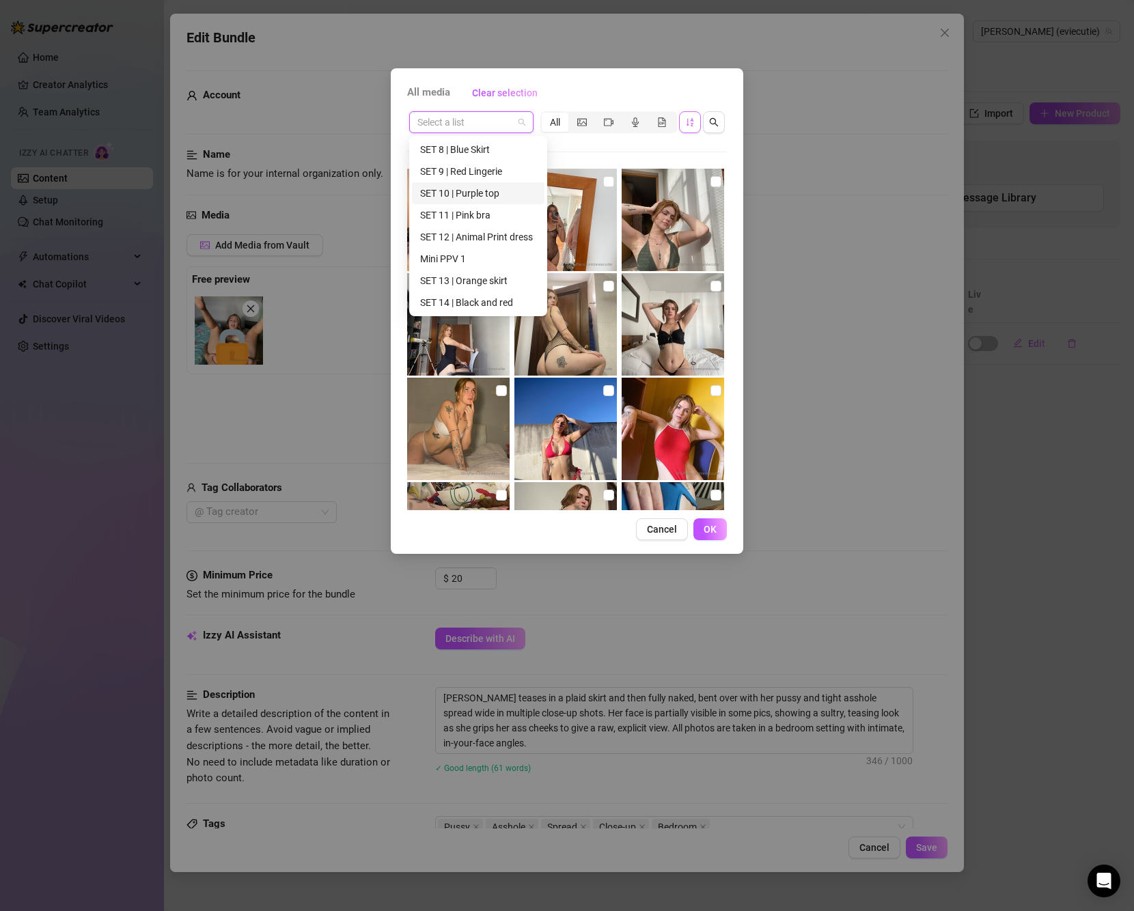
click at [676, 141] on div "Select a list All Image placeholder 00:14 Image placeholder 00:15 Image placeho…" at bounding box center [567, 309] width 320 height 401
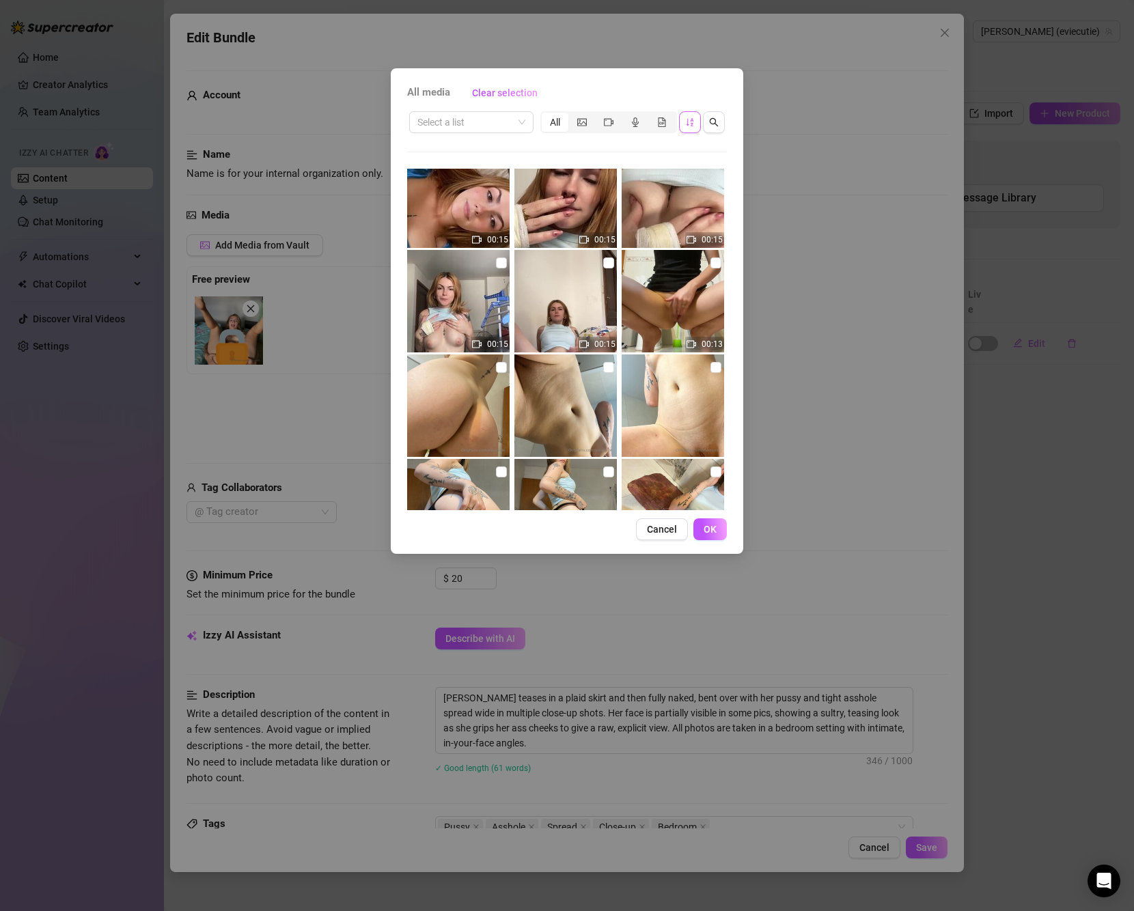
scroll to position [154, 0]
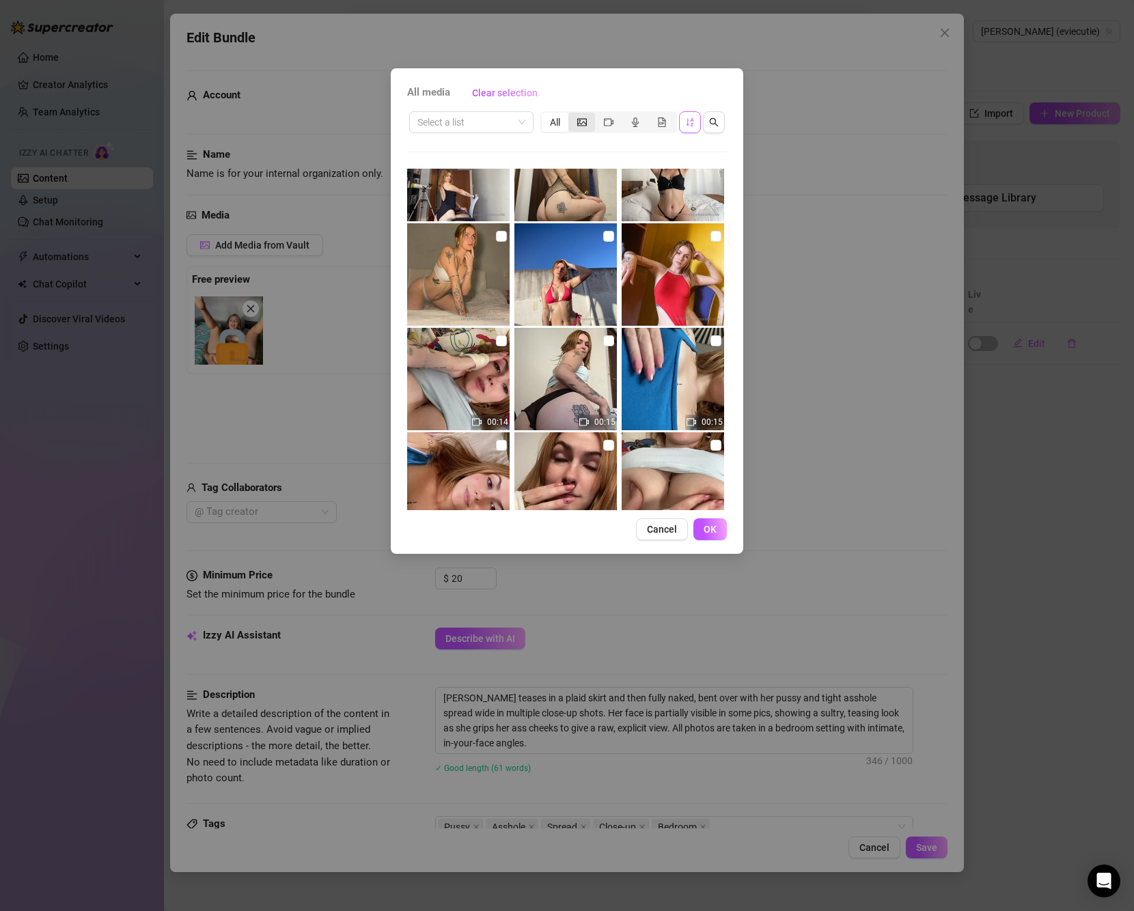
click at [587, 121] on div "segmented control" at bounding box center [581, 122] width 27 height 19
click at [572, 115] on input "segmented control" at bounding box center [572, 115] width 0 height 0
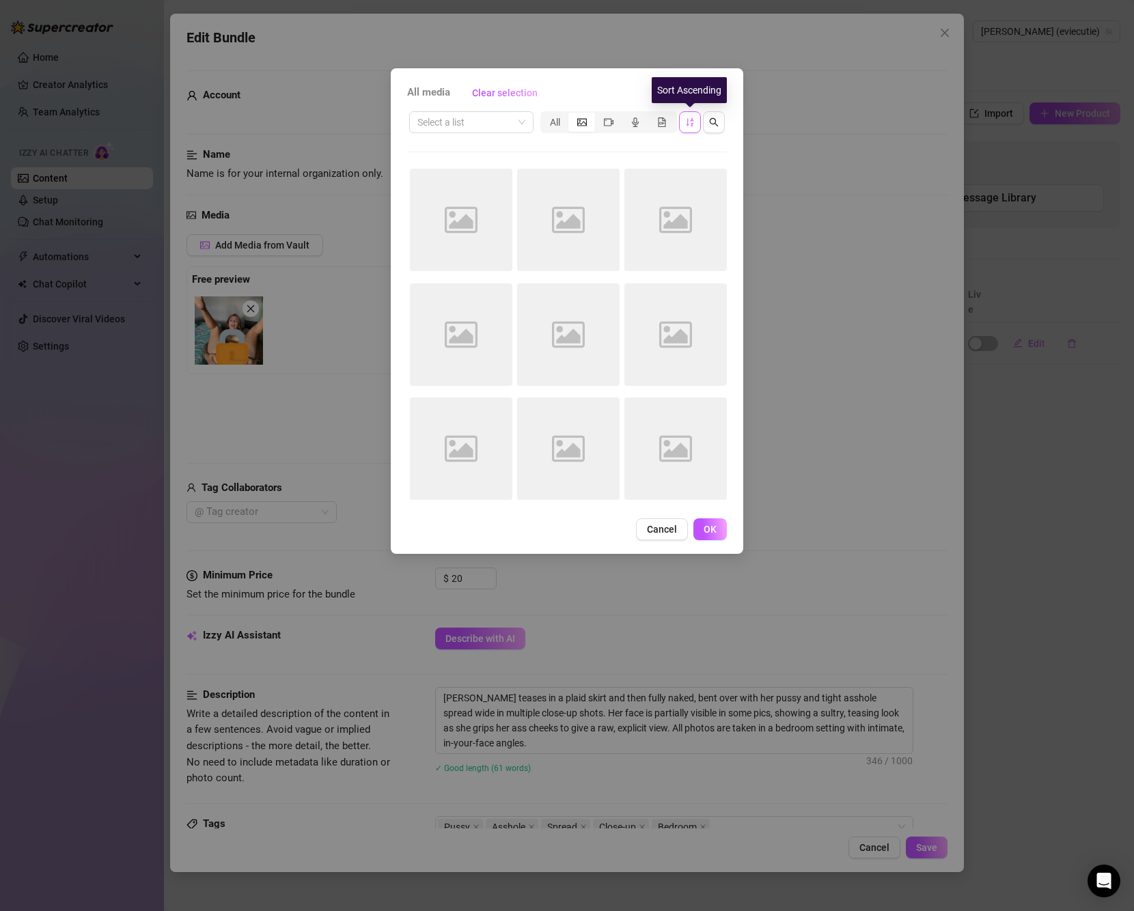
click at [693, 118] on icon "sort-ascending" at bounding box center [690, 122] width 10 height 10
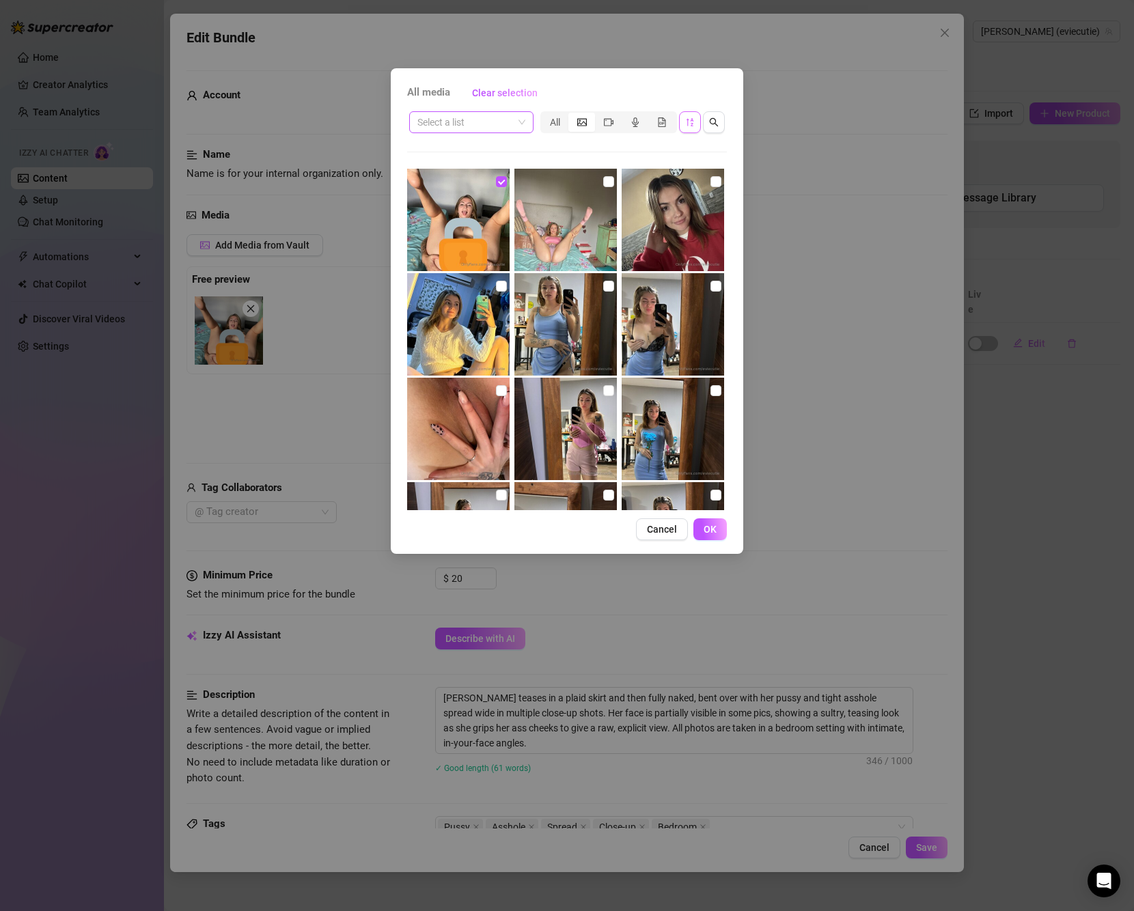
click at [489, 127] on input "search" at bounding box center [465, 122] width 96 height 20
click at [479, 150] on div "Ass/Asshole" at bounding box center [471, 149] width 102 height 15
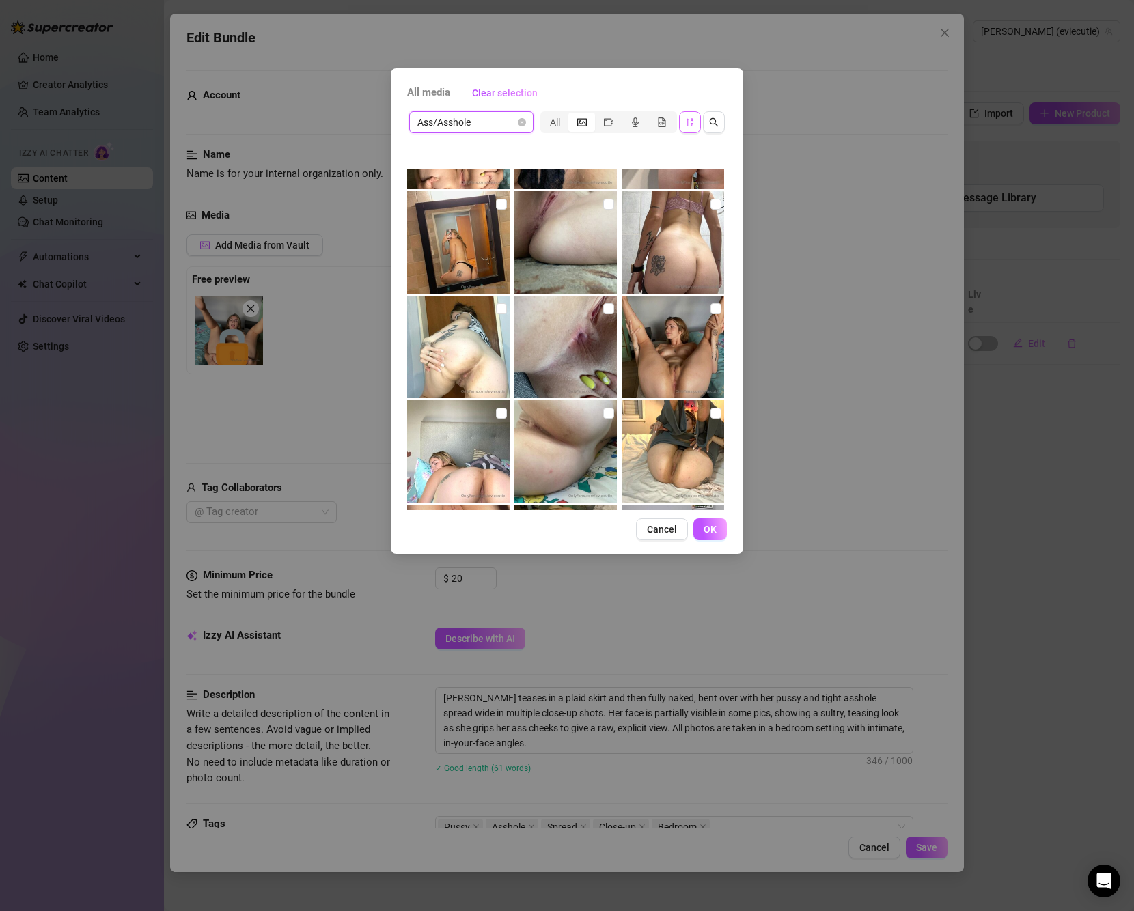
scroll to position [3622, 0]
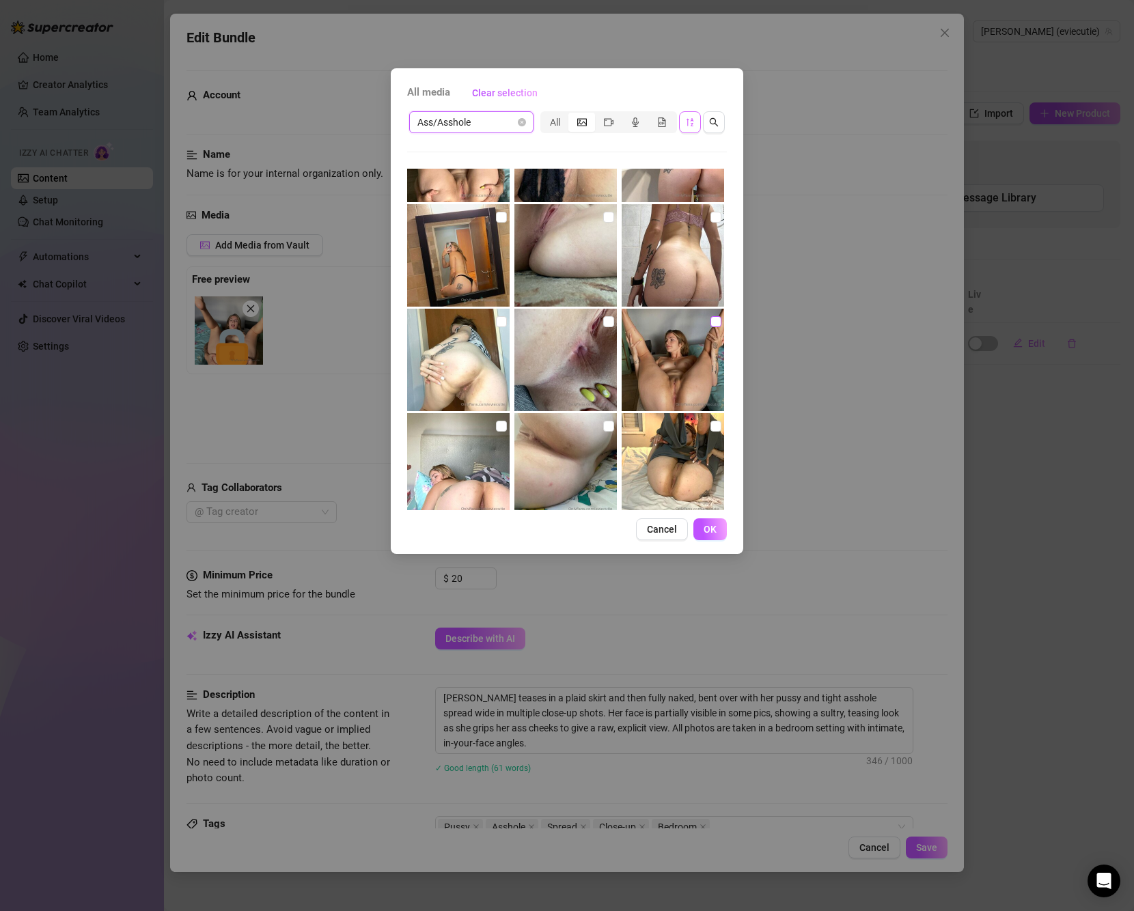
click at [710, 317] on input "checkbox" at bounding box center [715, 321] width 11 height 11
click at [715, 524] on span "OK" at bounding box center [709, 529] width 13 height 11
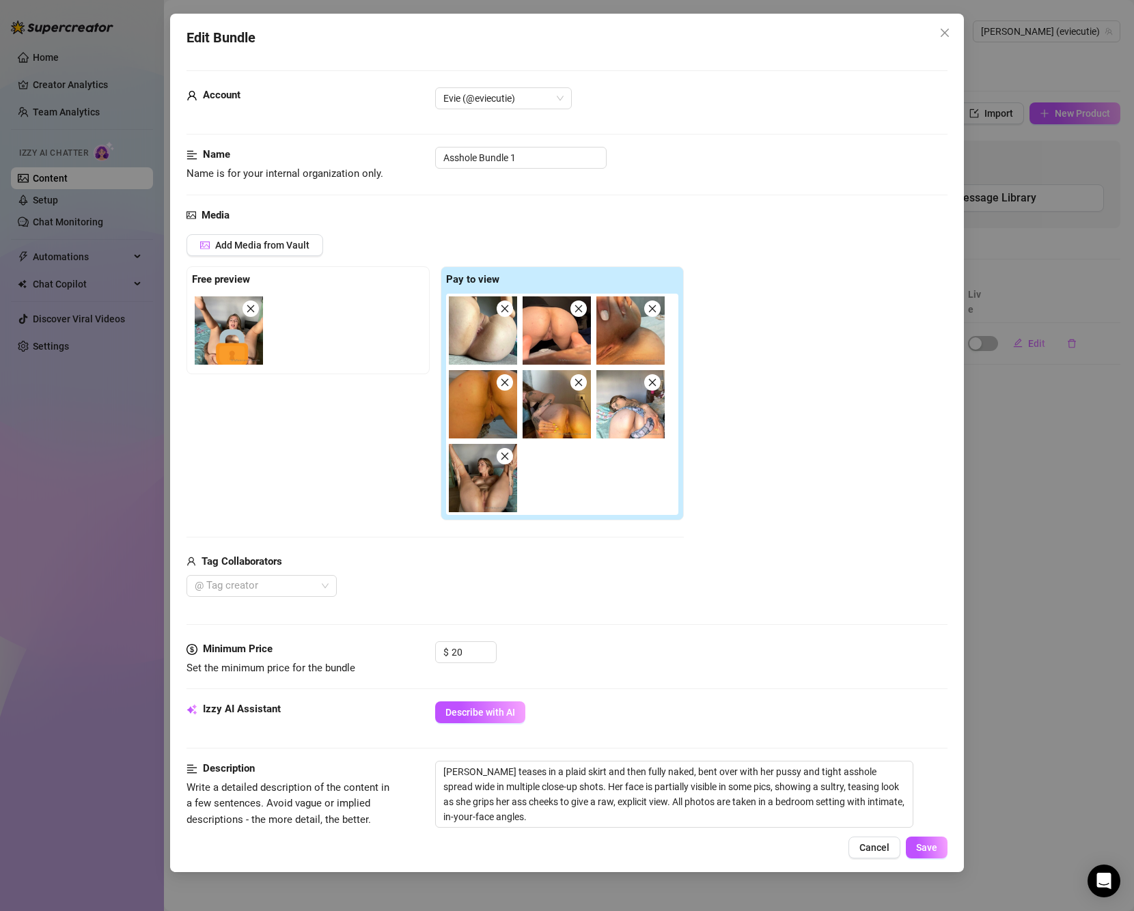
click at [481, 492] on img at bounding box center [483, 478] width 68 height 68
click at [296, 248] on span "Add Media from Vault" at bounding box center [262, 245] width 94 height 11
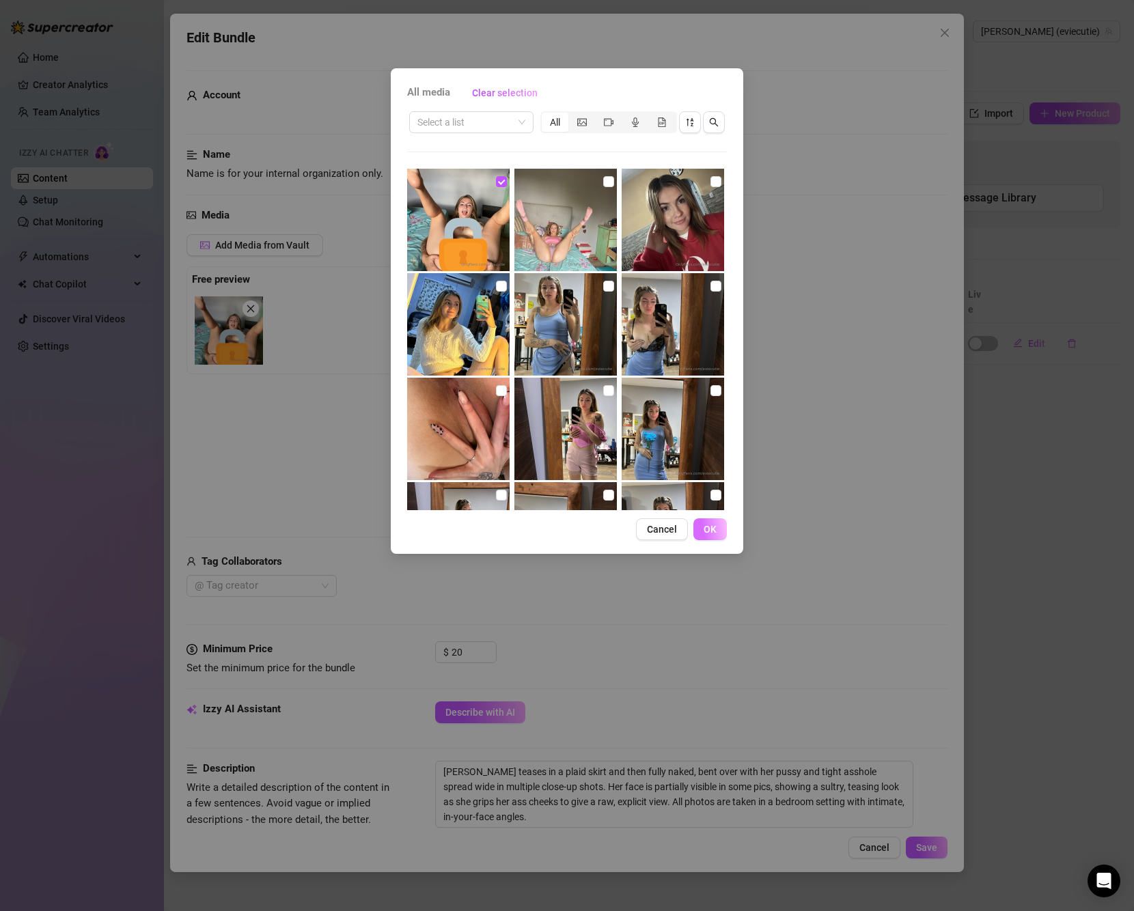
click at [715, 532] on span "OK" at bounding box center [709, 529] width 13 height 11
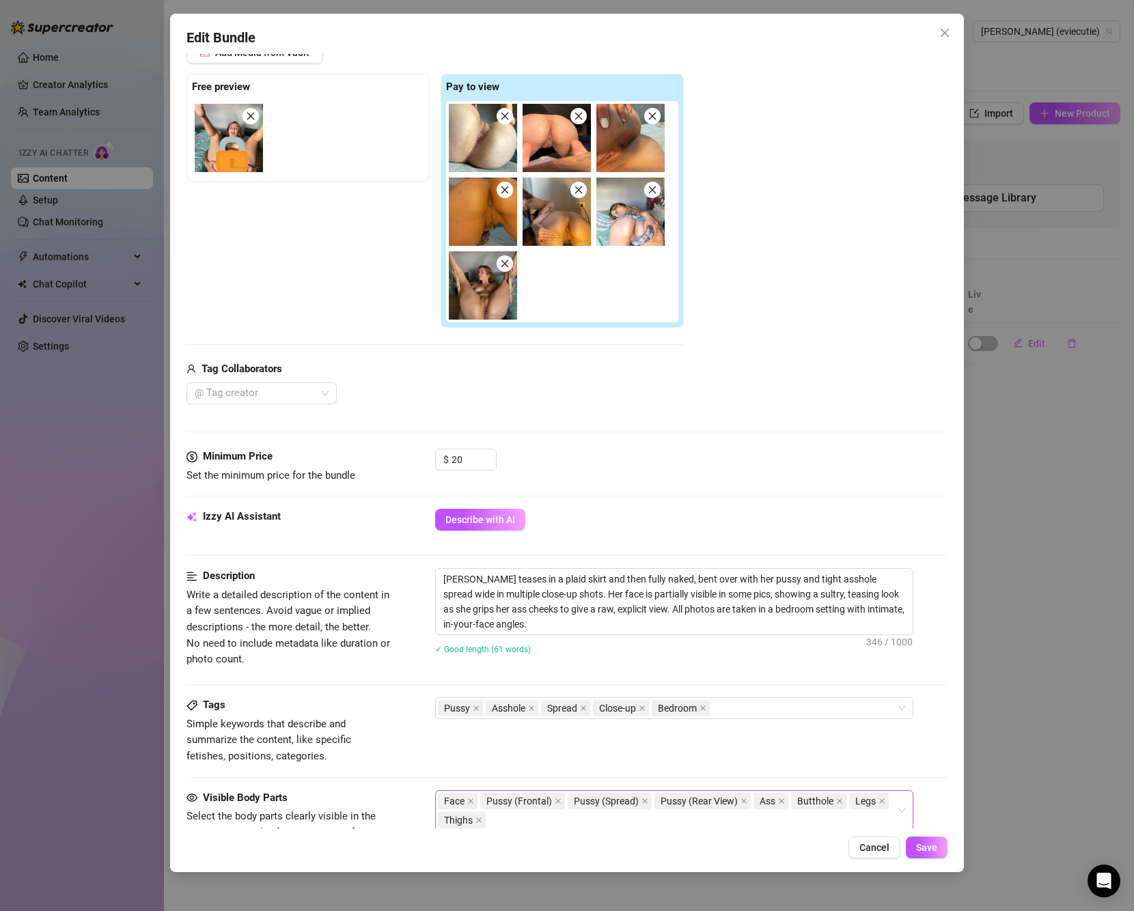
scroll to position [205, 0]
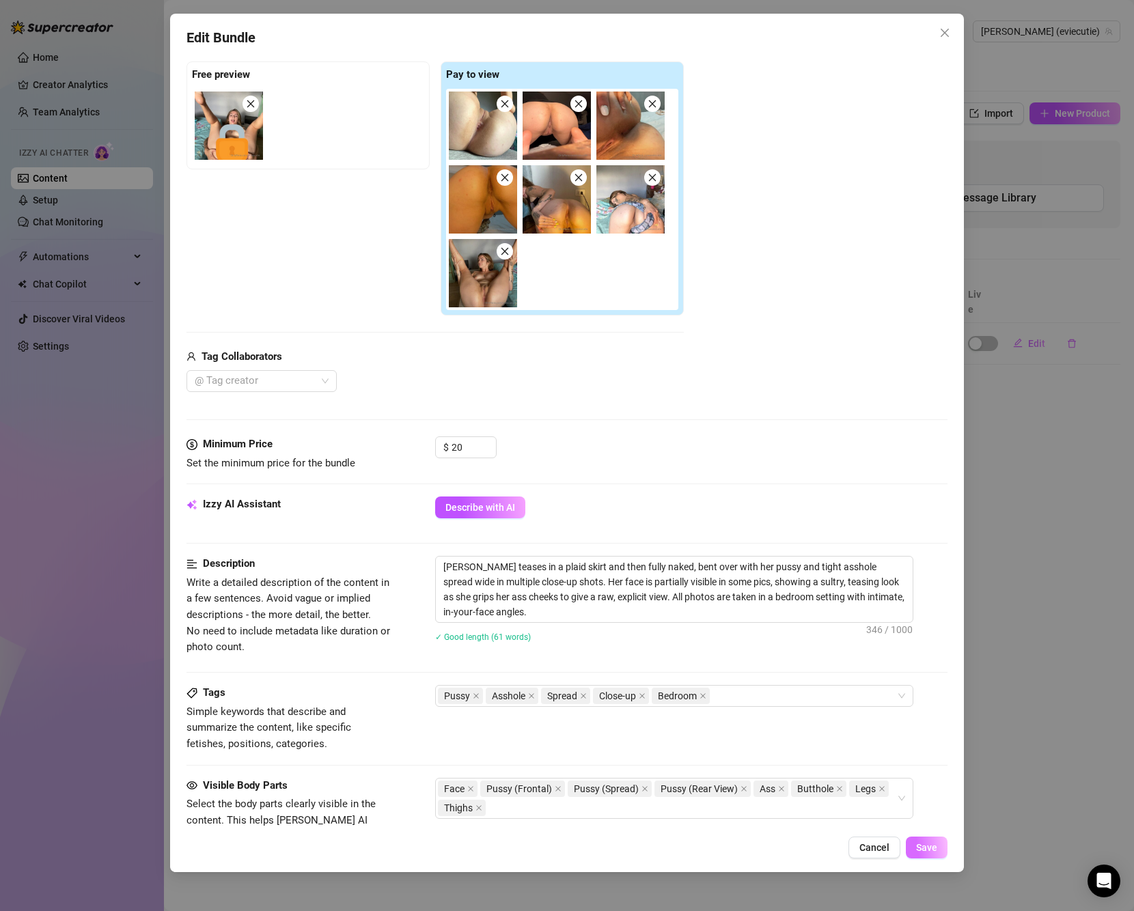
click at [919, 847] on span "Save" at bounding box center [926, 847] width 21 height 11
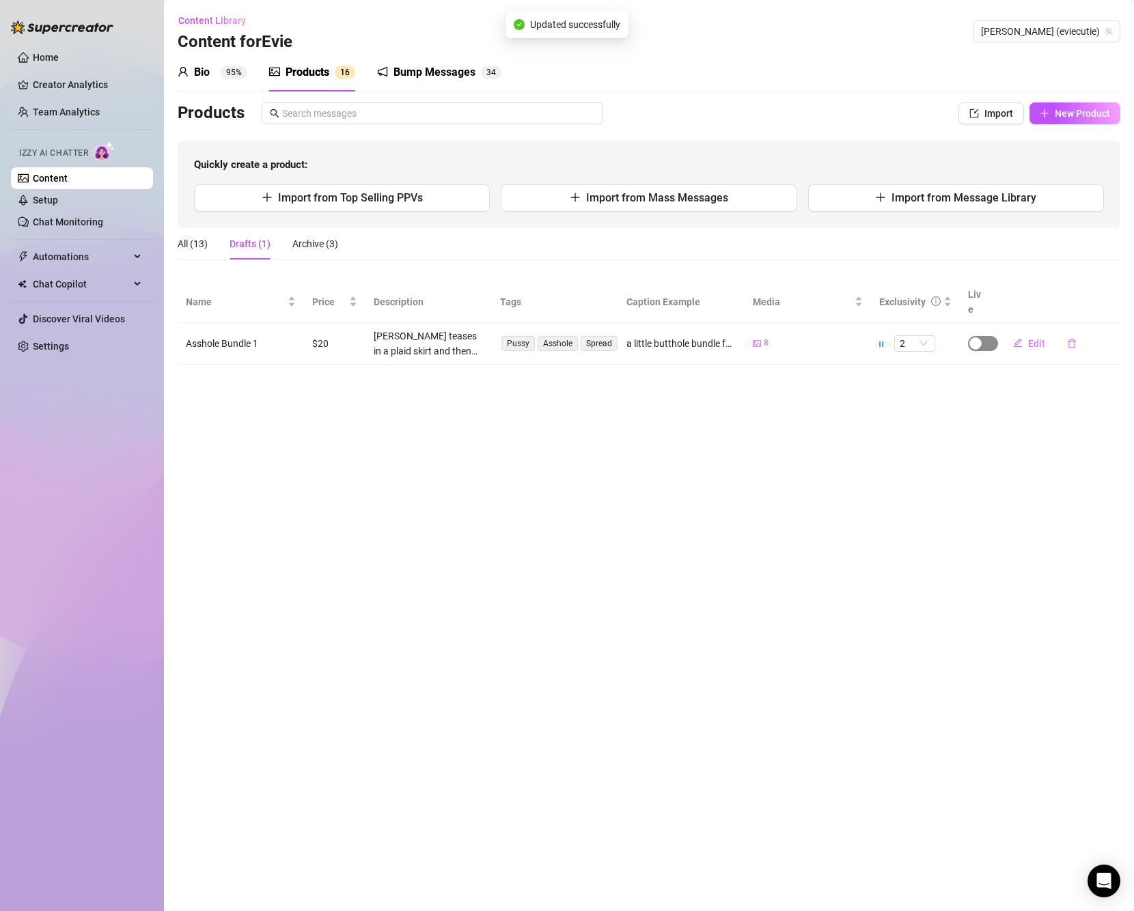
click at [988, 336] on span "button" at bounding box center [983, 343] width 30 height 15
click at [1071, 295] on span "OK" at bounding box center [1076, 296] width 13 height 11
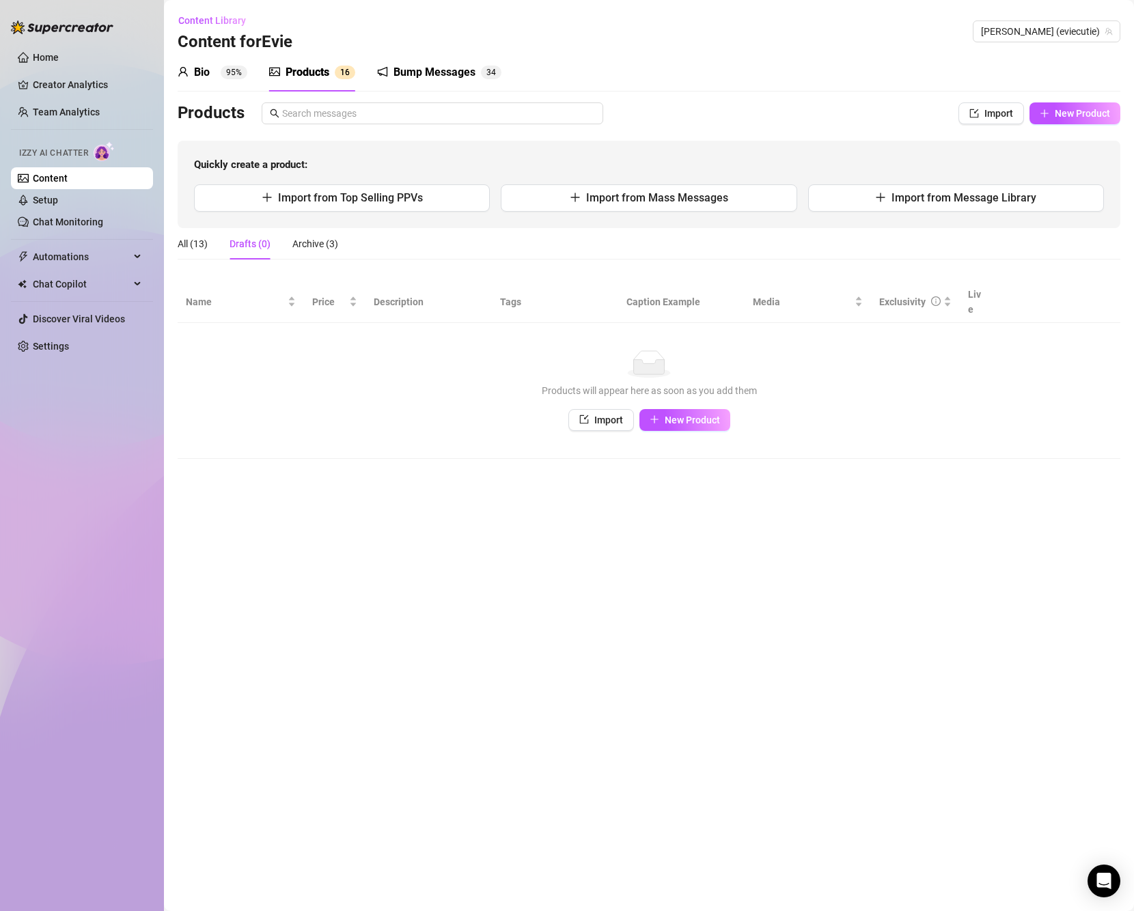
click at [309, 409] on div "Import New Product" at bounding box center [648, 420] width 915 height 22
click at [1078, 118] on span "New Product" at bounding box center [1082, 113] width 55 height 11
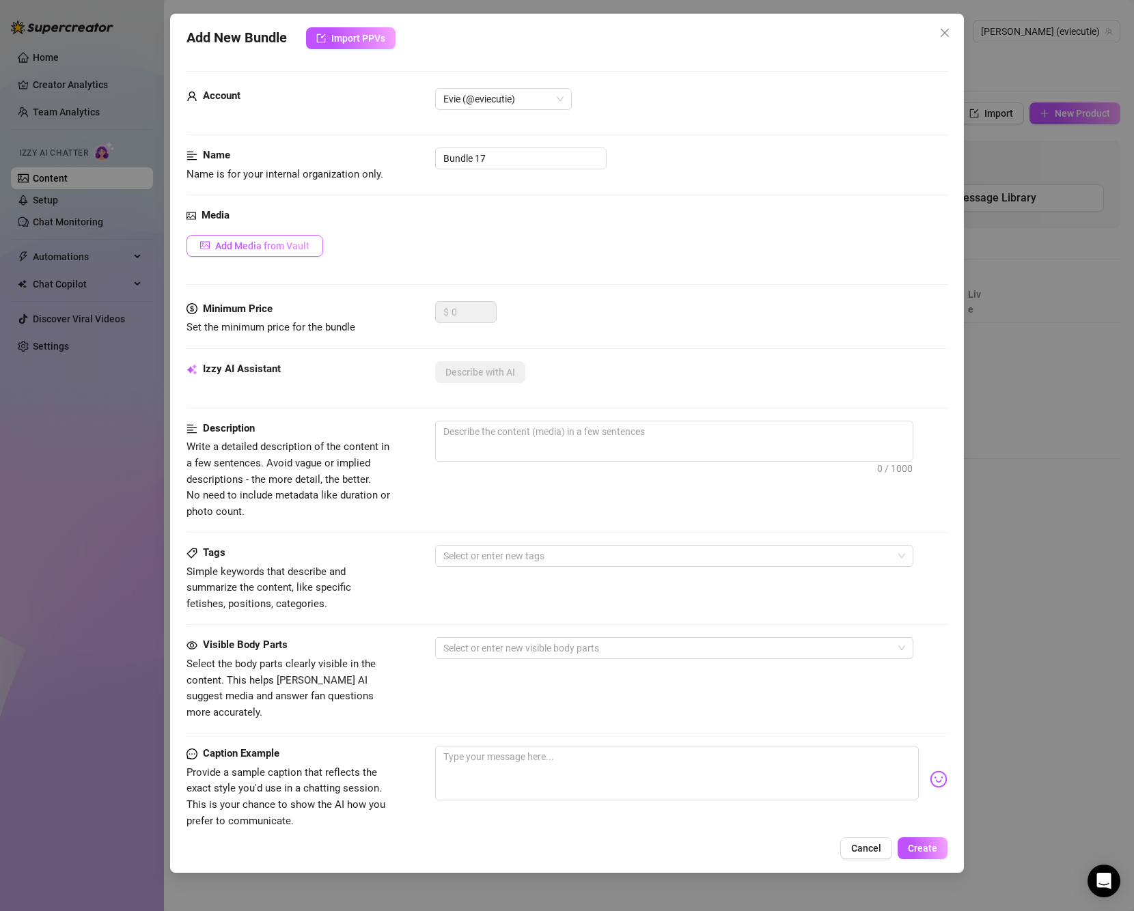
click at [274, 247] on span "Add Media from Vault" at bounding box center [262, 245] width 94 height 11
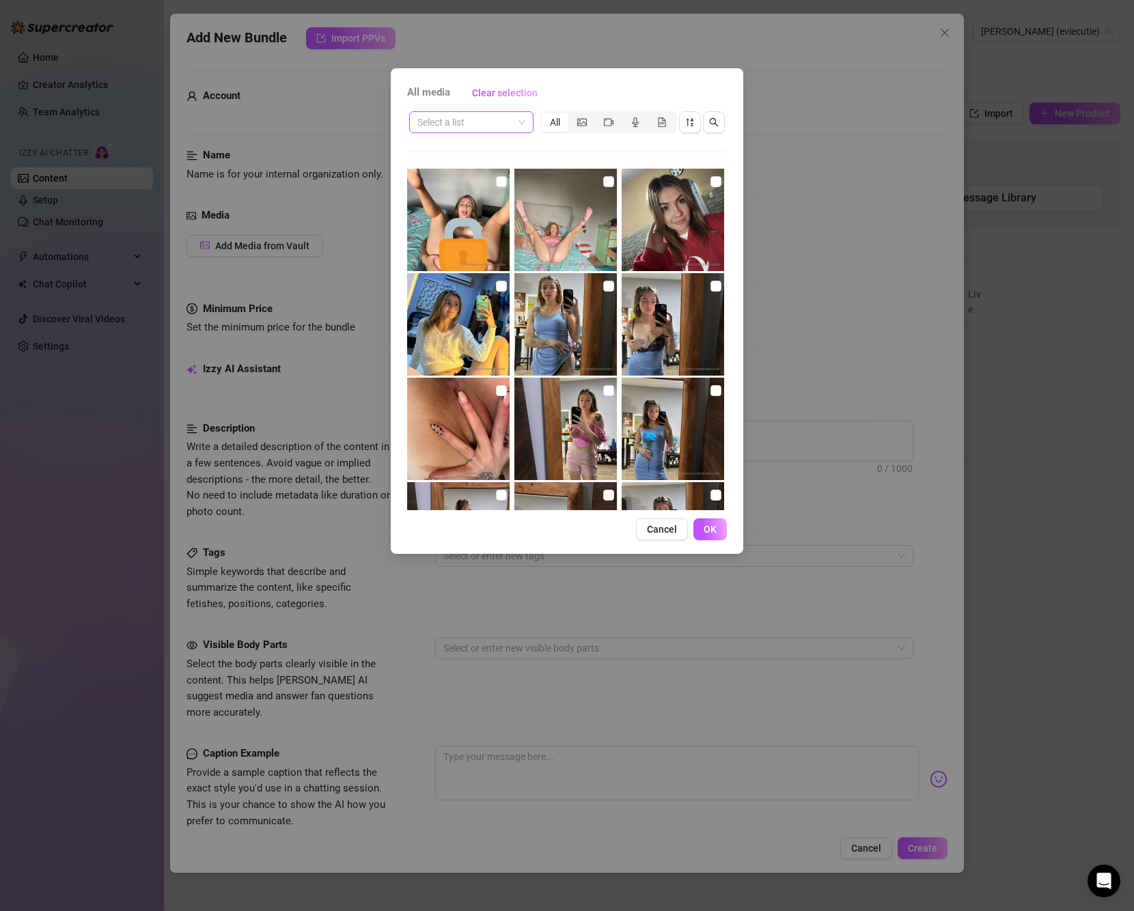
click at [506, 129] on input "search" at bounding box center [465, 122] width 96 height 20
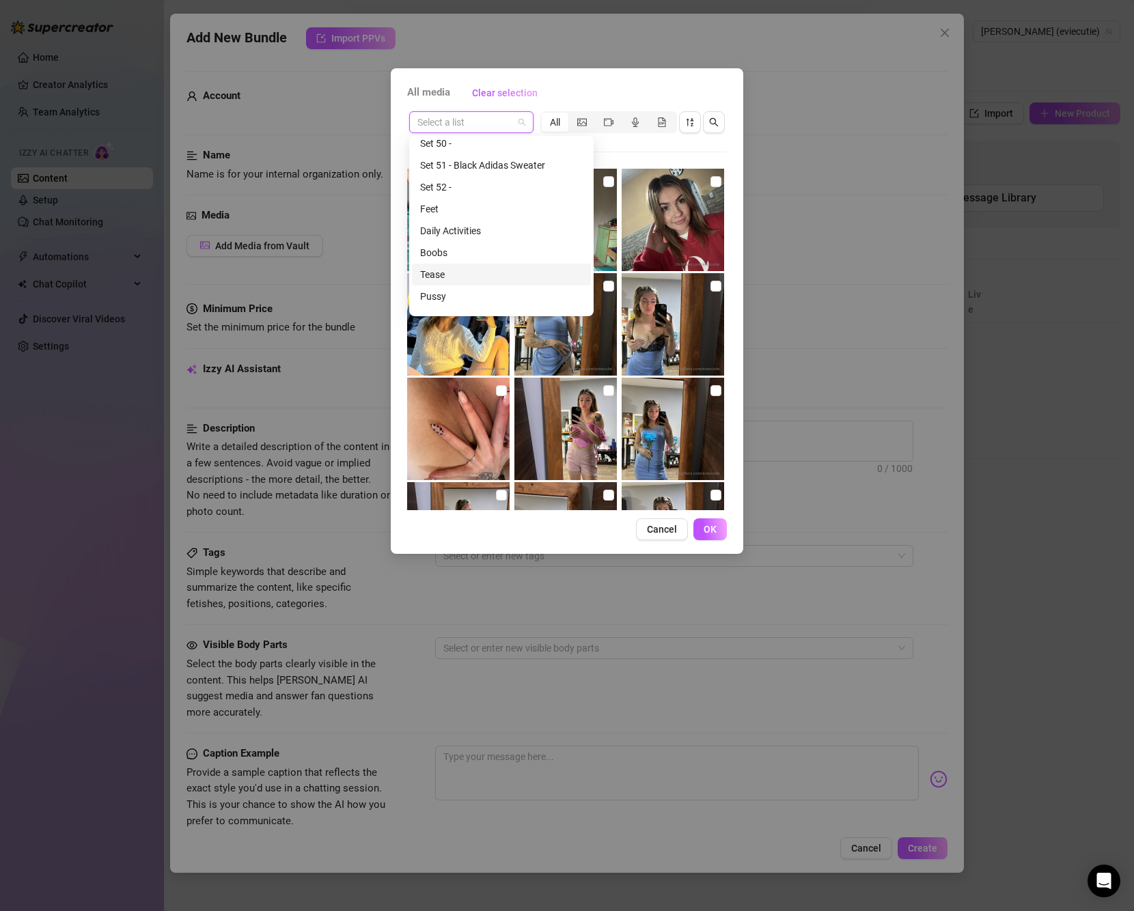
scroll to position [1642, 0]
click at [466, 294] on div "Pussy" at bounding box center [501, 299] width 163 height 15
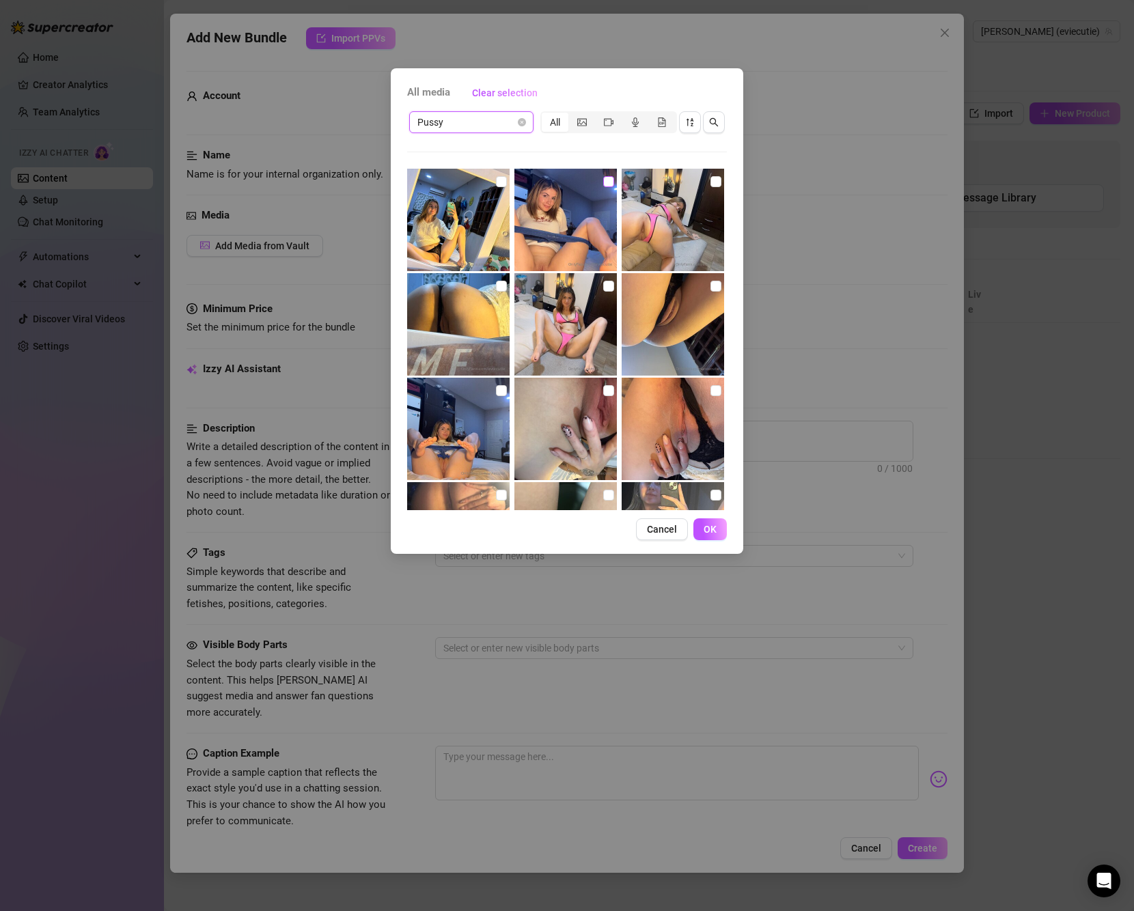
click at [604, 182] on input "checkbox" at bounding box center [608, 181] width 11 height 11
click at [710, 288] on input "checkbox" at bounding box center [715, 286] width 11 height 11
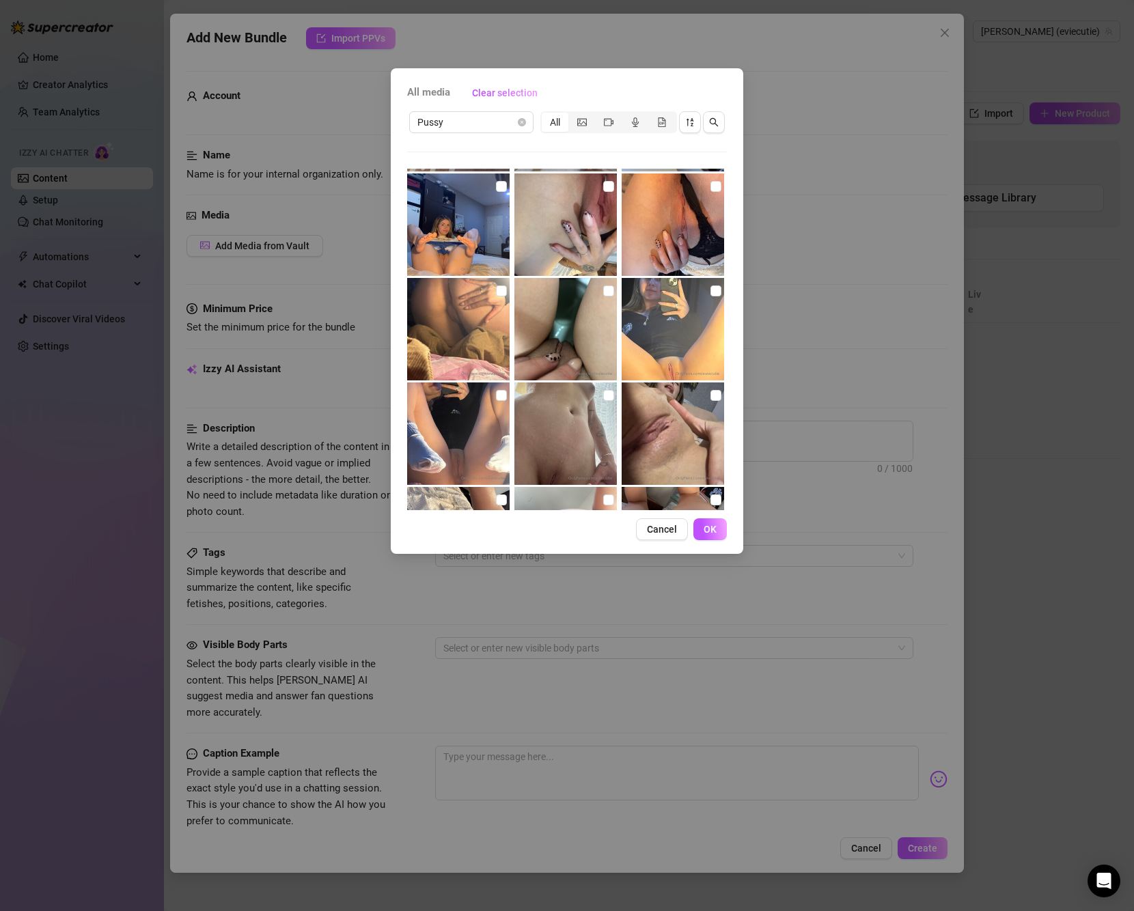
scroll to position [205, 0]
click at [603, 290] on input "checkbox" at bounding box center [608, 290] width 11 height 11
click at [710, 294] on input "checkbox" at bounding box center [715, 290] width 11 height 11
click at [707, 524] on span "OK" at bounding box center [709, 529] width 13 height 11
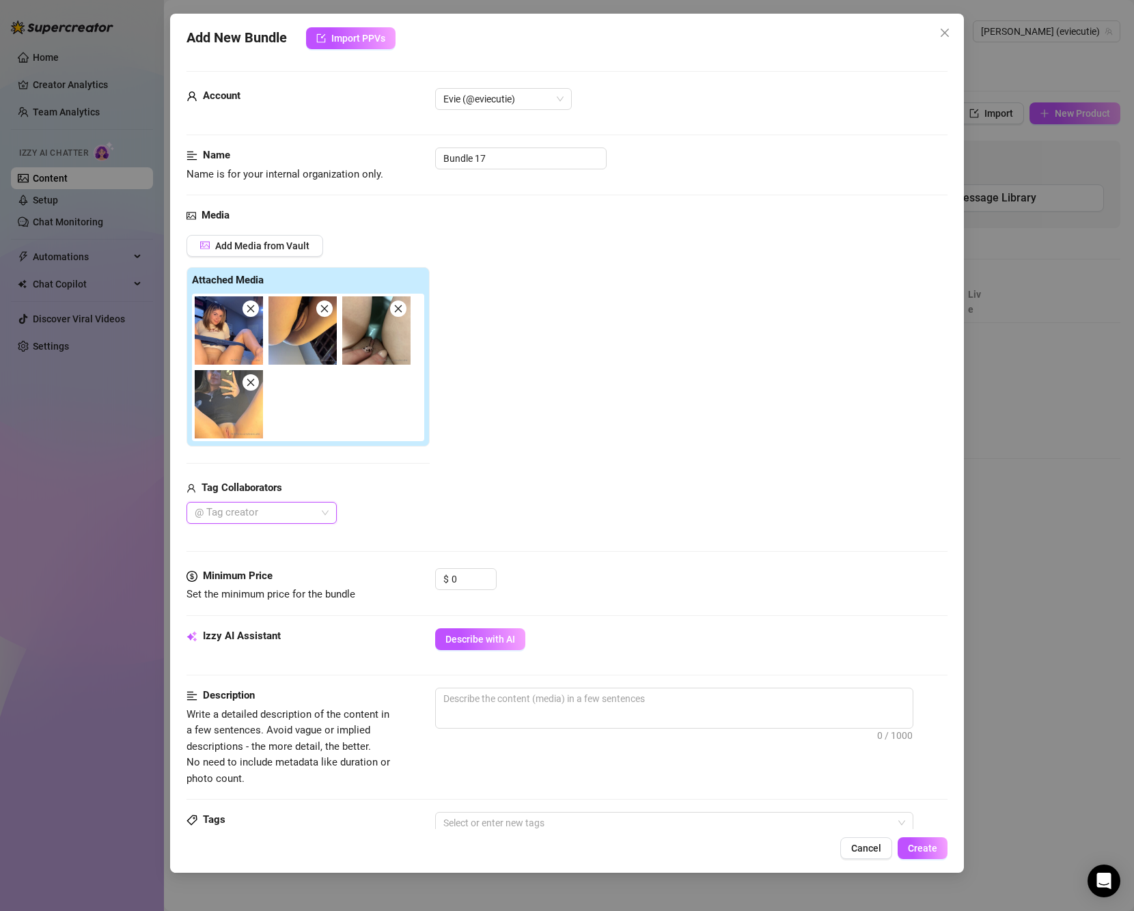
click at [454, 635] on span "Describe with AI" at bounding box center [480, 639] width 70 height 11
click at [473, 576] on input "0" at bounding box center [473, 579] width 44 height 20
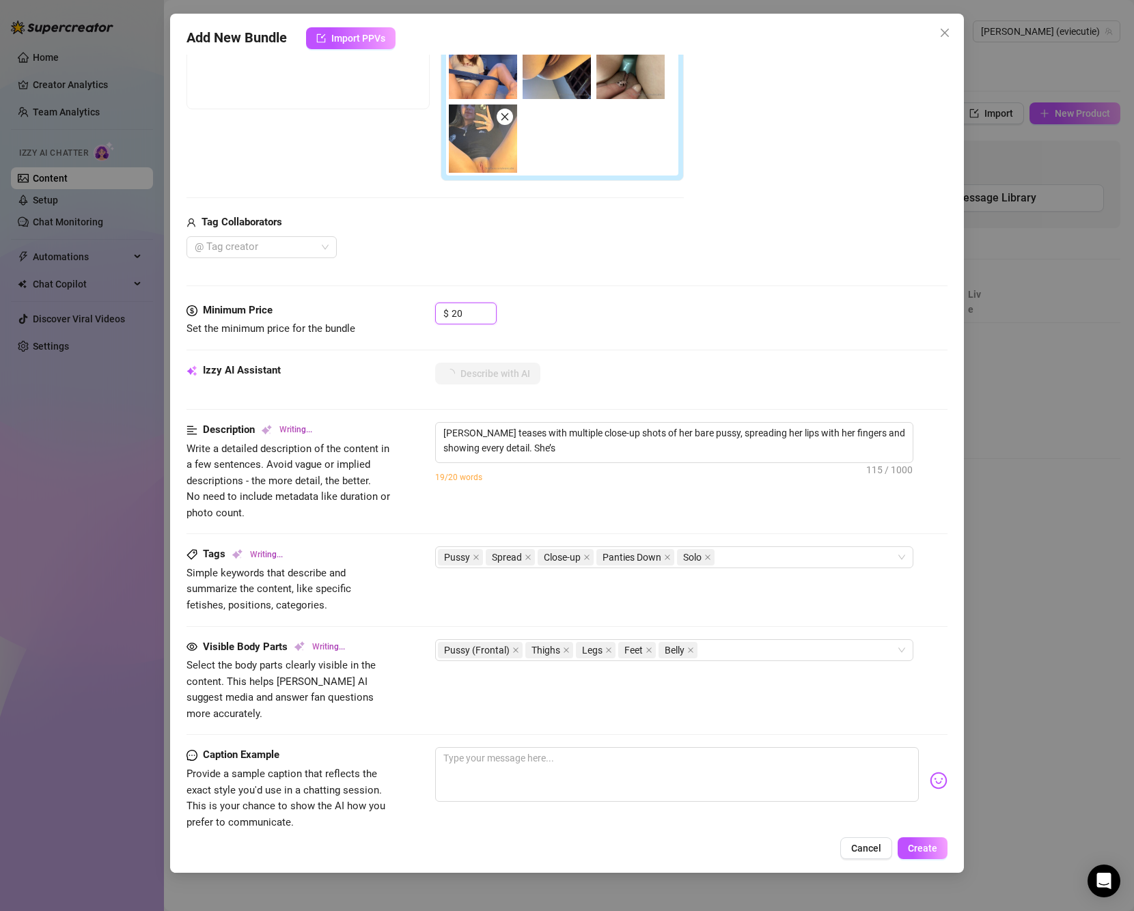
scroll to position [273, 0]
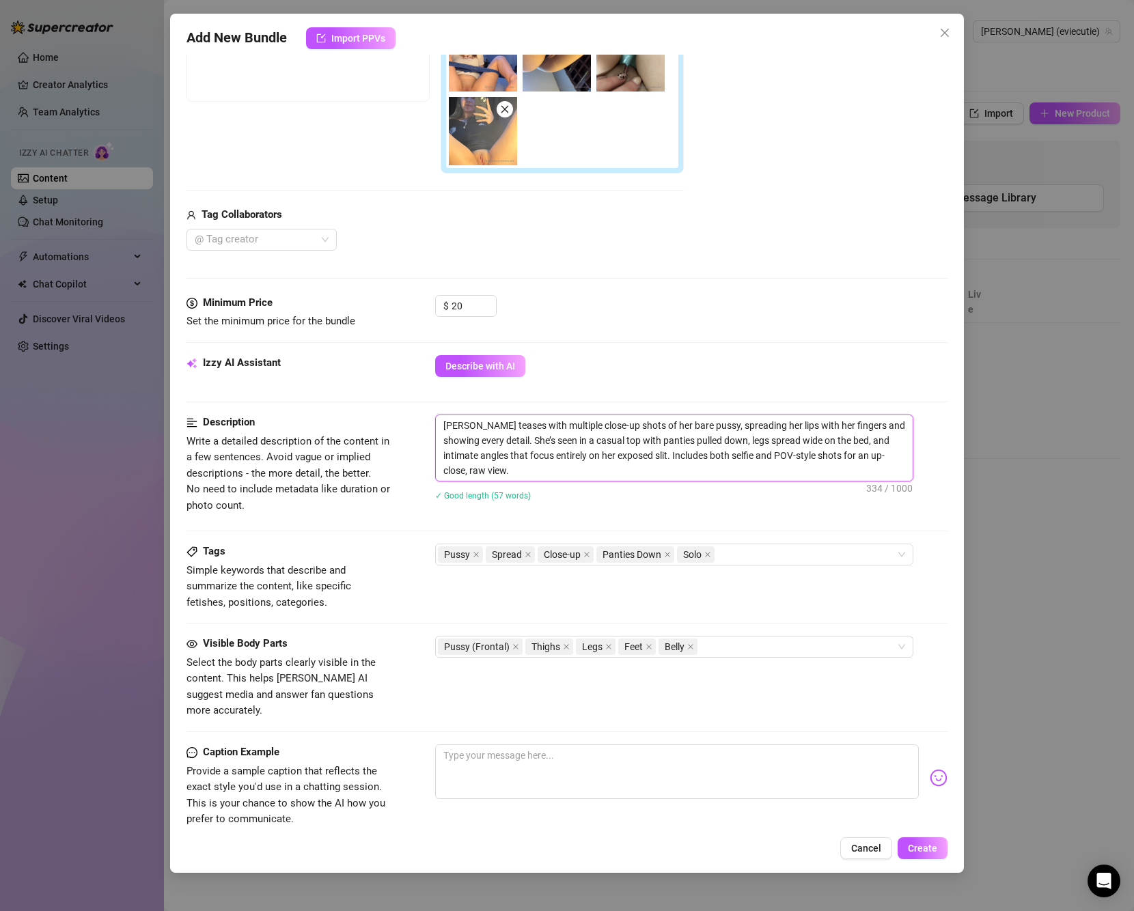
click at [687, 440] on textarea "[PERSON_NAME] teases with multiple close-up shots of her bare pussy, spreading …" at bounding box center [674, 448] width 477 height 66
click at [542, 752] on textarea at bounding box center [677, 771] width 484 height 55
paste textarea "put together a little close-up bundle for you… felt like showing you everything…"
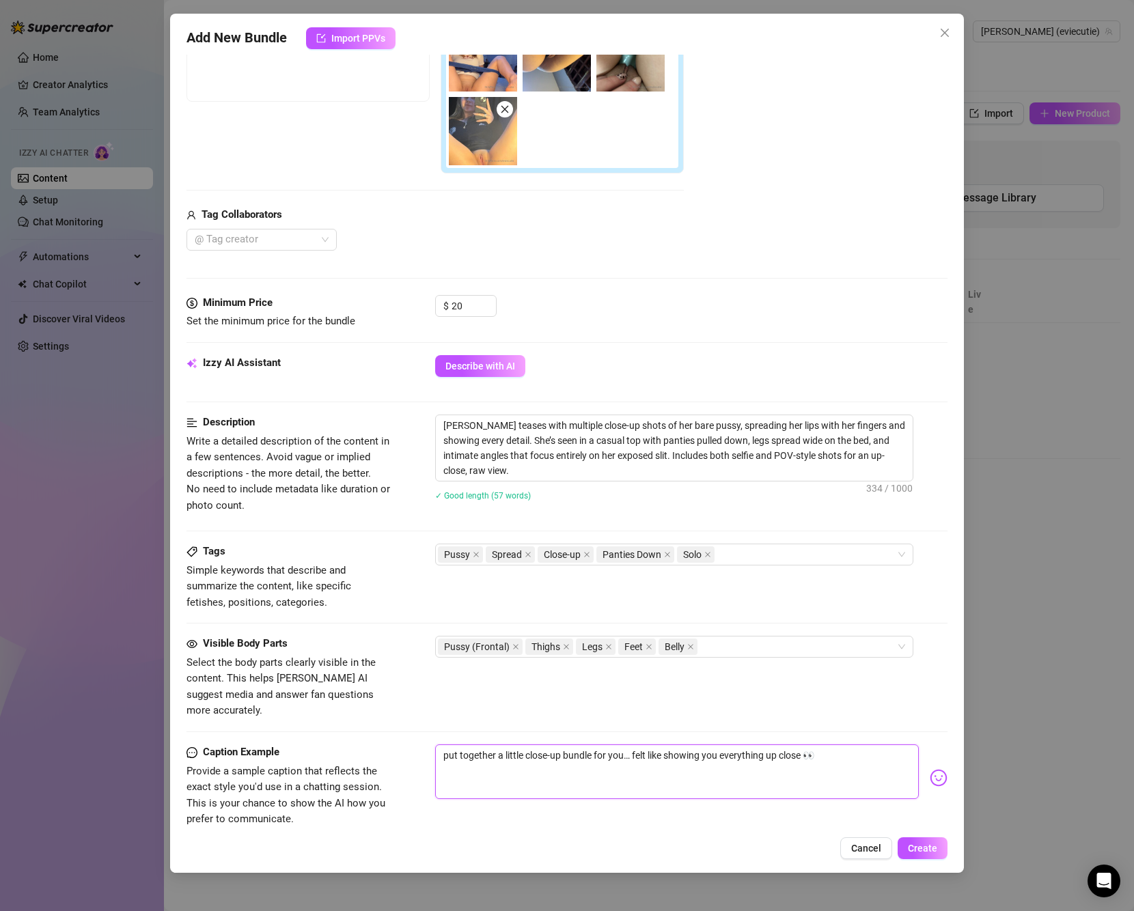
drag, startPoint x: 566, startPoint y: 737, endPoint x: 585, endPoint y: 736, distance: 19.9
click at [566, 744] on textarea "put together a little close-up bundle for you… felt like showing you everything…" at bounding box center [677, 771] width 484 height 55
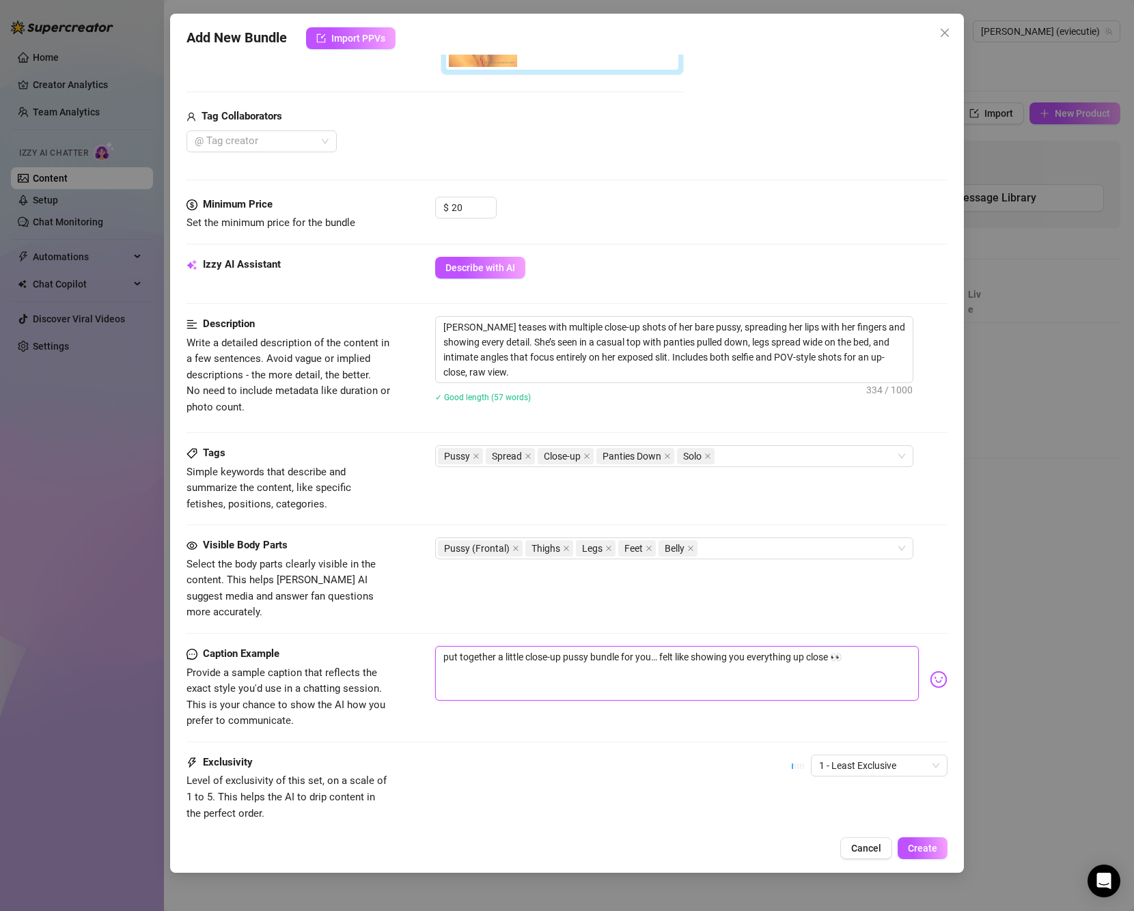
scroll to position [449, 0]
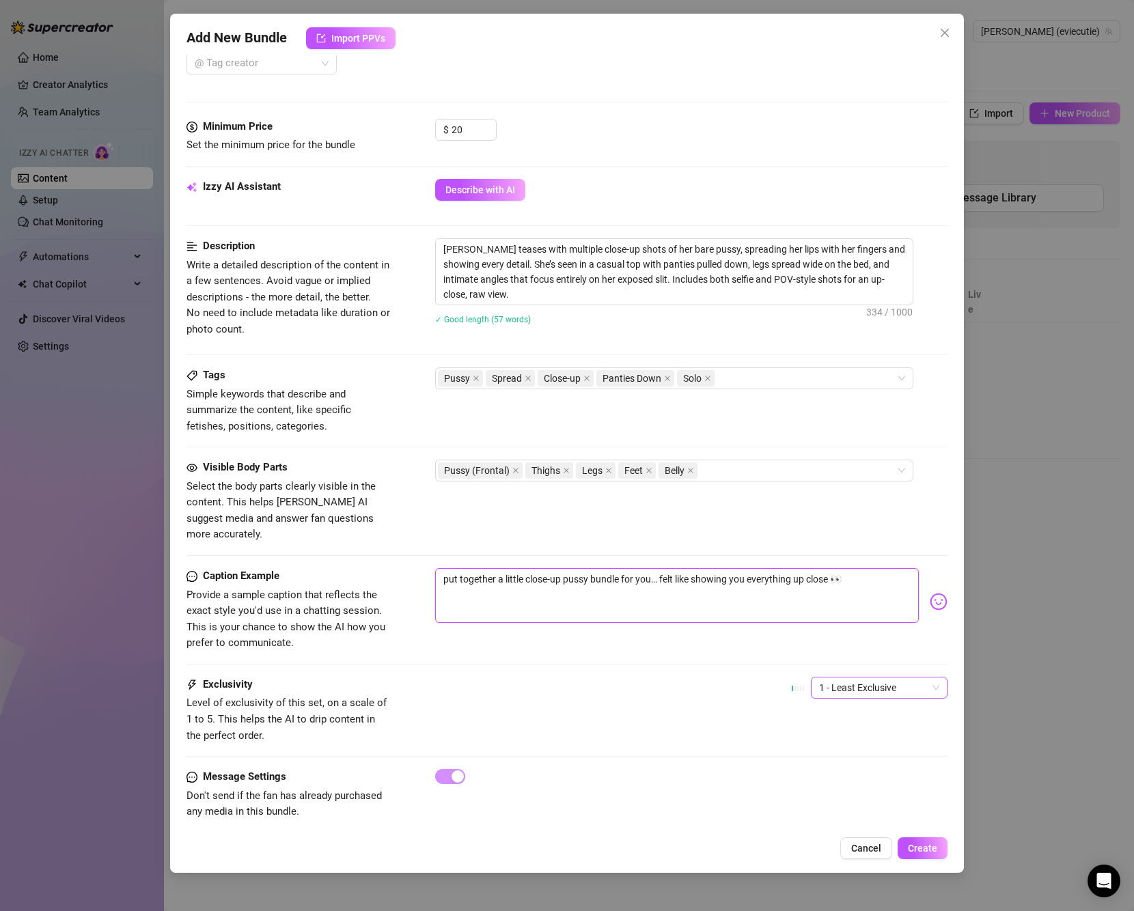
click at [837, 680] on span "1 - Least Exclusive" at bounding box center [879, 688] width 120 height 20
click at [753, 637] on div "Caption Example Provide a sample caption that reflects the exact style you'd us…" at bounding box center [566, 622] width 761 height 109
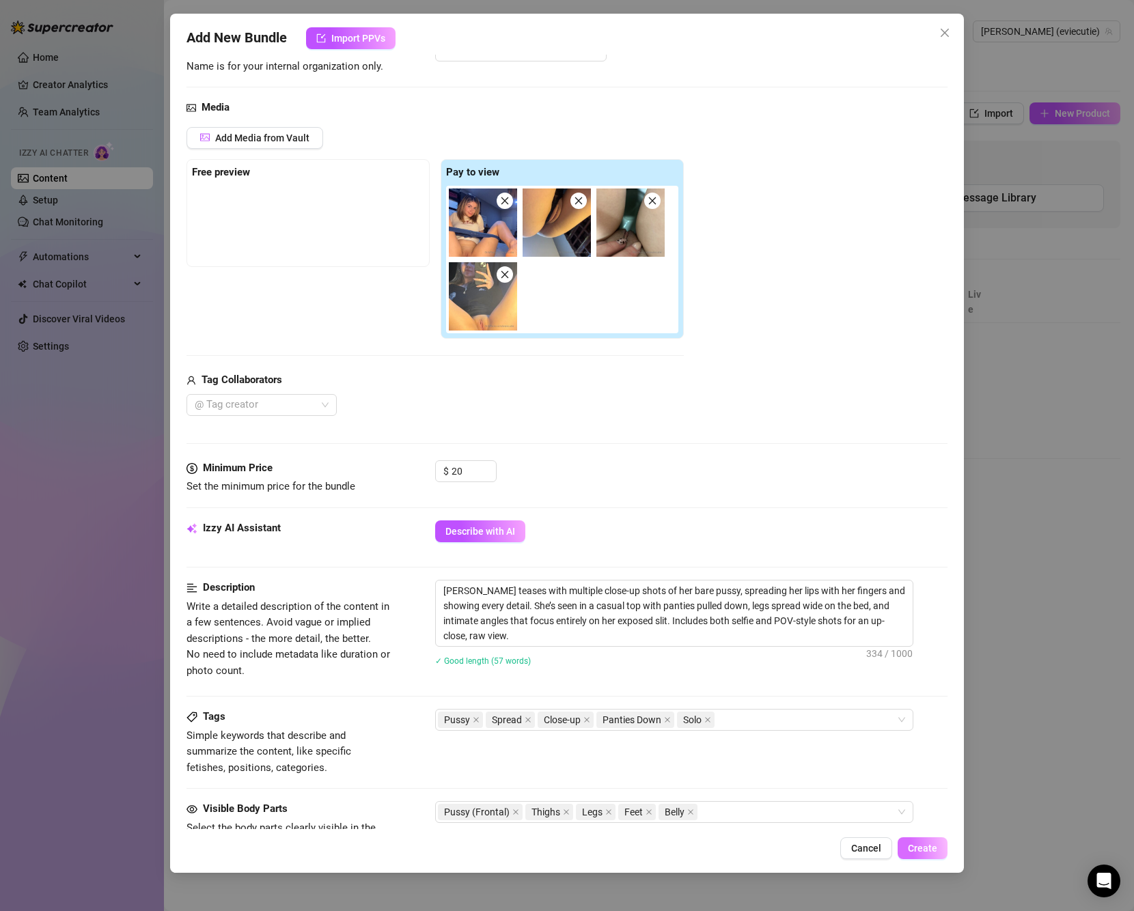
click at [939, 852] on button "Create" at bounding box center [922, 848] width 50 height 22
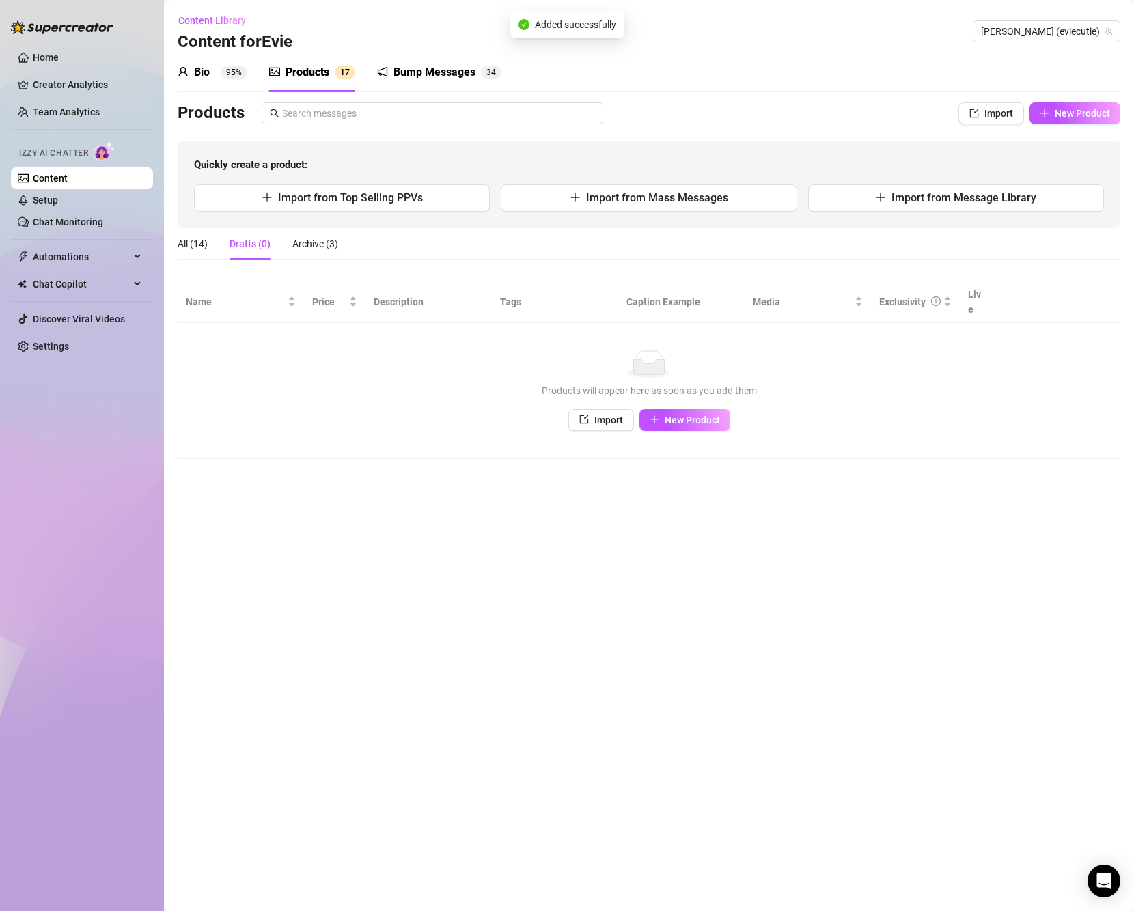
click at [217, 75] on div "Bio 95%" at bounding box center [213, 72] width 70 height 16
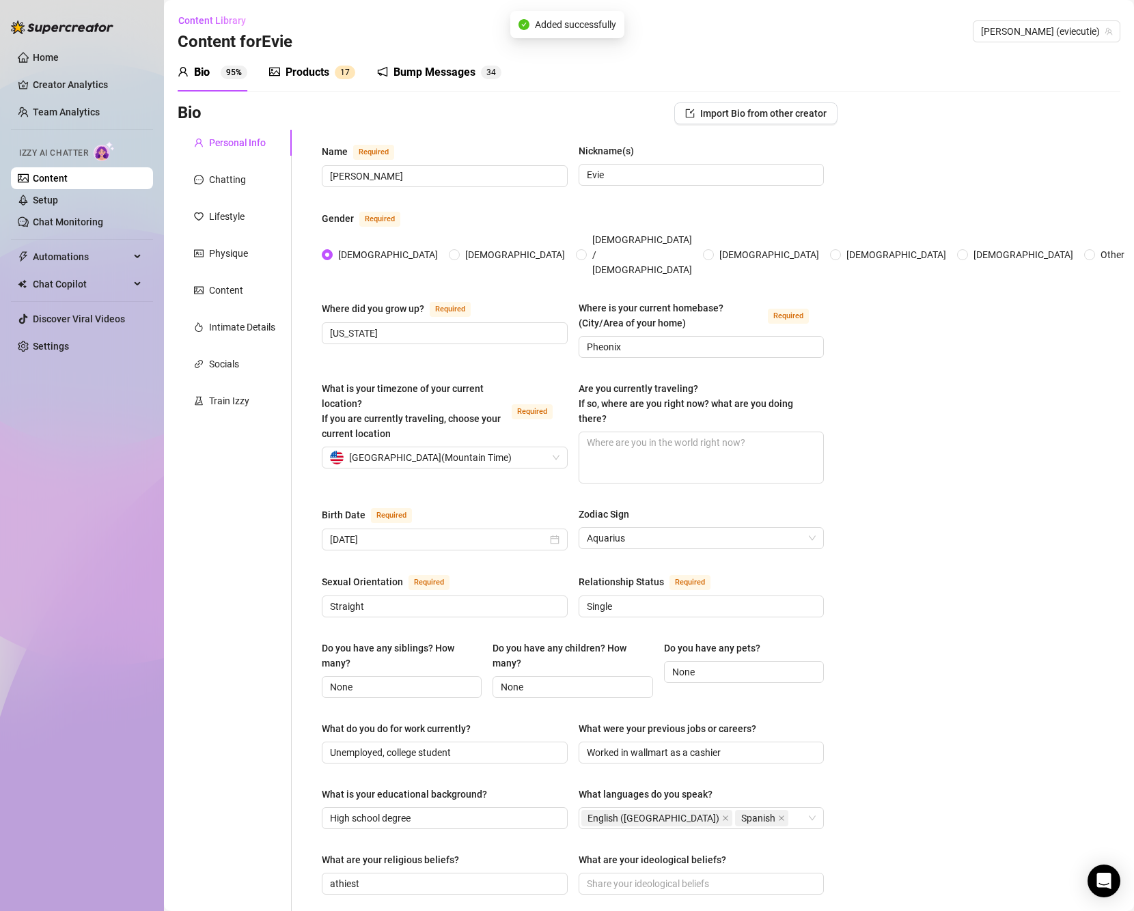
click at [311, 82] on div "Products 1 7" at bounding box center [312, 72] width 86 height 38
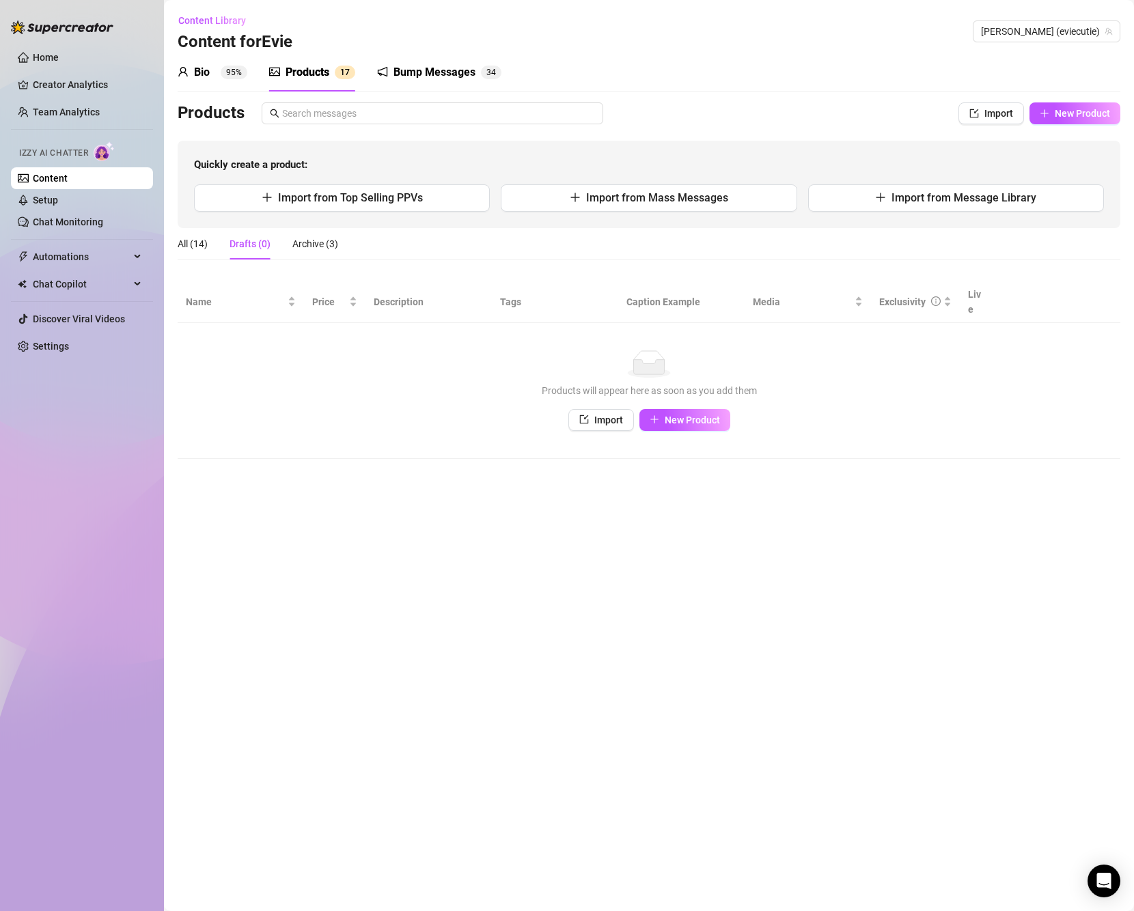
click at [85, 69] on ul "Home Creator Analytics Team Analytics Izzy AI Chatter Content Setup Chat Monito…" at bounding box center [82, 202] width 142 height 322
click at [59, 56] on link "Home" at bounding box center [46, 57] width 26 height 11
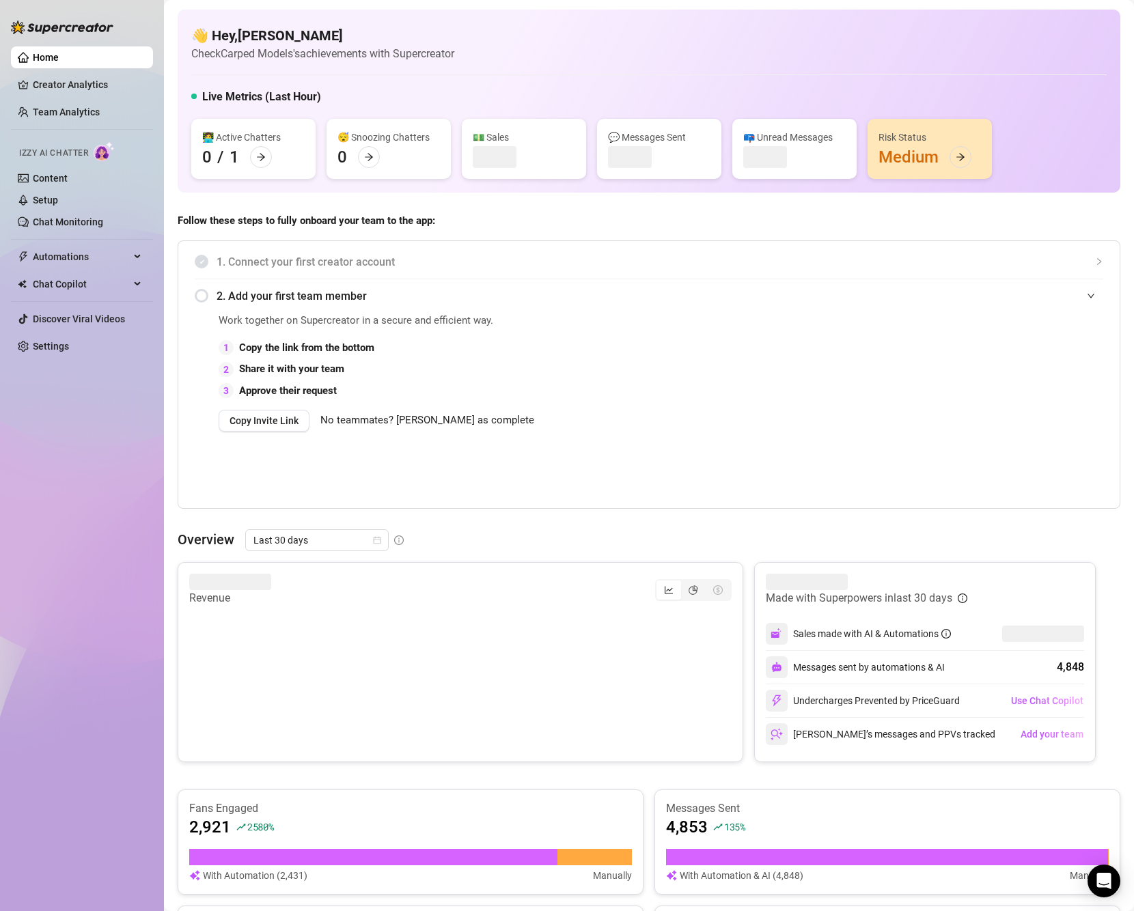
scroll to position [137, 0]
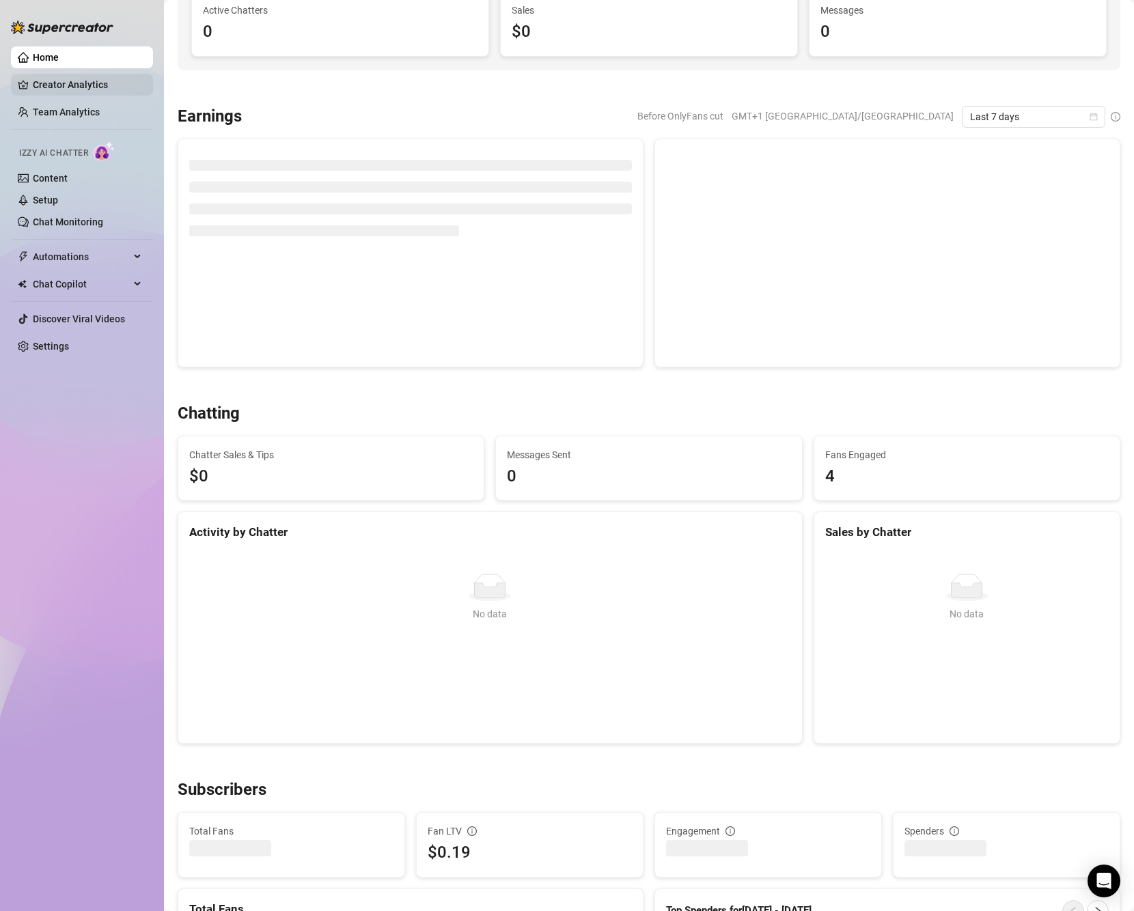
click at [72, 80] on link "Creator Analytics" at bounding box center [87, 85] width 109 height 22
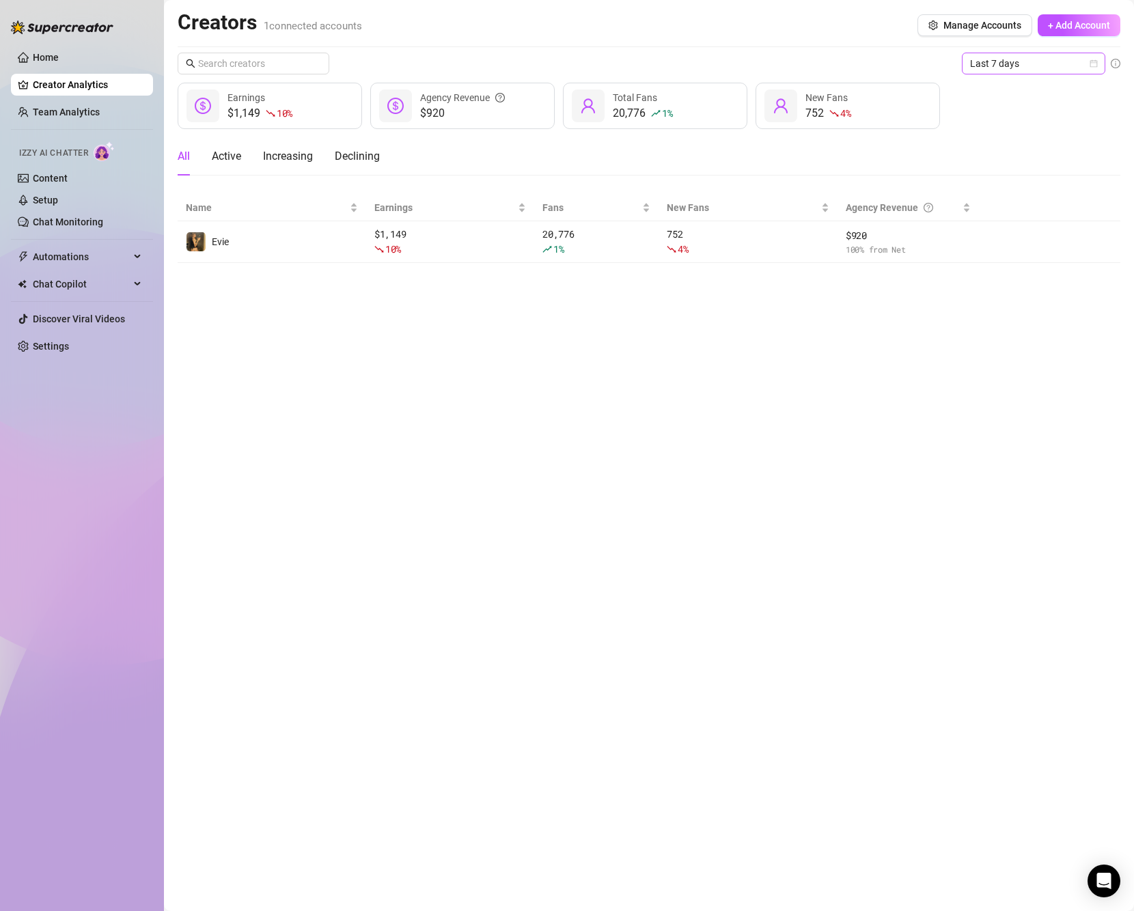
click at [1086, 65] on span "Last 7 days" at bounding box center [1033, 63] width 127 height 20
click at [1046, 152] on div "Last 90 days" at bounding box center [1034, 156] width 122 height 15
